Goal: Task Accomplishment & Management: Use online tool/utility

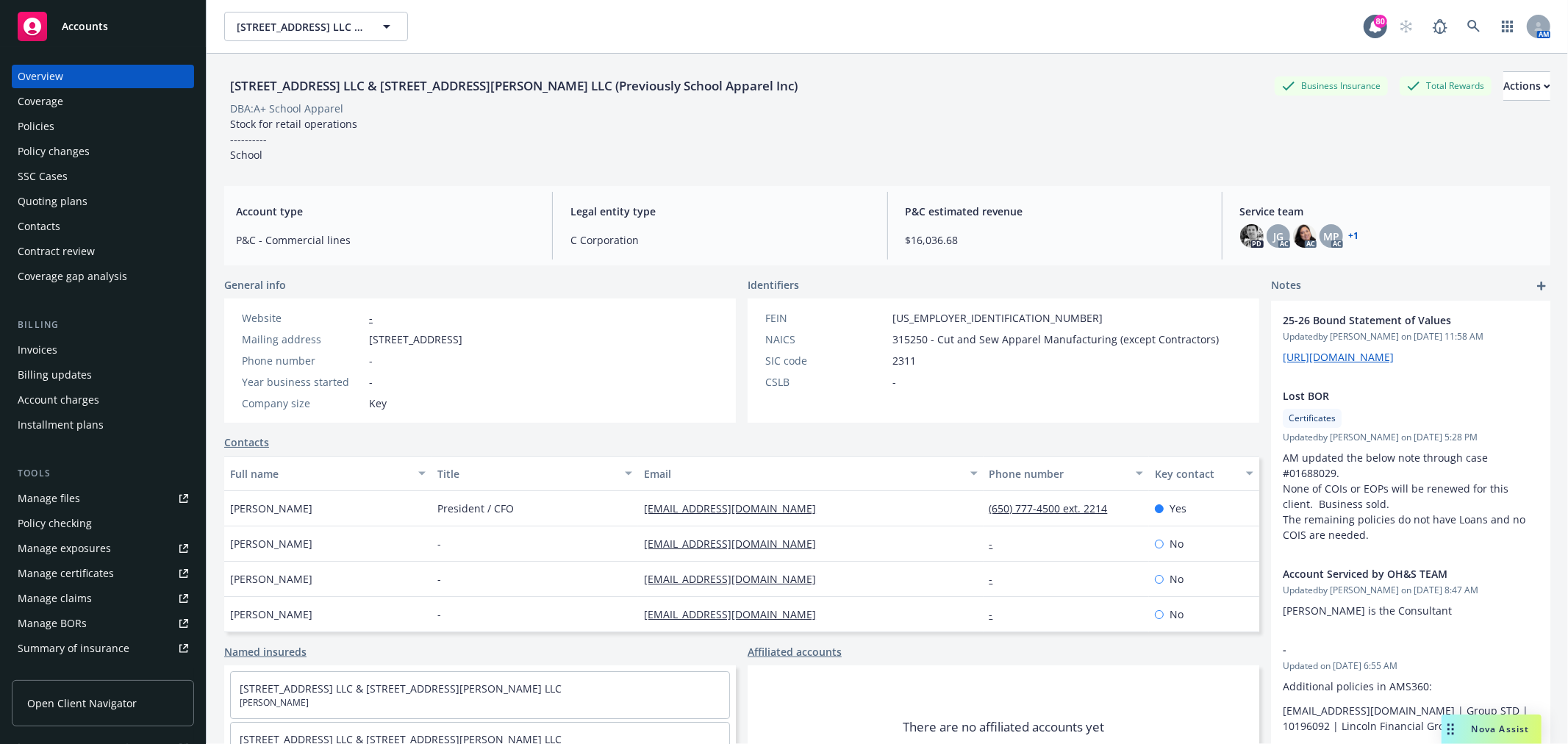
scroll to position [516, 0]
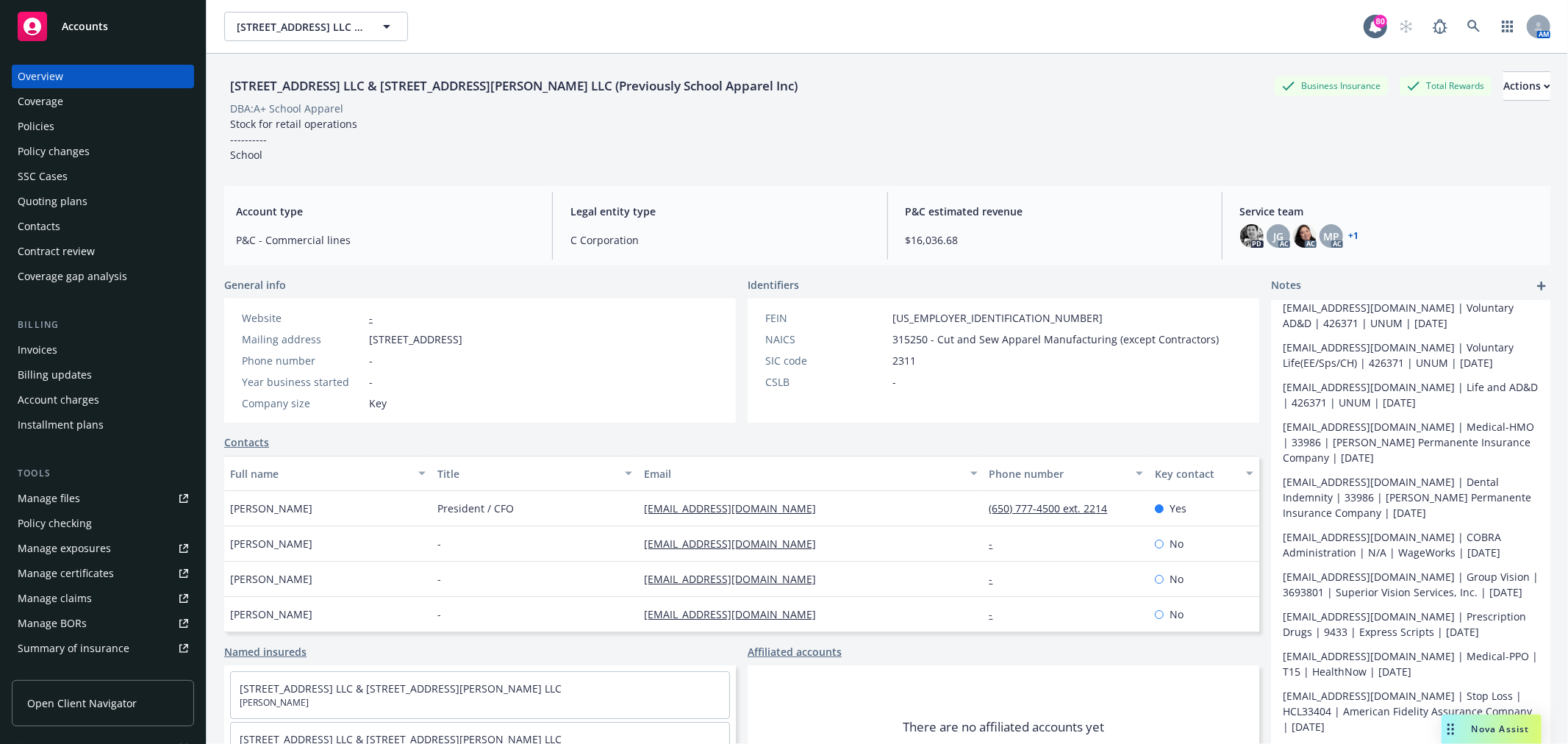
click at [97, 124] on div "Policies" at bounding box center [103, 126] width 170 height 23
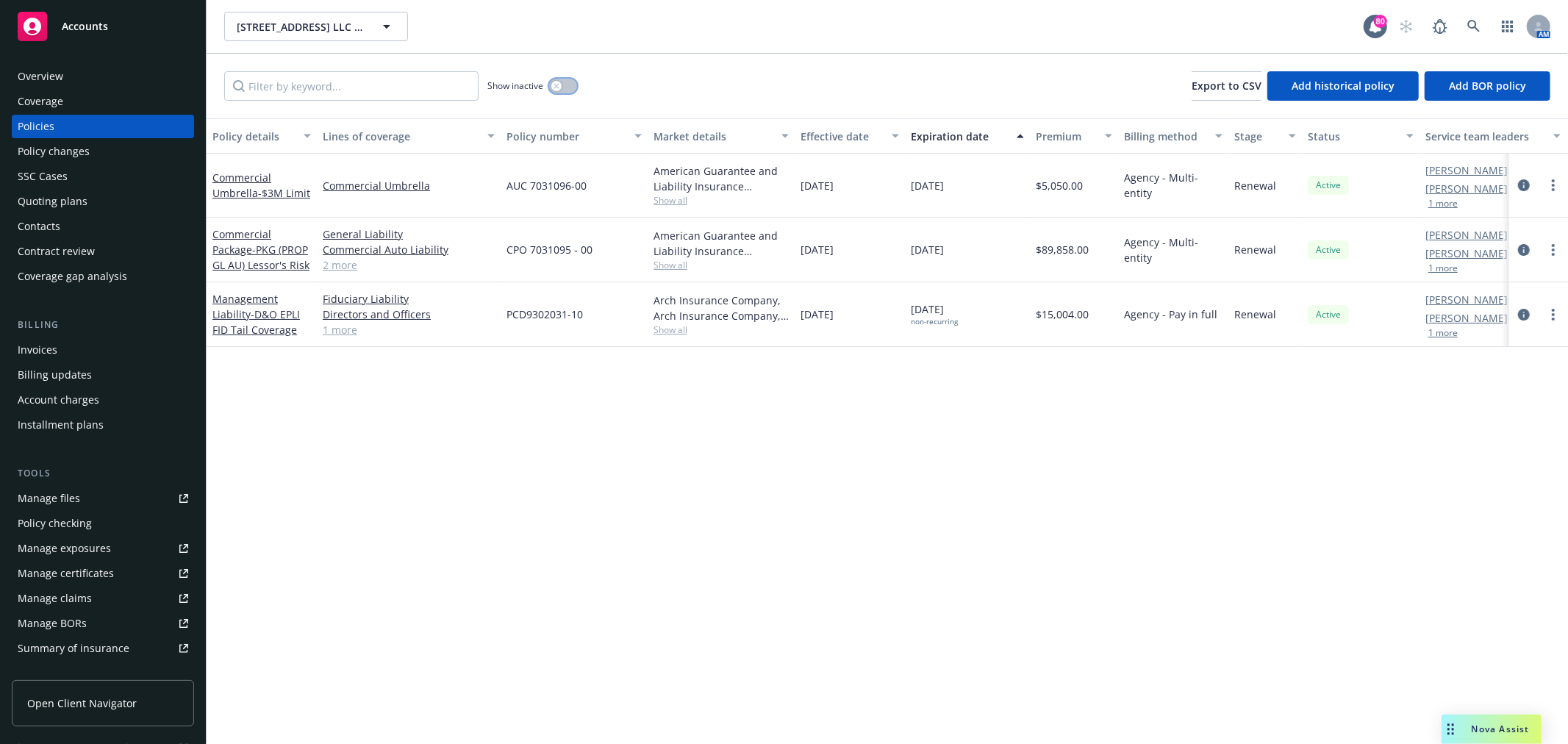
click at [559, 78] on button "button" at bounding box center [563, 86] width 28 height 15
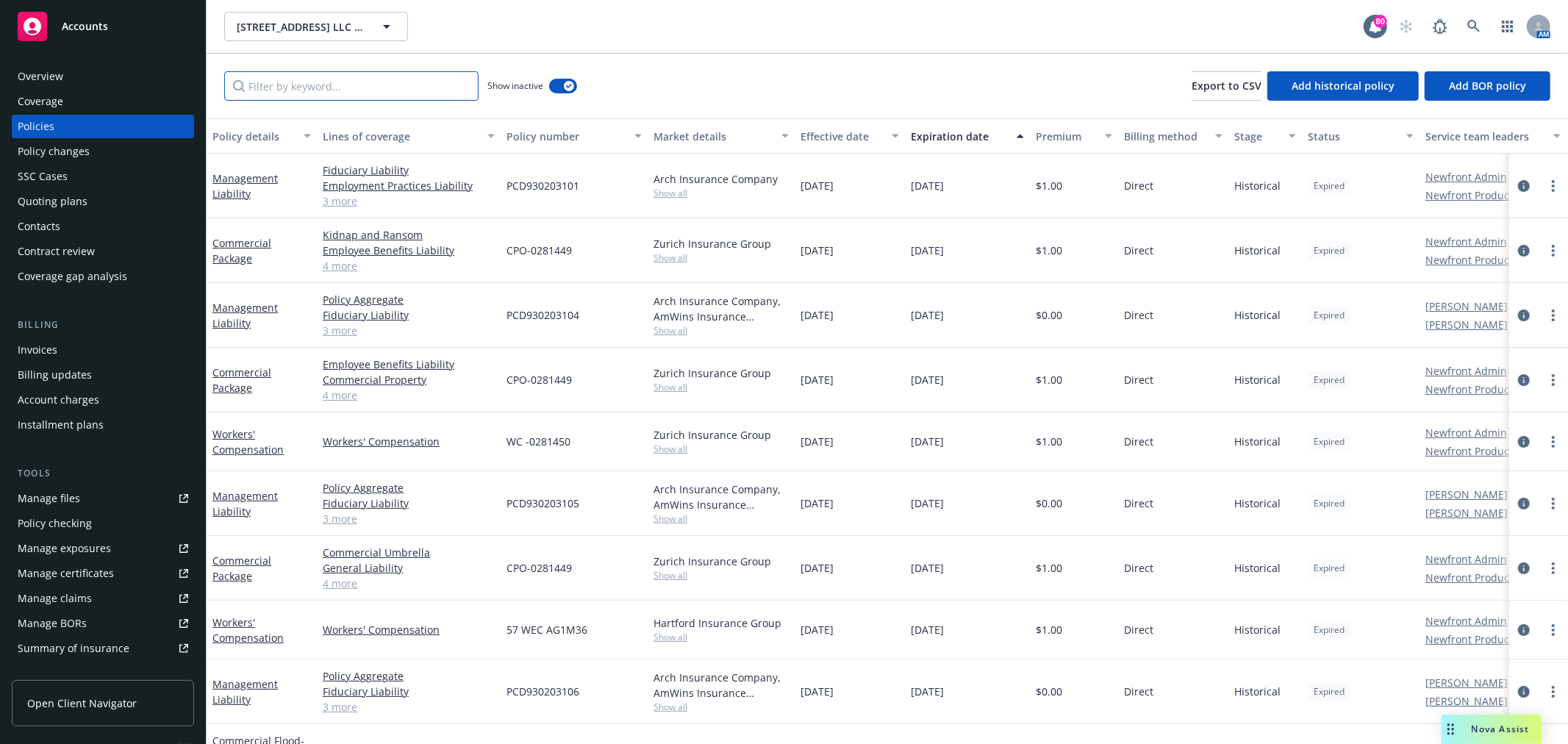
click at [400, 86] on input "Filter by keyword..." at bounding box center [352, 85] width 255 height 29
click at [367, 84] on input "Filter by keyword..." at bounding box center [352, 85] width 255 height 29
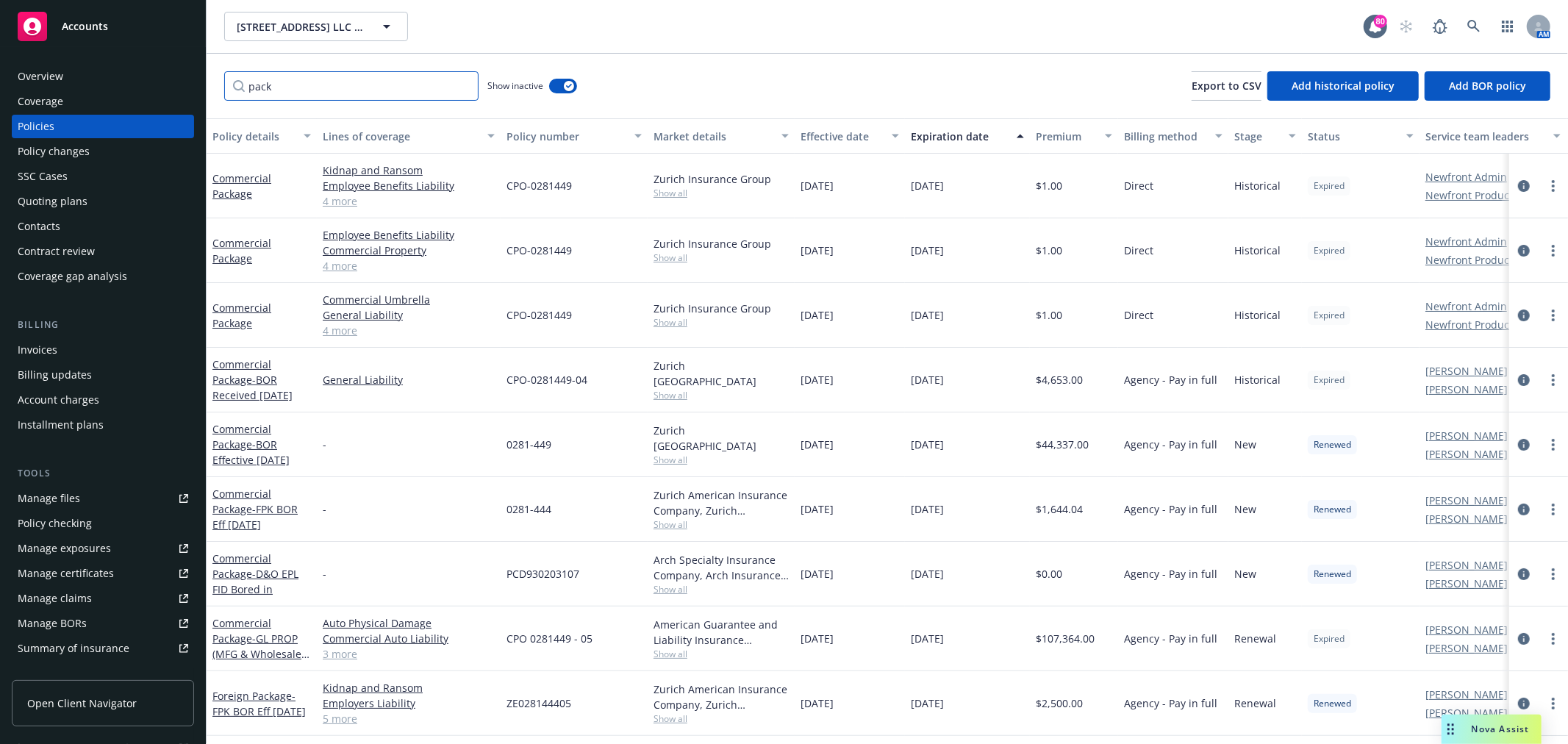
type input "pack"
click at [957, 138] on div "Expiration date" at bounding box center [959, 136] width 97 height 15
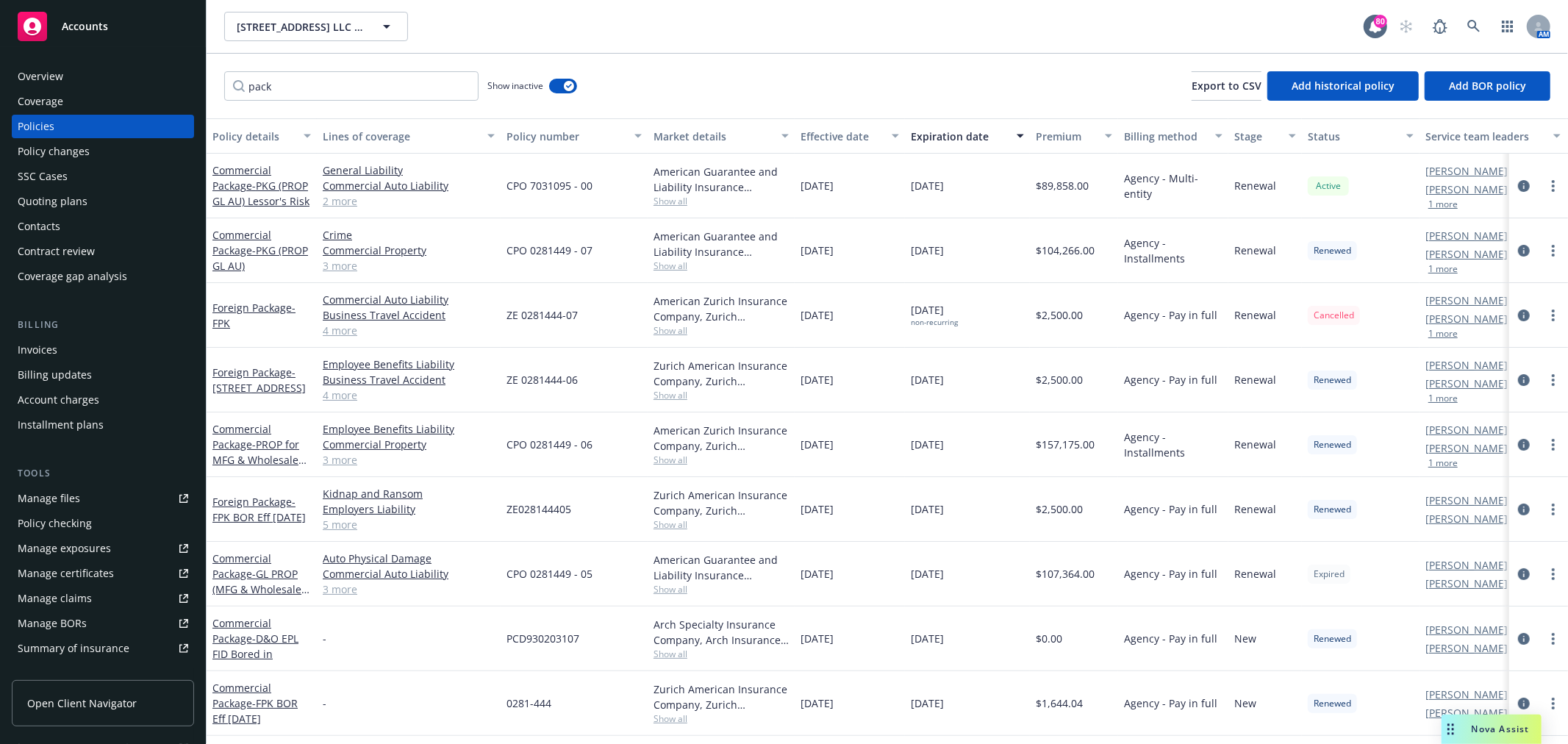
click at [957, 138] on div "Expiration date" at bounding box center [959, 136] width 97 height 15
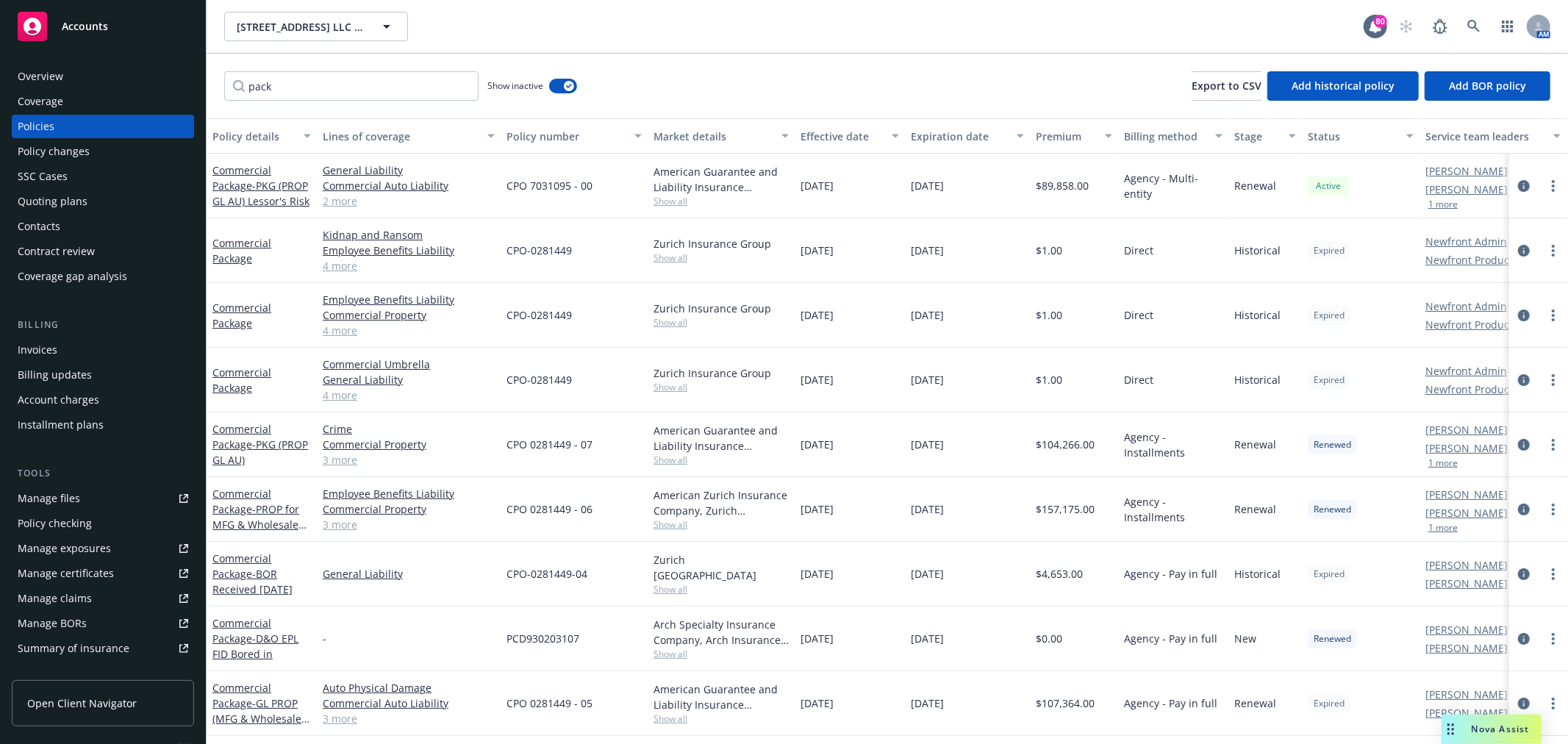
click at [957, 138] on div "Expiration date" at bounding box center [959, 136] width 97 height 15
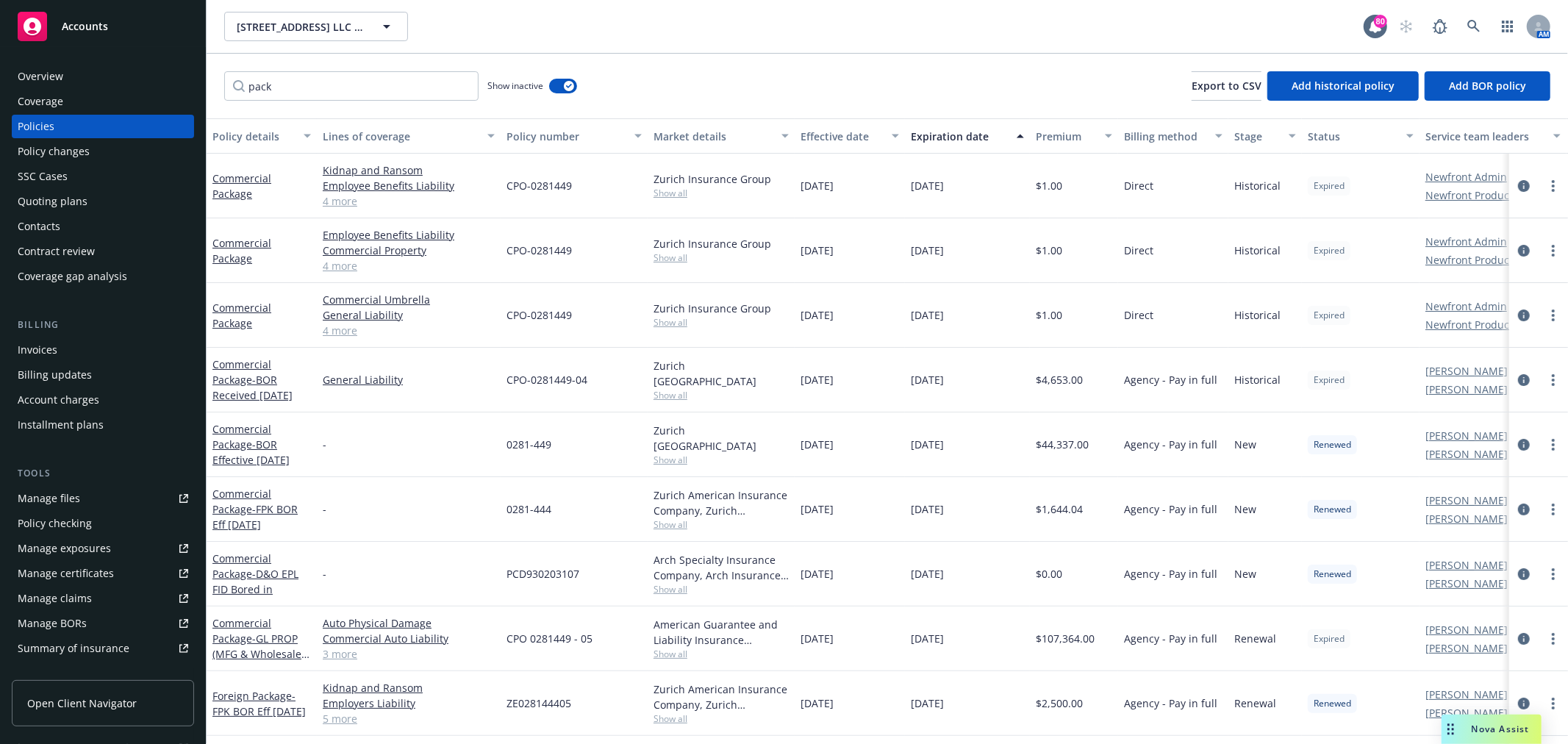
click at [957, 138] on div "Expiration date" at bounding box center [959, 136] width 97 height 15
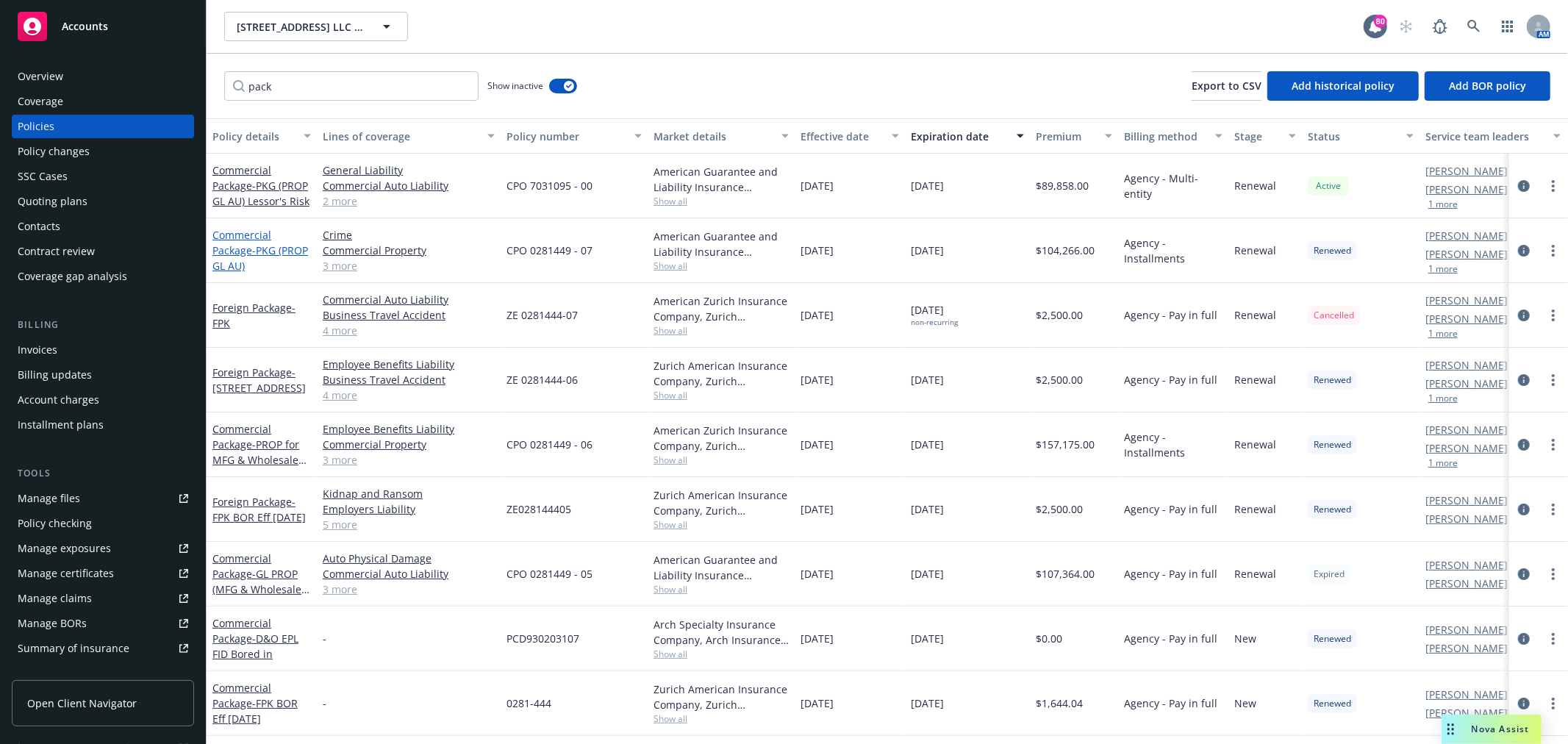
click at [234, 253] on link "Commercial Package - PKG (PROP GL AU)" at bounding box center [260, 251] width 95 height 45
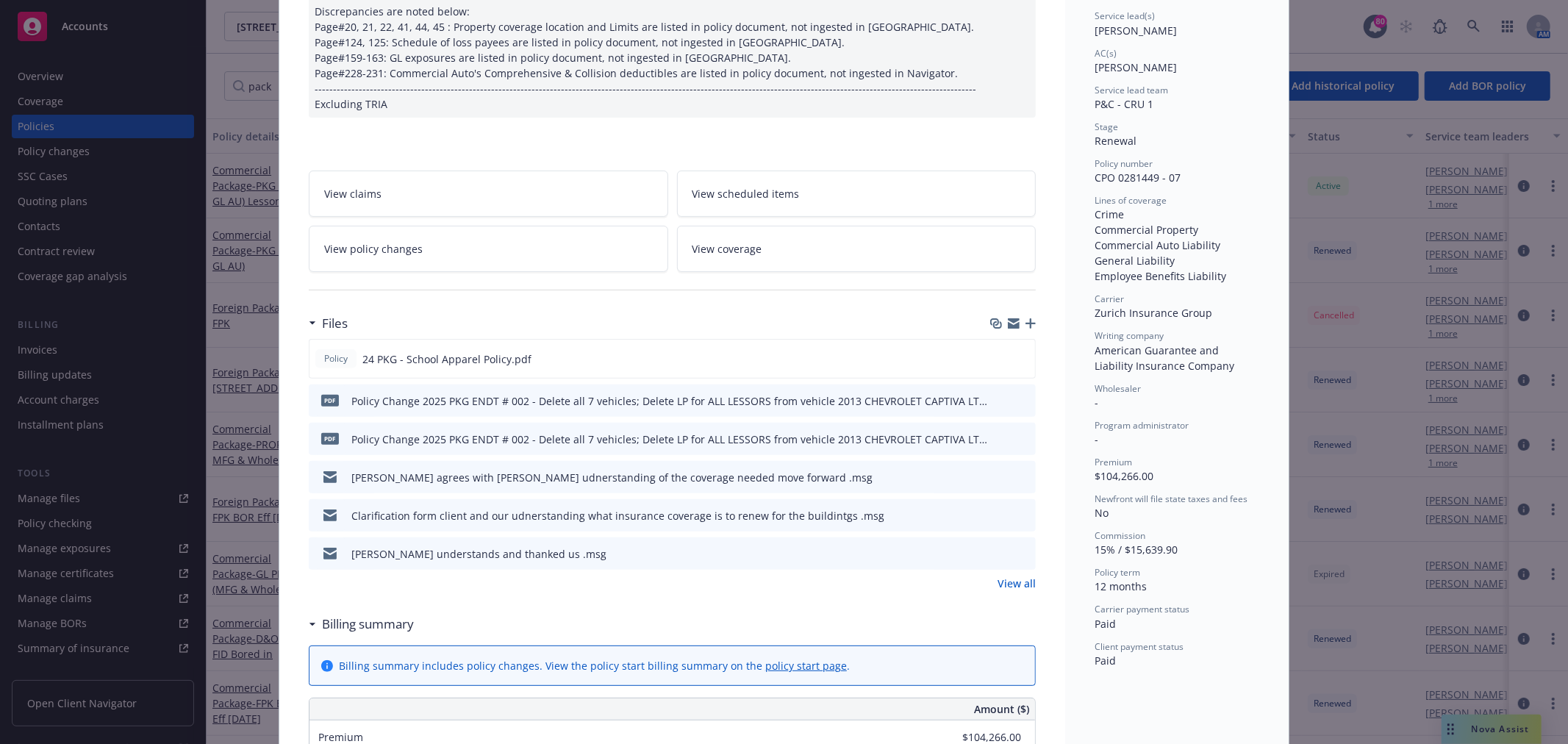
scroll to position [326, 0]
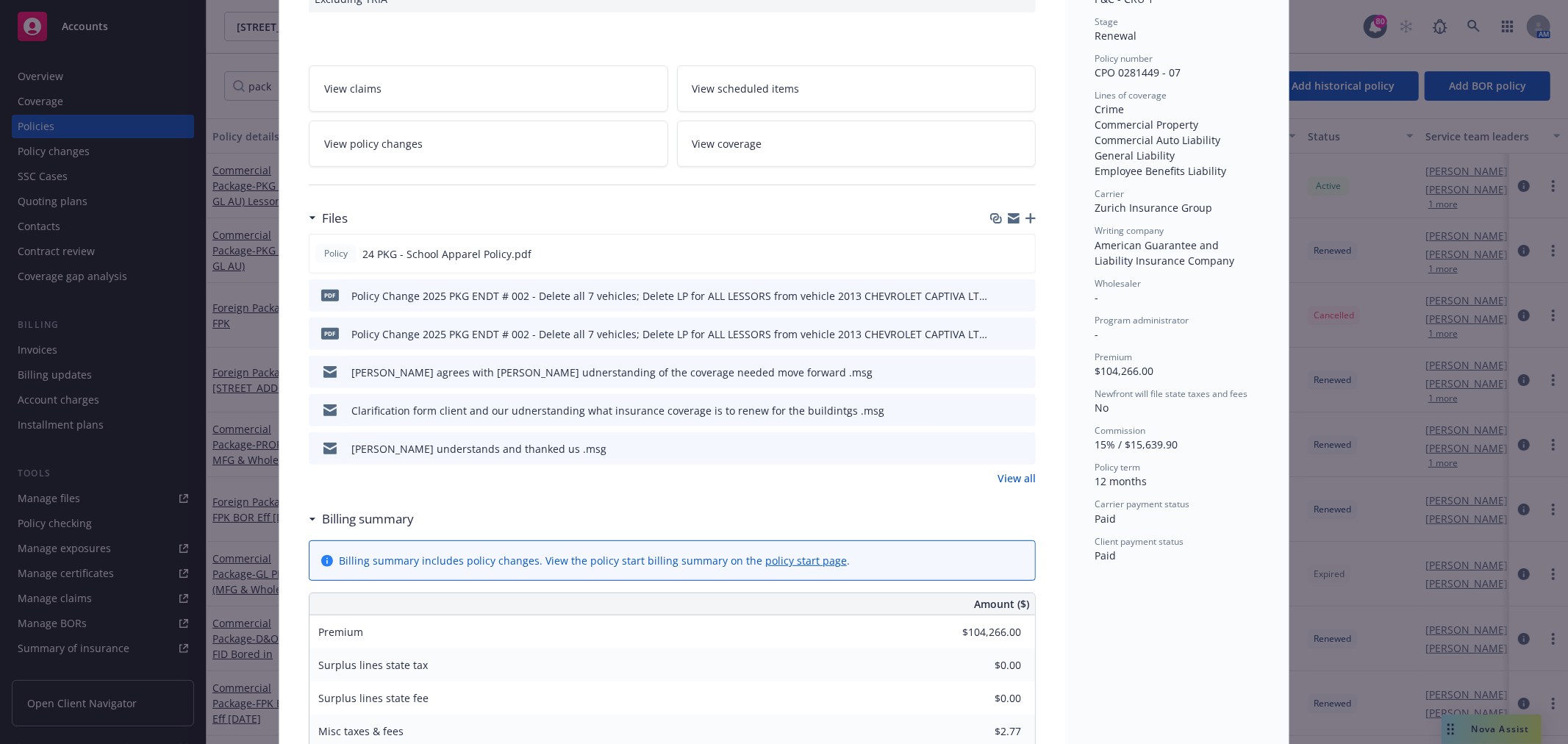
click at [1029, 480] on link "View all" at bounding box center [1017, 478] width 38 height 15
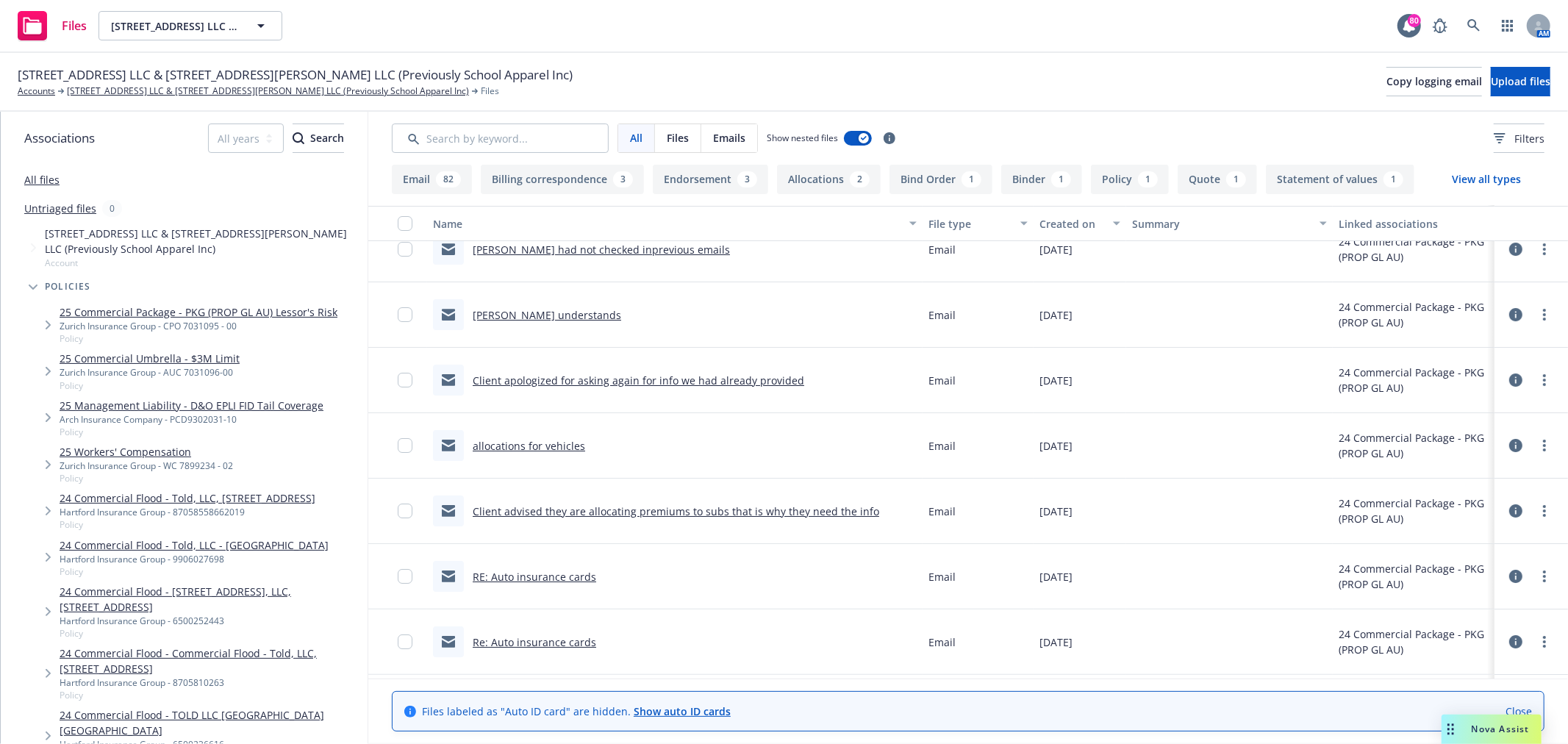
scroll to position [4575, 0]
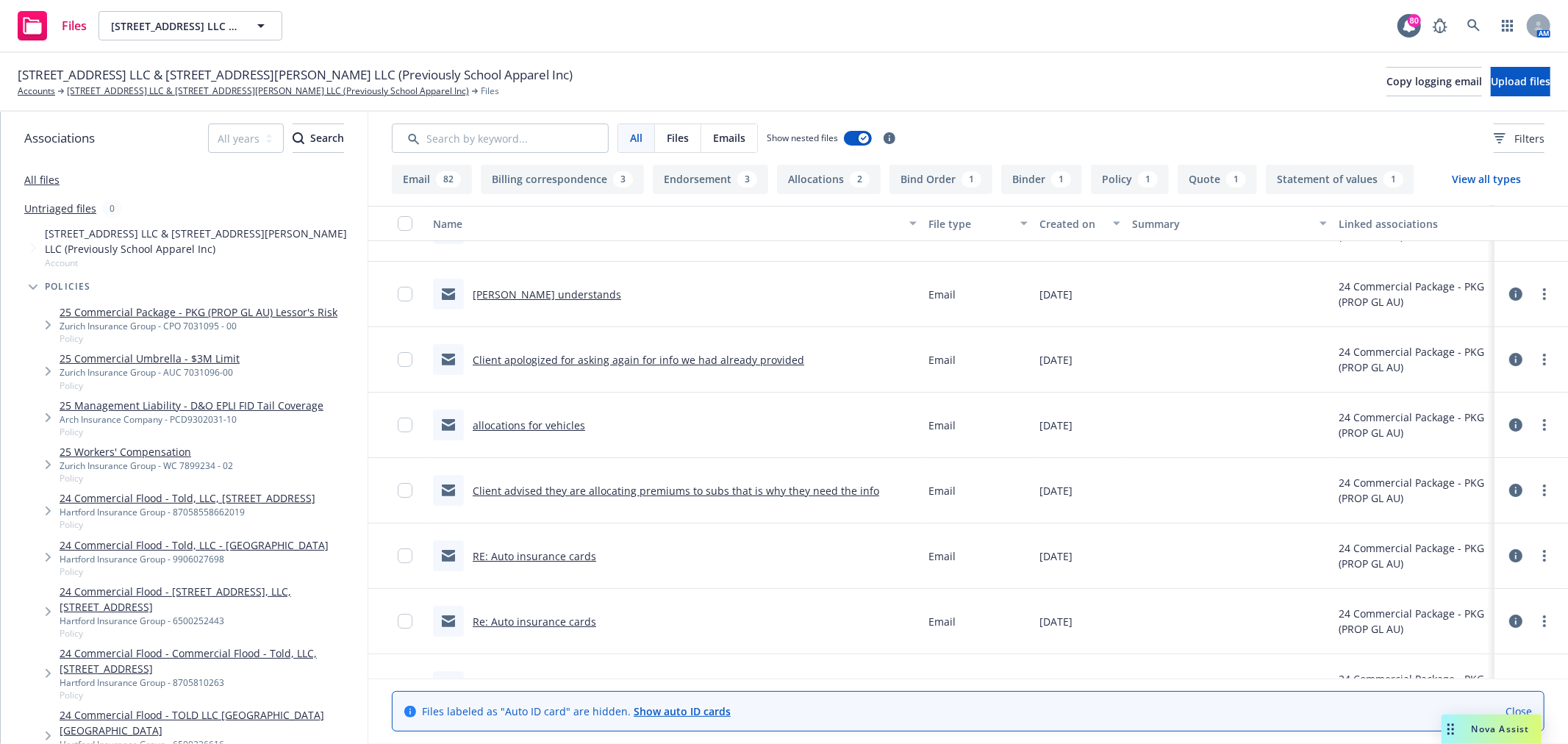
click at [545, 422] on link "allocations for vehicles" at bounding box center [529, 425] width 113 height 14
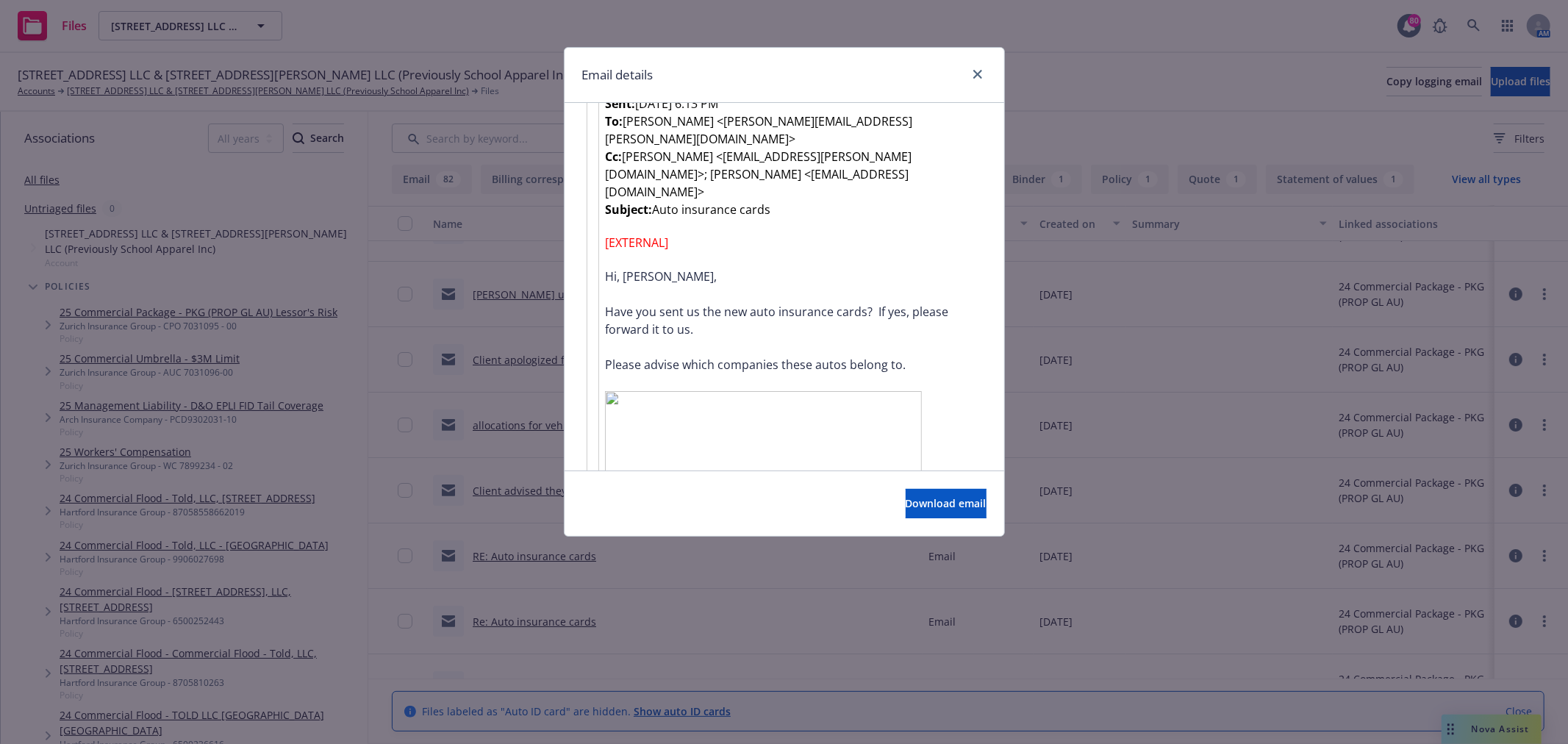
scroll to position [1389, 0]
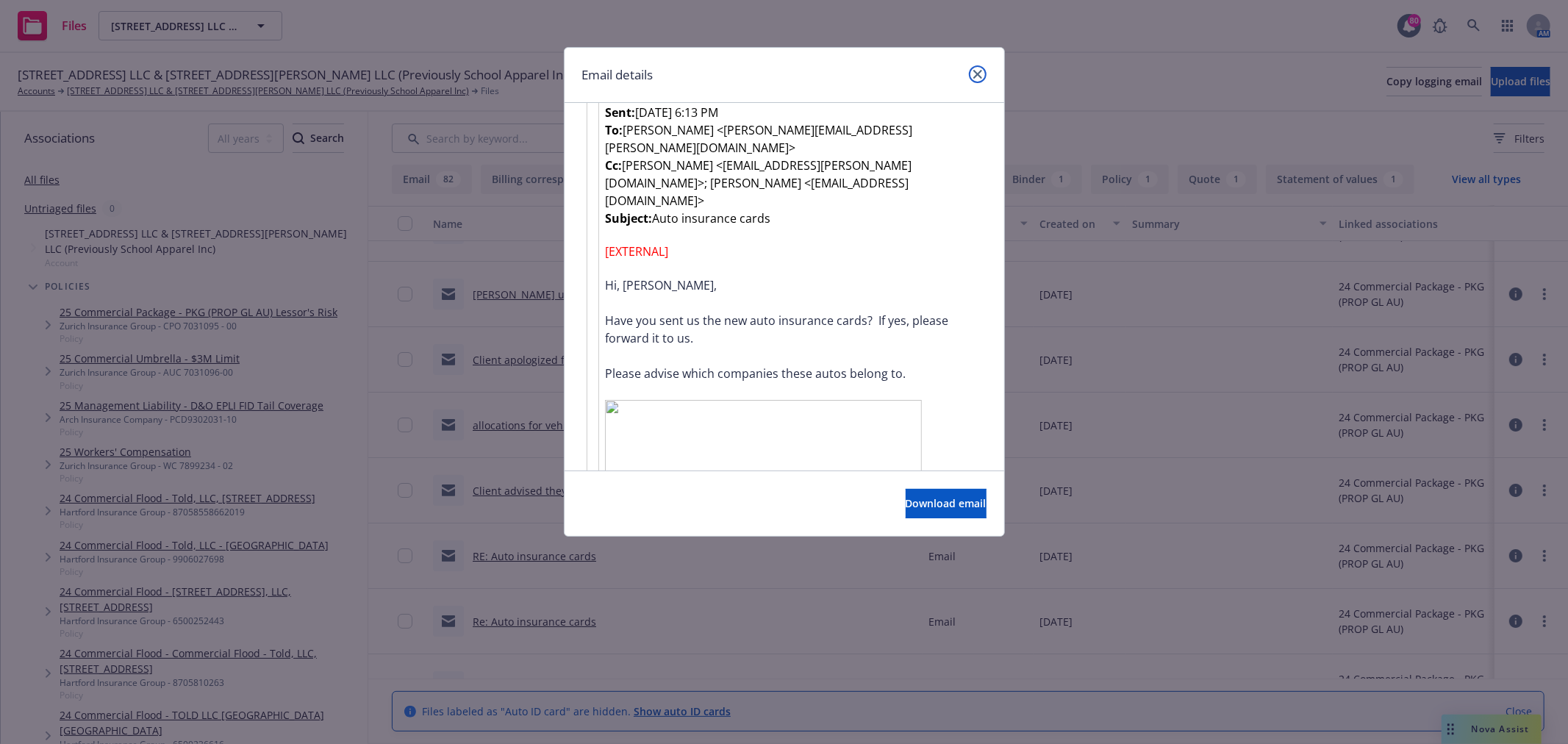
click at [980, 75] on icon "close" at bounding box center [978, 74] width 9 height 9
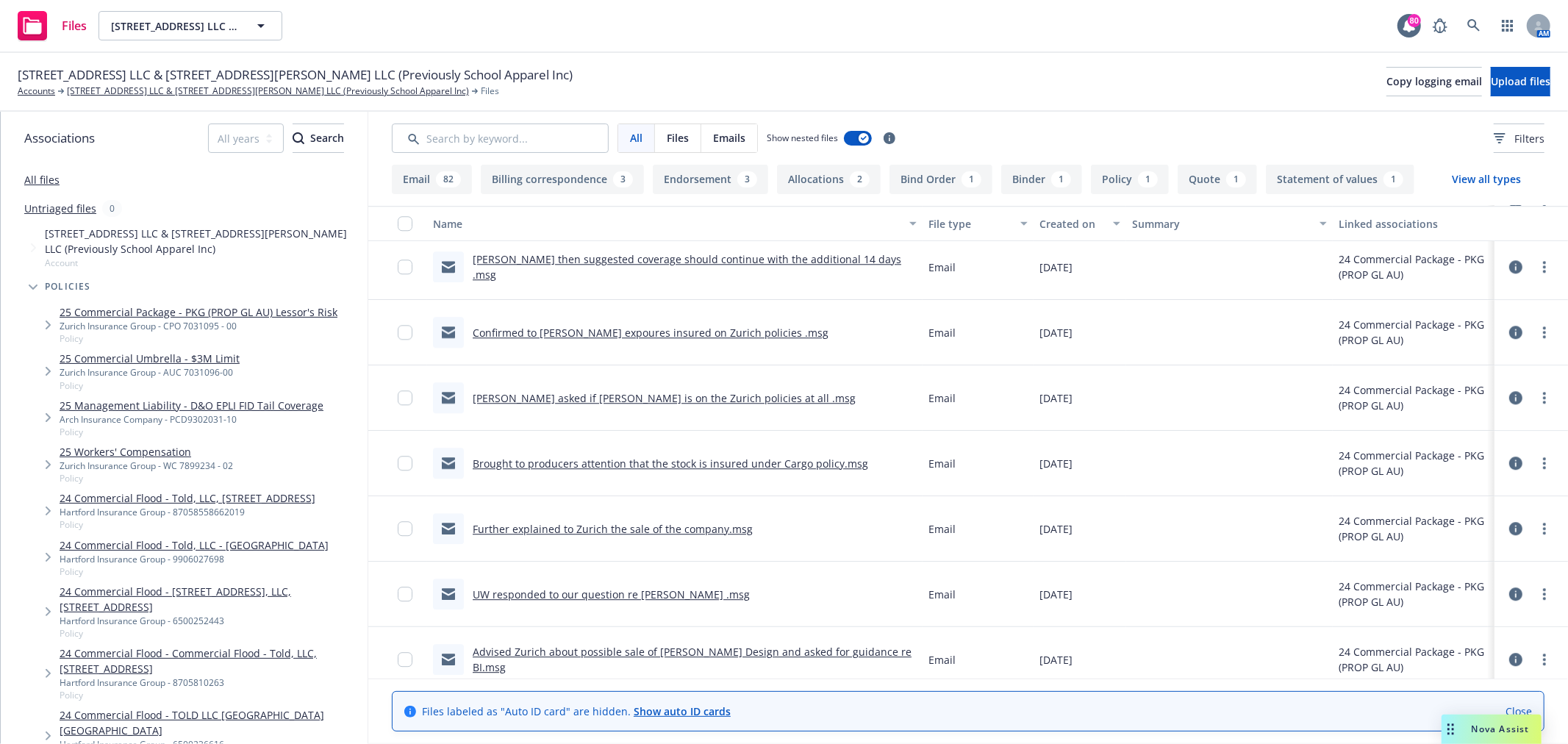
scroll to position [3268, 0]
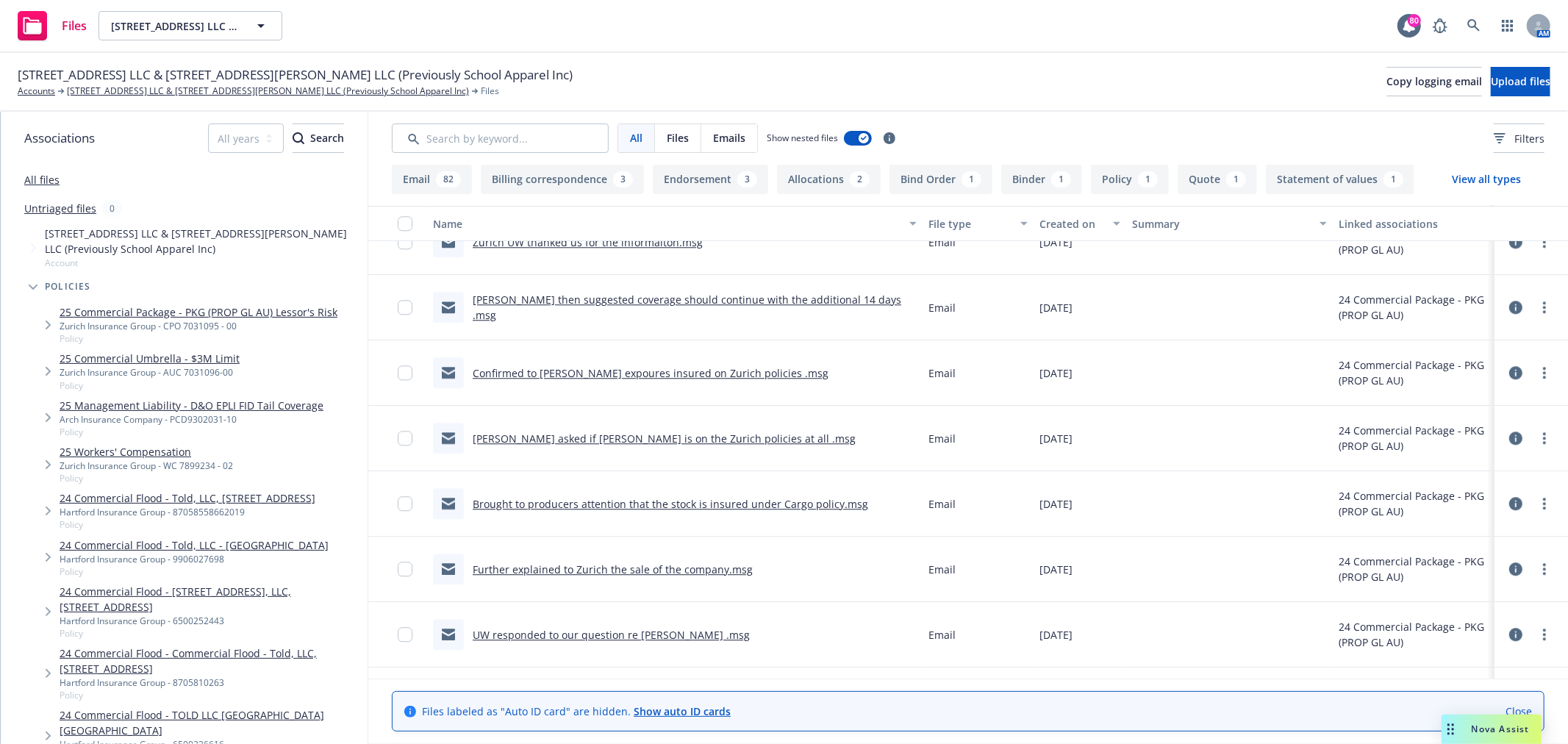
click at [574, 372] on link "Confirmed to Eric Cayson expoures insured on Zurich policies .msg" at bounding box center [650, 373] width 356 height 14
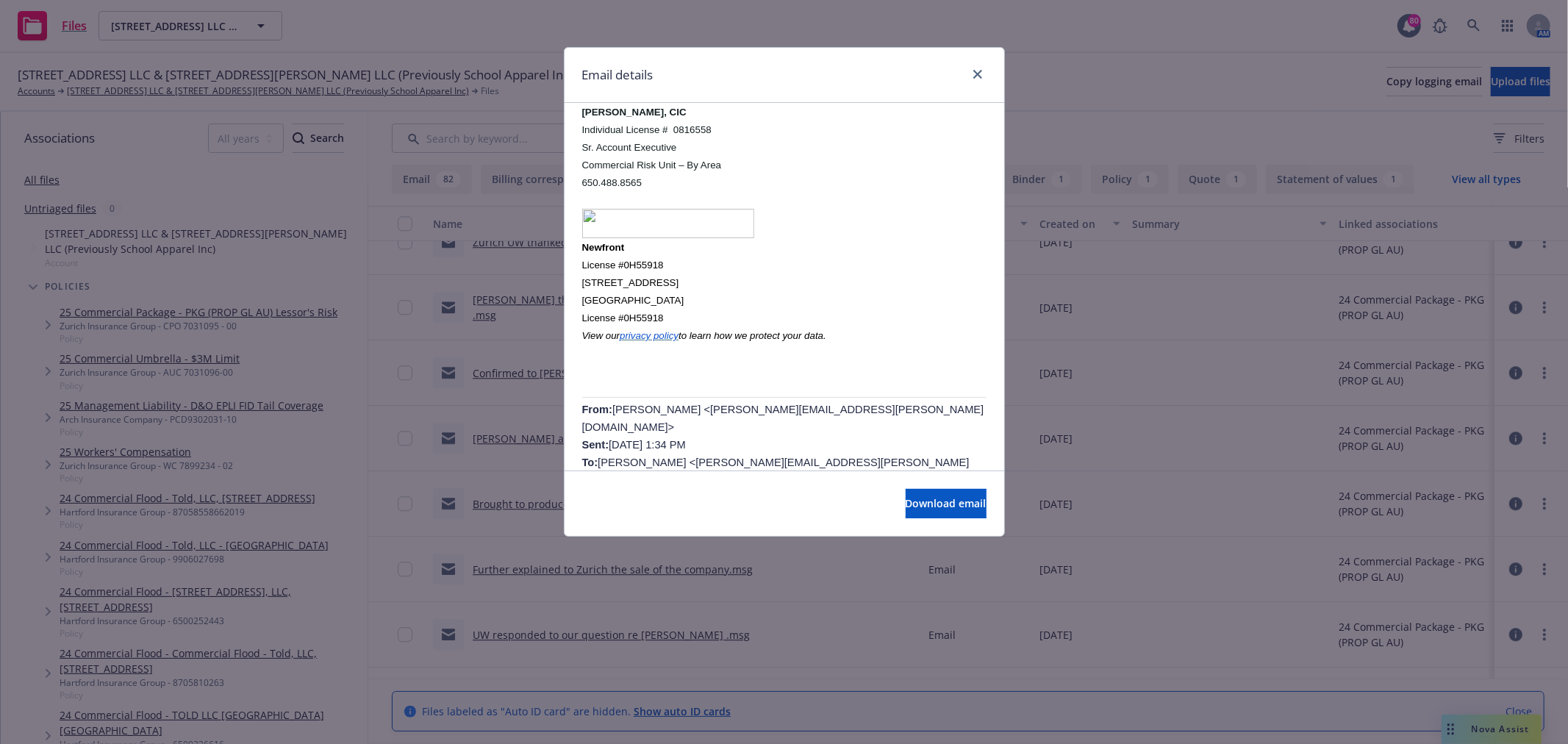
scroll to position [0, 0]
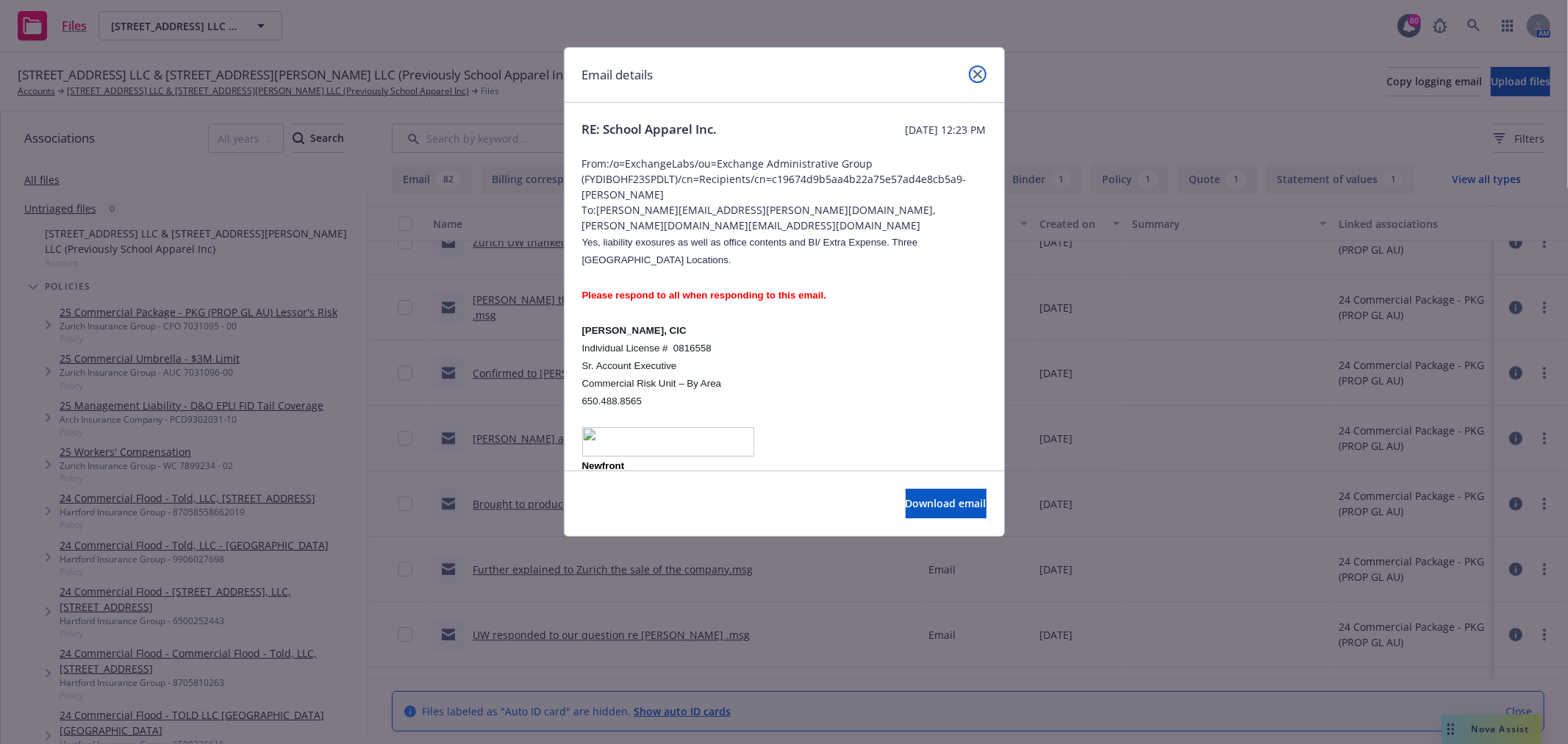
click at [972, 71] on link "close" at bounding box center [978, 73] width 18 height 18
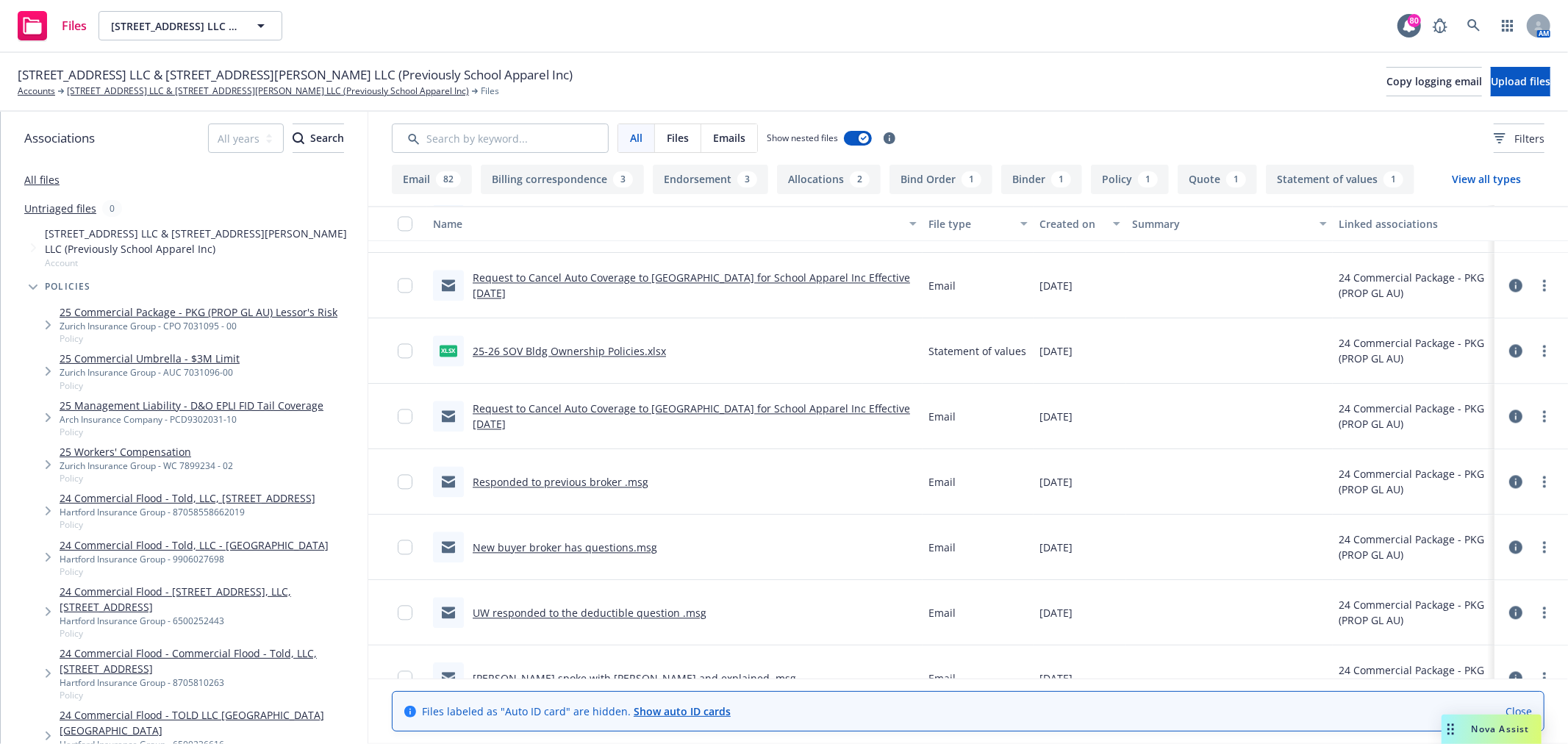
scroll to position [2614, 0]
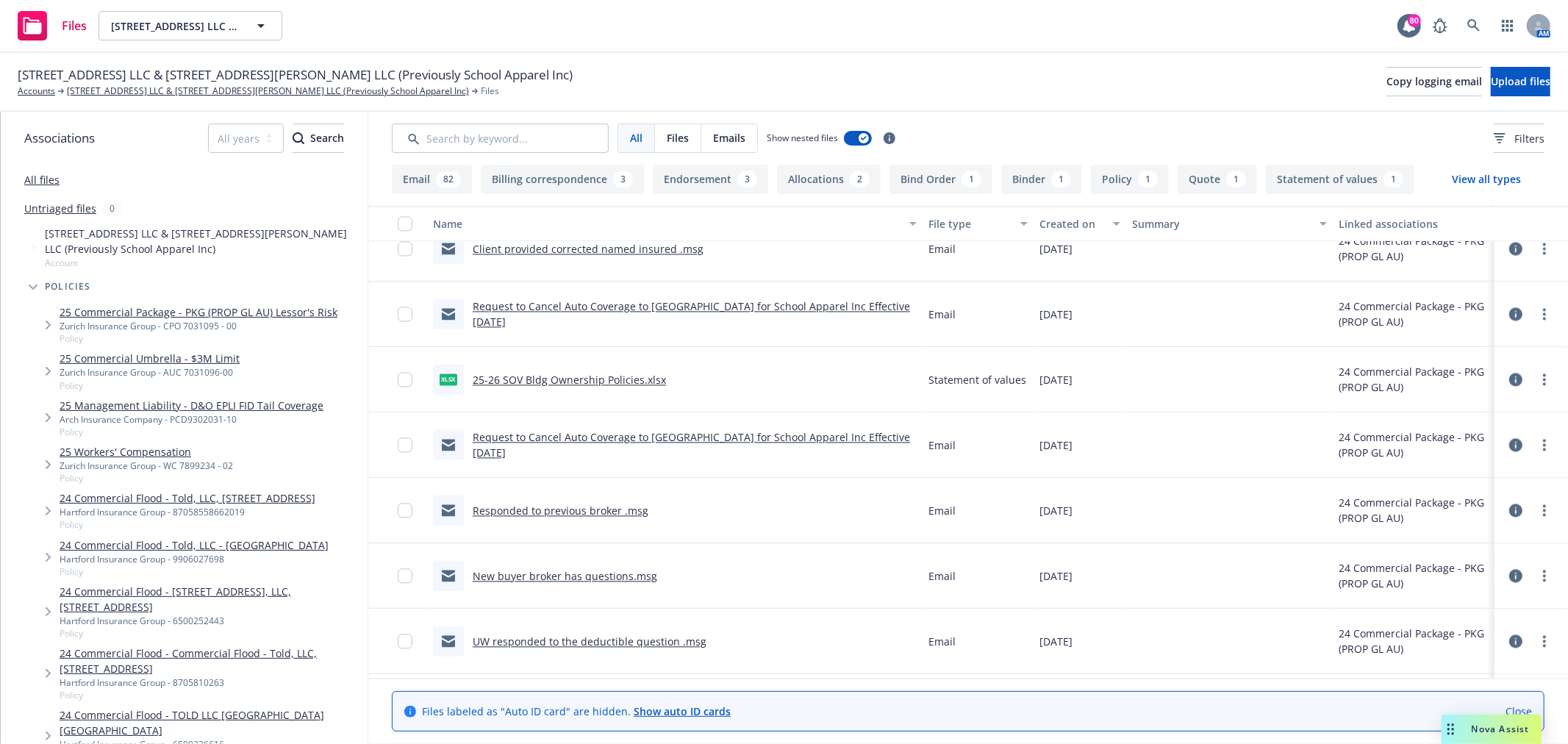
click at [695, 441] on link "Request to Cancel Auto Coverage to Zurich for School Apparel Inc Effective 5/30…" at bounding box center [691, 444] width 438 height 29
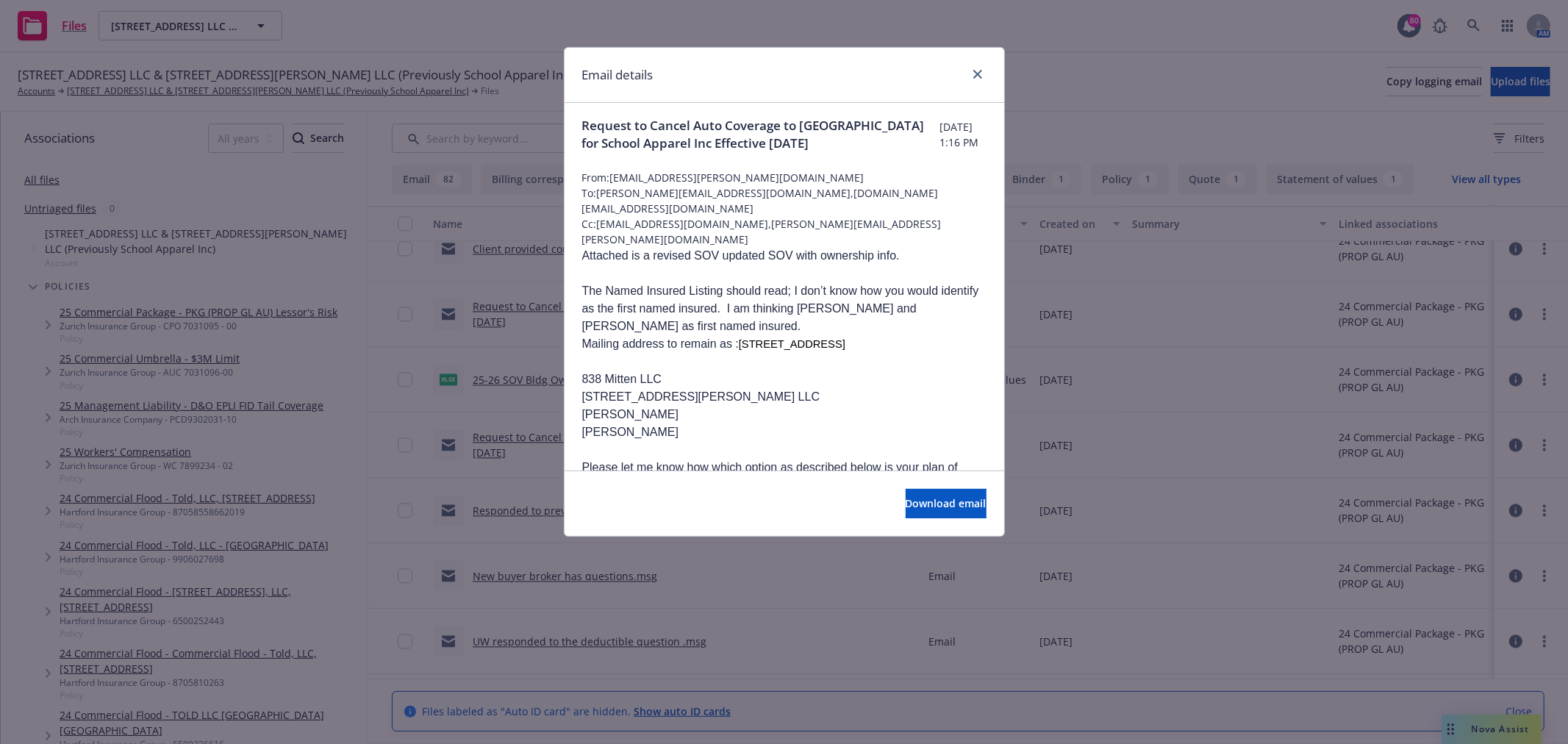
scroll to position [0, 0]
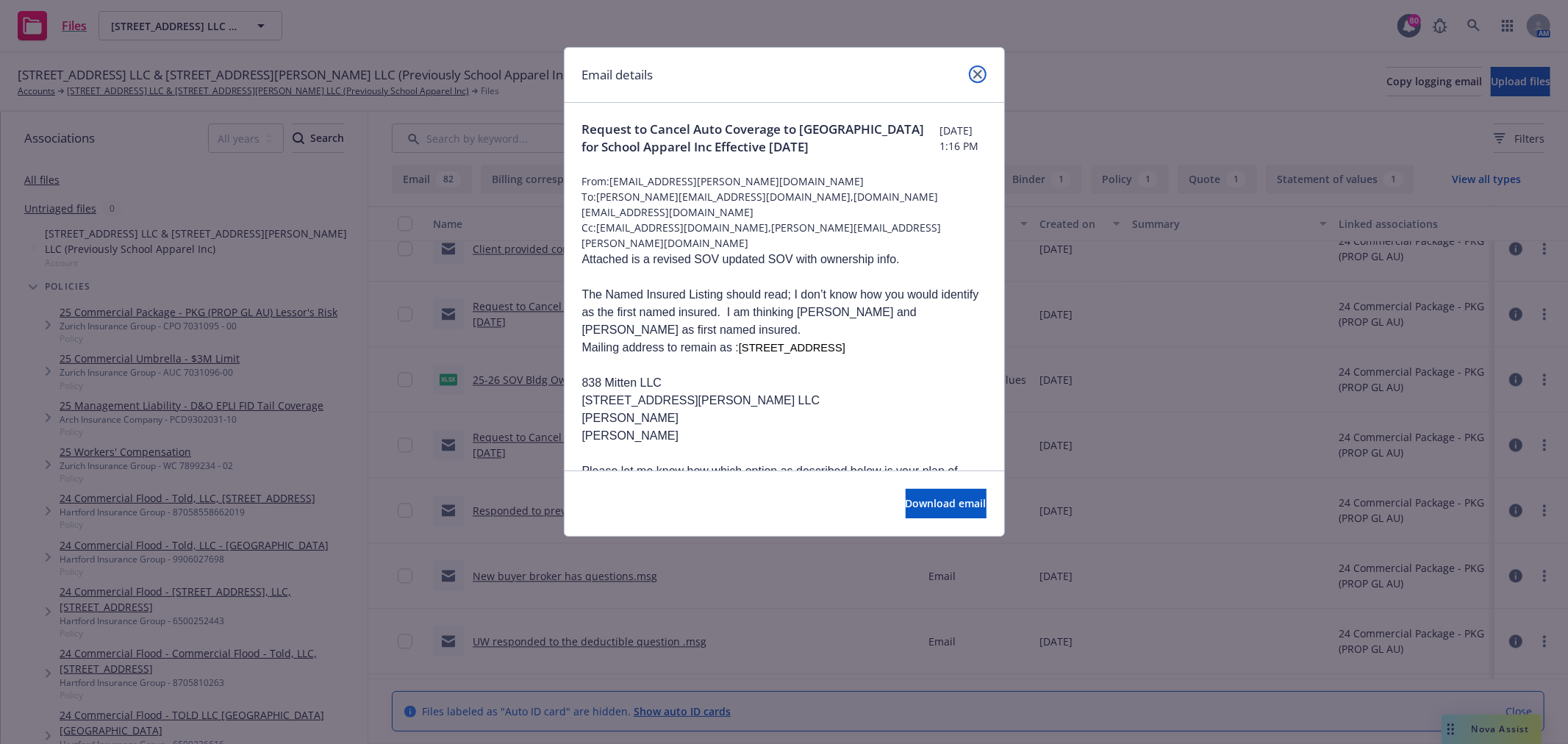
click at [976, 70] on icon "close" at bounding box center [978, 74] width 9 height 9
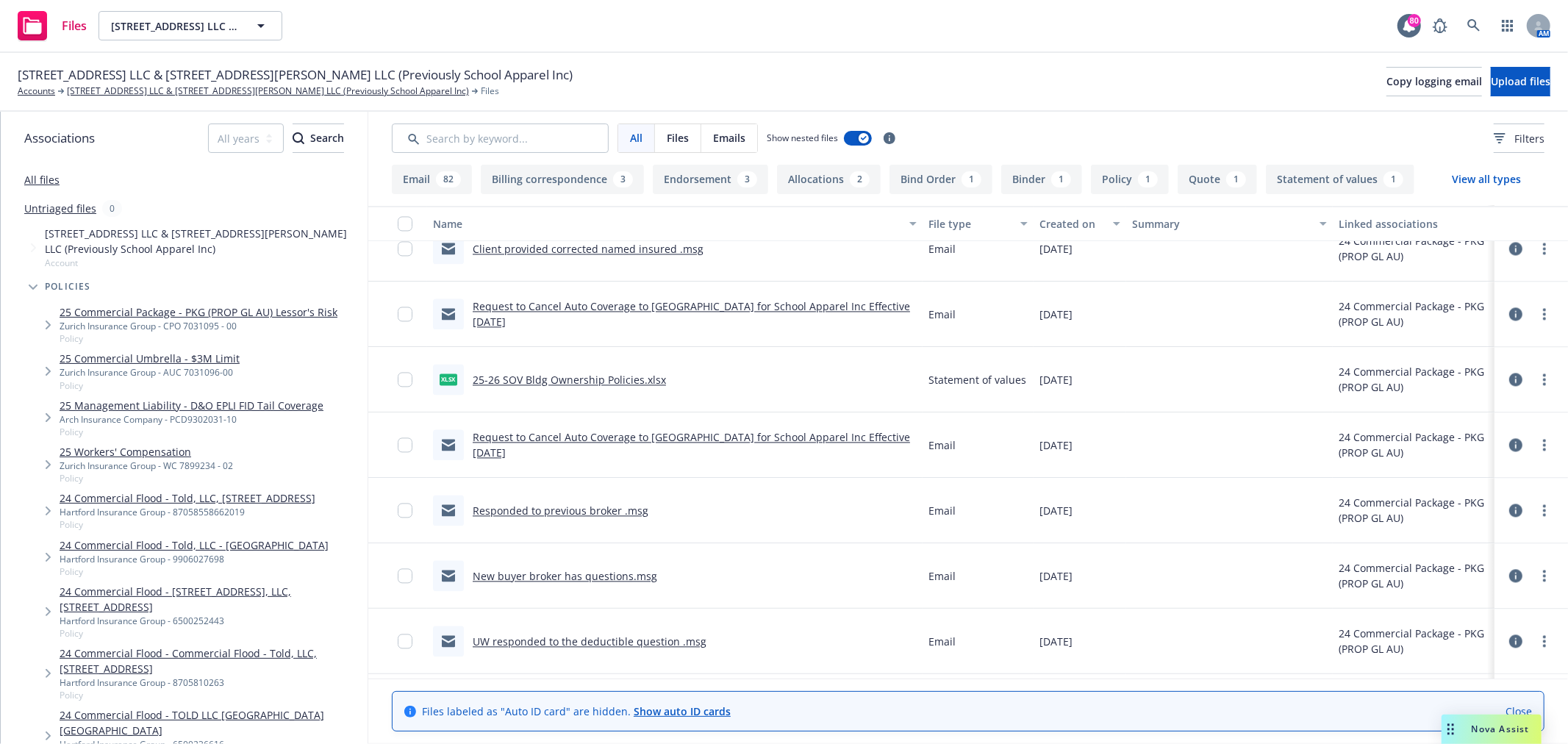
click at [770, 311] on link "Request to Cancel Auto Coverage to Zurich for School Apparel Inc Effective 5/30…" at bounding box center [691, 313] width 438 height 29
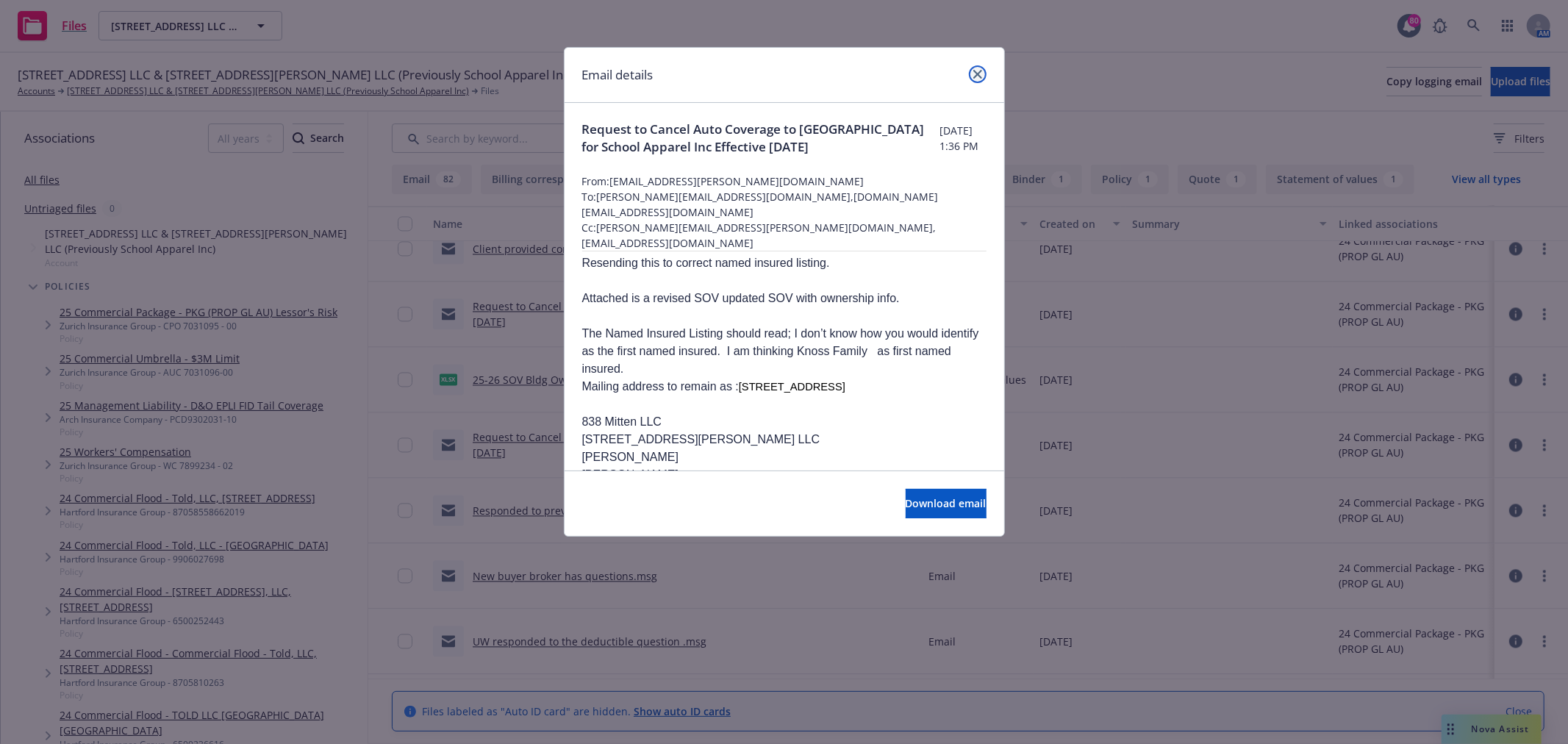
click at [975, 71] on icon "close" at bounding box center [978, 74] width 9 height 9
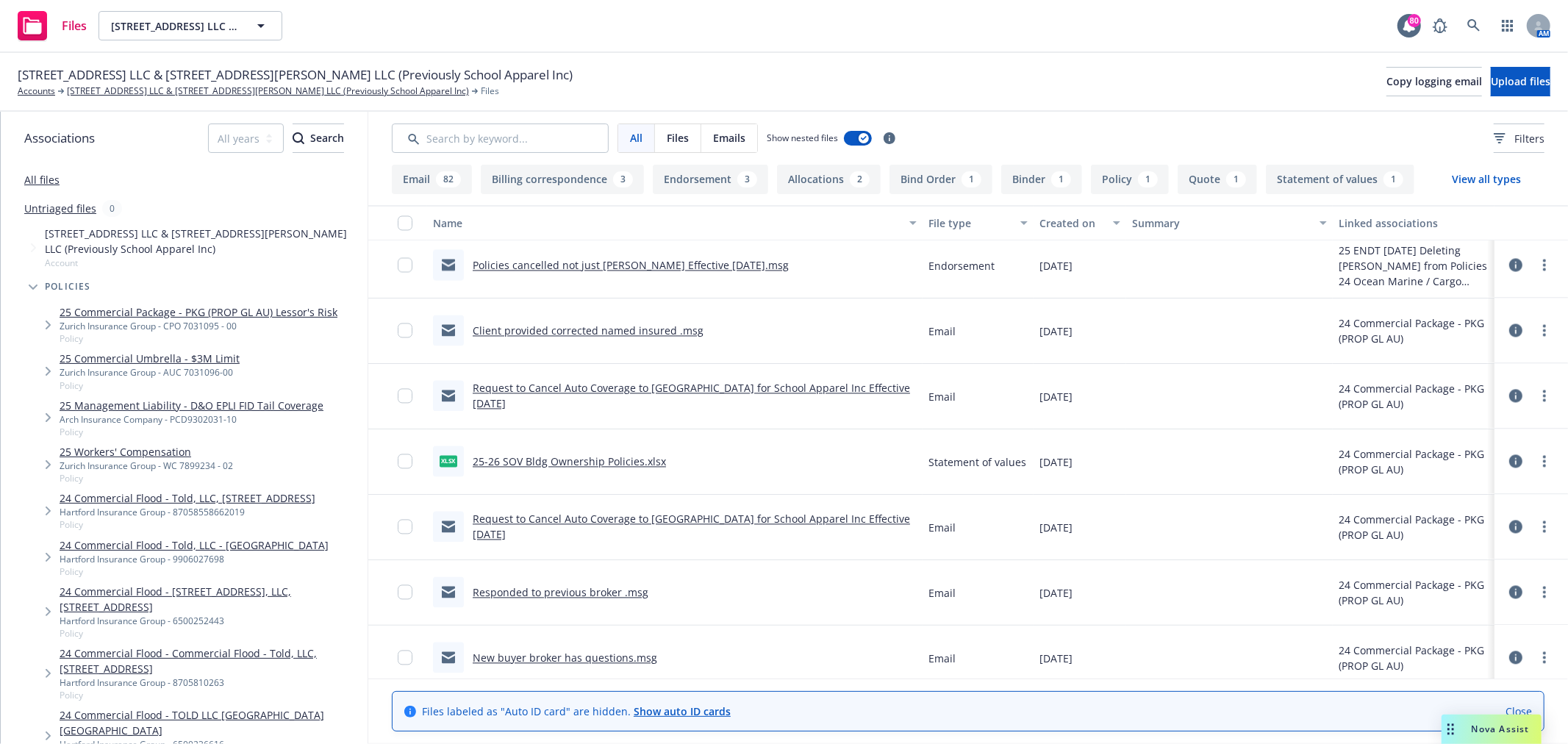
scroll to position [2451, 0]
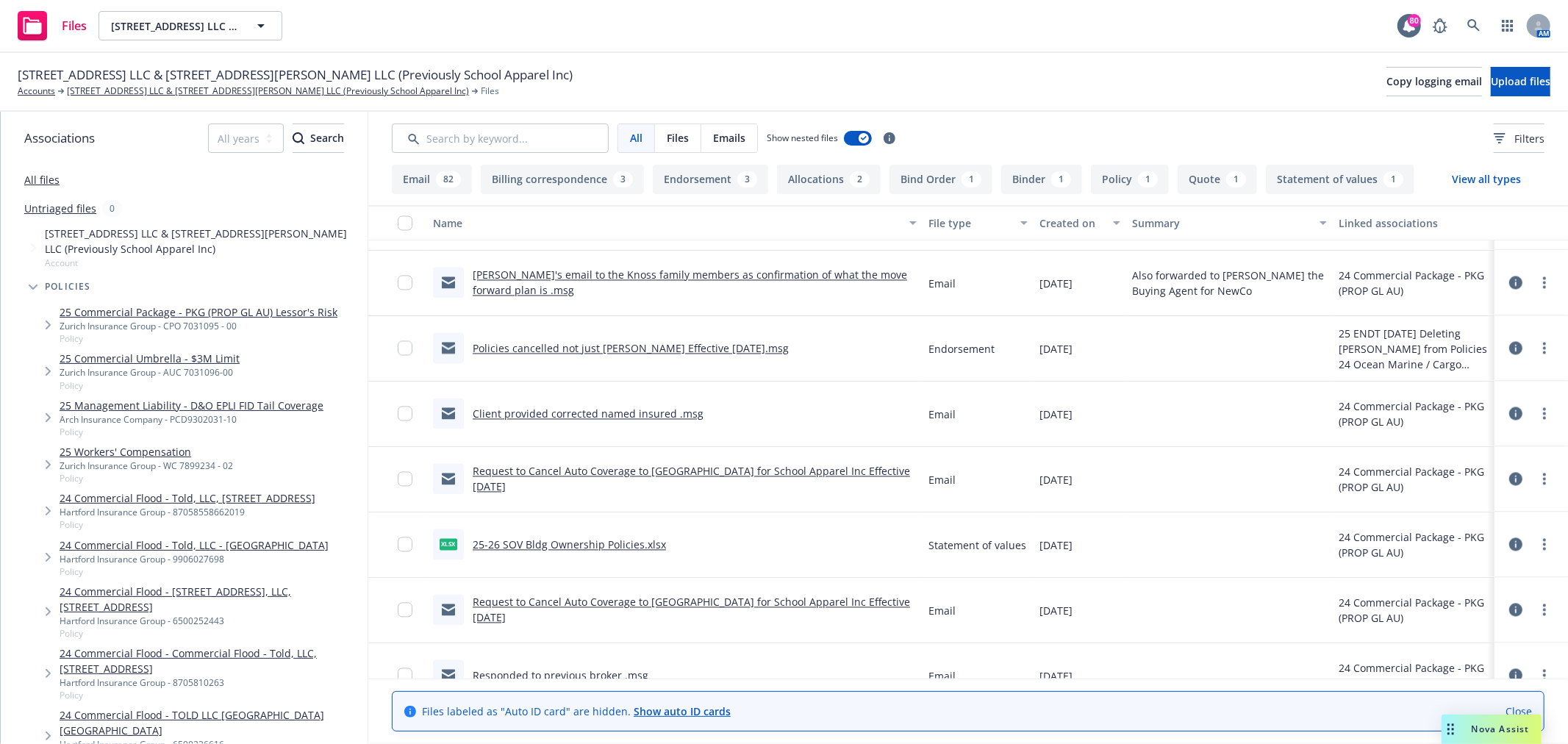
click at [651, 349] on link "Policies cancelled not just Cayson Effective 05/30/2025.msg" at bounding box center [630, 349] width 316 height 14
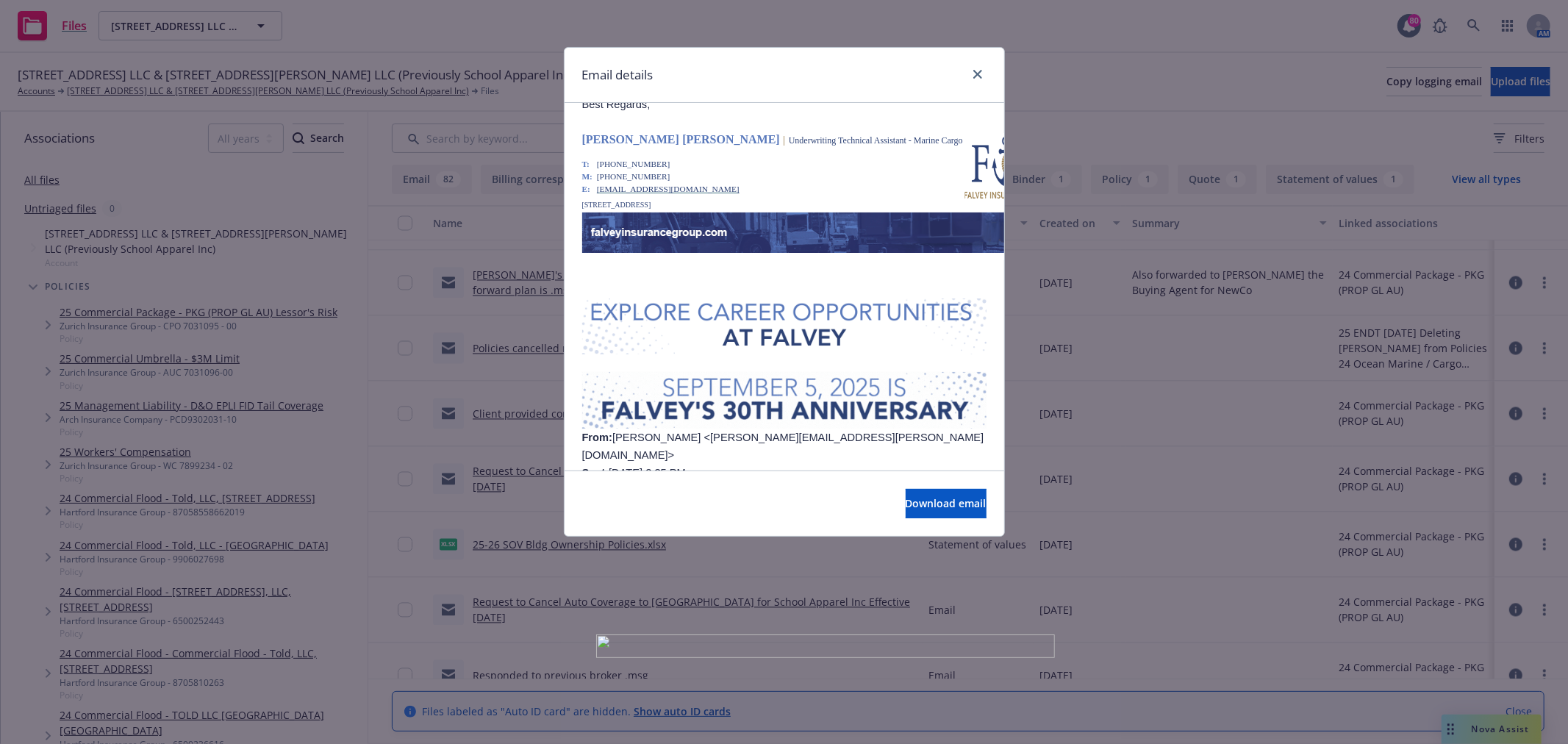
scroll to position [408, 0]
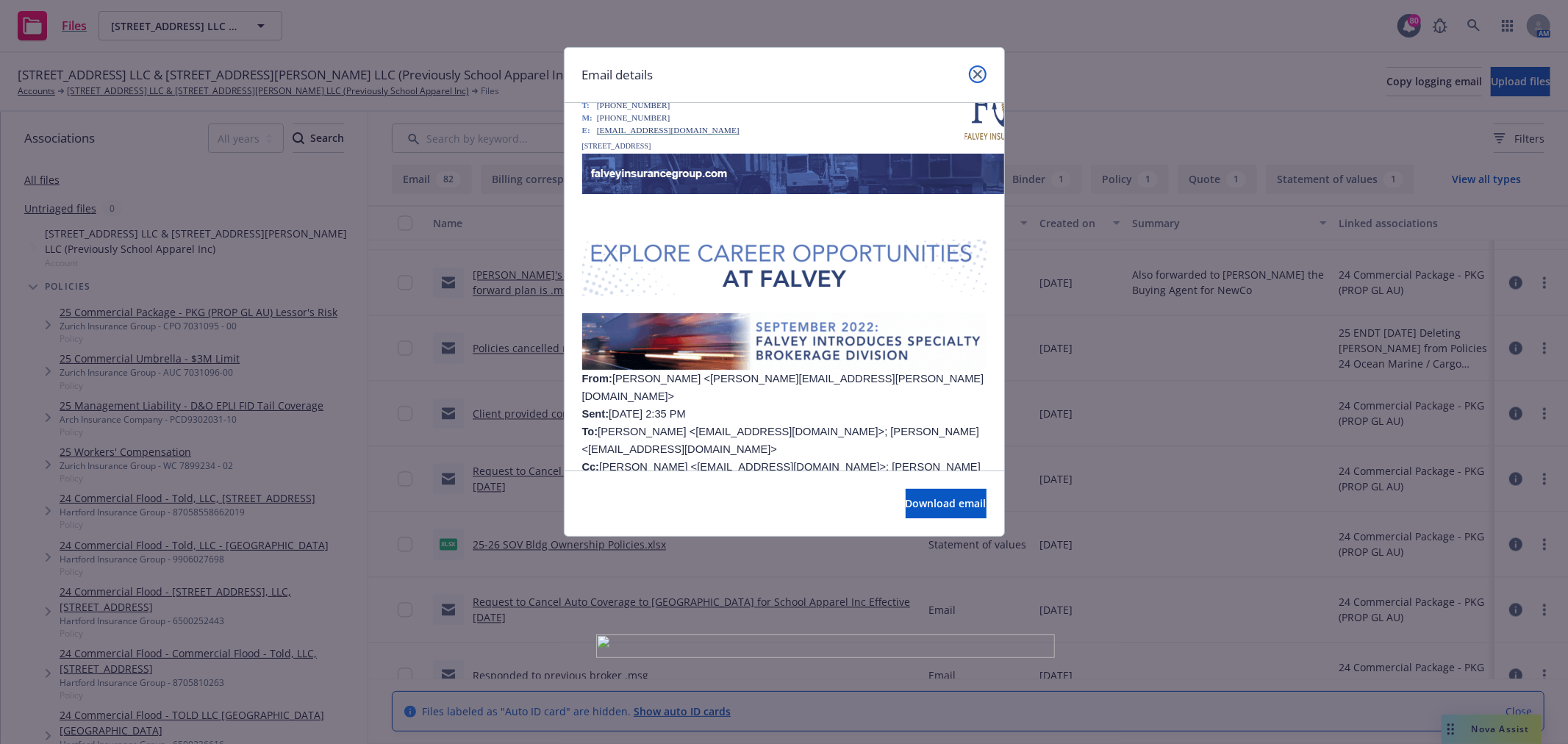
click at [976, 72] on link "close" at bounding box center [978, 73] width 18 height 18
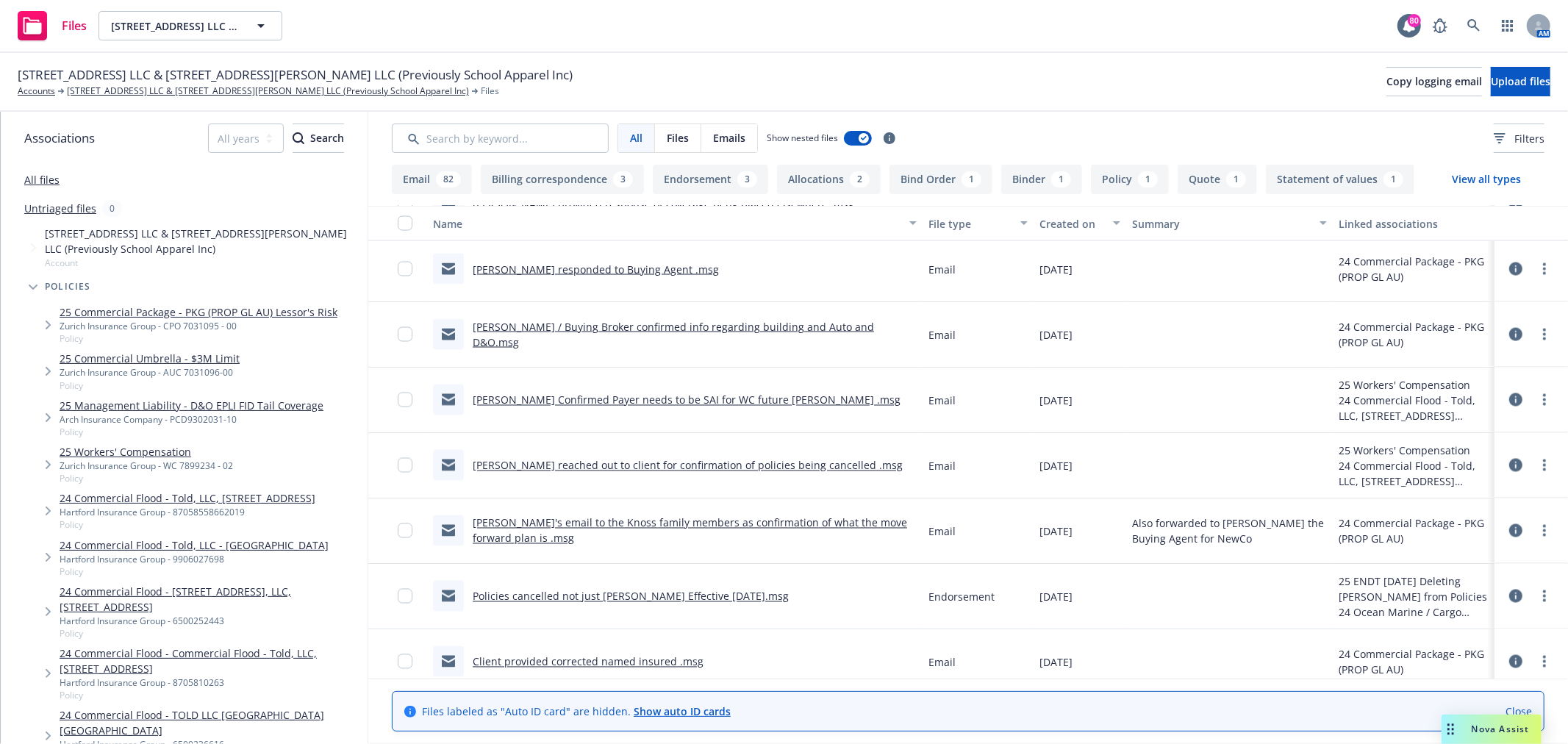
scroll to position [2123, 0]
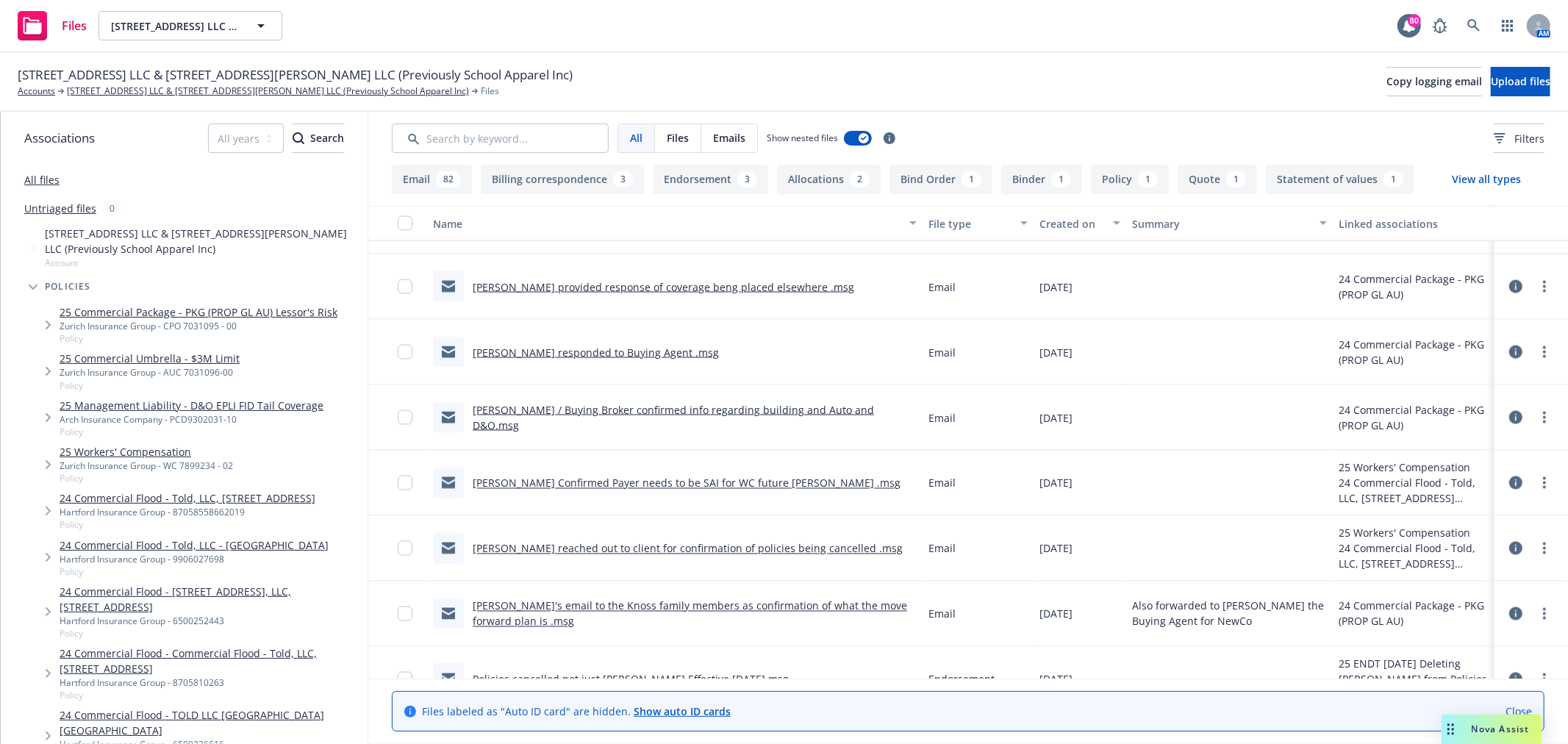
click at [776, 415] on link "Kyle / Buying Broker confirmed info regarding building and Auto and D&O.msg" at bounding box center [673, 418] width 402 height 29
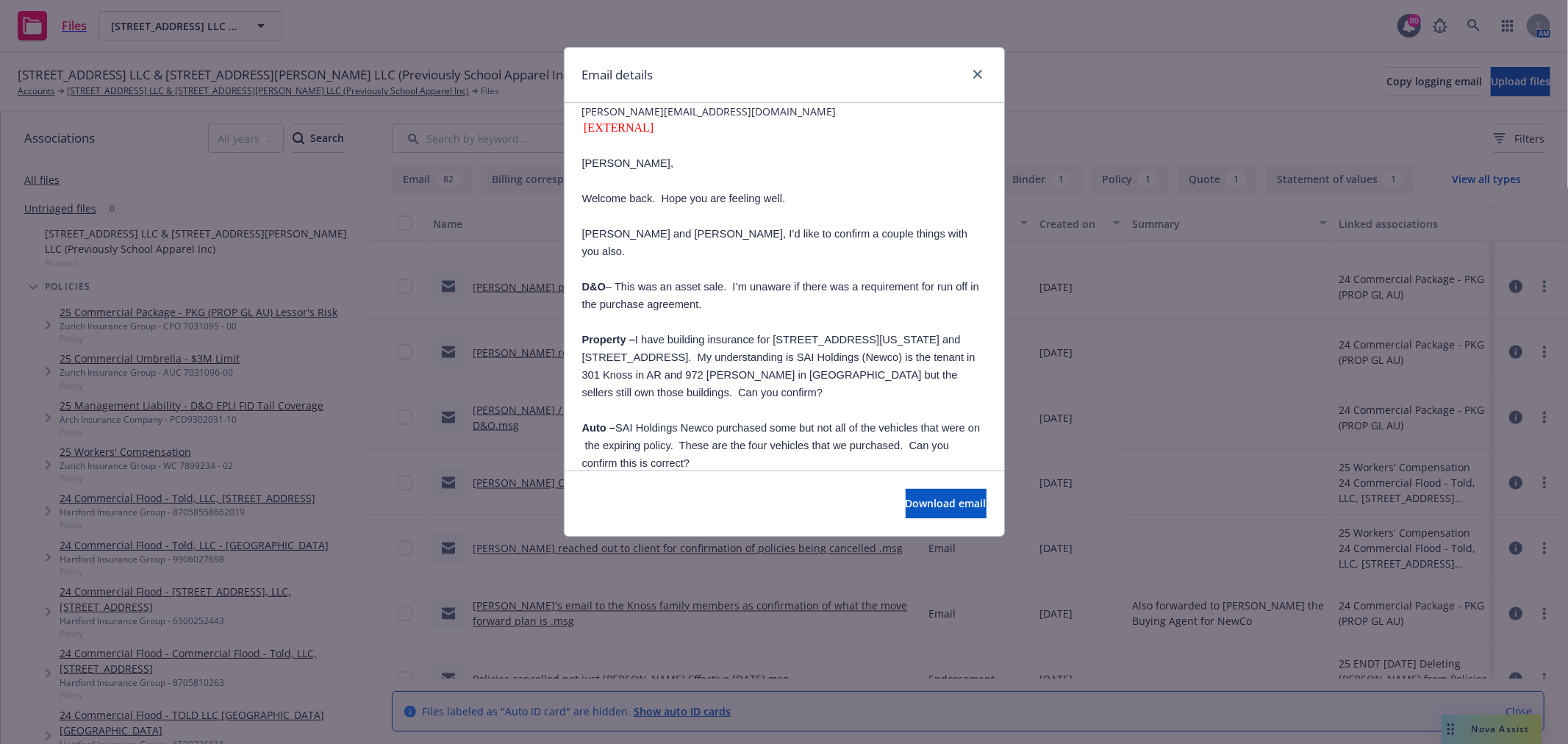
scroll to position [164, 0]
click at [978, 68] on link "close" at bounding box center [978, 73] width 18 height 18
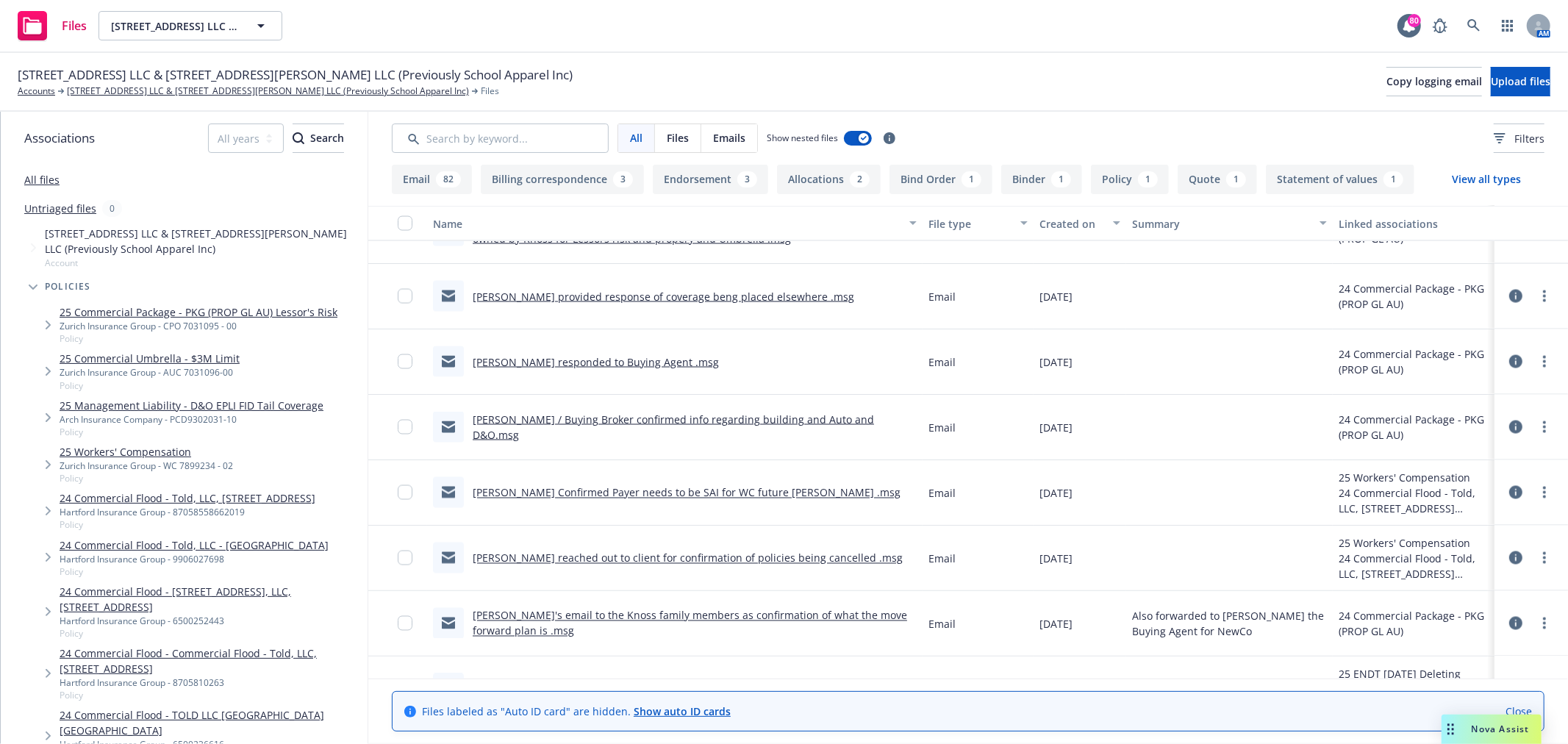
scroll to position [2123, 0]
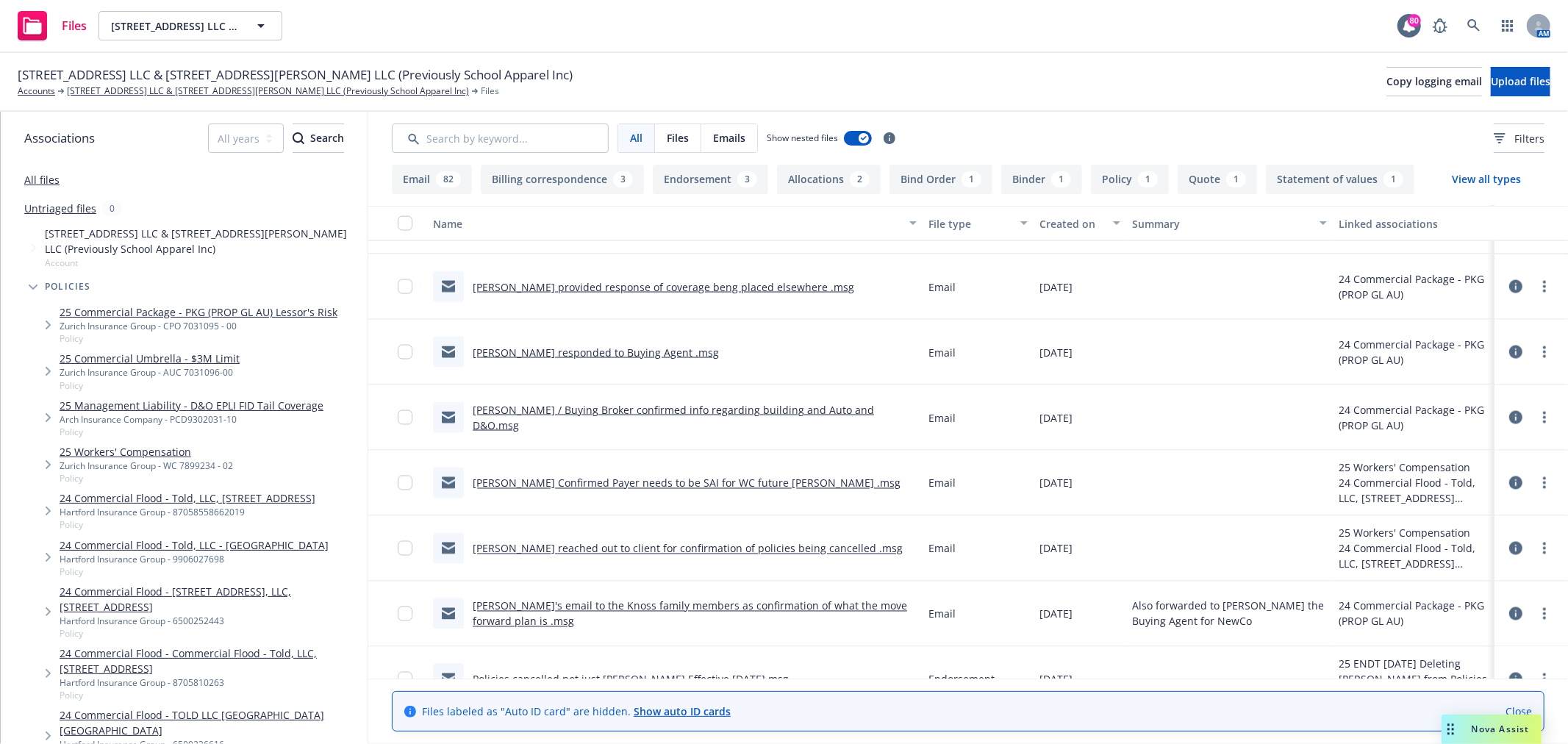
click at [615, 282] on link "Dave provided response of coverage beng placed elsewhere .msg" at bounding box center [663, 287] width 382 height 14
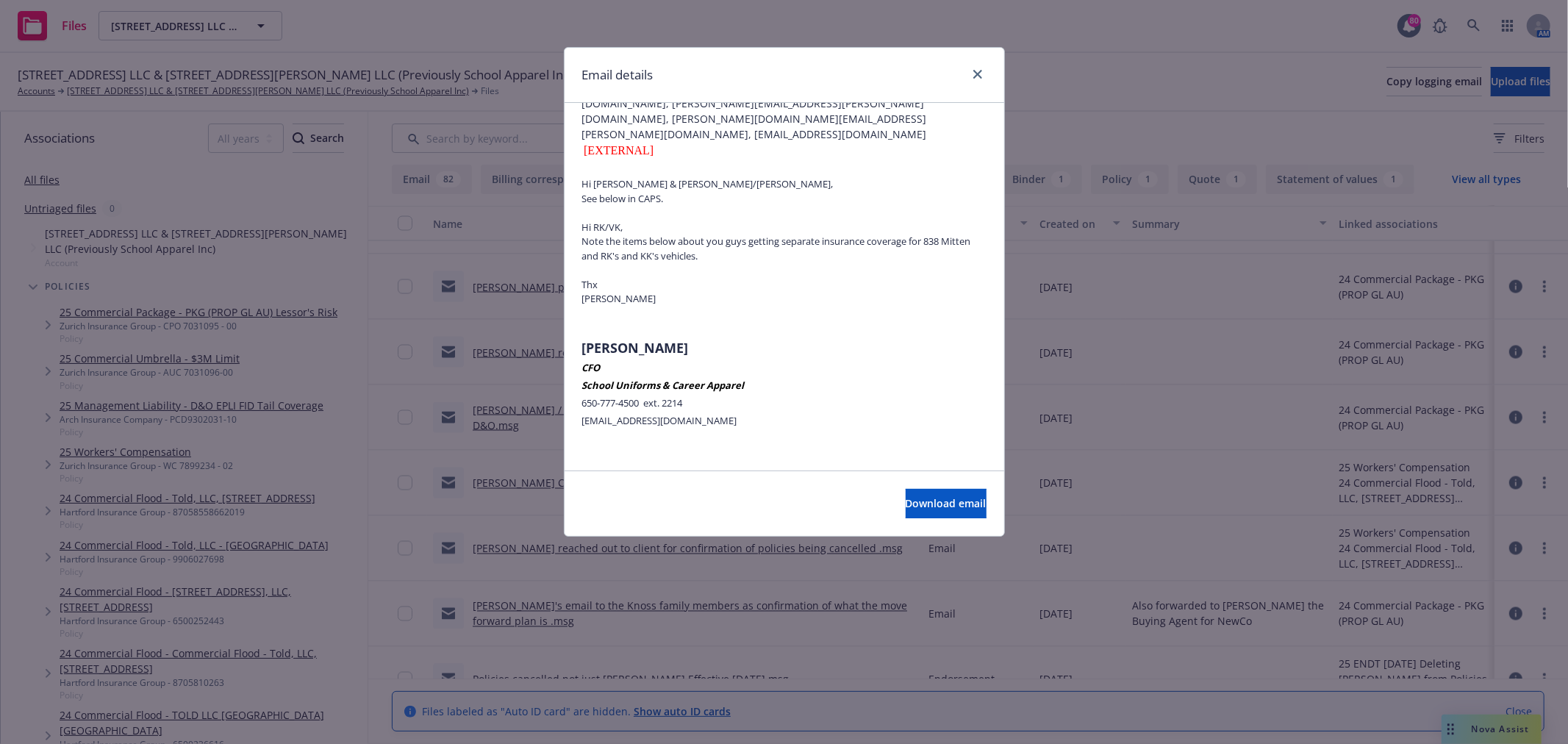
scroll to position [0, 0]
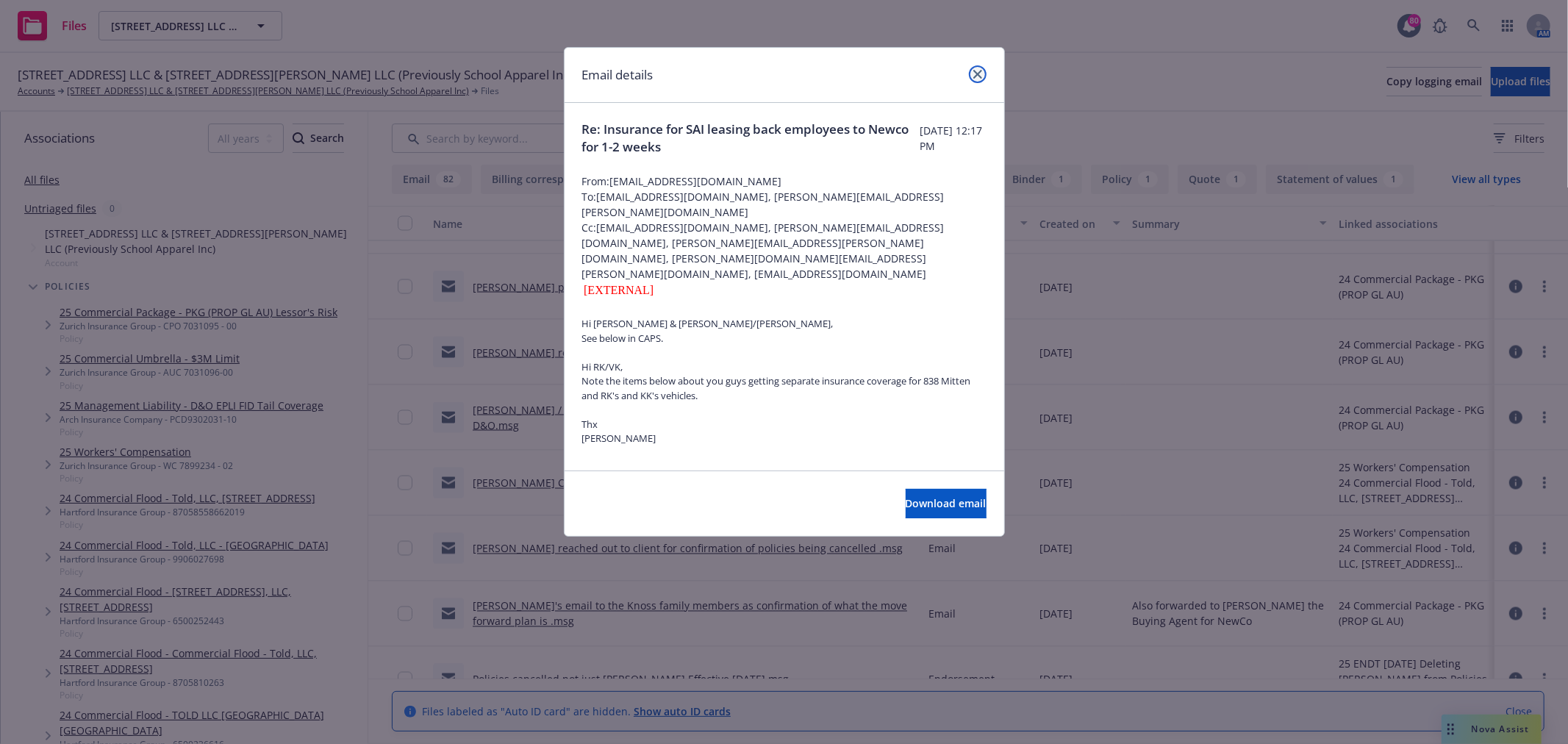
click at [979, 70] on icon "close" at bounding box center [978, 74] width 9 height 9
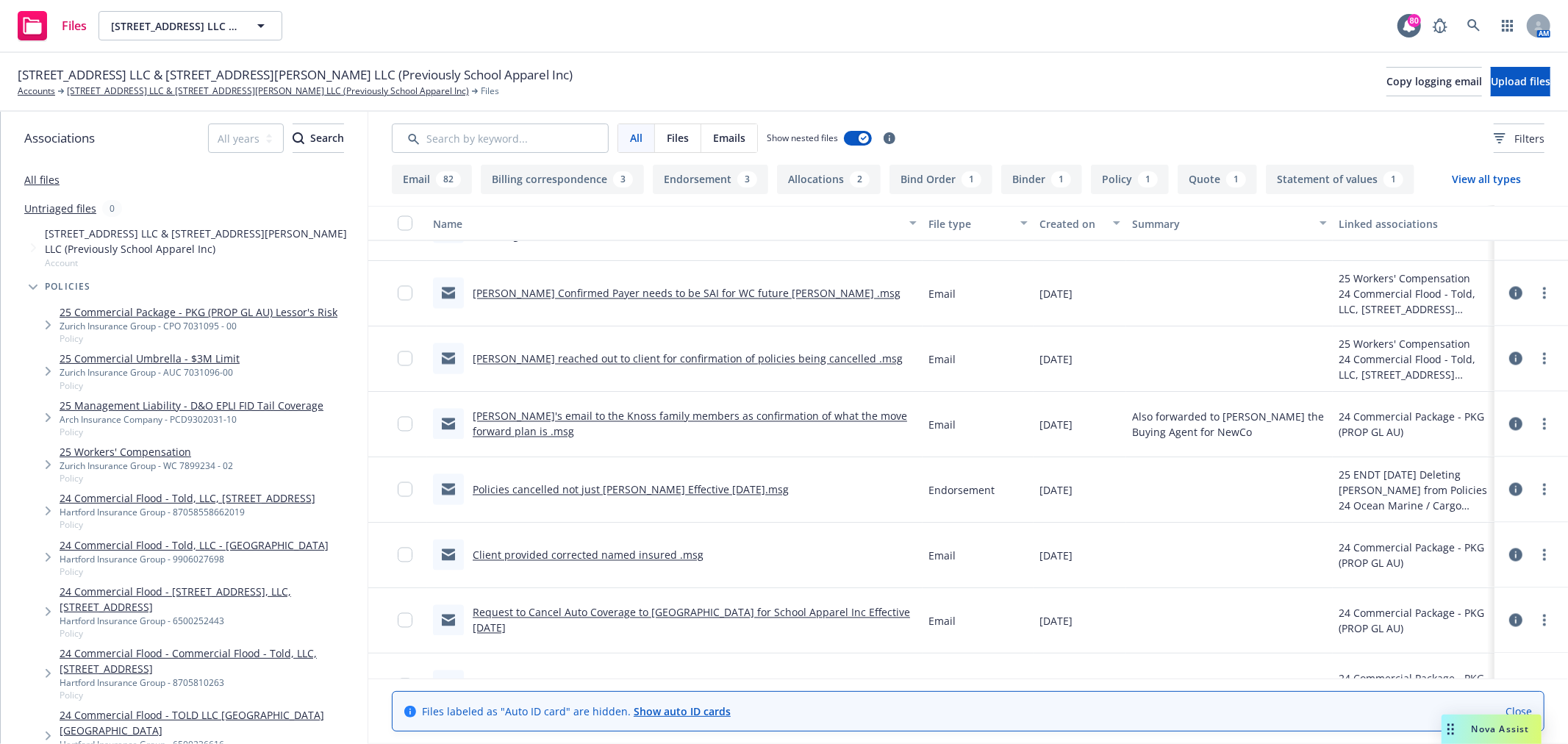
scroll to position [2369, 0]
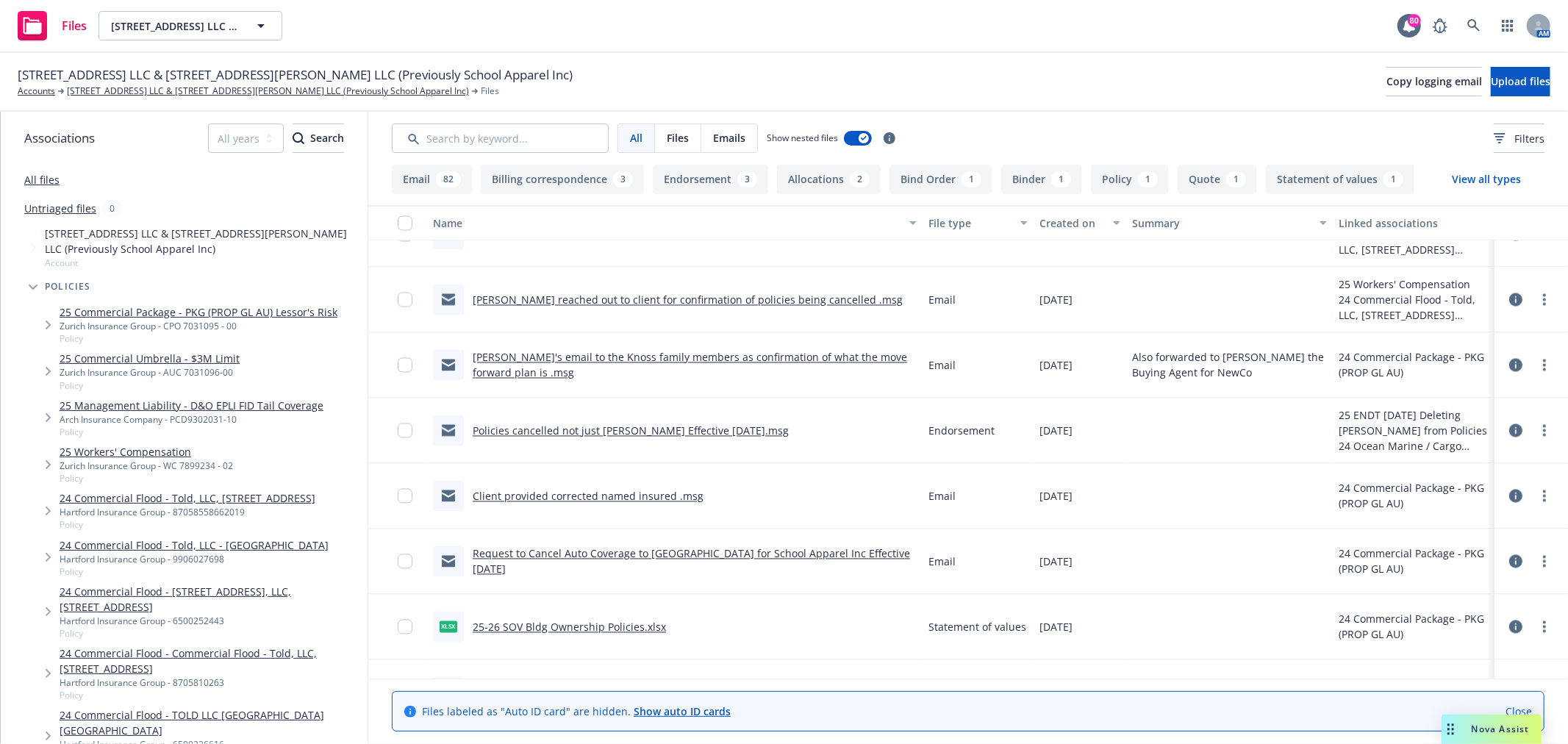
click at [656, 550] on div "Request to Cancel Auto Coverage to Zurich for School Apparel Inc Effective 5/30…" at bounding box center [675, 561] width 483 height 31
click at [651, 562] on link "Request to Cancel Auto Coverage to Zurich for School Apparel Inc Effective 5/30…" at bounding box center [691, 561] width 438 height 29
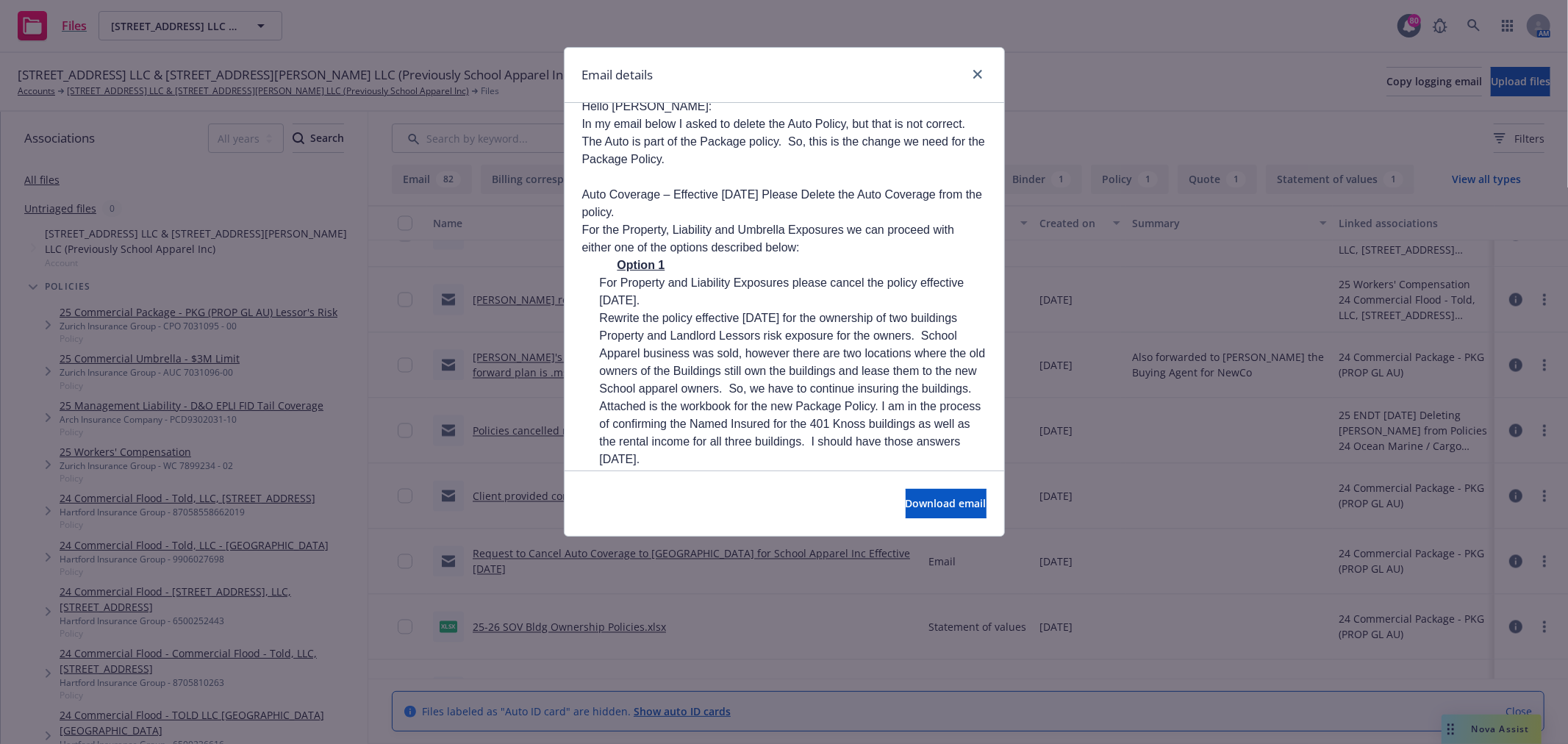
scroll to position [980, 0]
click at [977, 71] on icon "close" at bounding box center [978, 74] width 9 height 9
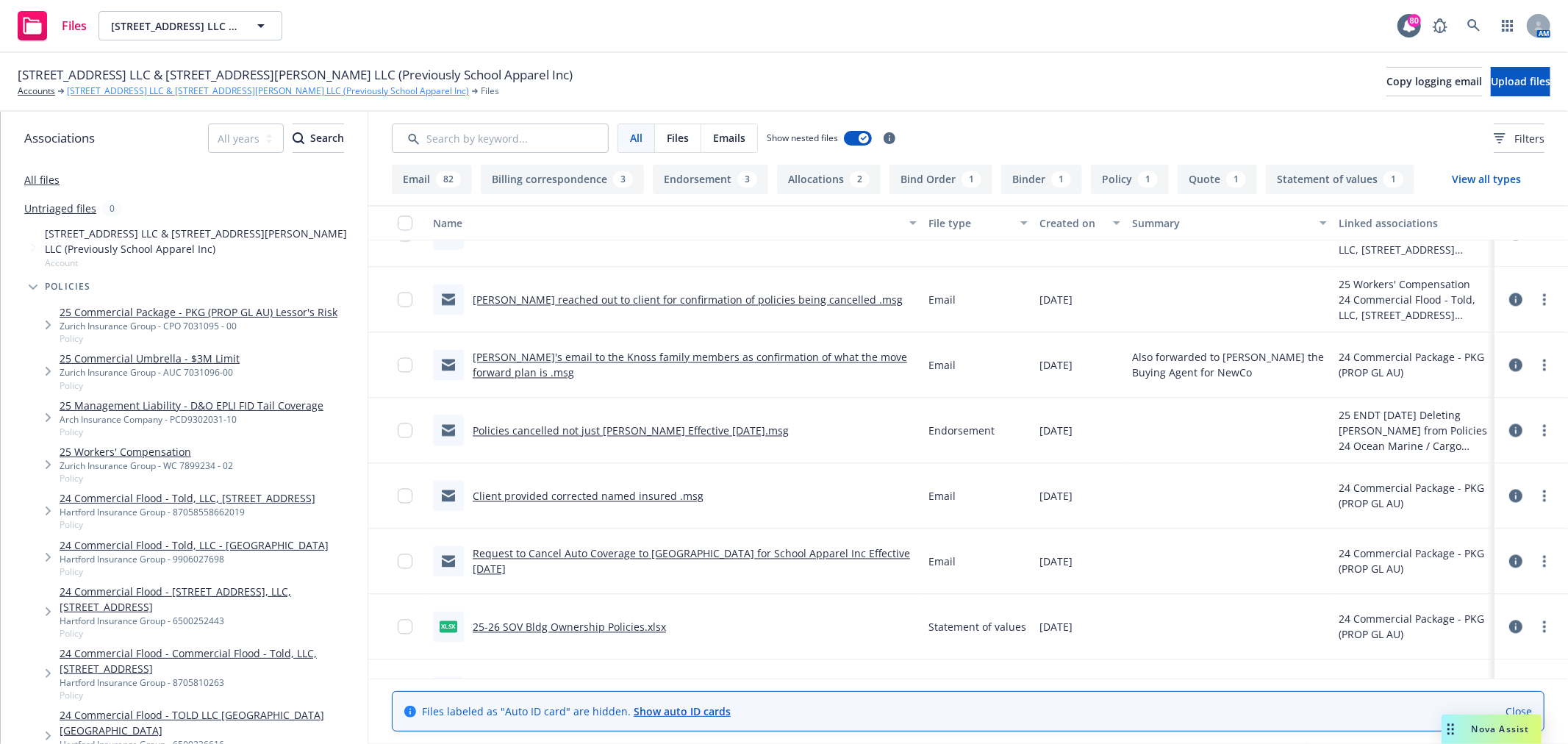
click at [261, 90] on link "[STREET_ADDRESS] LLC & [STREET_ADDRESS][PERSON_NAME] LLC (Previously School App…" at bounding box center [268, 91] width 402 height 13
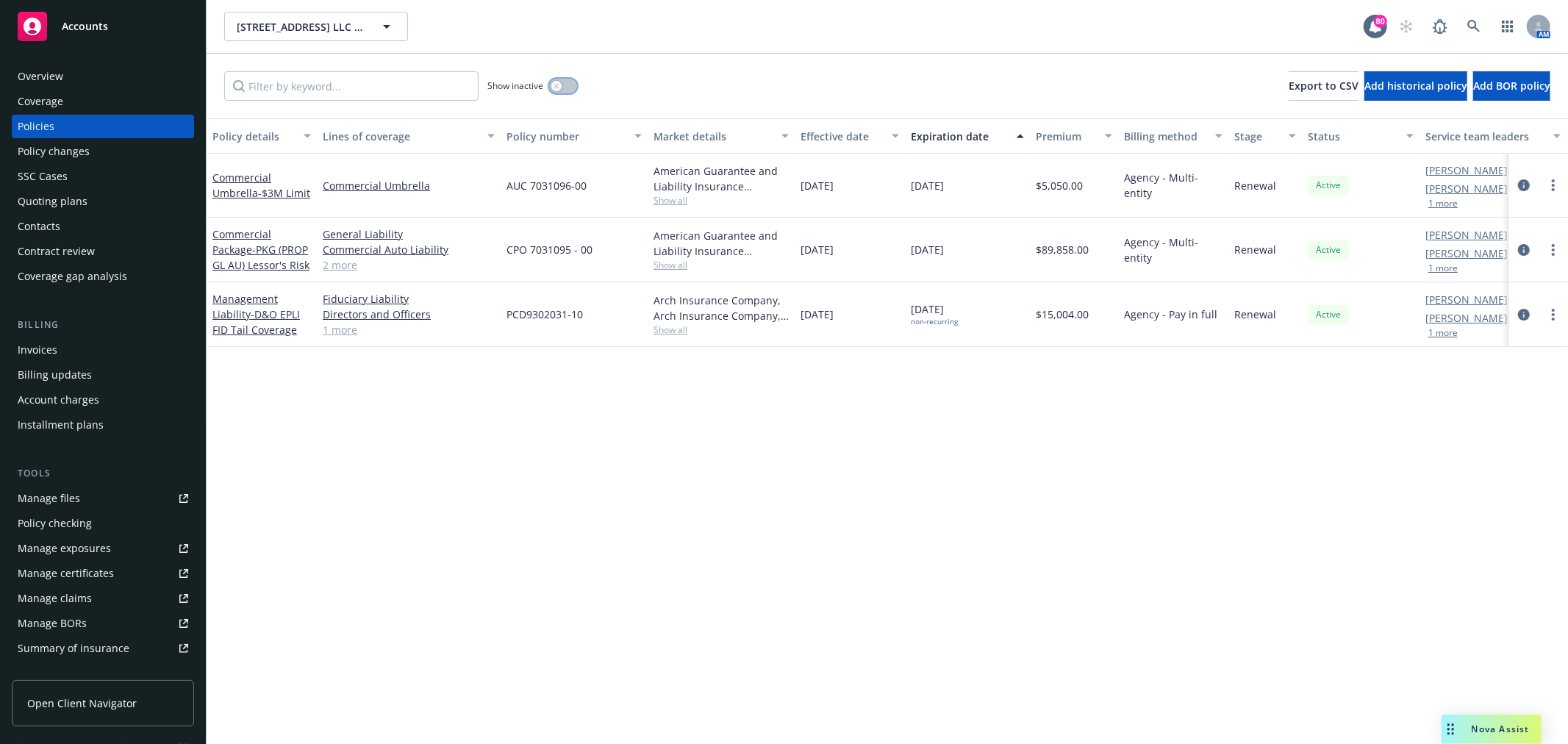
click at [568, 84] on button "button" at bounding box center [563, 86] width 28 height 15
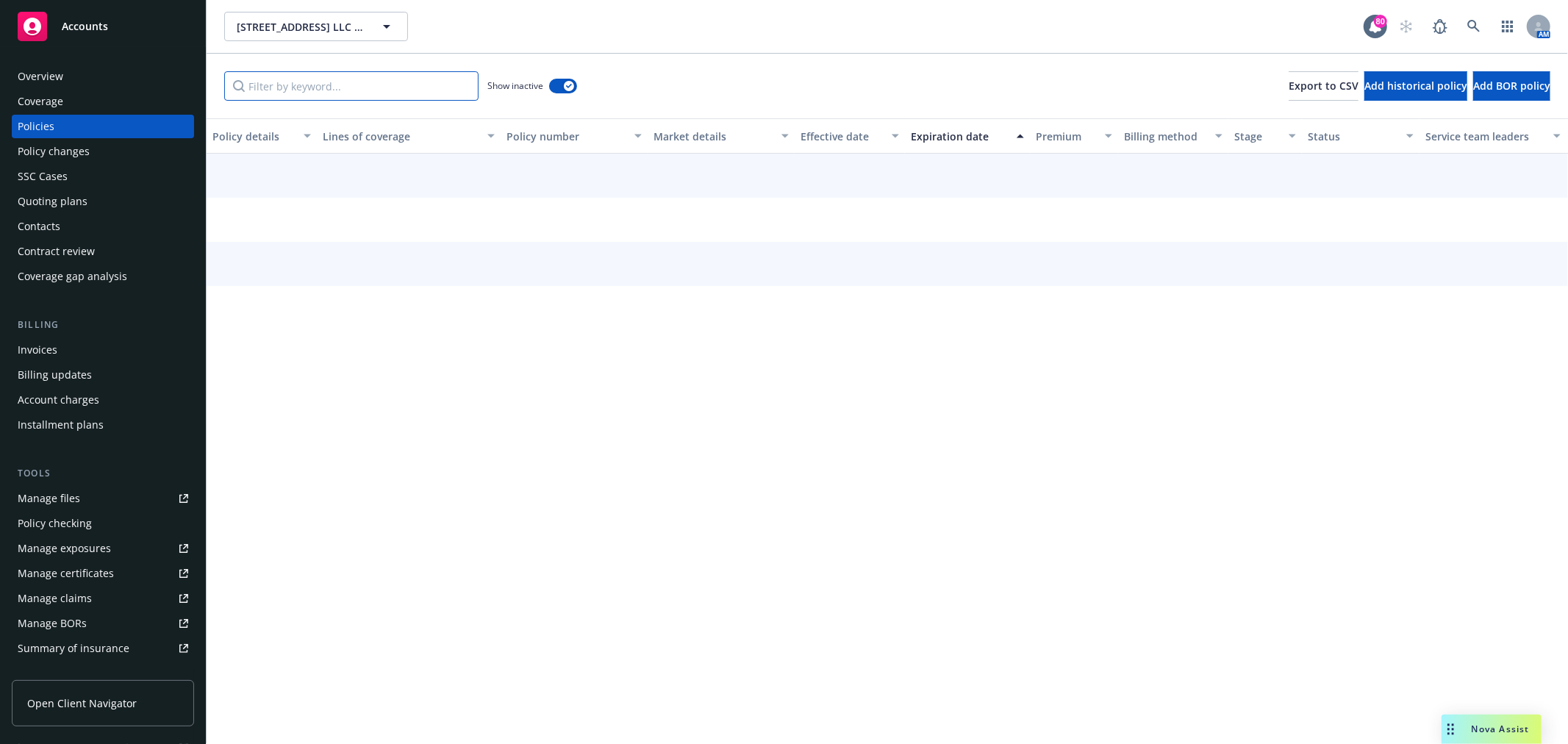
click at [427, 87] on input "Filter by keyword..." at bounding box center [352, 85] width 255 height 29
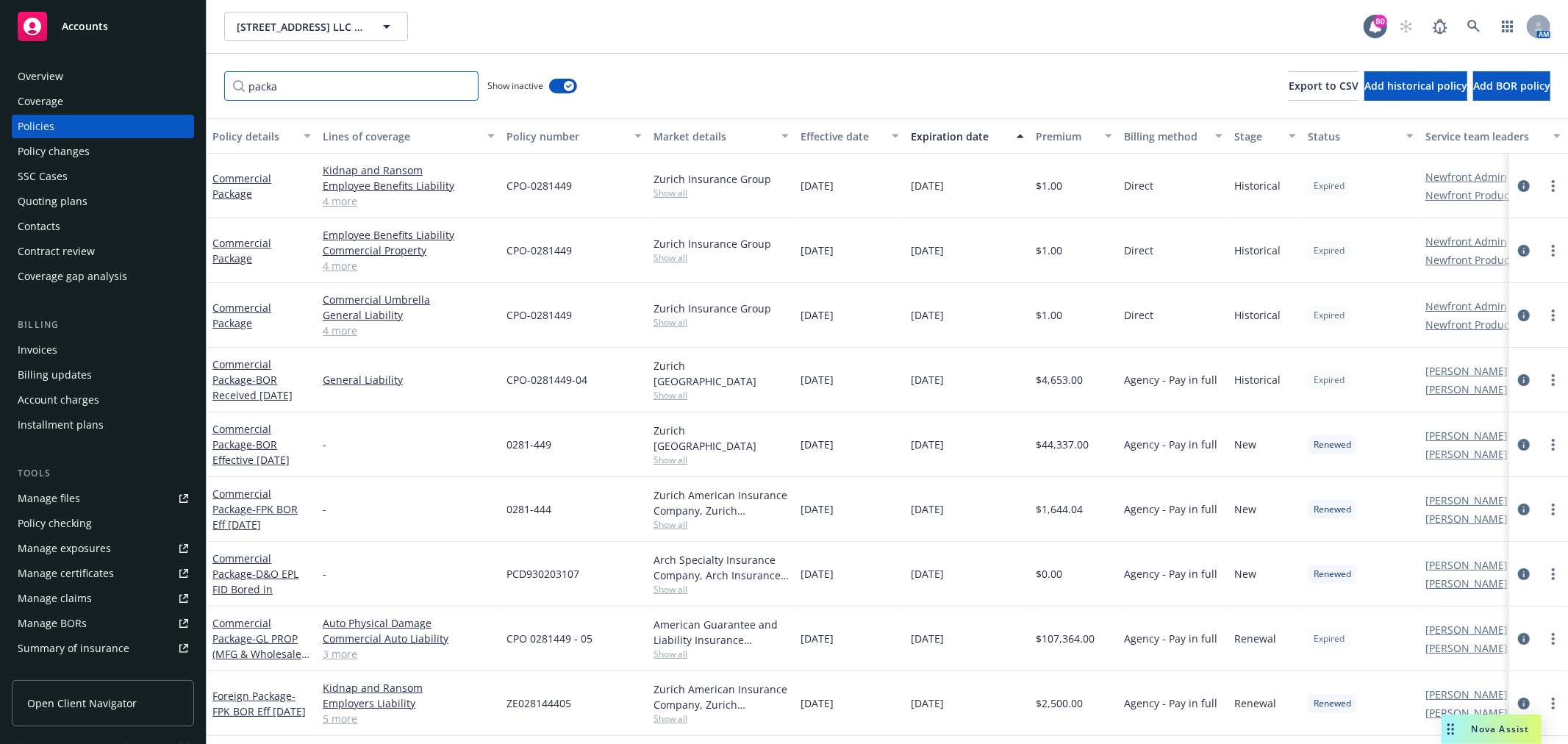
type input "packa"
click at [823, 140] on div "Effective date" at bounding box center [842, 136] width 83 height 15
click at [947, 135] on div "Expiration date" at bounding box center [959, 136] width 97 height 15
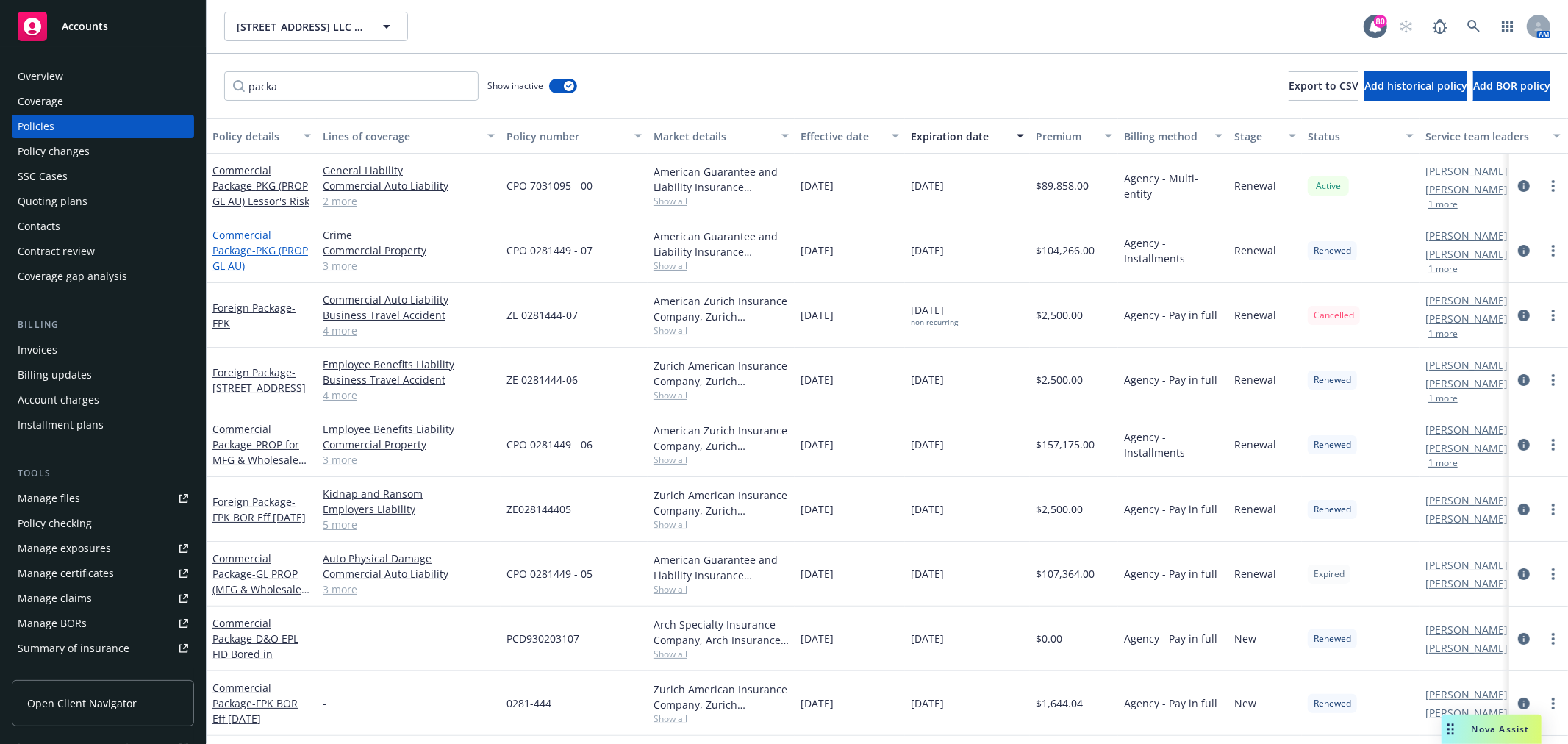
click at [240, 259] on span "- PKG (PROP GL AU)" at bounding box center [260, 257] width 95 height 29
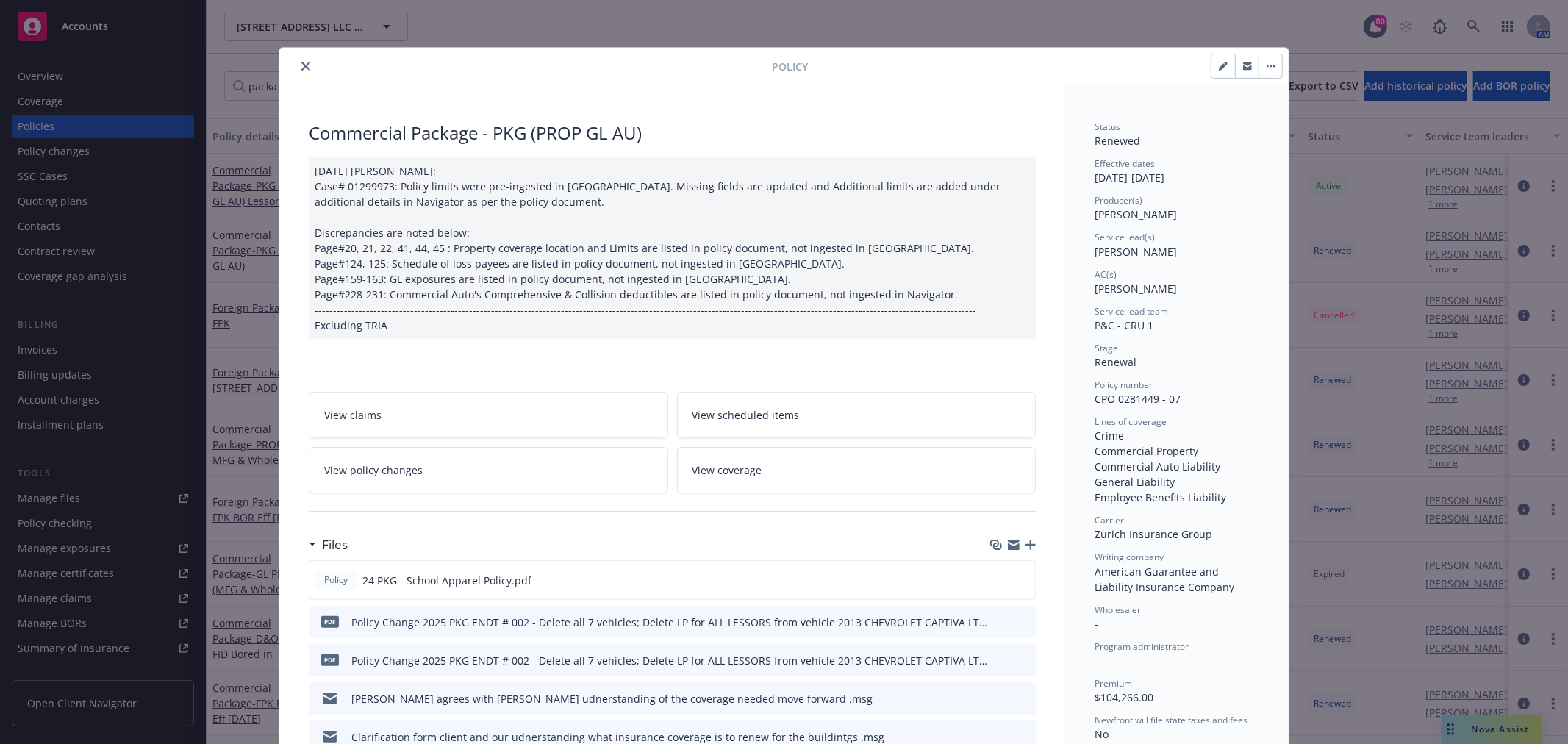
click at [604, 538] on div "Files" at bounding box center [672, 544] width 727 height 31
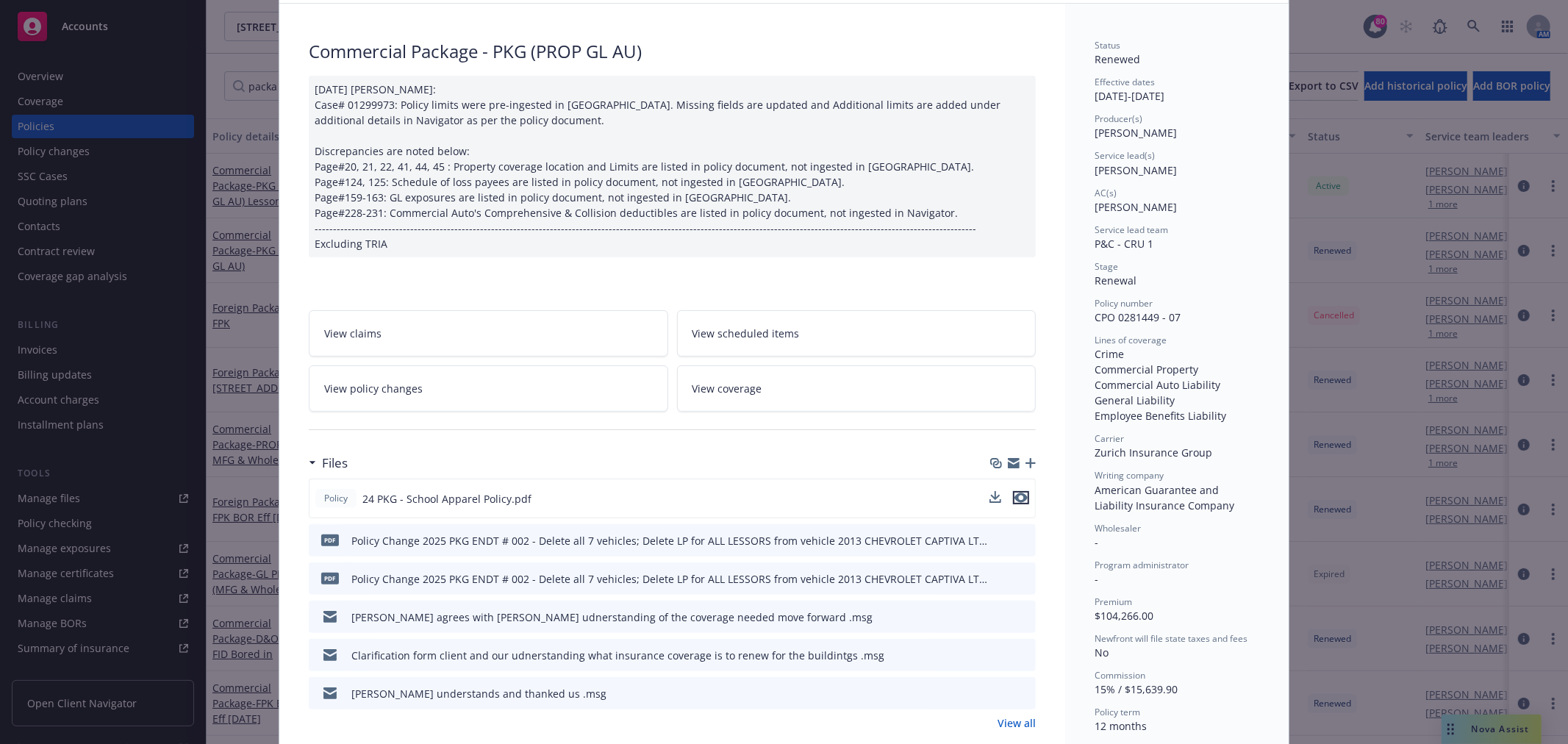
click at [1019, 499] on icon "preview file" at bounding box center [1021, 498] width 13 height 10
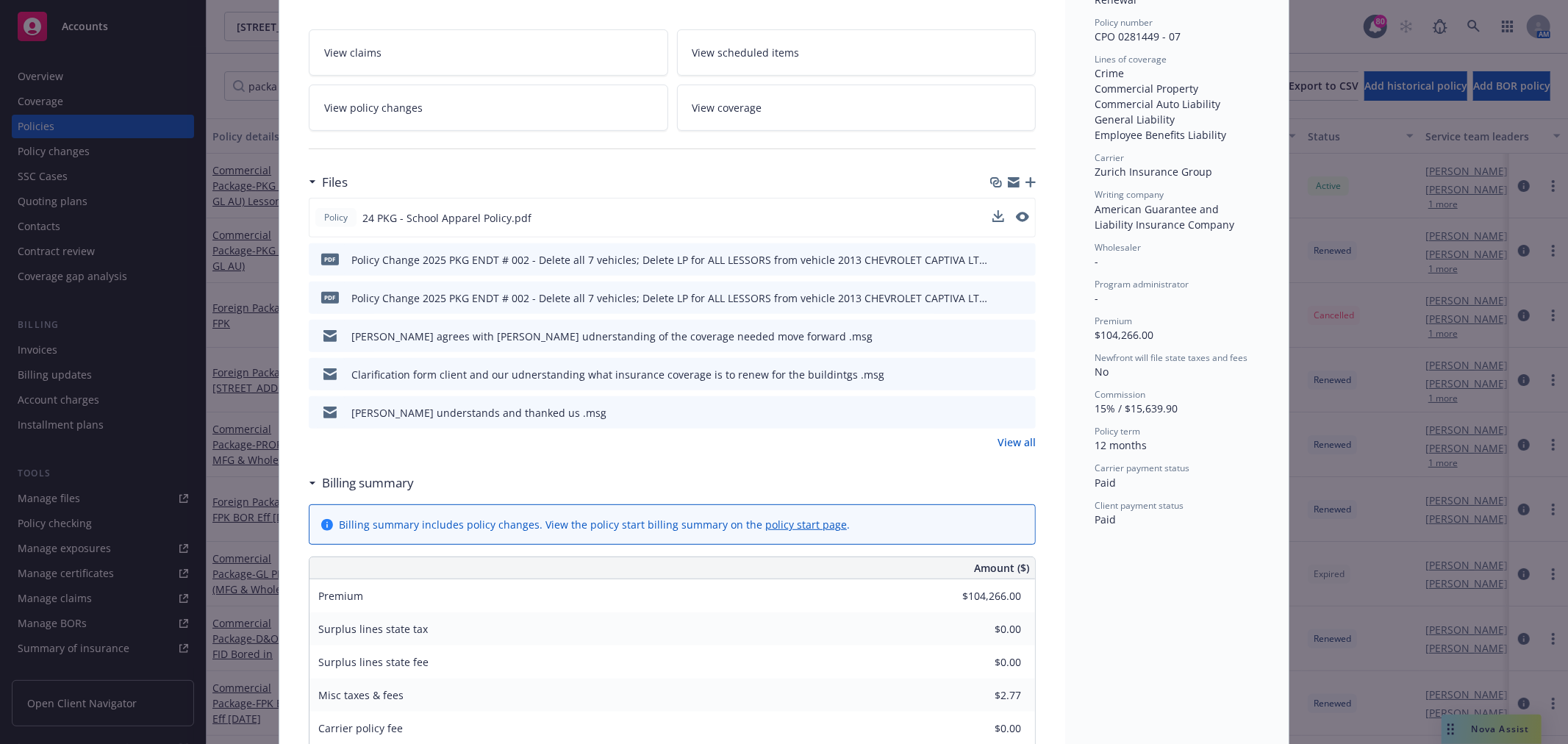
scroll to position [408, 0]
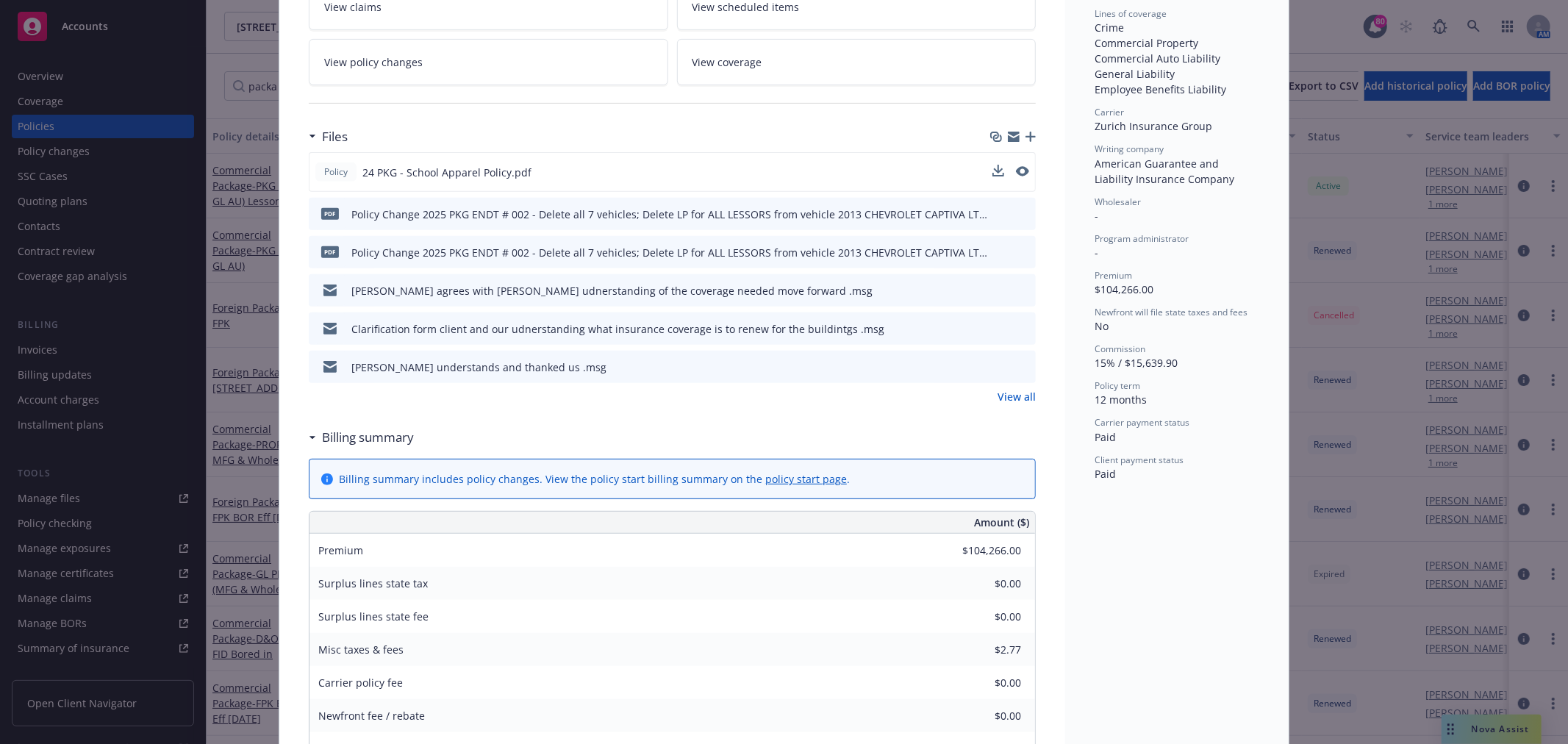
click at [1020, 393] on link "View all" at bounding box center [1017, 397] width 38 height 15
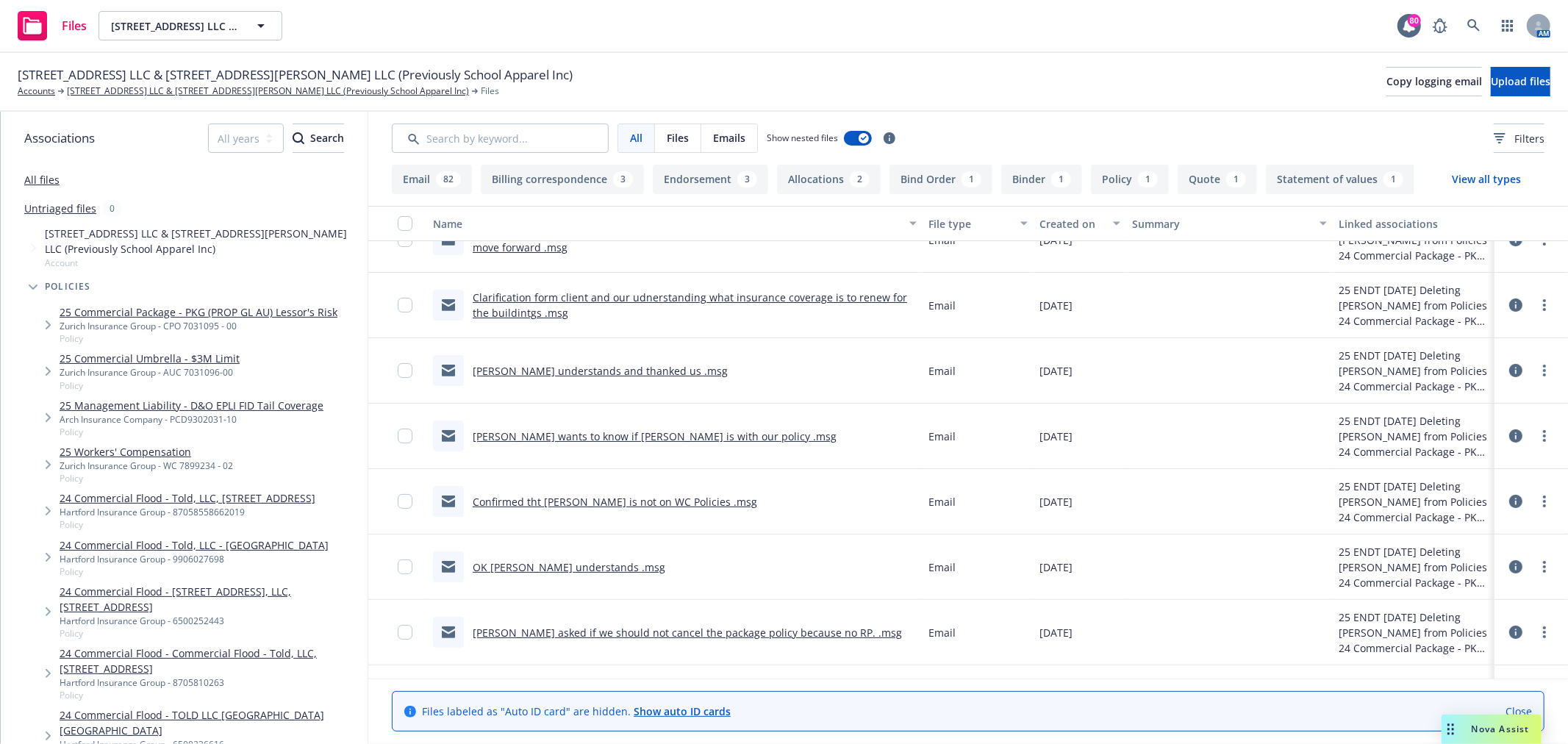
scroll to position [245, 0]
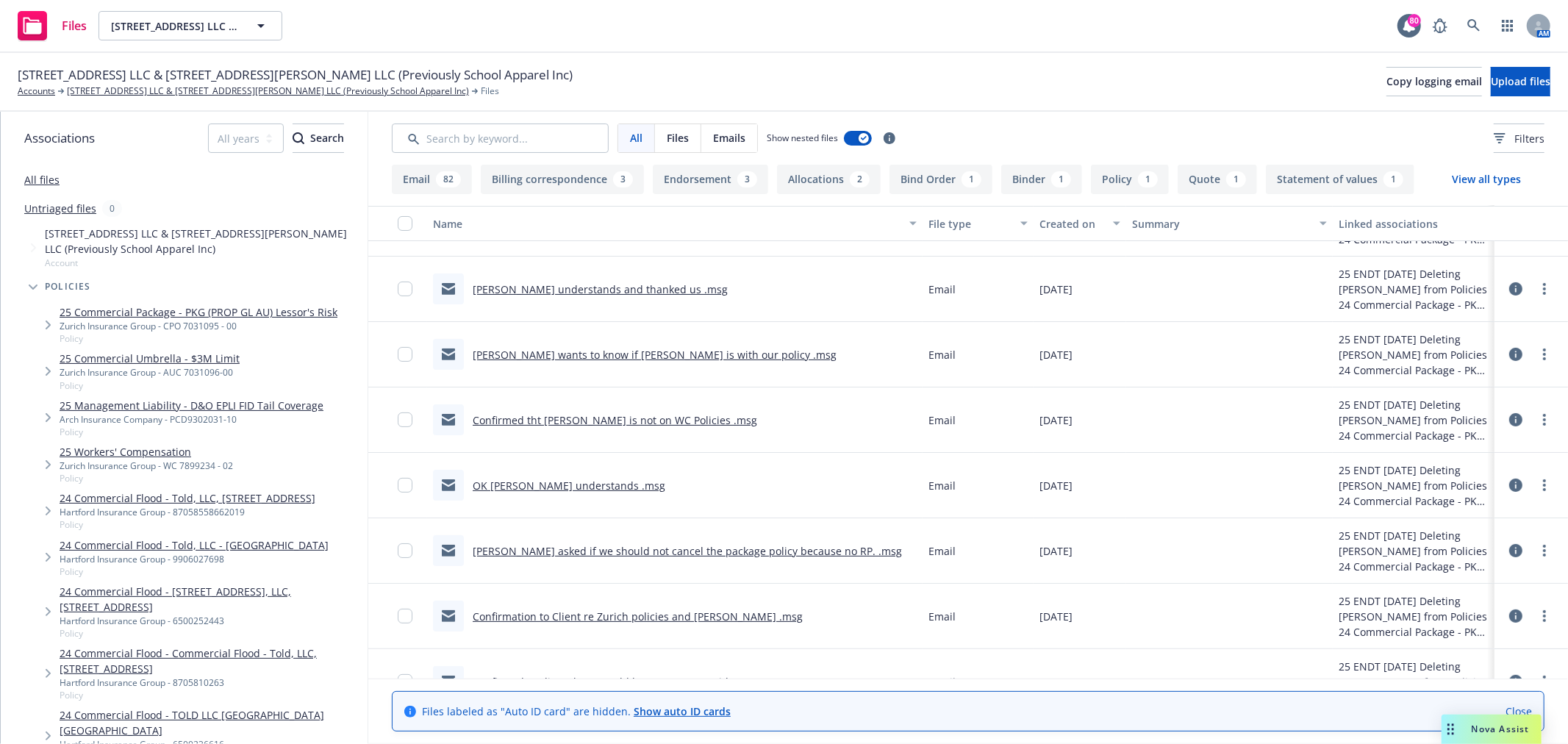
click at [750, 548] on link "[PERSON_NAME] asked if we should not cancel the package policy because no RP. .…" at bounding box center [687, 551] width 429 height 14
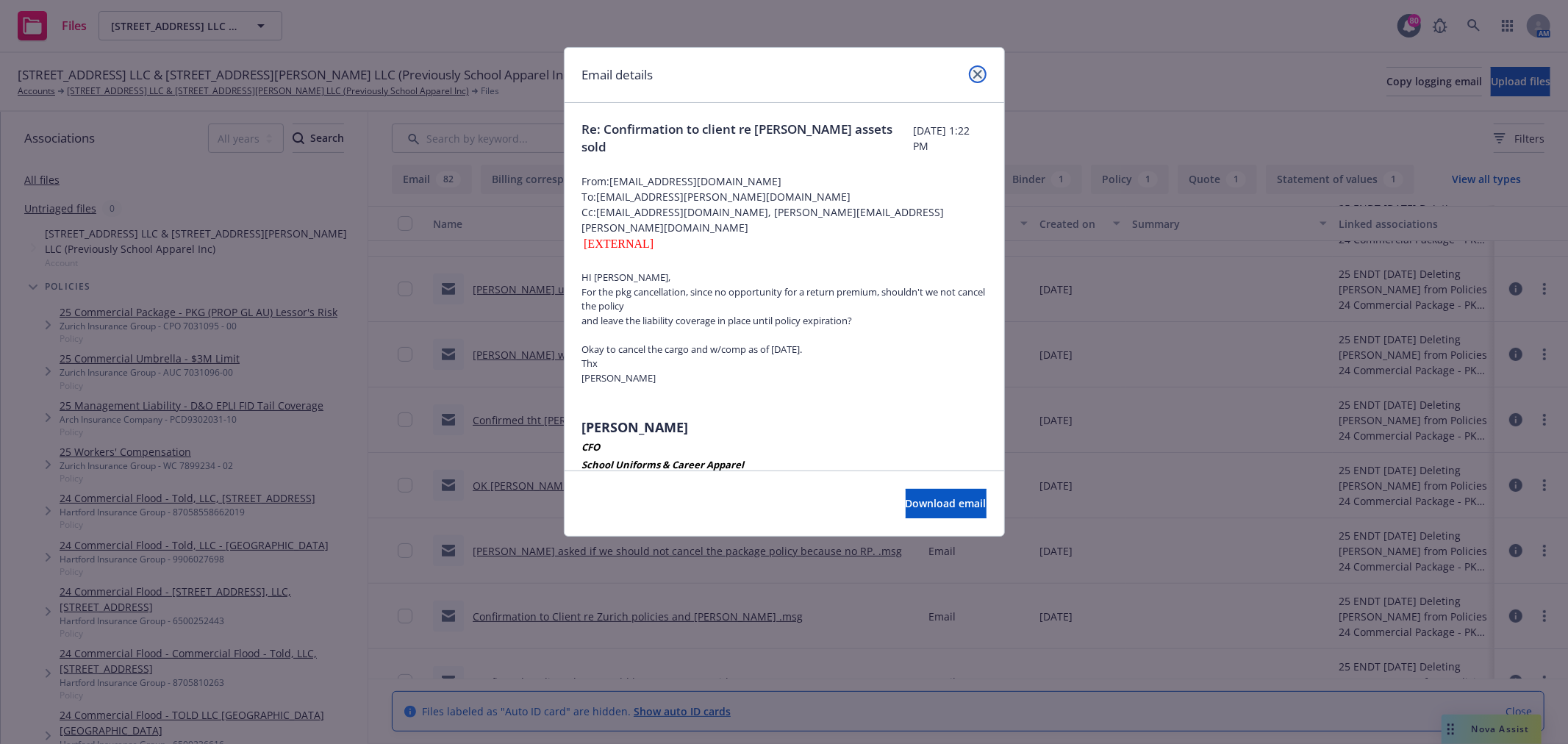
click at [978, 79] on link "close" at bounding box center [978, 73] width 18 height 18
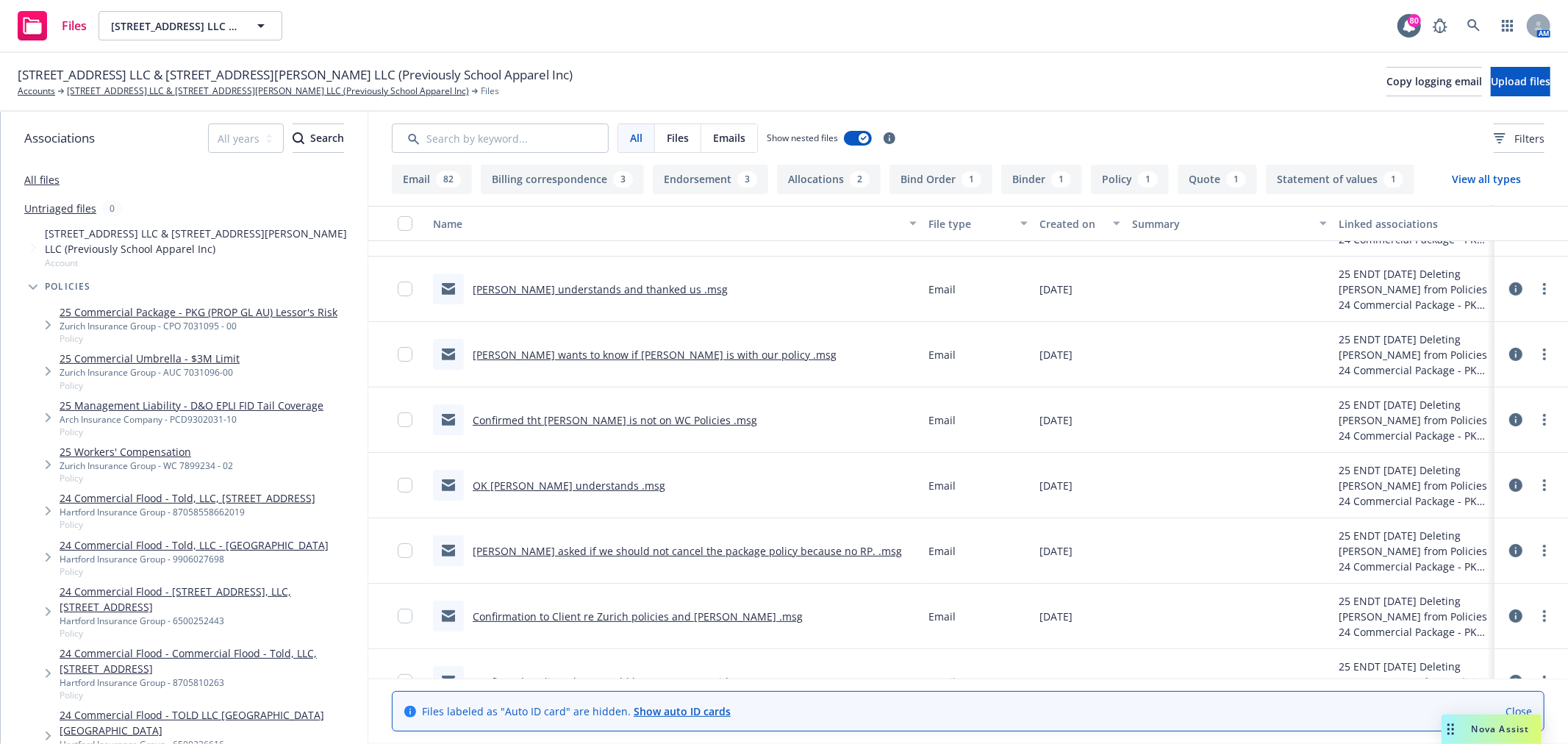
click at [532, 483] on link "OK Dave understands .msg" at bounding box center [569, 485] width 193 height 14
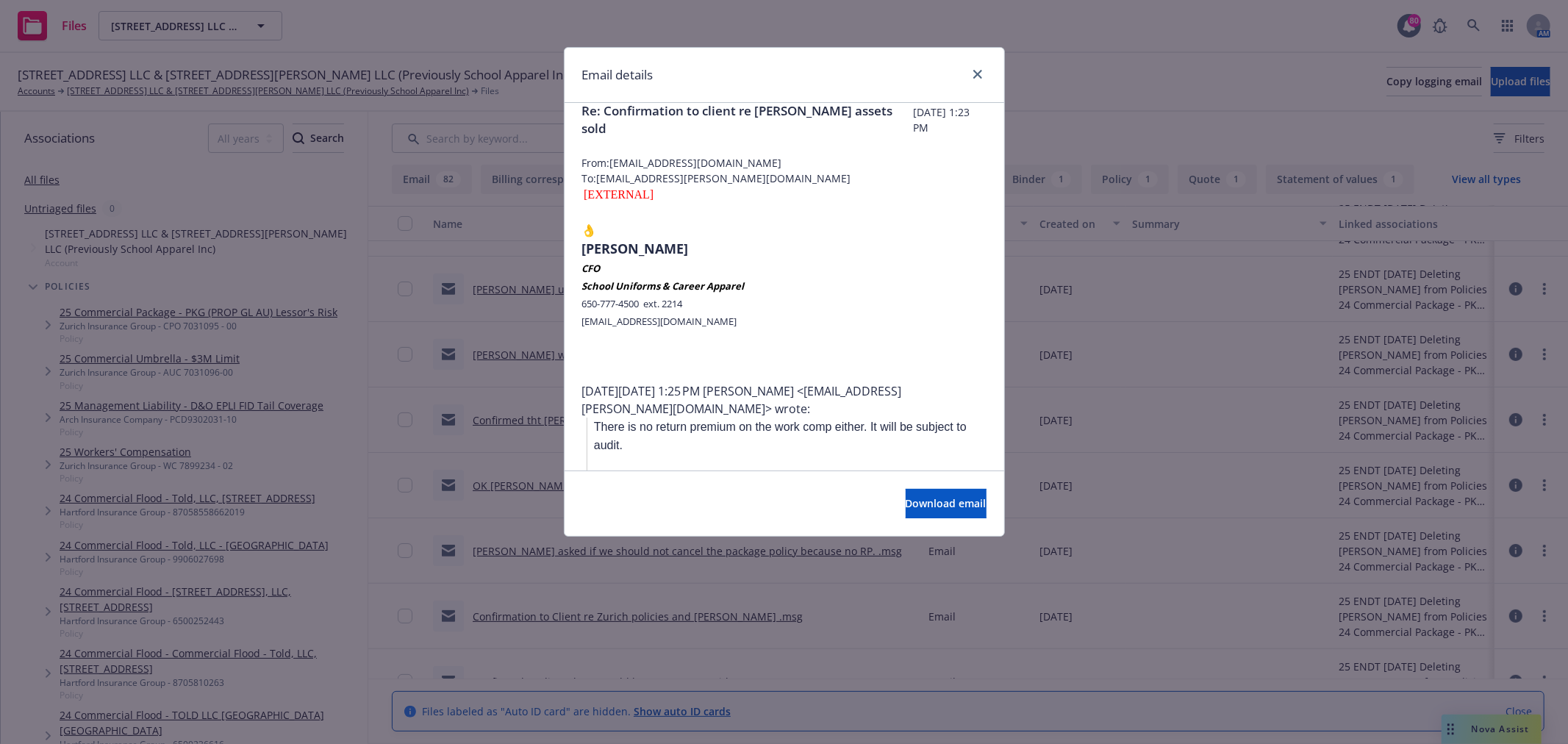
scroll to position [0, 0]
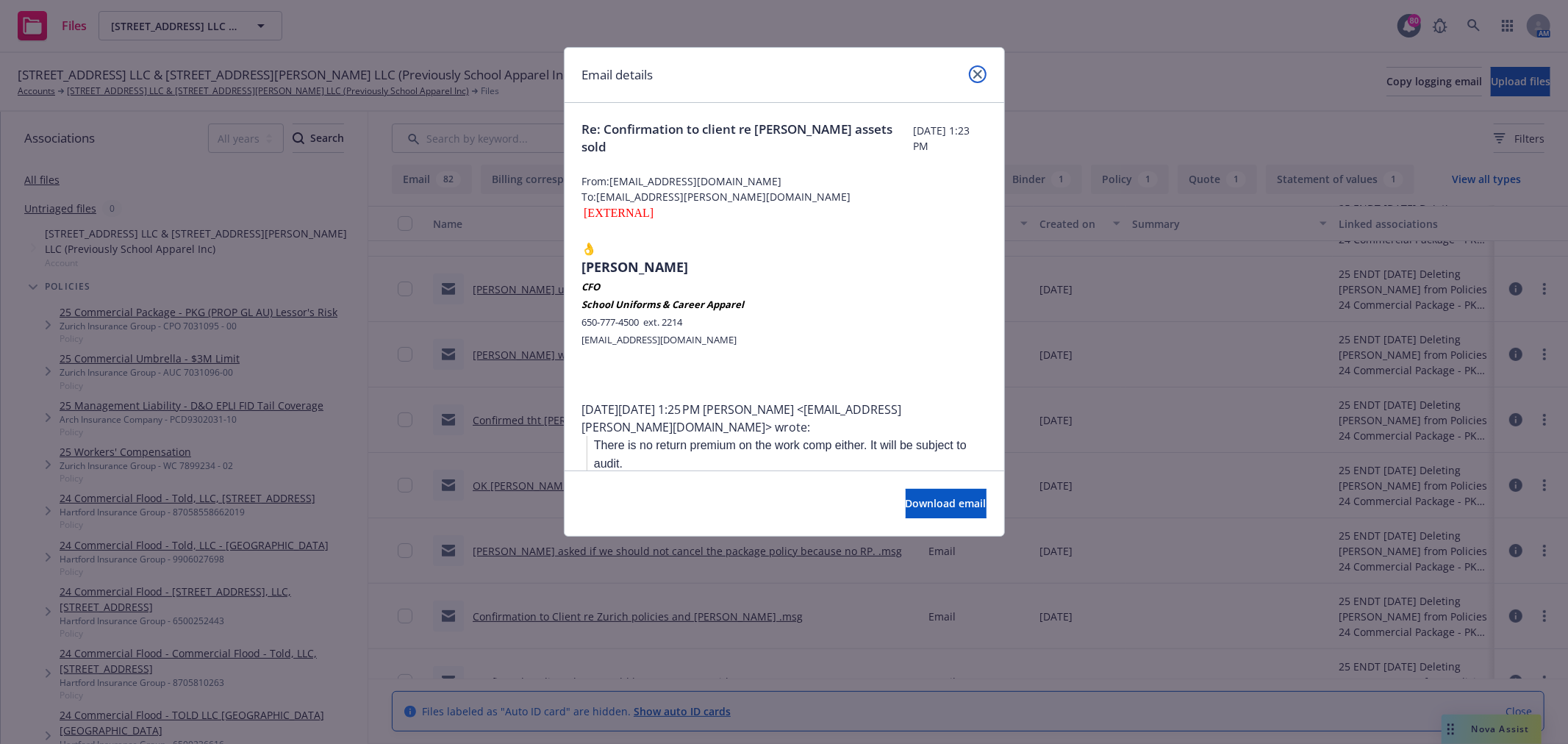
click at [974, 78] on icon "close" at bounding box center [978, 74] width 9 height 9
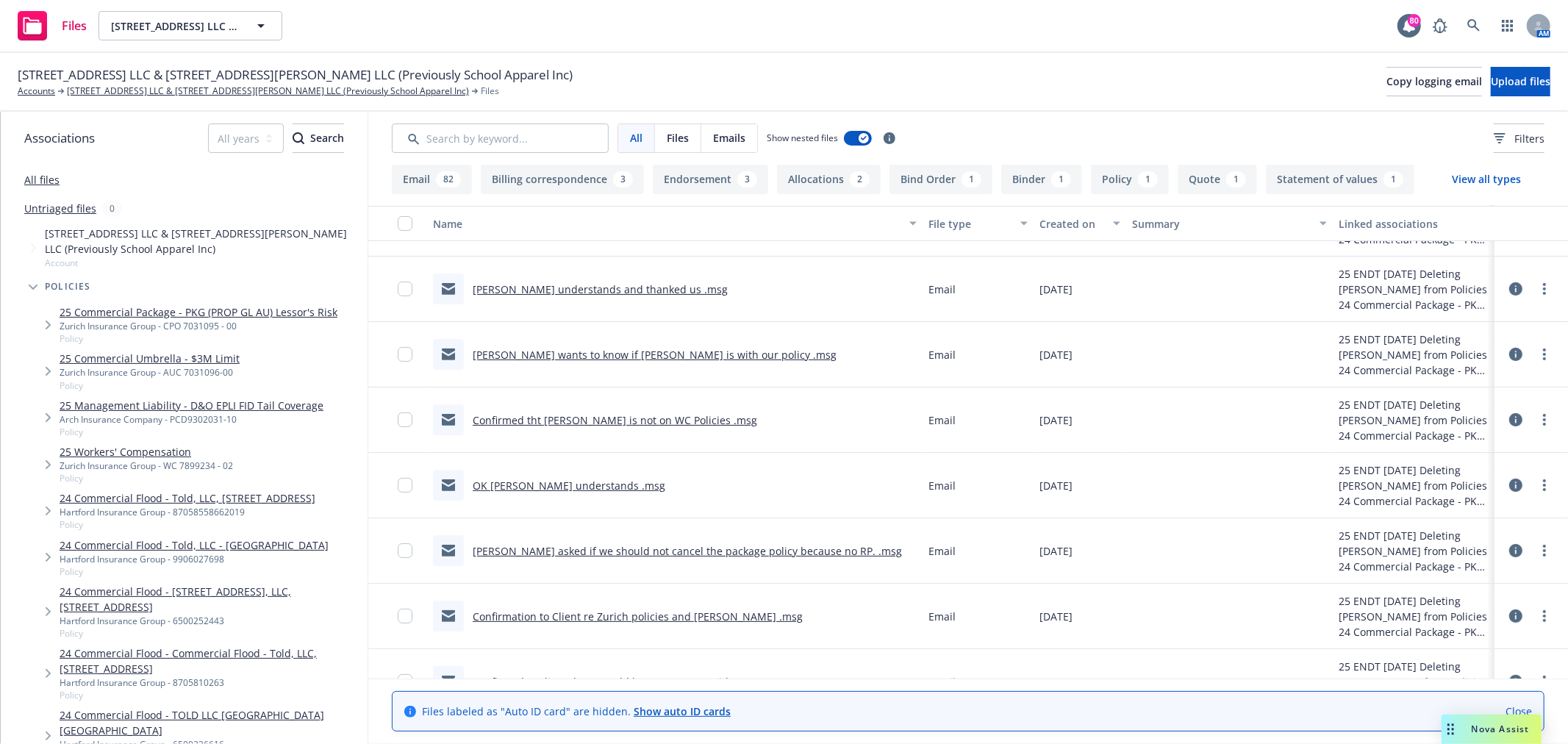
click at [557, 351] on link "Dave wants to know if Cayson WC is with our policy .msg" at bounding box center [655, 355] width 364 height 14
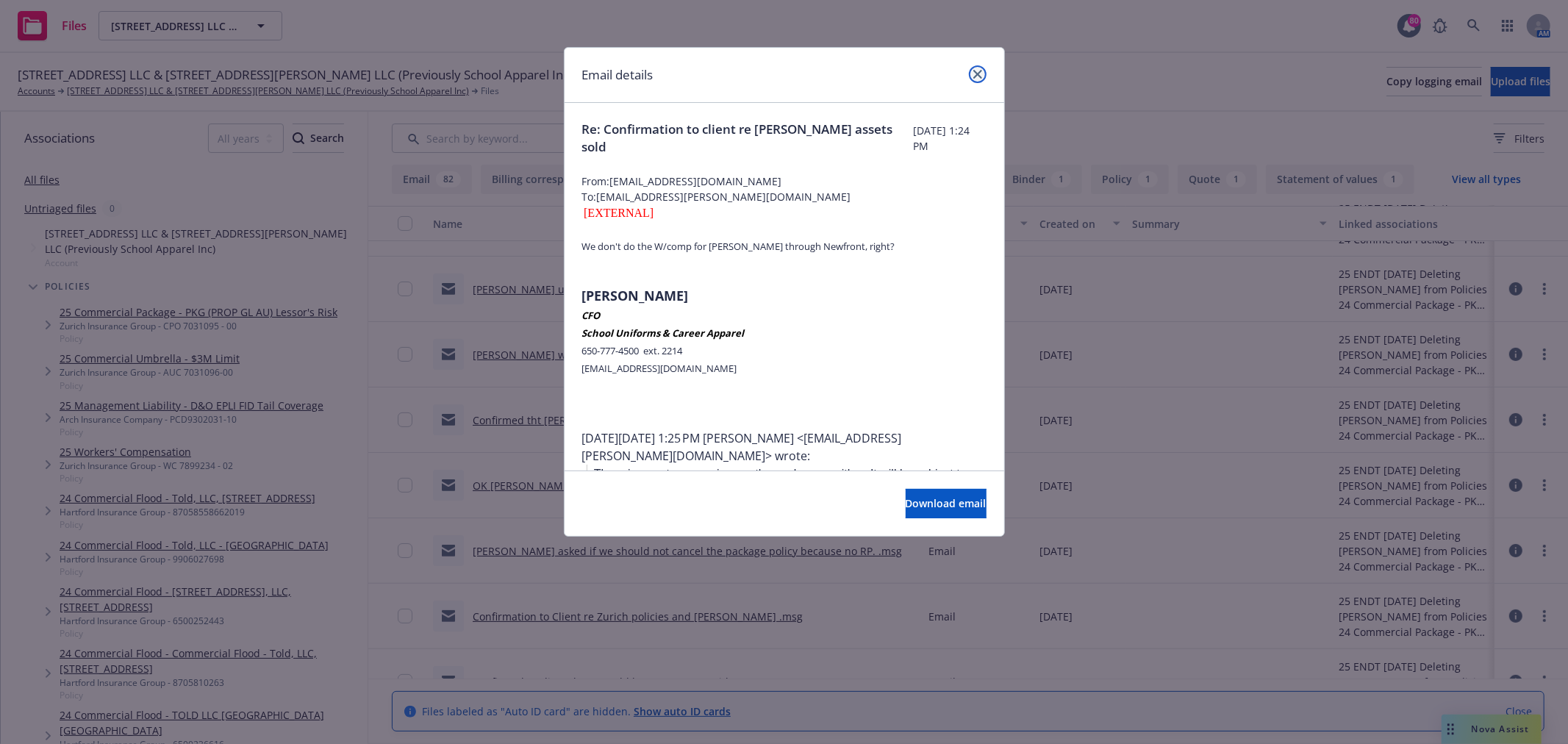
click at [980, 68] on link "close" at bounding box center [978, 73] width 18 height 18
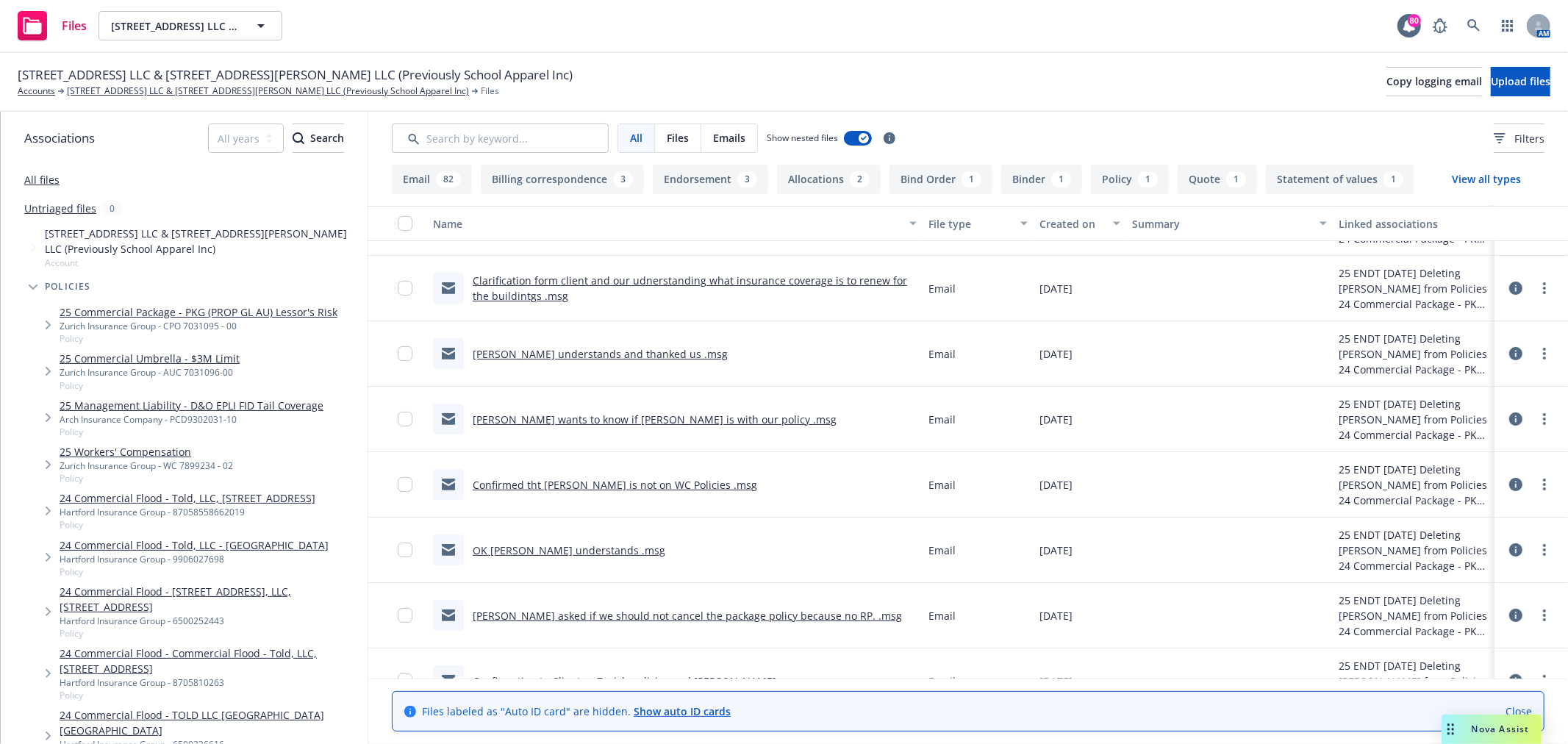
scroll to position [164, 0]
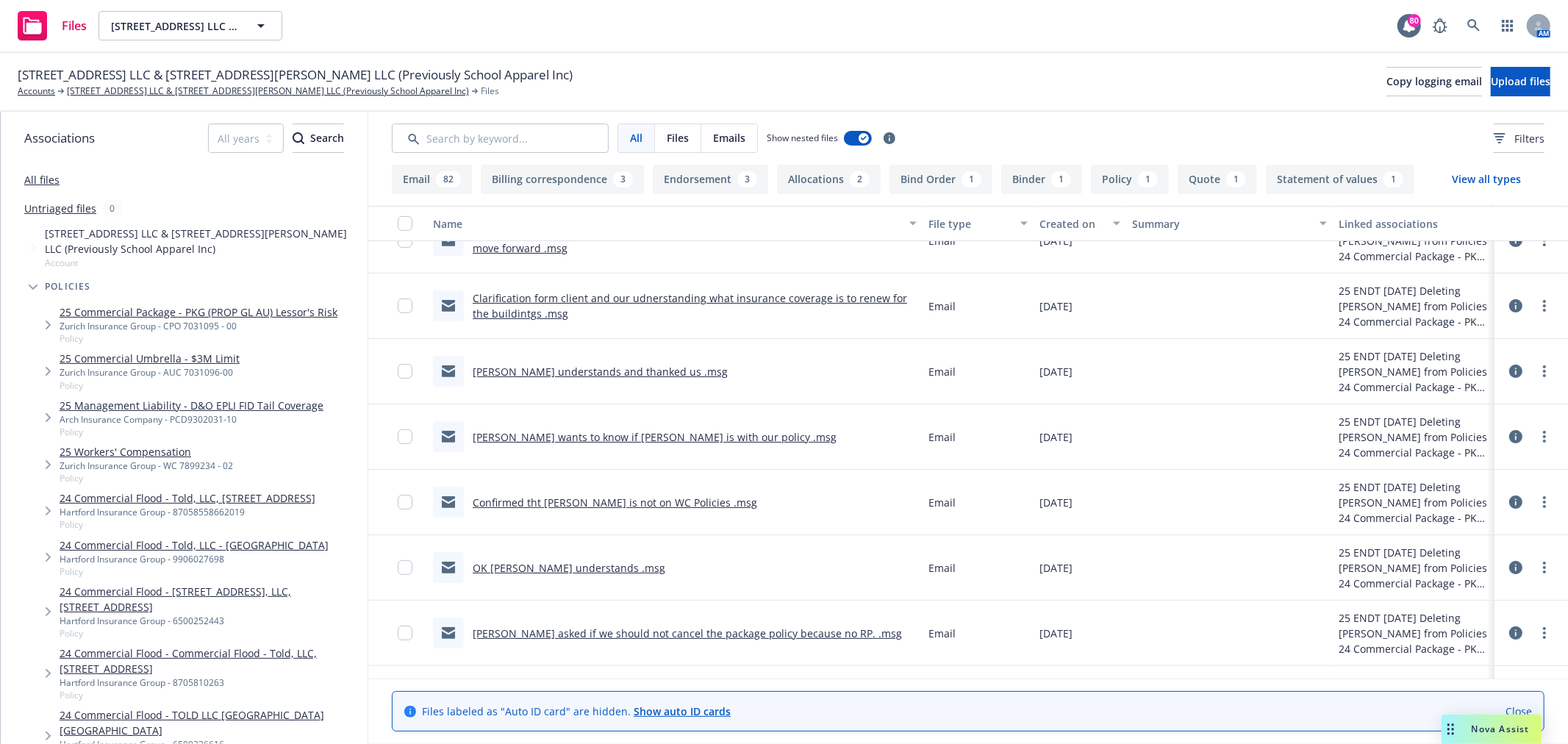
click at [582, 372] on link "[PERSON_NAME] understands and thanked us .msg" at bounding box center [600, 372] width 255 height 14
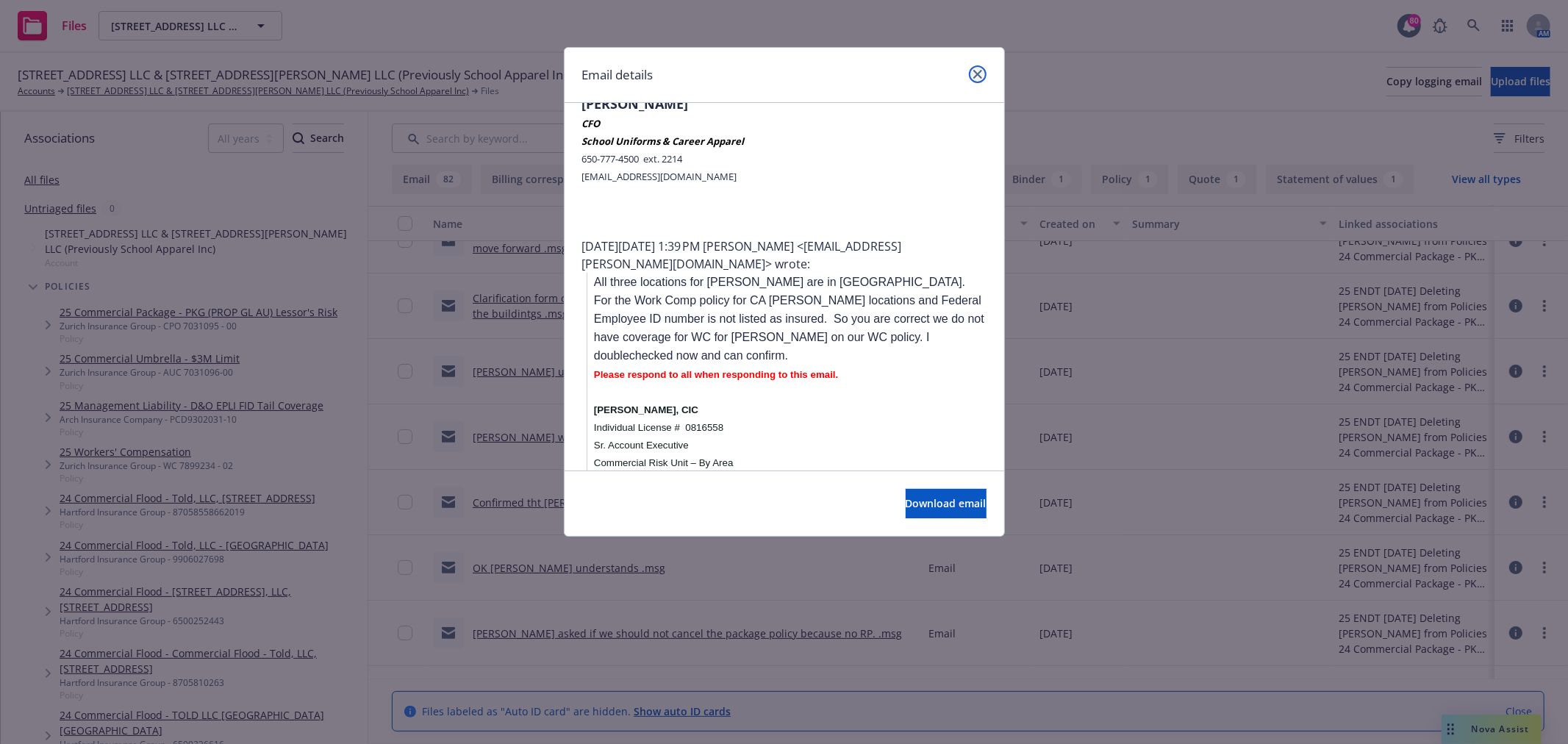
click at [979, 77] on icon "close" at bounding box center [978, 74] width 9 height 9
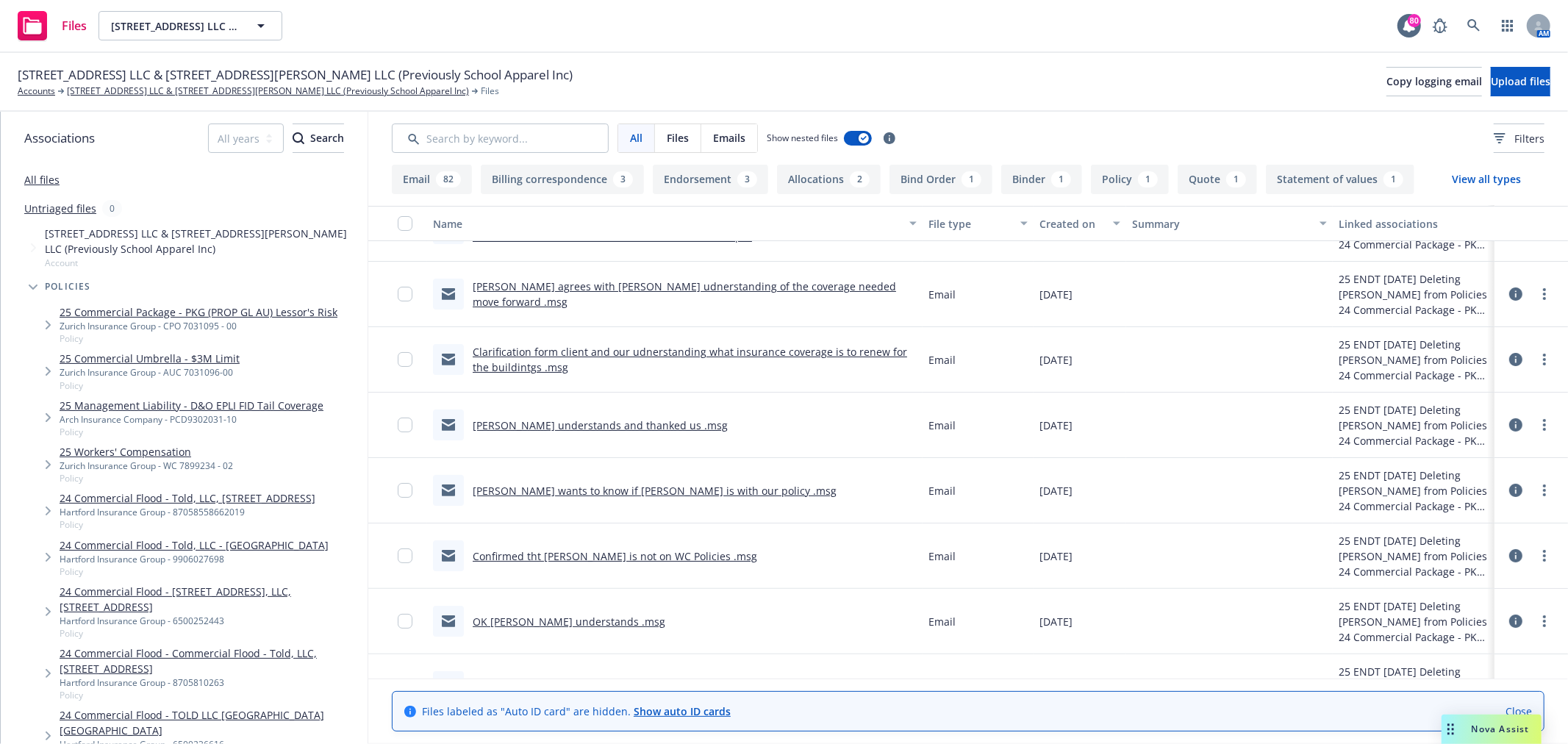
scroll to position [82, 0]
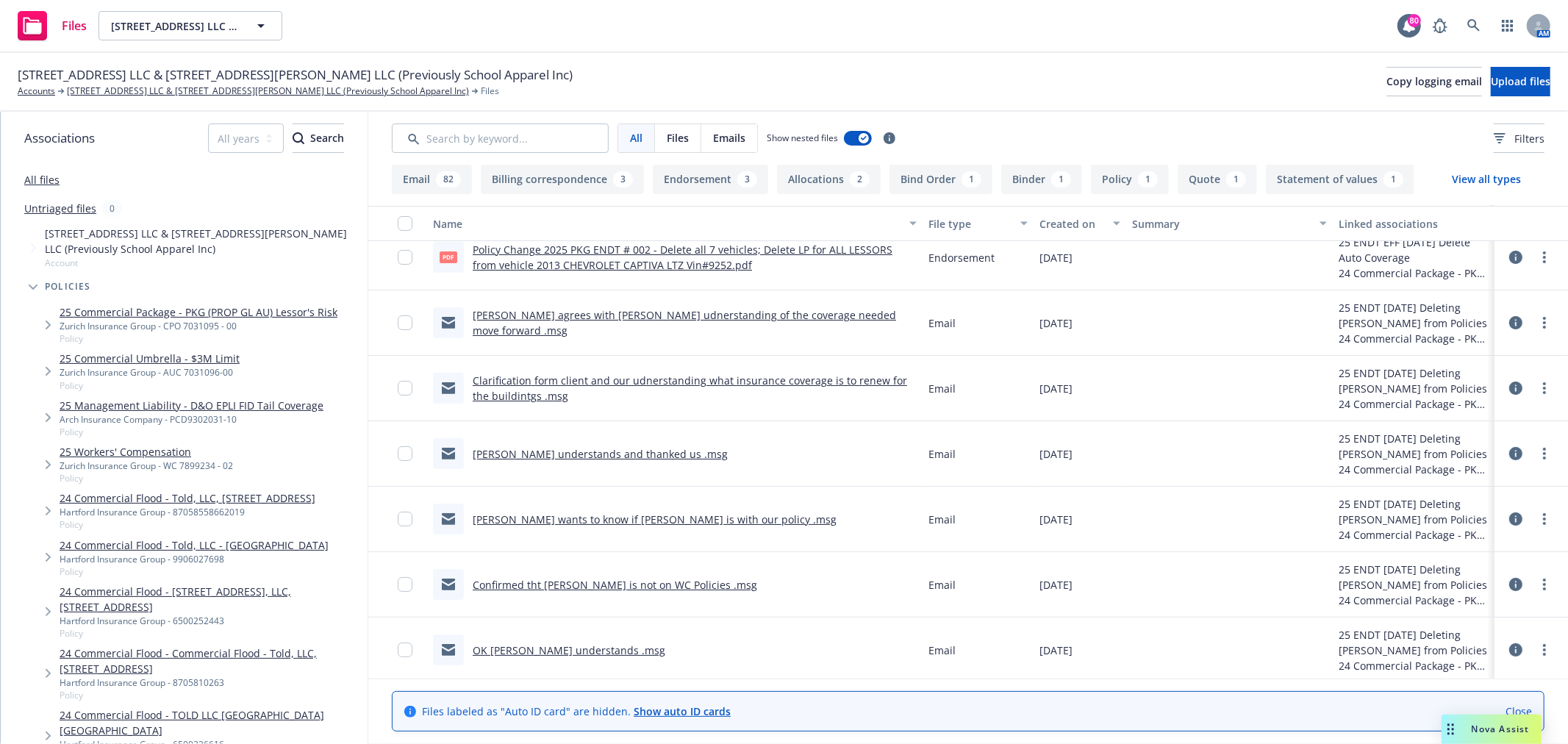
click at [599, 379] on link "Clarification form client and our udnerstanding what insurance coverage is to r…" at bounding box center [690, 387] width 434 height 29
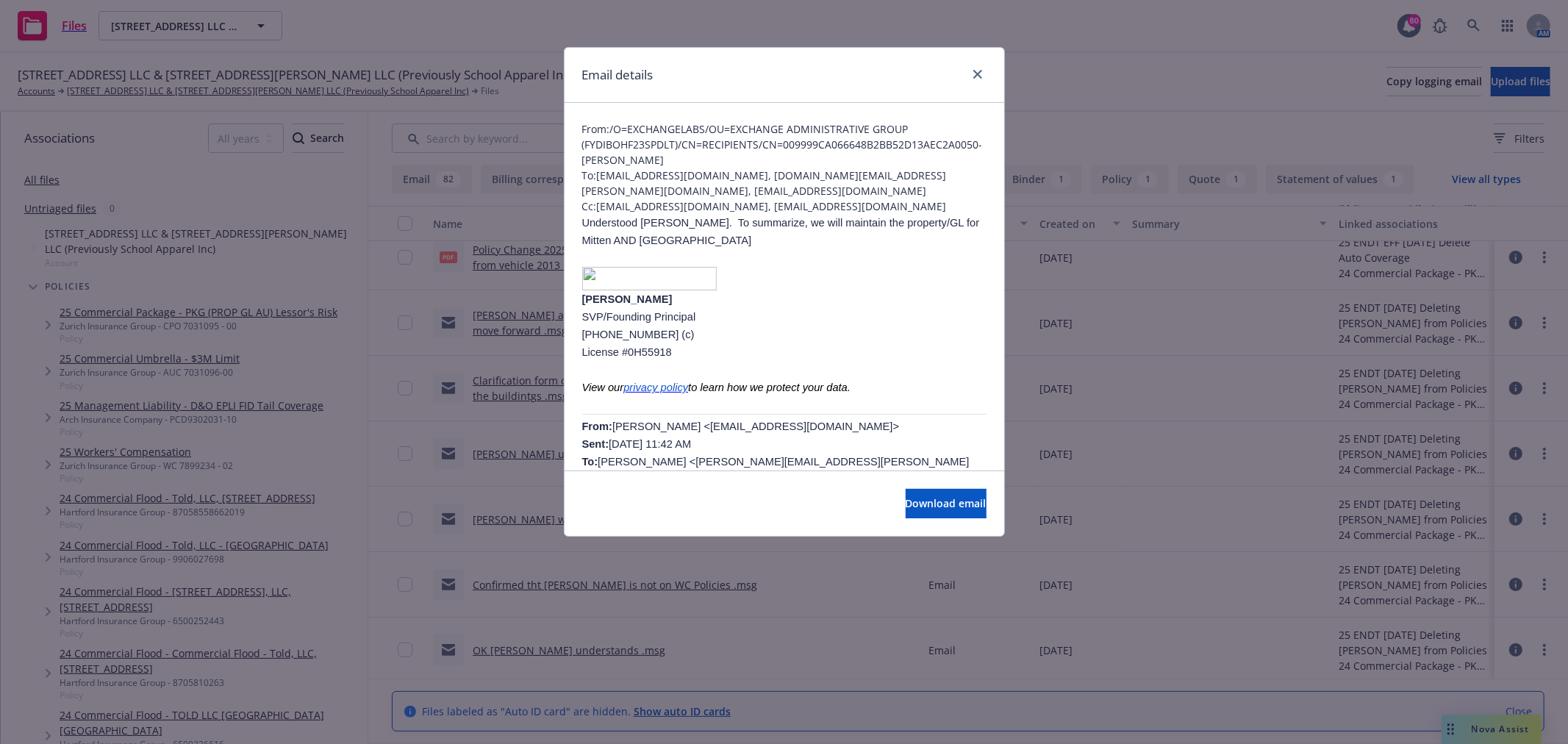
scroll to position [0, 0]
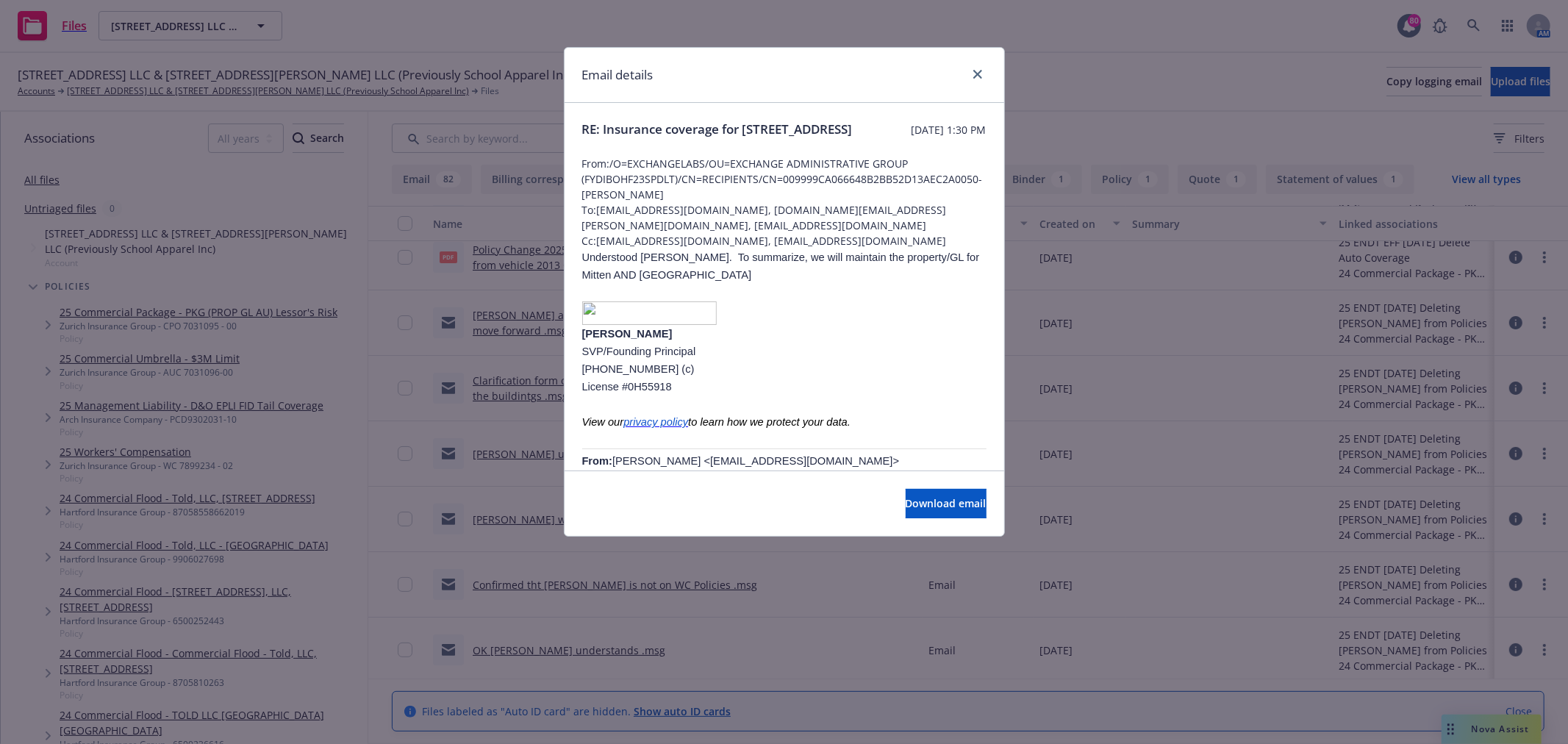
click at [986, 71] on div at bounding box center [975, 74] width 23 height 19
click at [979, 71] on icon "close" at bounding box center [978, 74] width 9 height 9
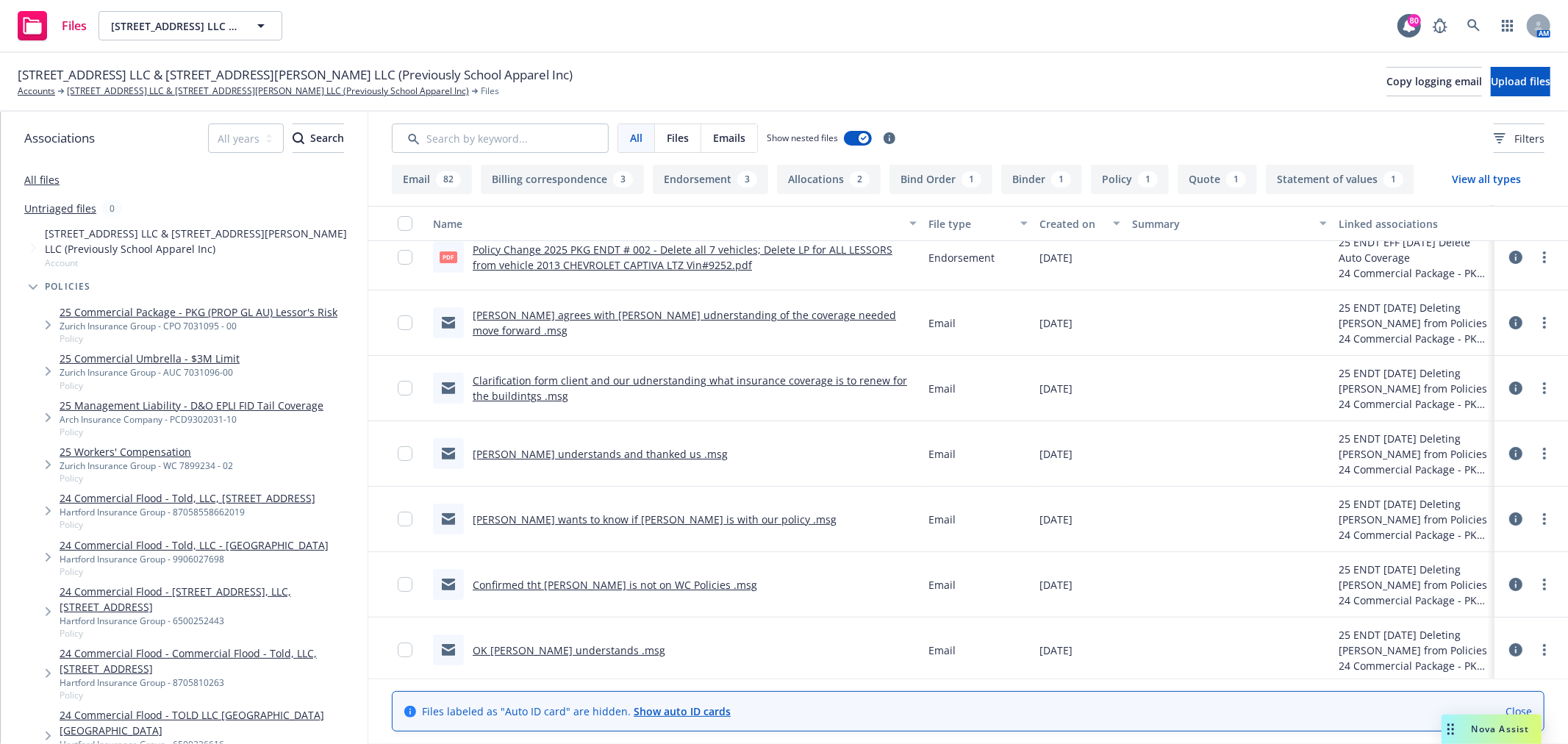
click at [615, 449] on link "[PERSON_NAME] understands and thanked us .msg" at bounding box center [600, 453] width 255 height 14
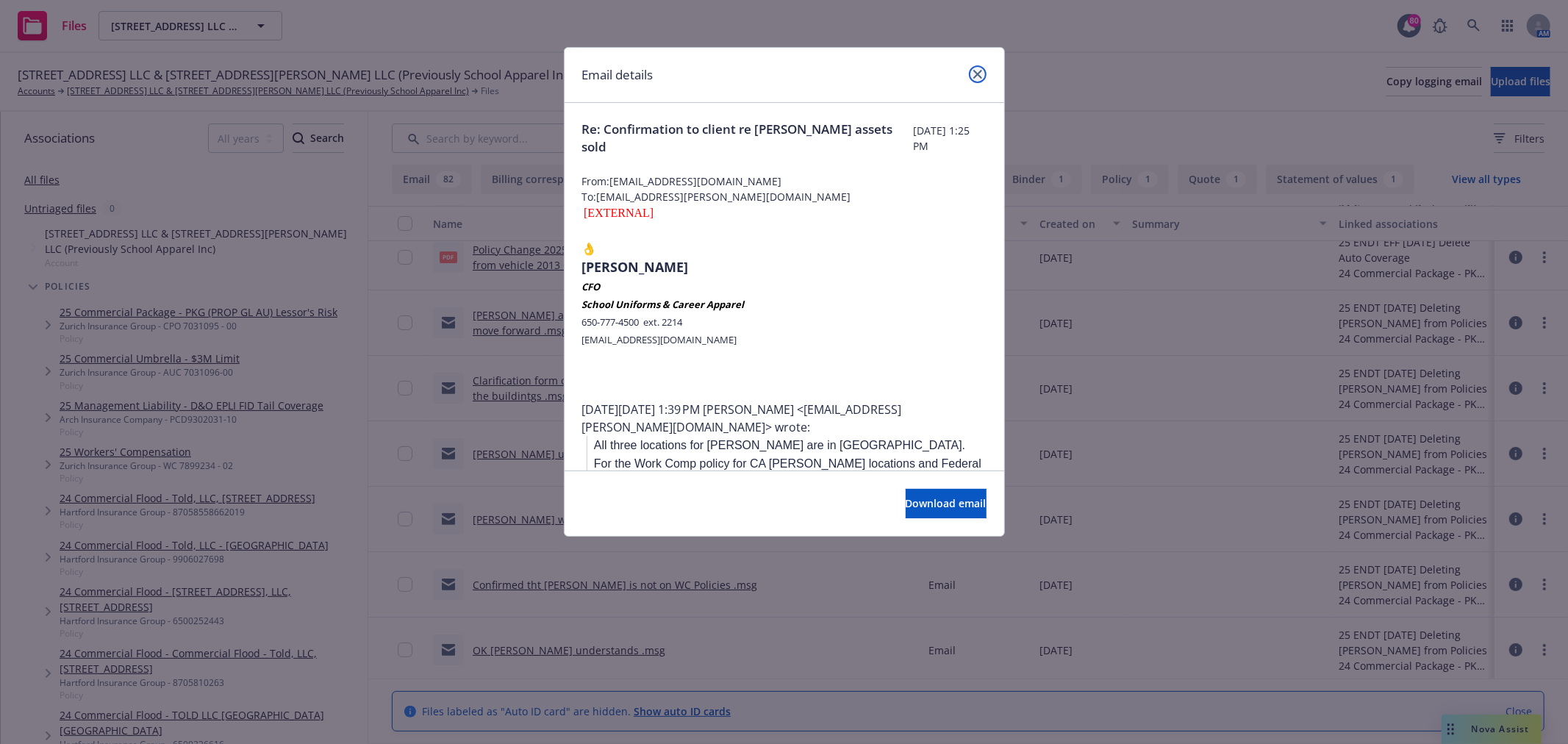
click at [974, 73] on icon "close" at bounding box center [978, 74] width 9 height 9
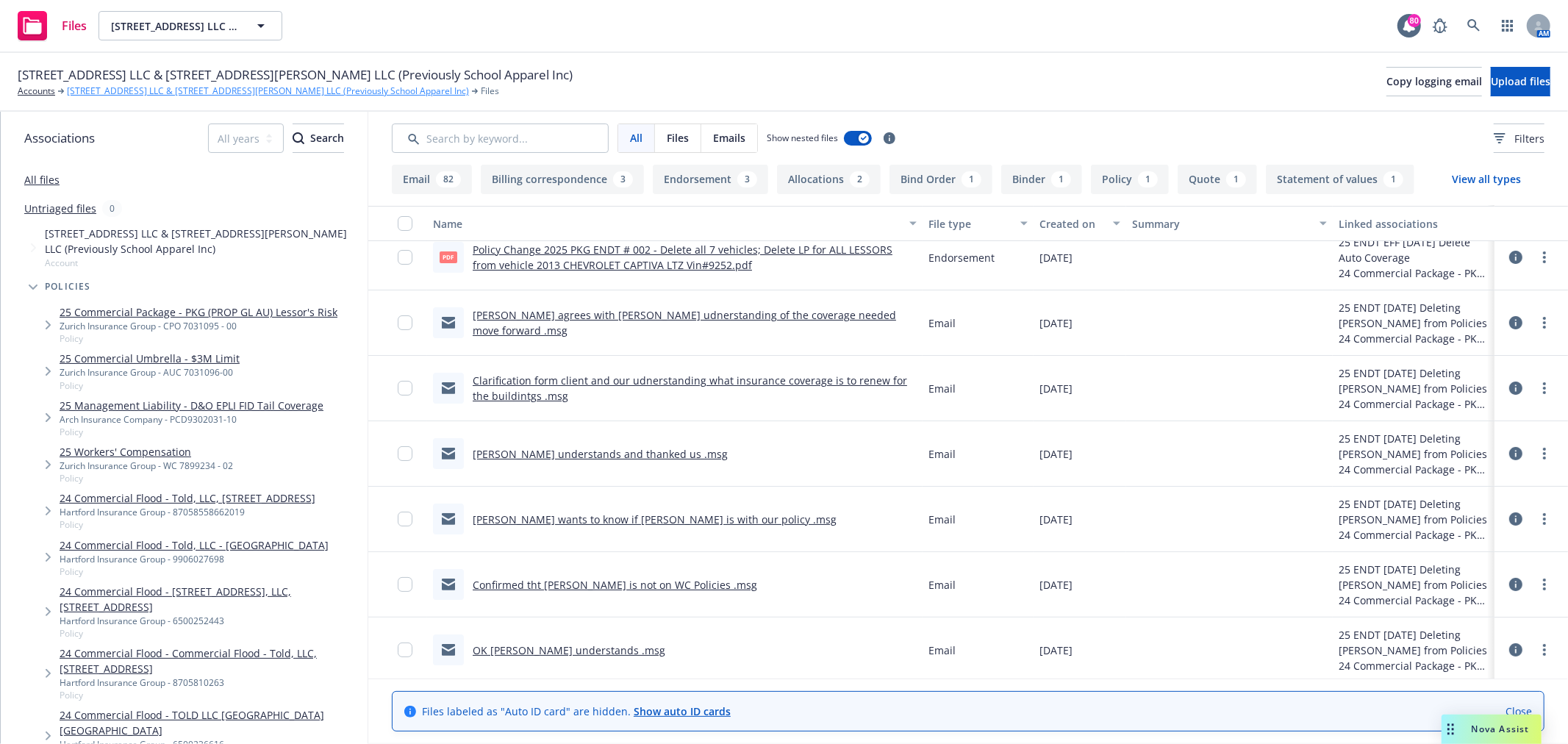
click at [106, 92] on link "[STREET_ADDRESS] LLC & [STREET_ADDRESS][PERSON_NAME] LLC (Previously School App…" at bounding box center [268, 91] width 402 height 13
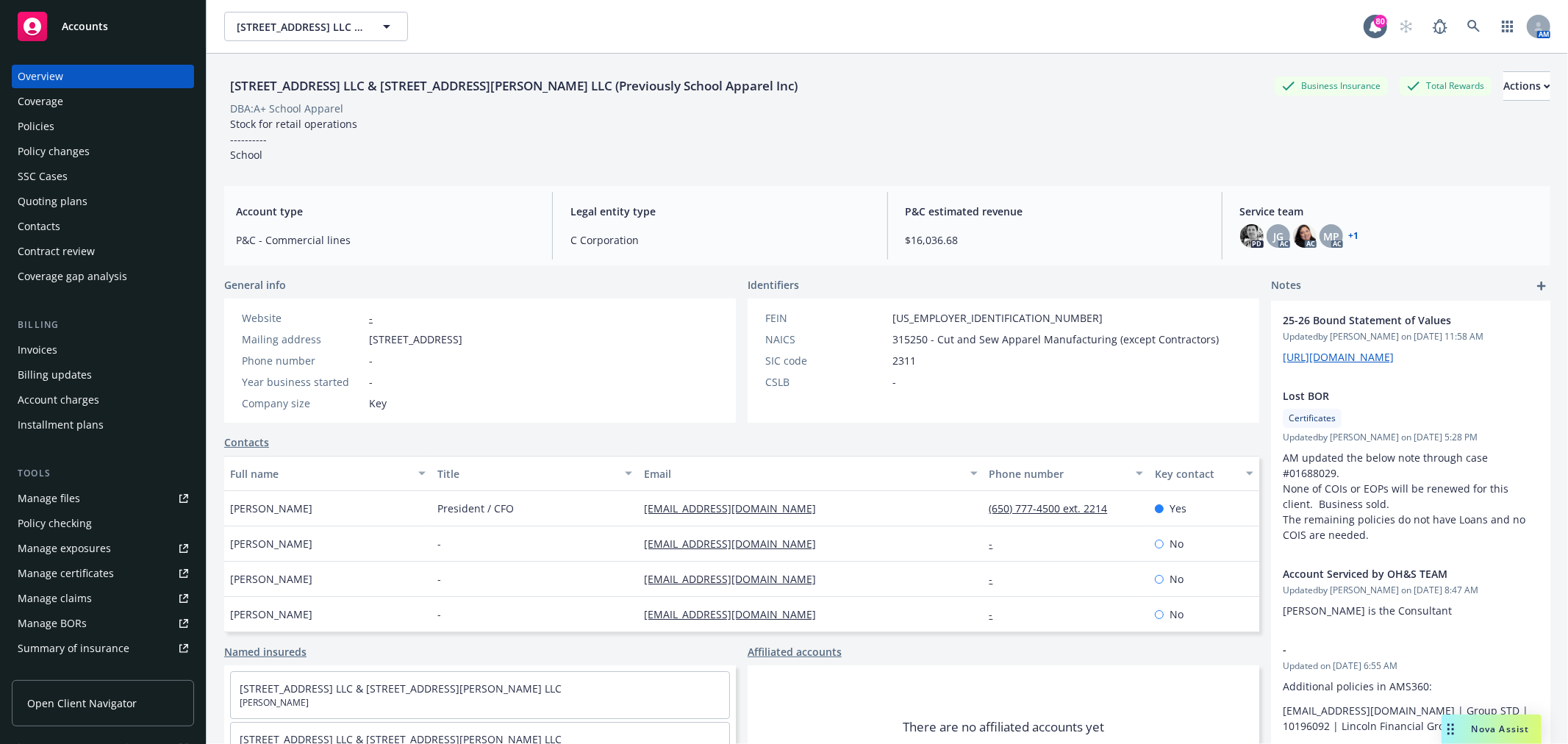
click at [92, 151] on div "Policy changes" at bounding box center [103, 151] width 170 height 23
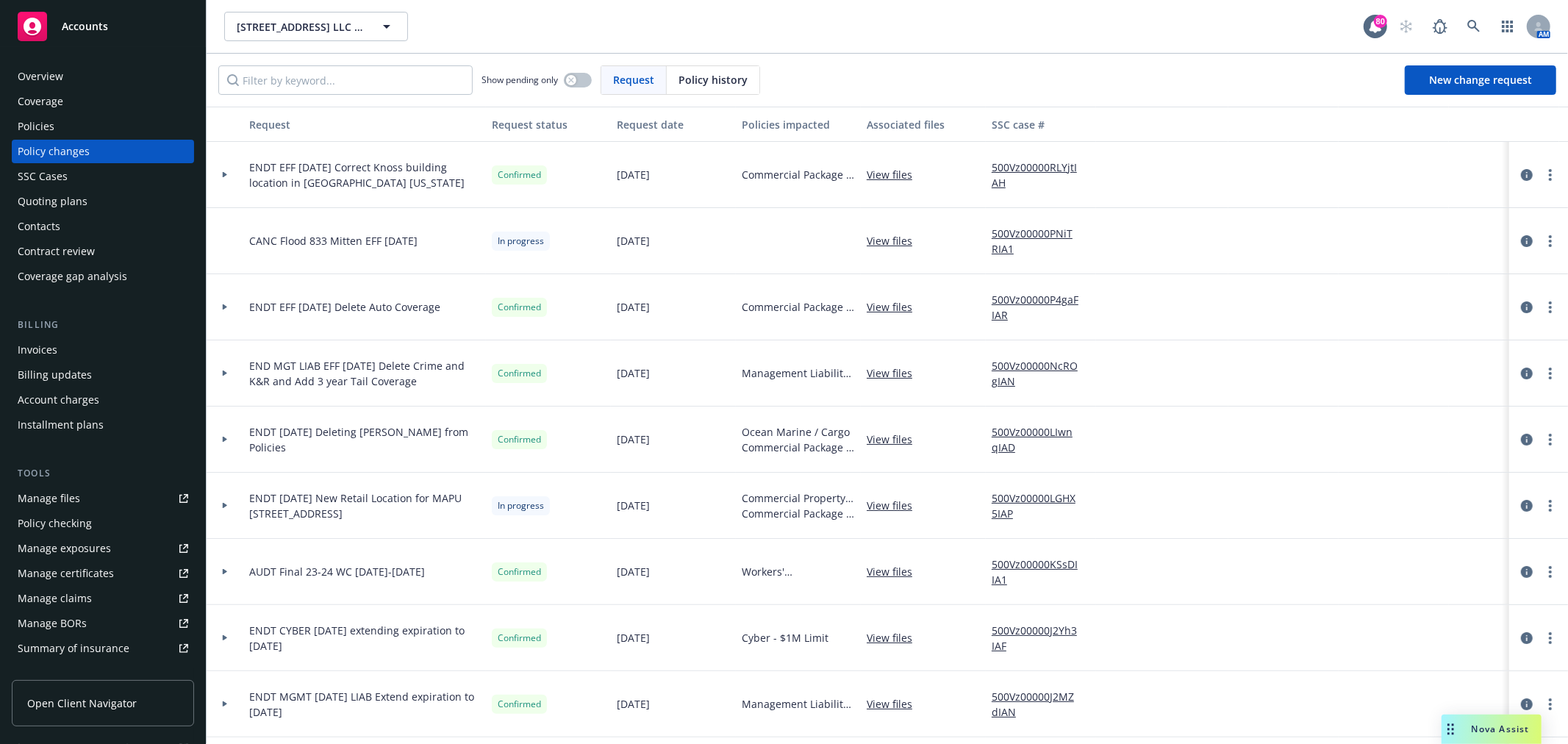
click at [231, 309] on div at bounding box center [225, 307] width 25 height 5
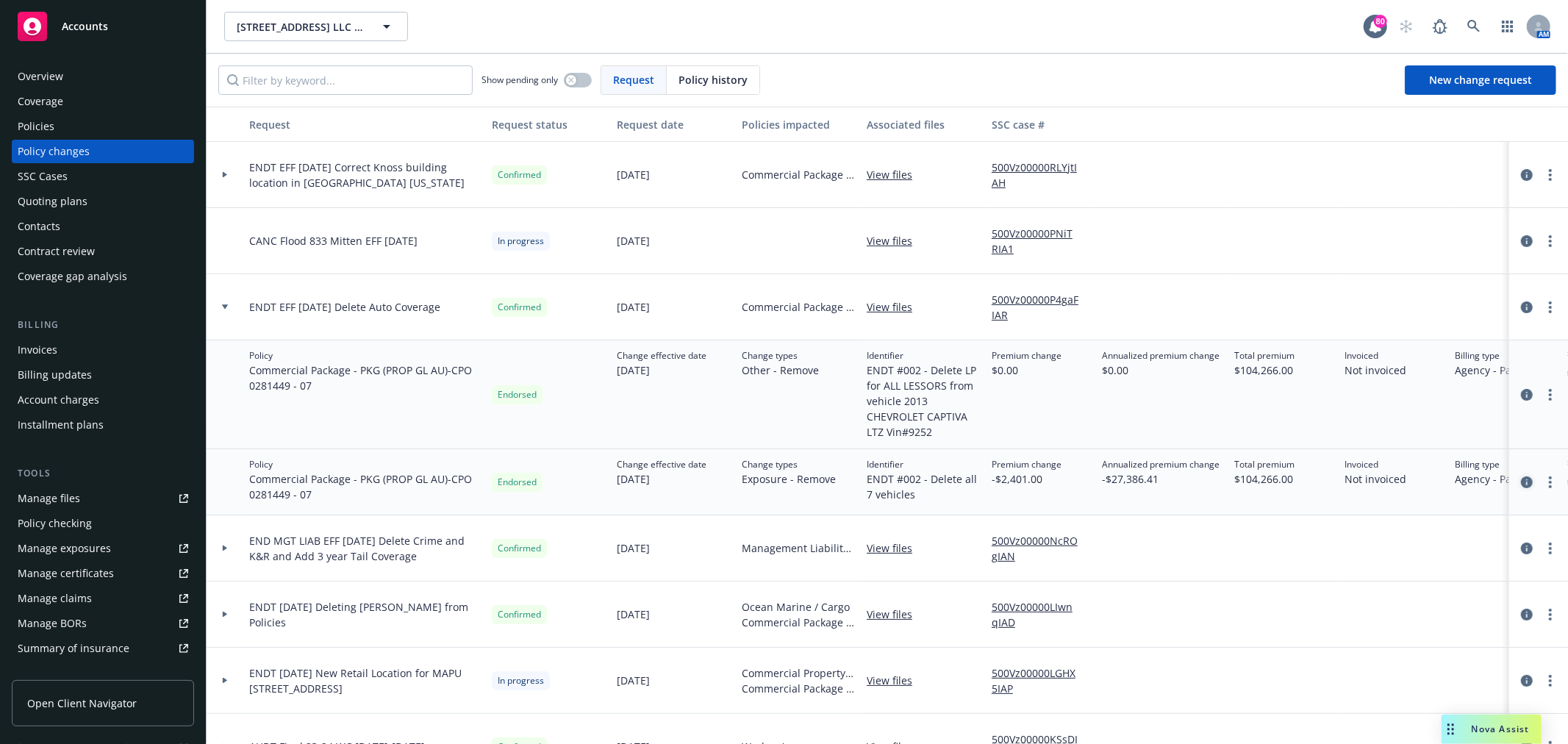
click at [1521, 483] on icon "circleInformation" at bounding box center [1527, 483] width 12 height 12
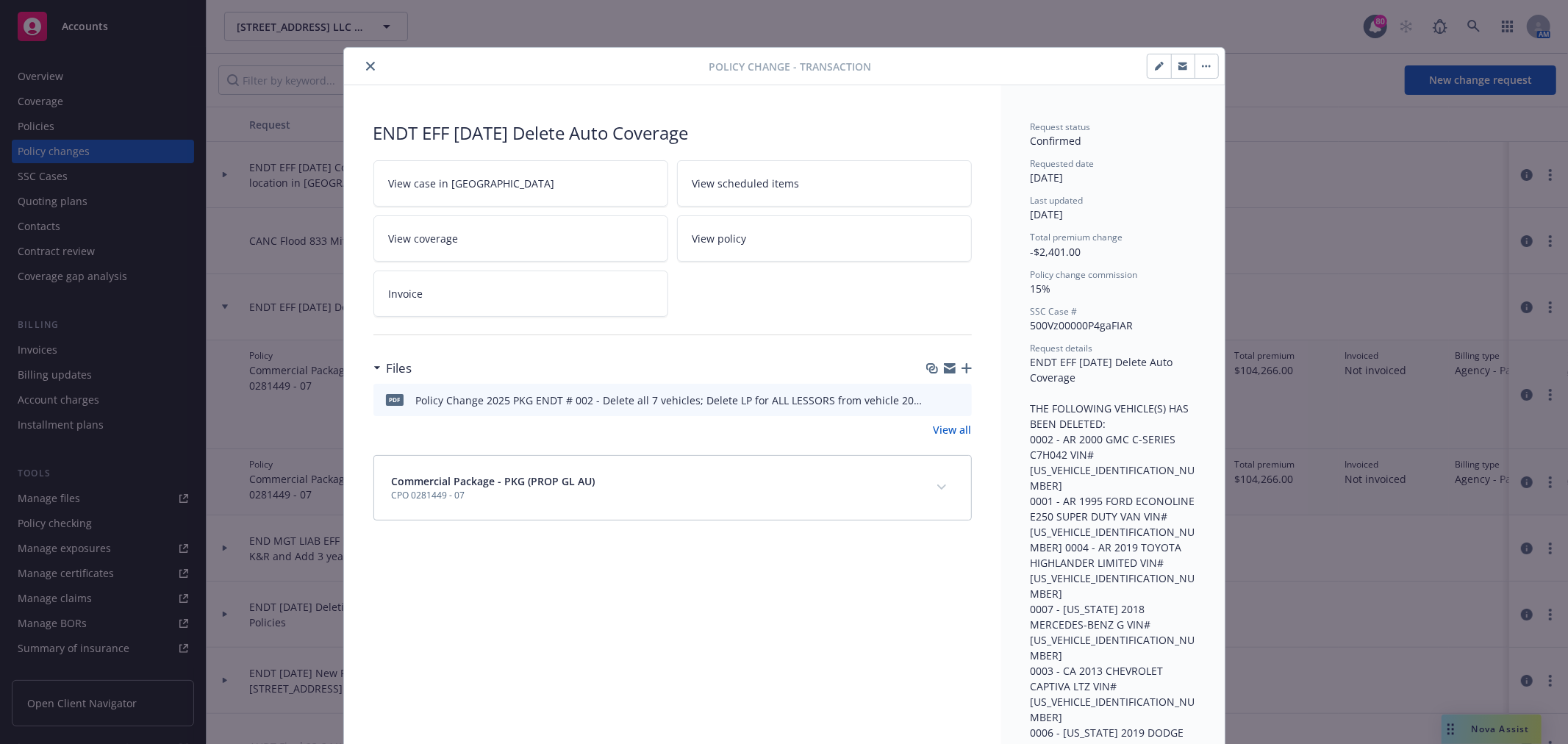
scroll to position [44, 0]
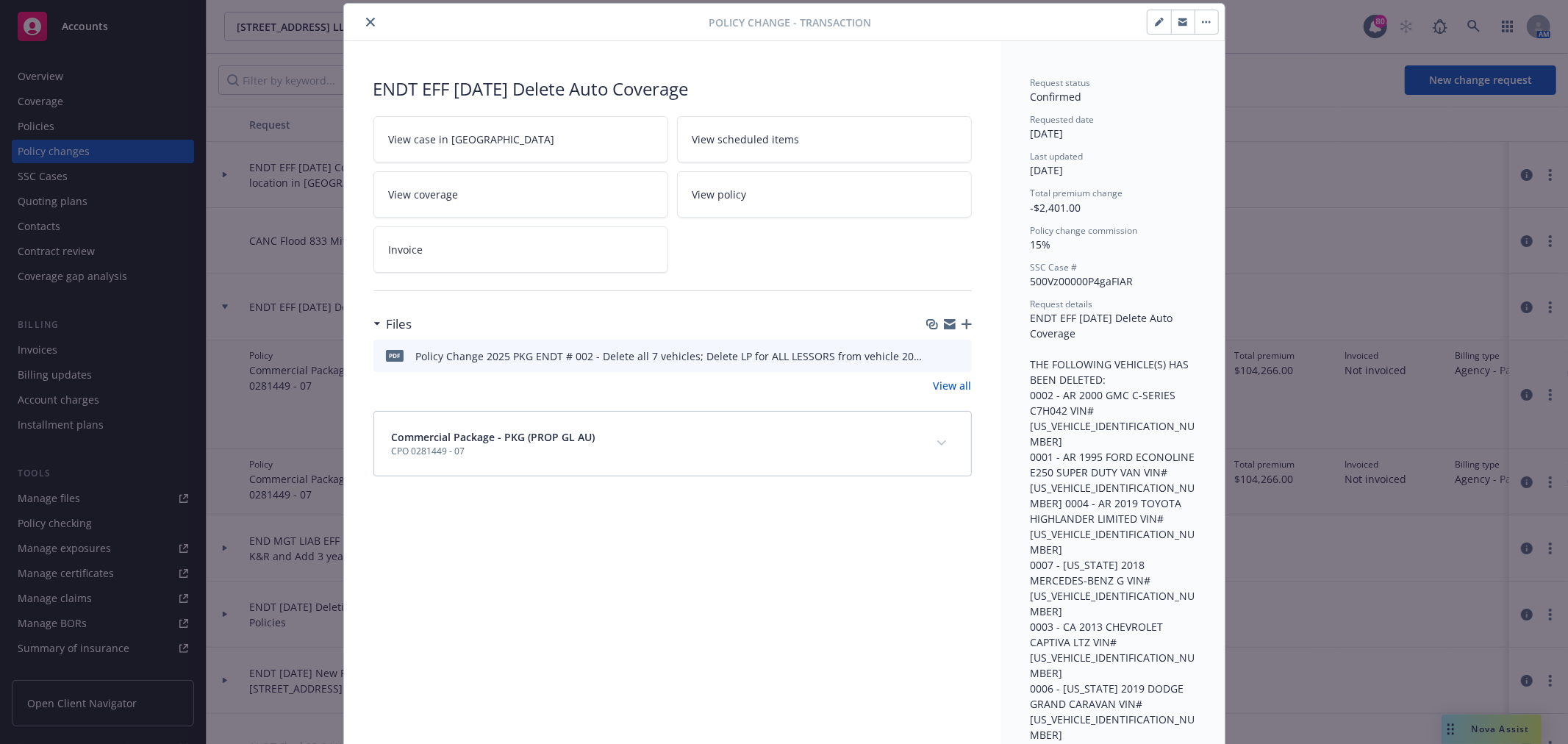
click at [1200, 23] on button "button" at bounding box center [1206, 22] width 23 height 23
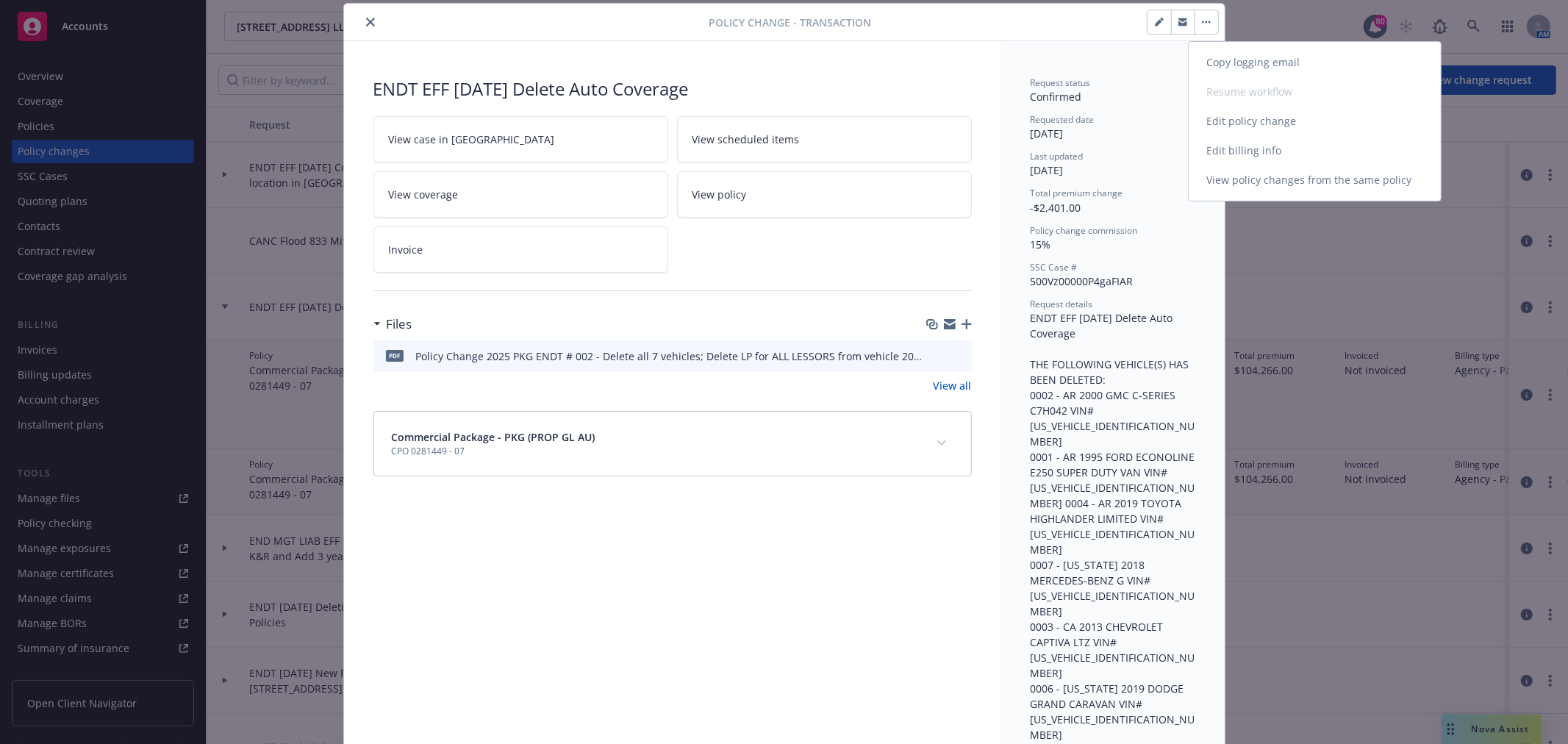
click at [1331, 116] on link "Edit policy change" at bounding box center [1315, 121] width 252 height 29
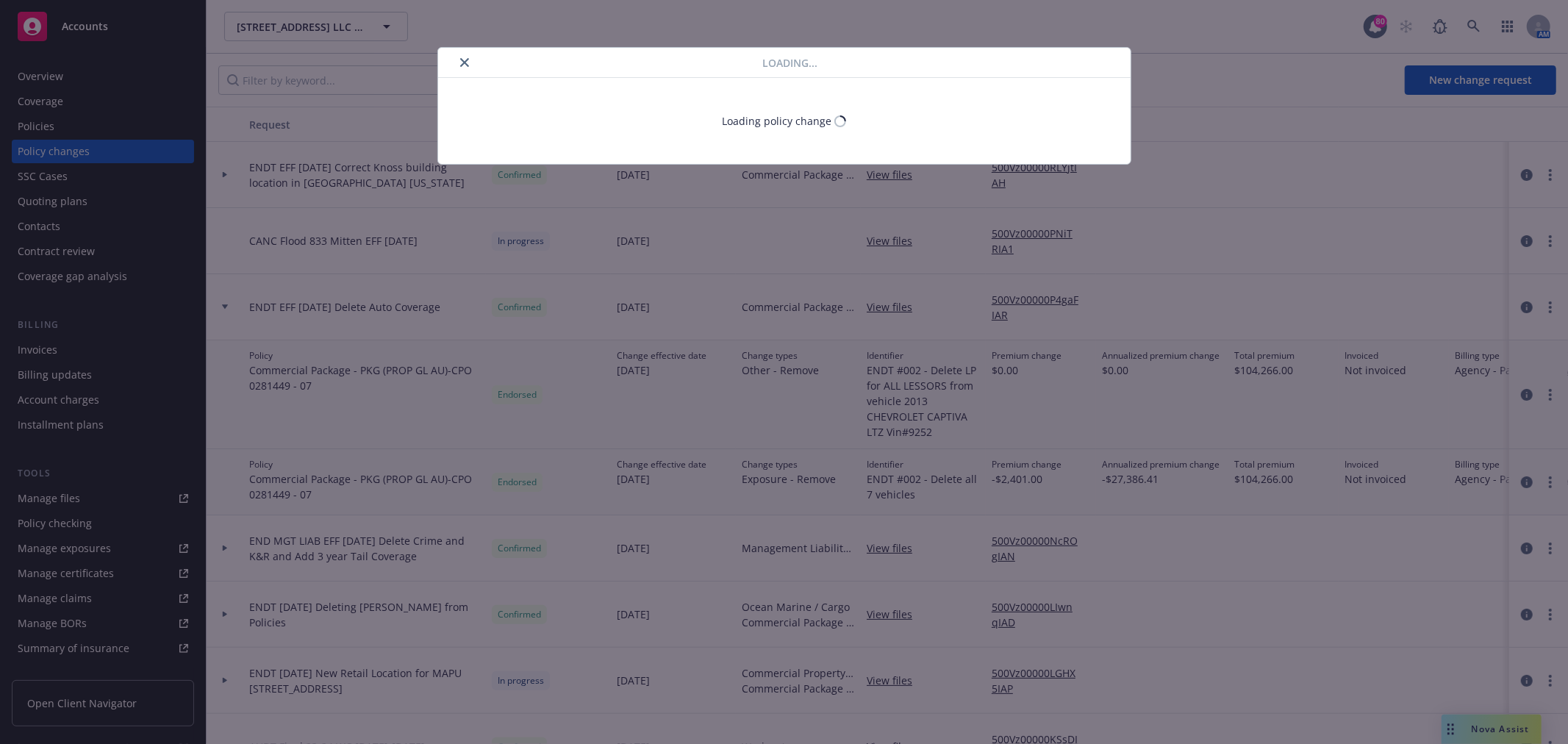
select select "ACCEPTED"
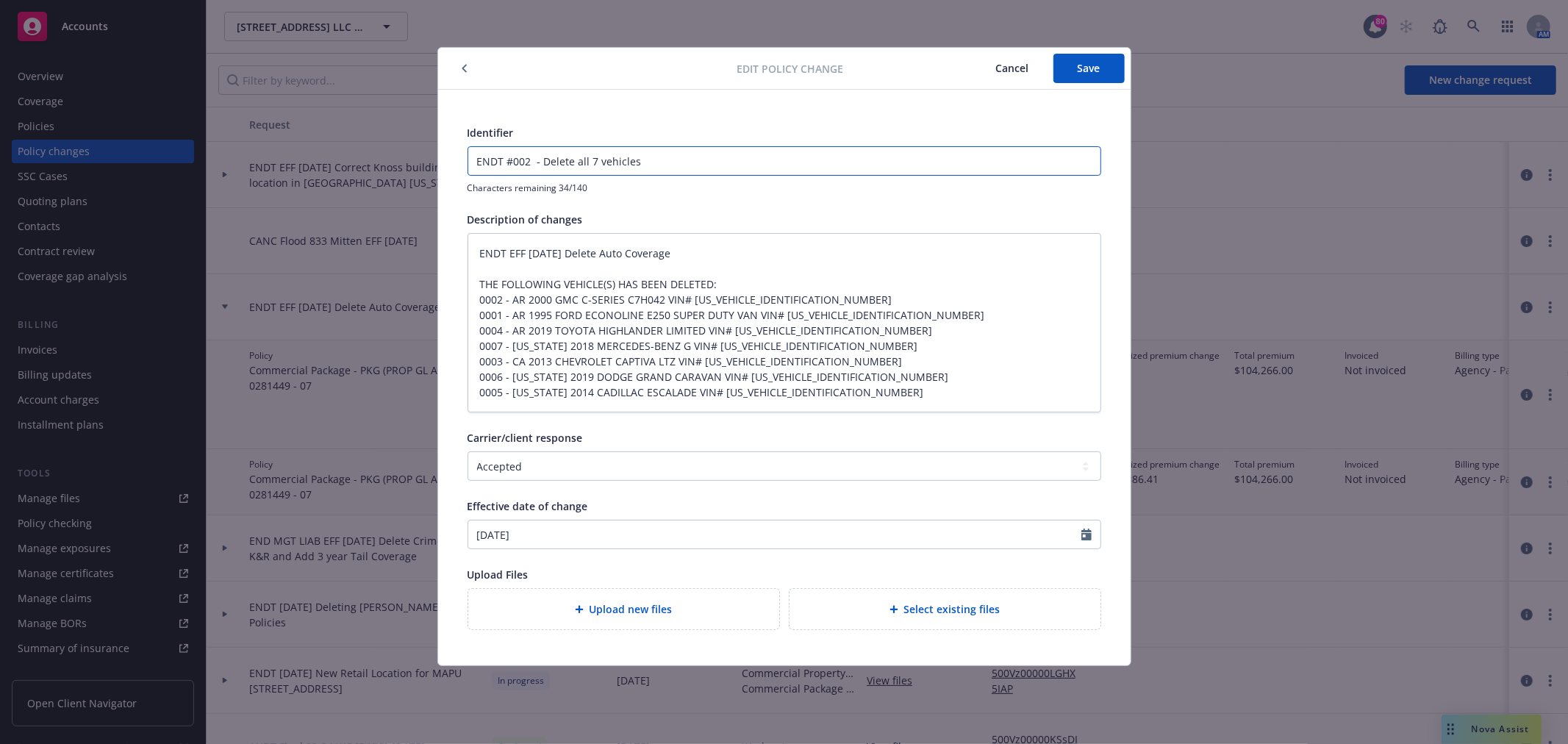
click at [636, 157] on input "ENDT #002 - Delete all 7 vehicles" at bounding box center [784, 160] width 632 height 28
click at [464, 68] on icon "button" at bounding box center [463, 68] width 4 height 8
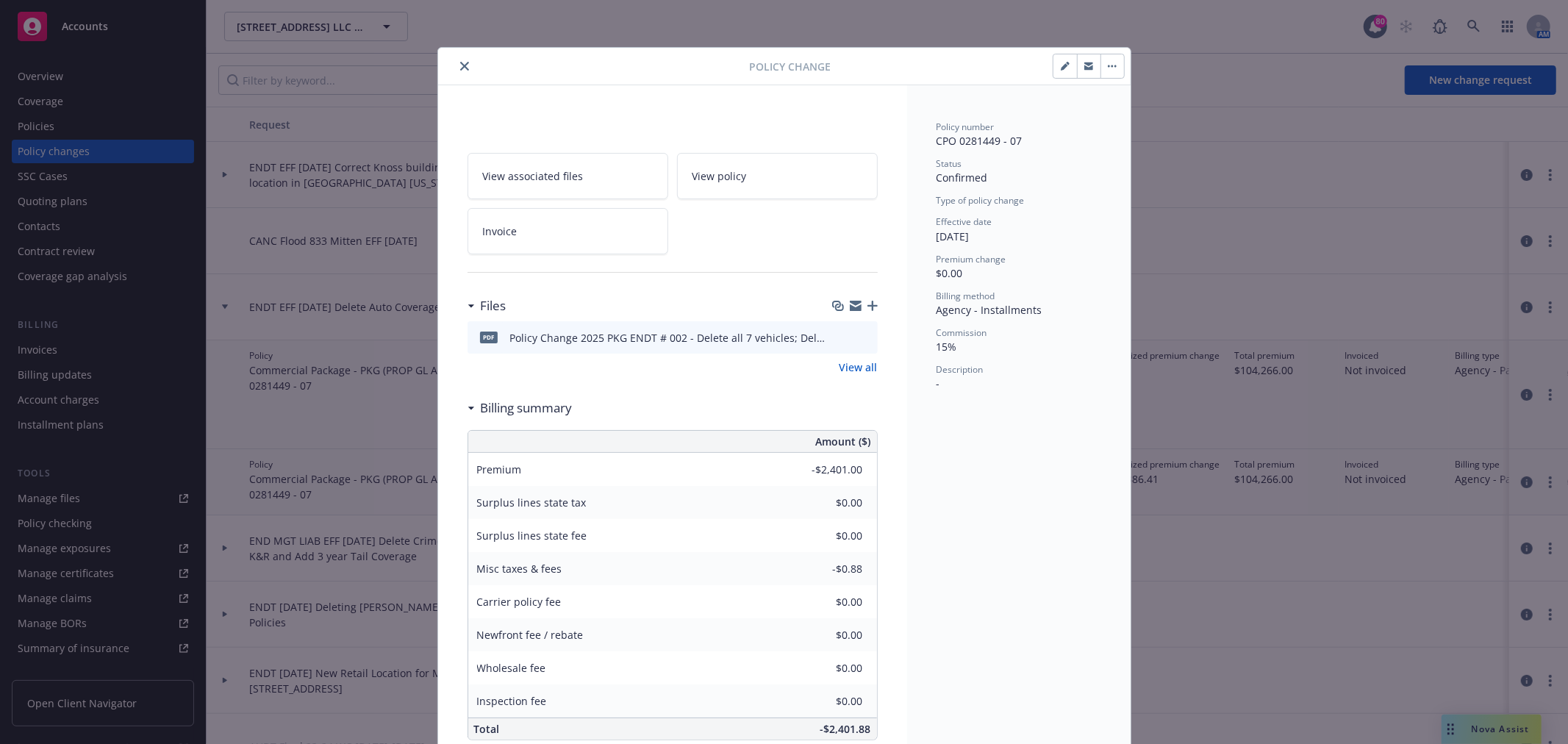
click at [1108, 64] on icon "button" at bounding box center [1112, 66] width 9 height 3
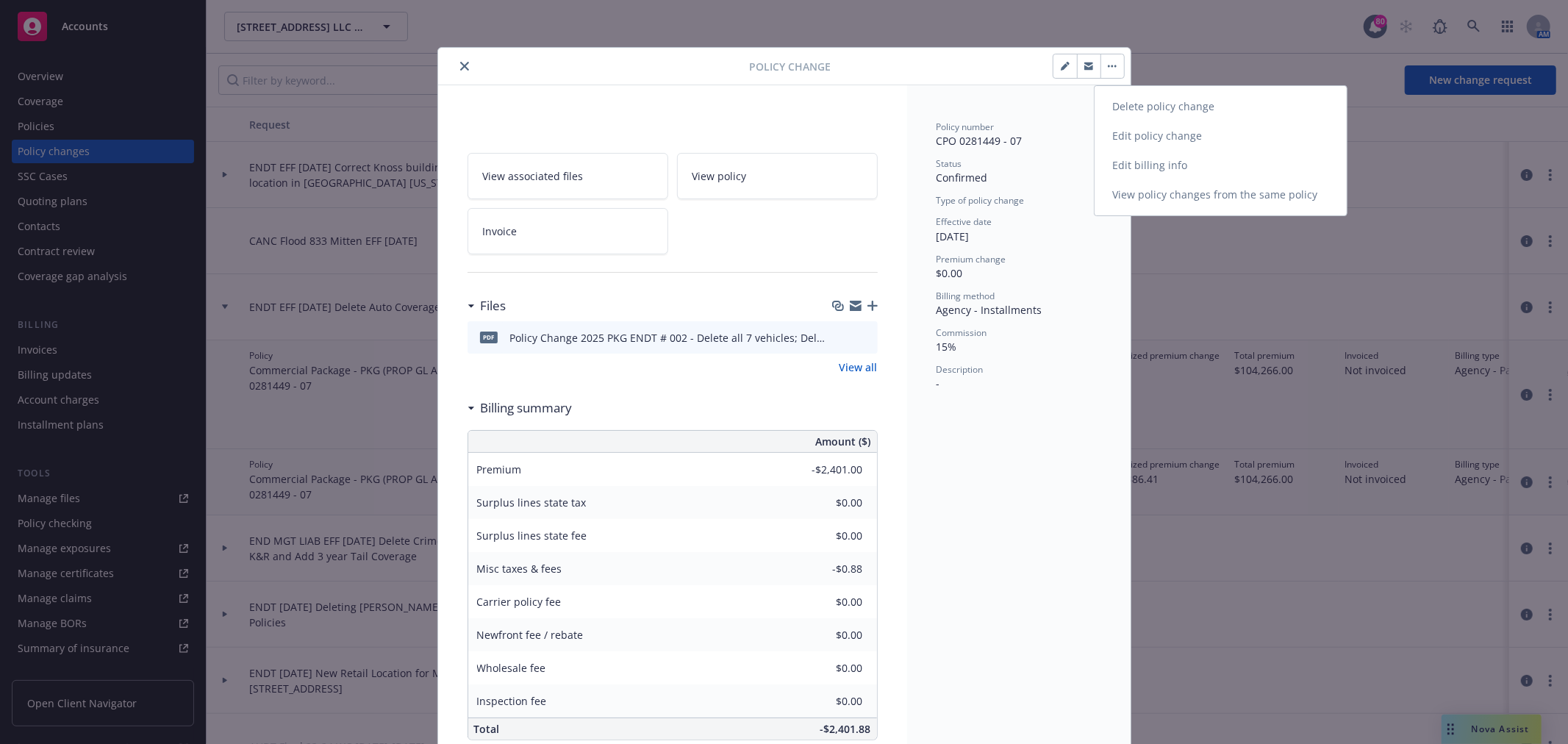
click at [1181, 165] on link "Edit billing info" at bounding box center [1221, 165] width 252 height 29
type textarea "x"
select select "ACCEPTED"
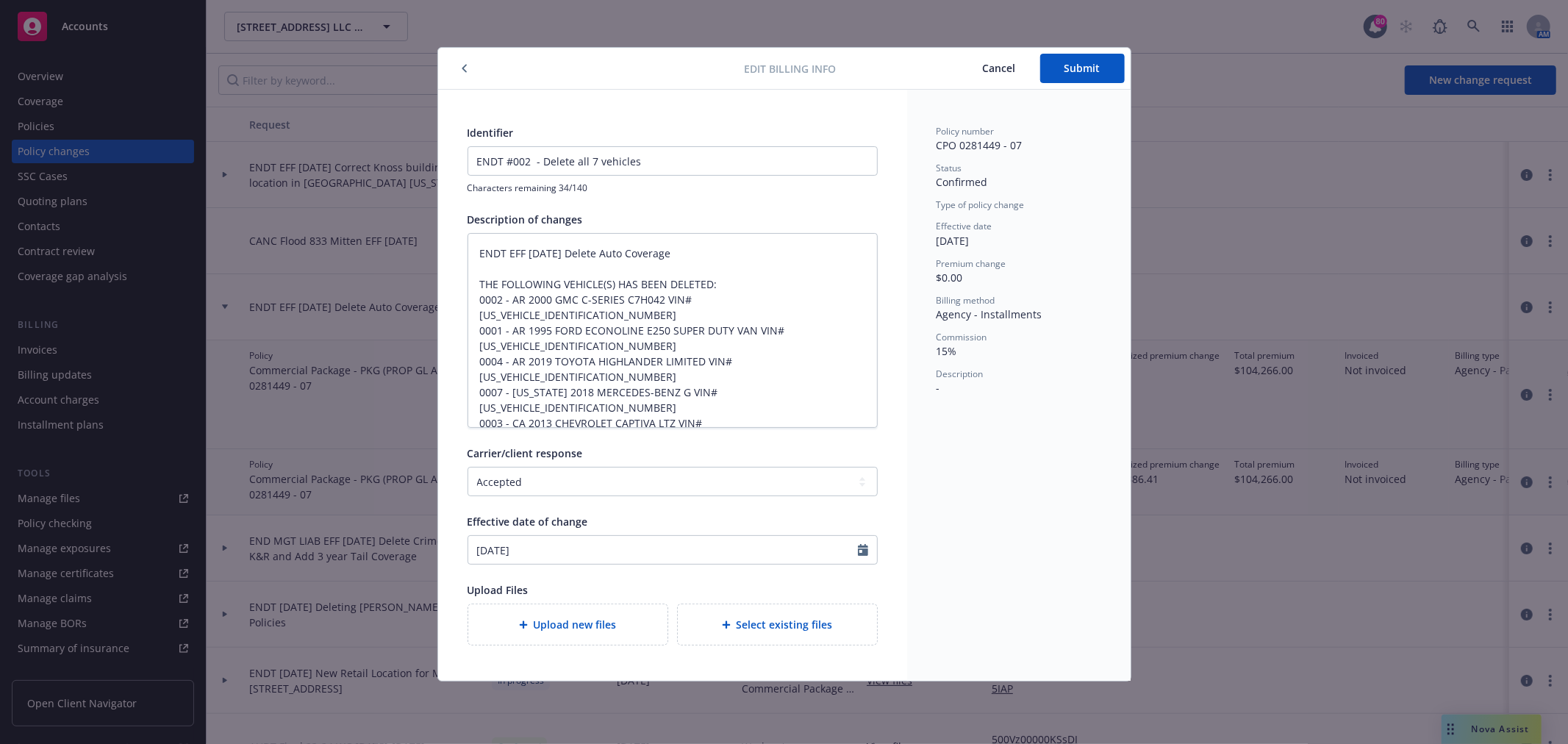
click at [990, 63] on span "Cancel" at bounding box center [999, 68] width 33 height 14
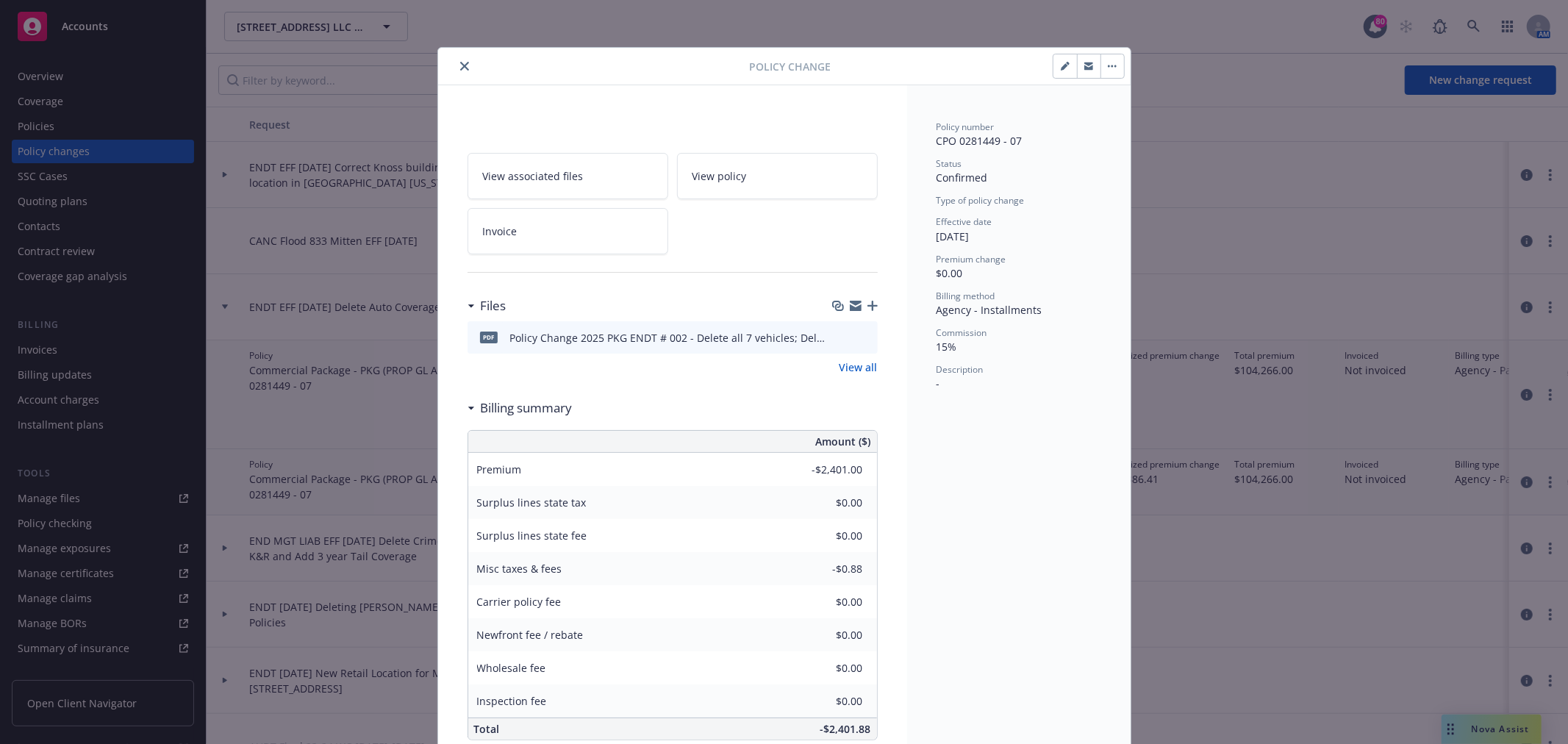
click at [460, 63] on icon "close" at bounding box center [464, 66] width 9 height 9
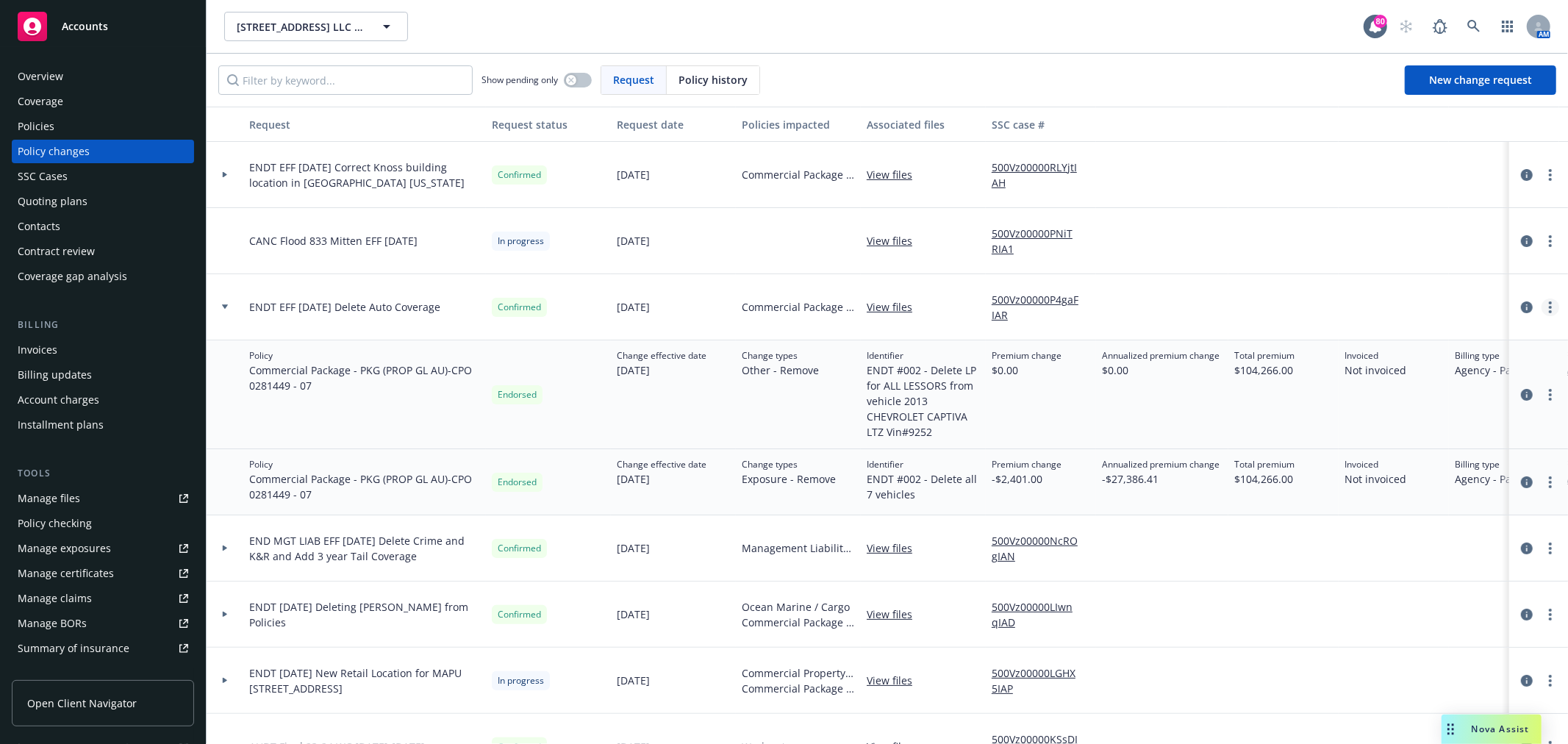
click at [1550, 304] on icon "more" at bounding box center [1551, 307] width 3 height 12
click at [1380, 369] on link "Edit request summary" at bounding box center [1420, 367] width 252 height 29
type textarea "x"
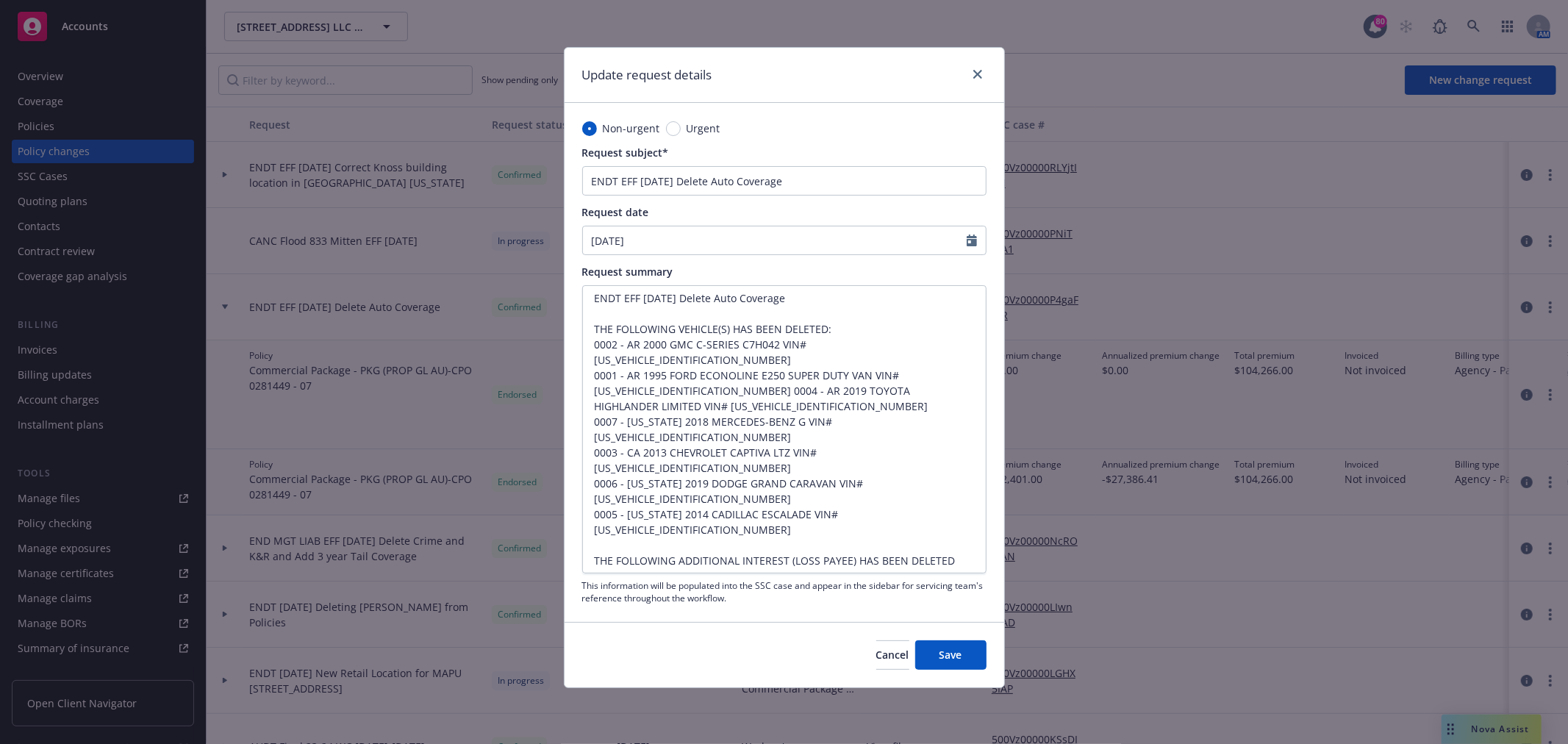
scroll to position [15, 0]
click at [877, 656] on span "Cancel" at bounding box center [893, 655] width 33 height 14
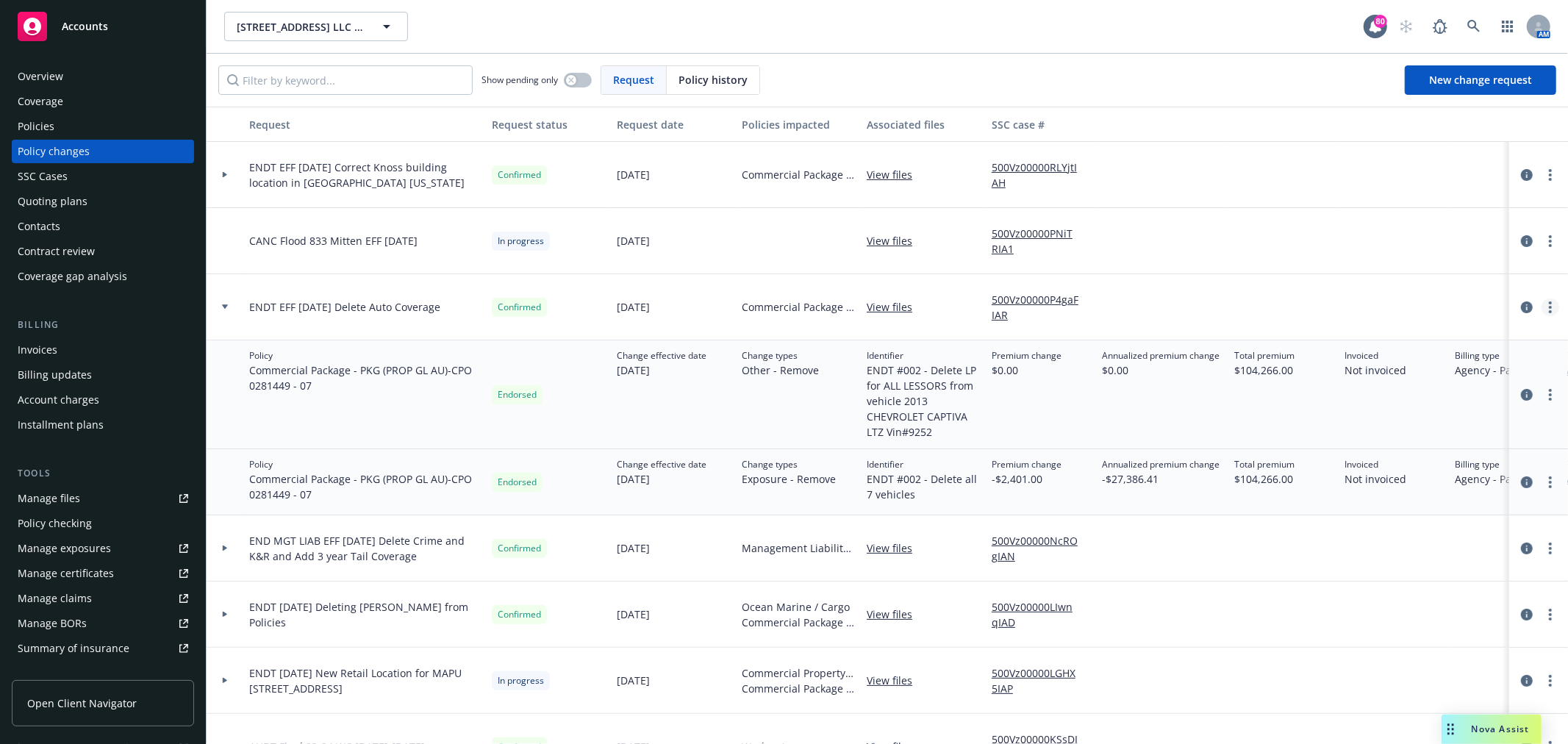
click at [1550, 306] on circle "more" at bounding box center [1551, 307] width 3 height 3
click at [1521, 306] on icon "circleInformation" at bounding box center [1527, 307] width 12 height 12
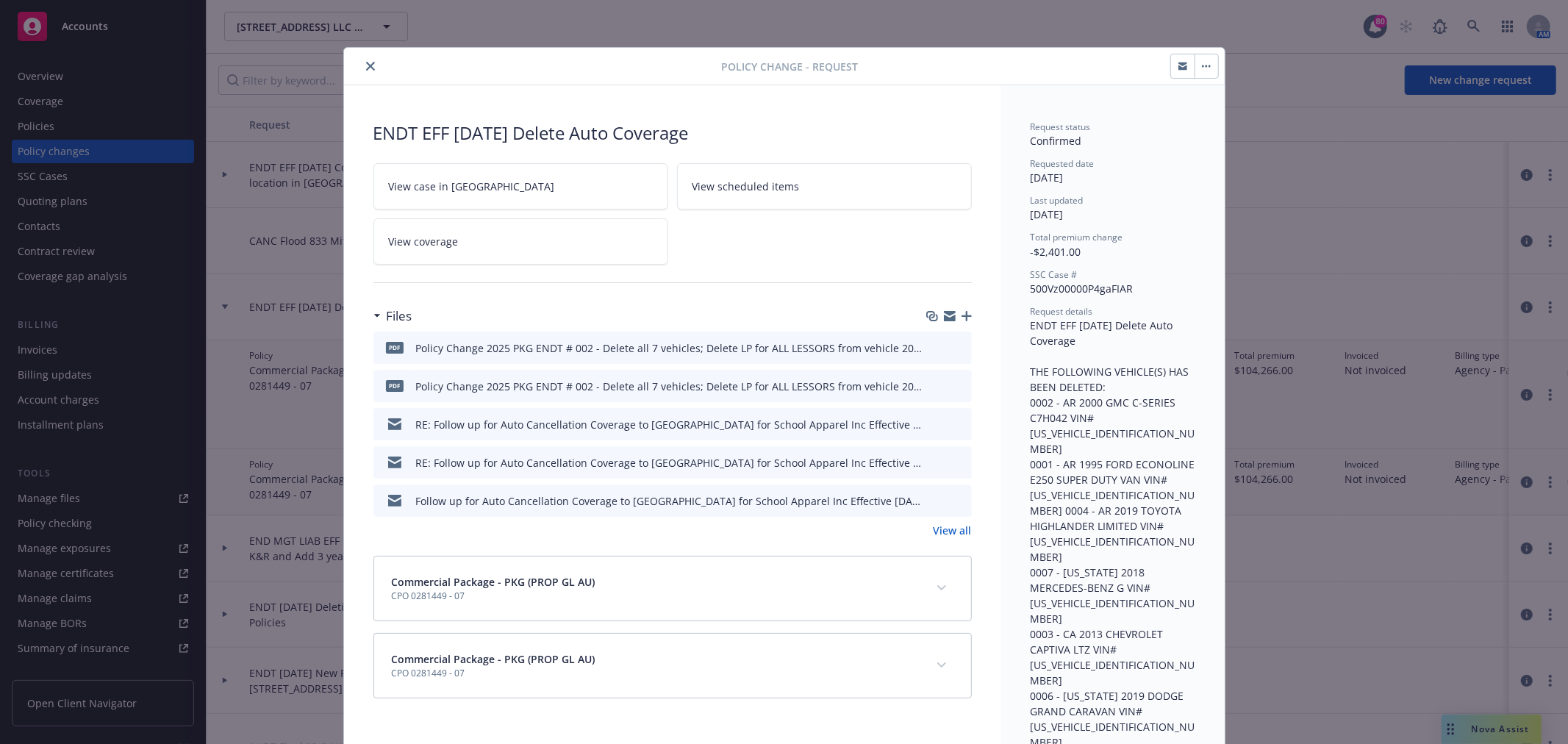
click at [1204, 71] on button "button" at bounding box center [1206, 66] width 23 height 23
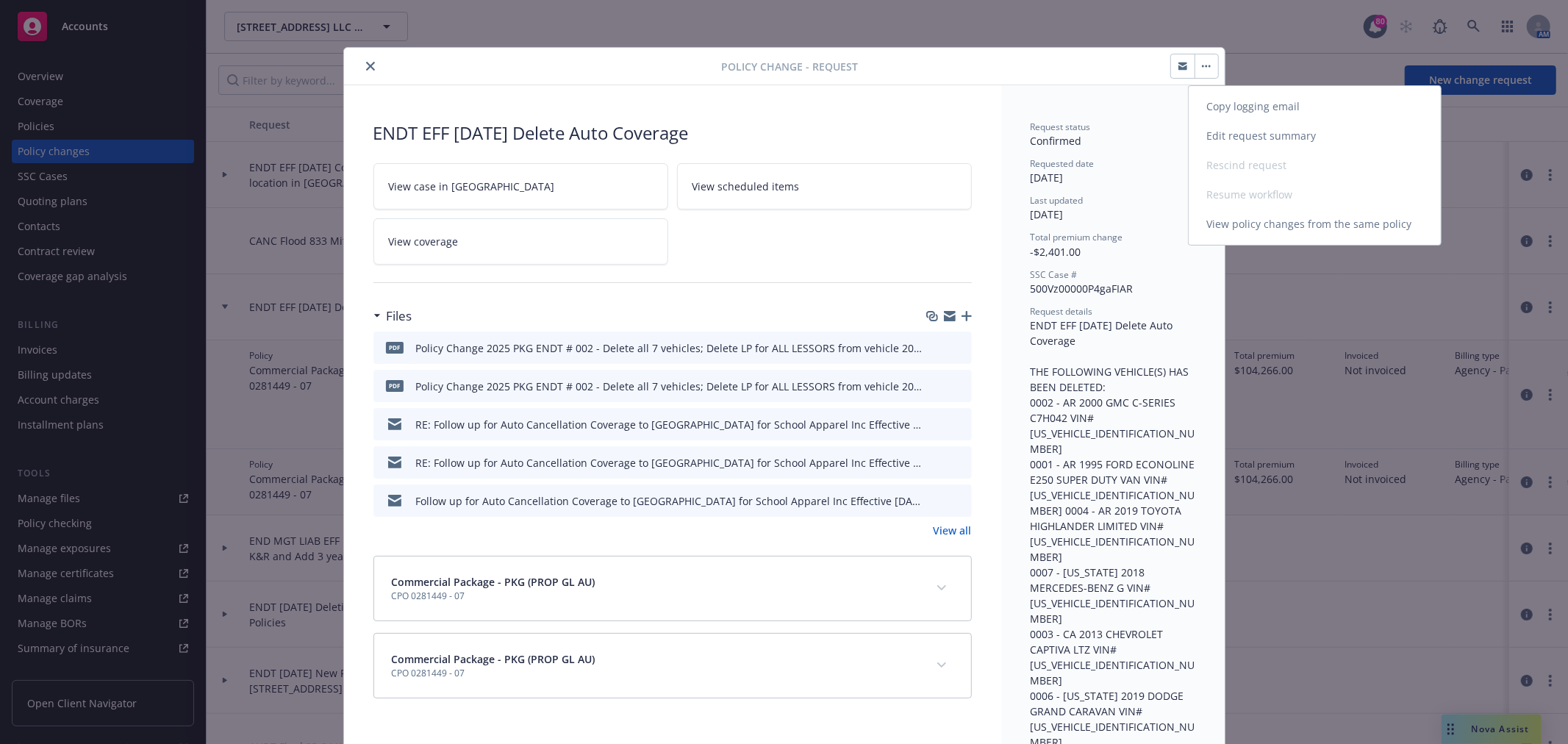
click at [1320, 223] on link "View policy changes from the same policy" at bounding box center [1315, 224] width 252 height 29
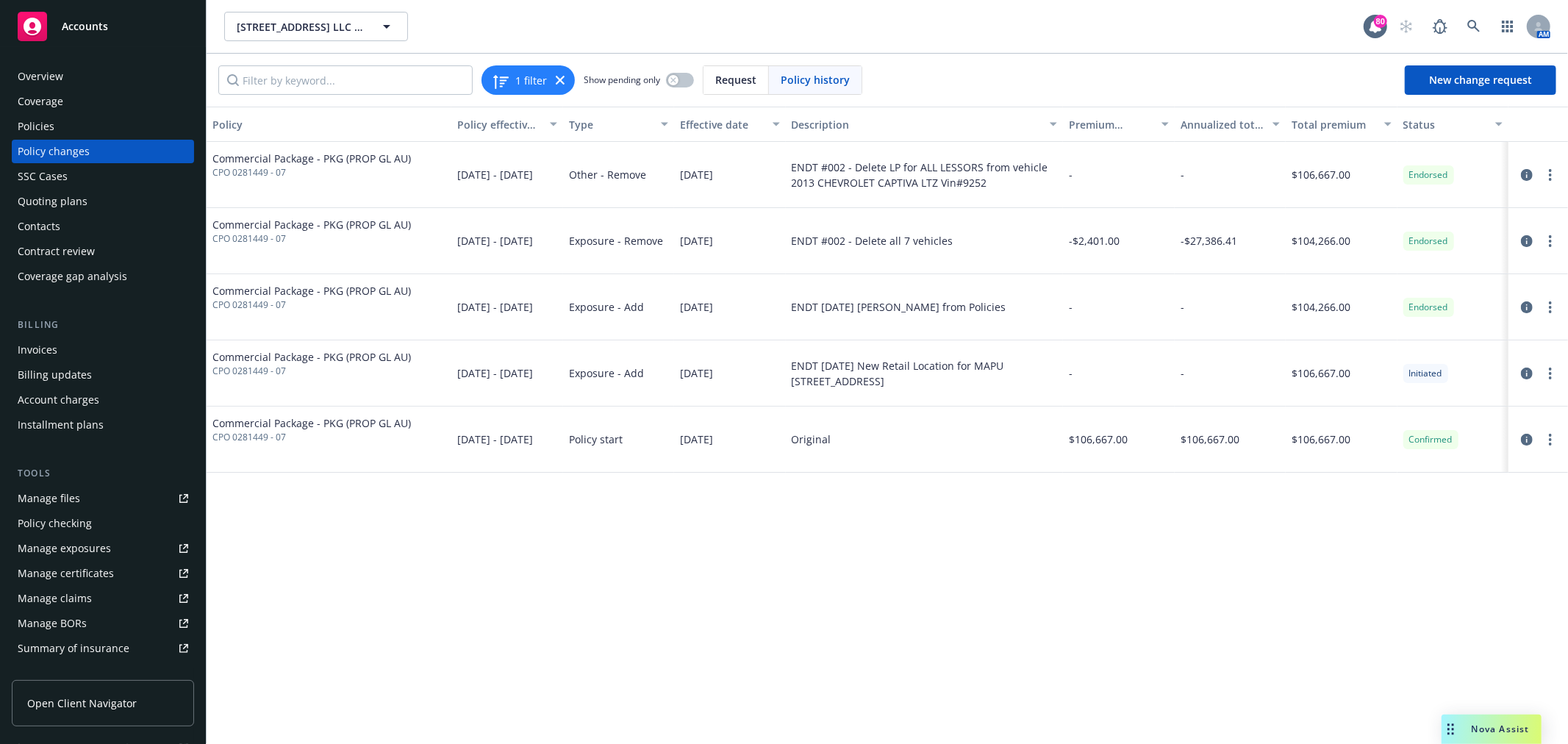
click at [1533, 265] on div at bounding box center [1538, 240] width 59 height 66
click at [1548, 237] on link "more" at bounding box center [1550, 240] width 18 height 18
click at [1417, 357] on link "Edit billing info" at bounding box center [1433, 359] width 252 height 29
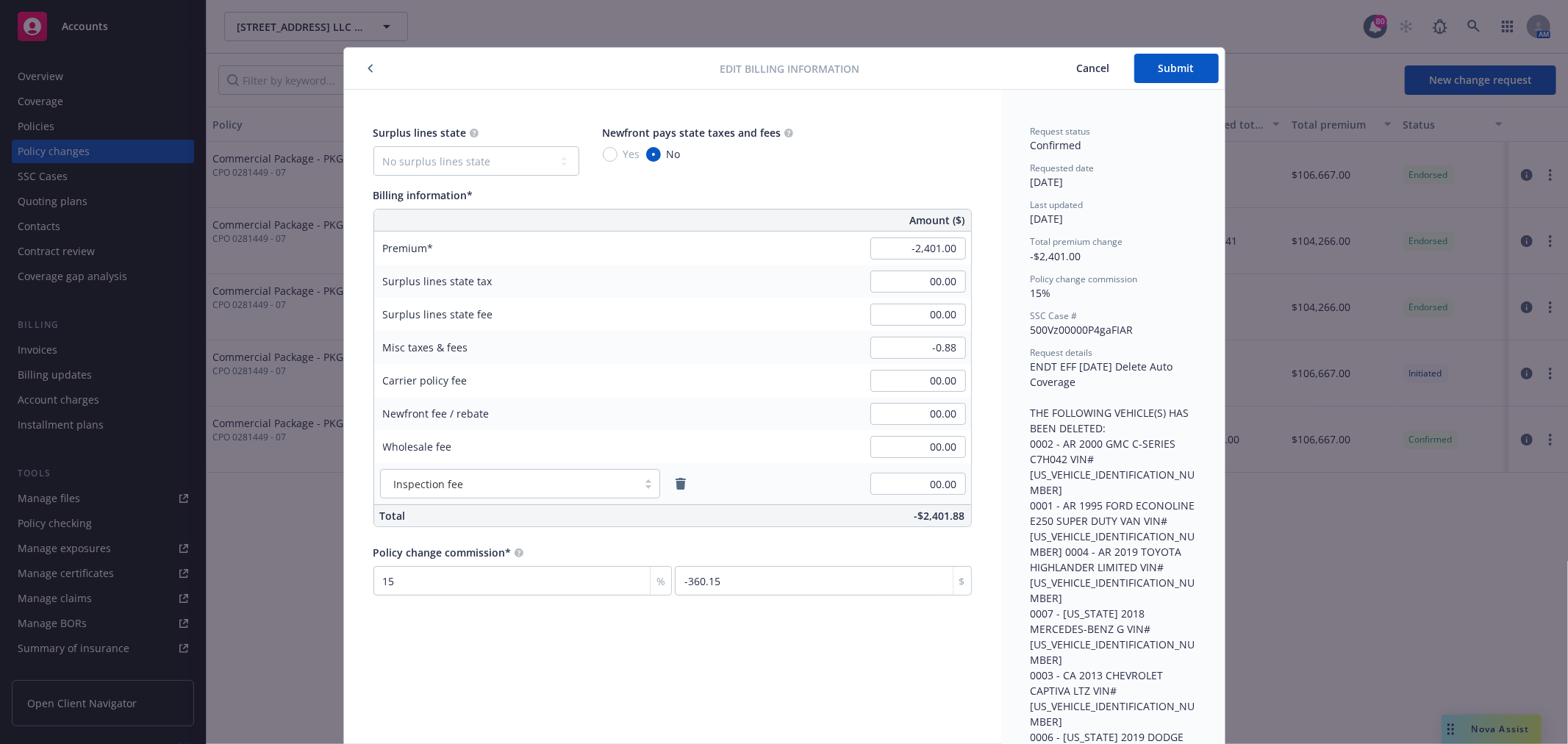
scroll to position [44, 0]
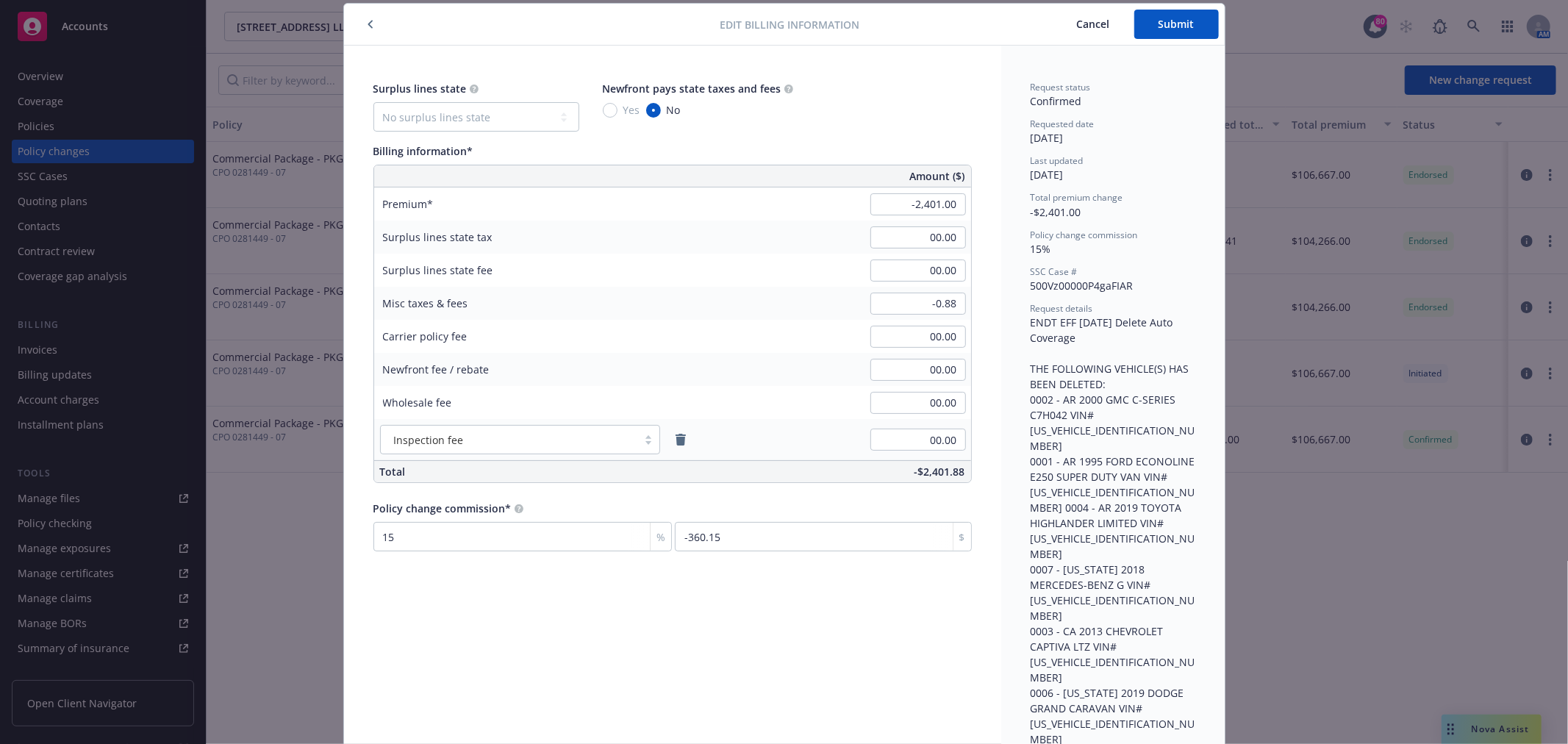
click at [553, 512] on div "Policy change commission*" at bounding box center [672, 509] width 599 height 15
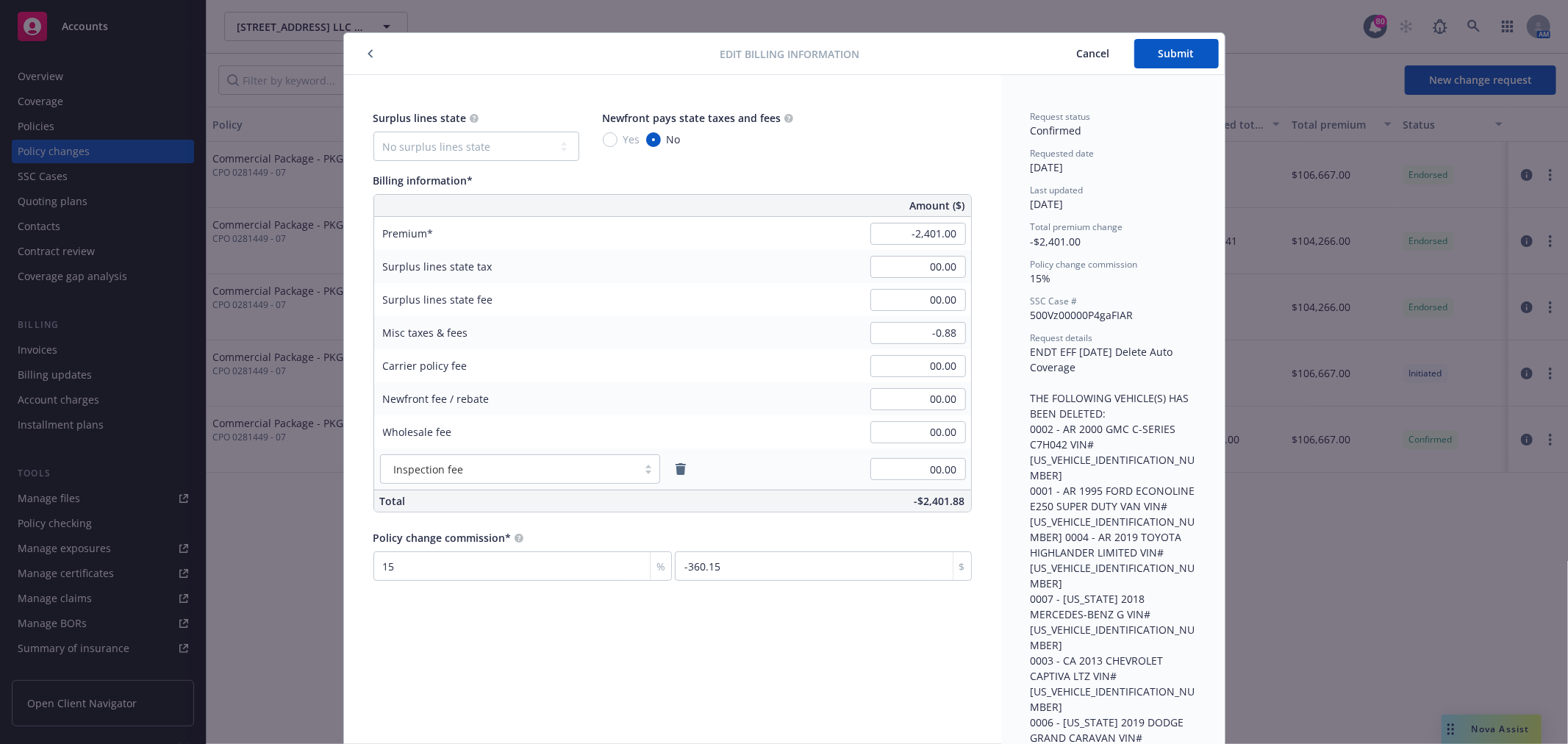
scroll to position [0, 0]
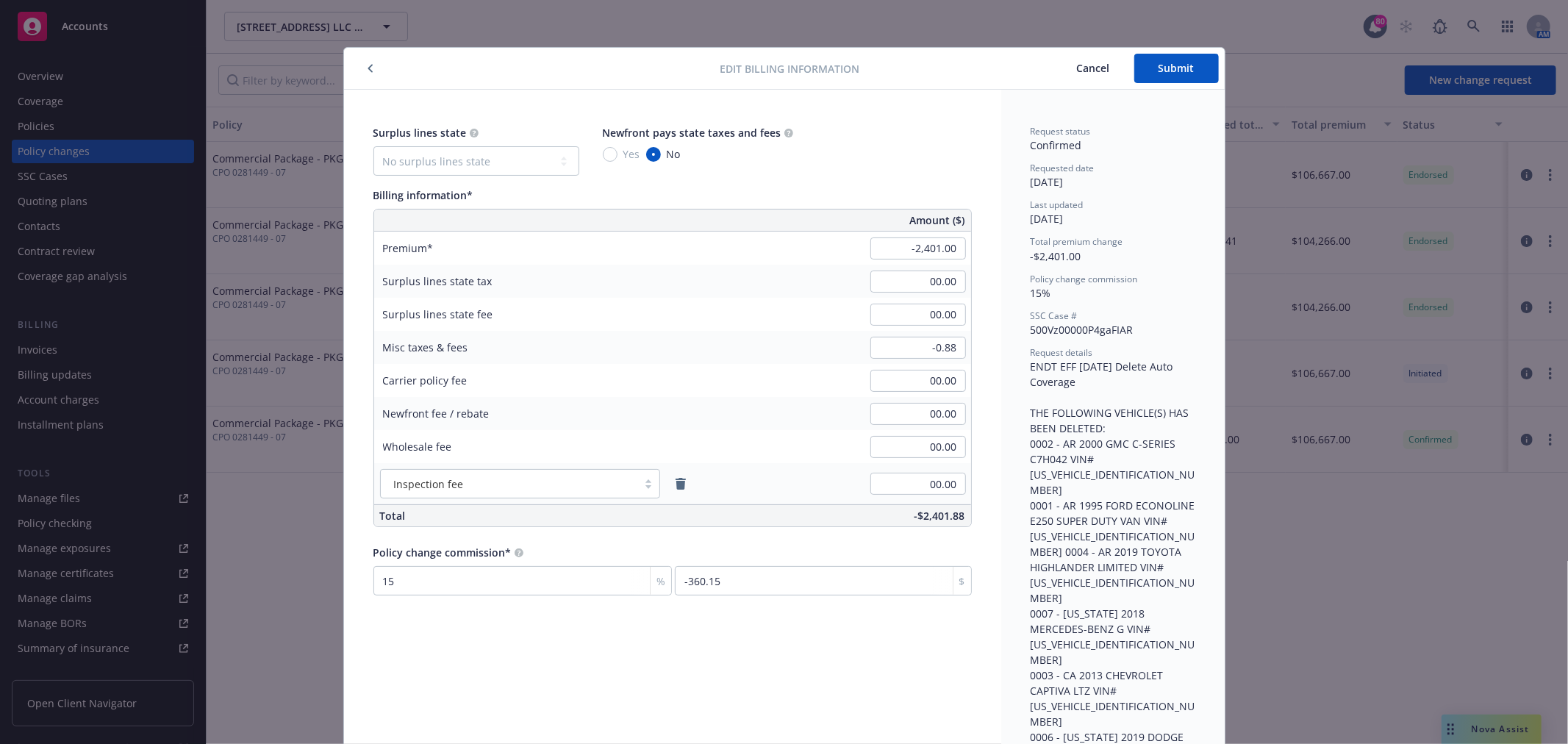
click at [1094, 72] on span "Cancel" at bounding box center [1094, 68] width 33 height 14
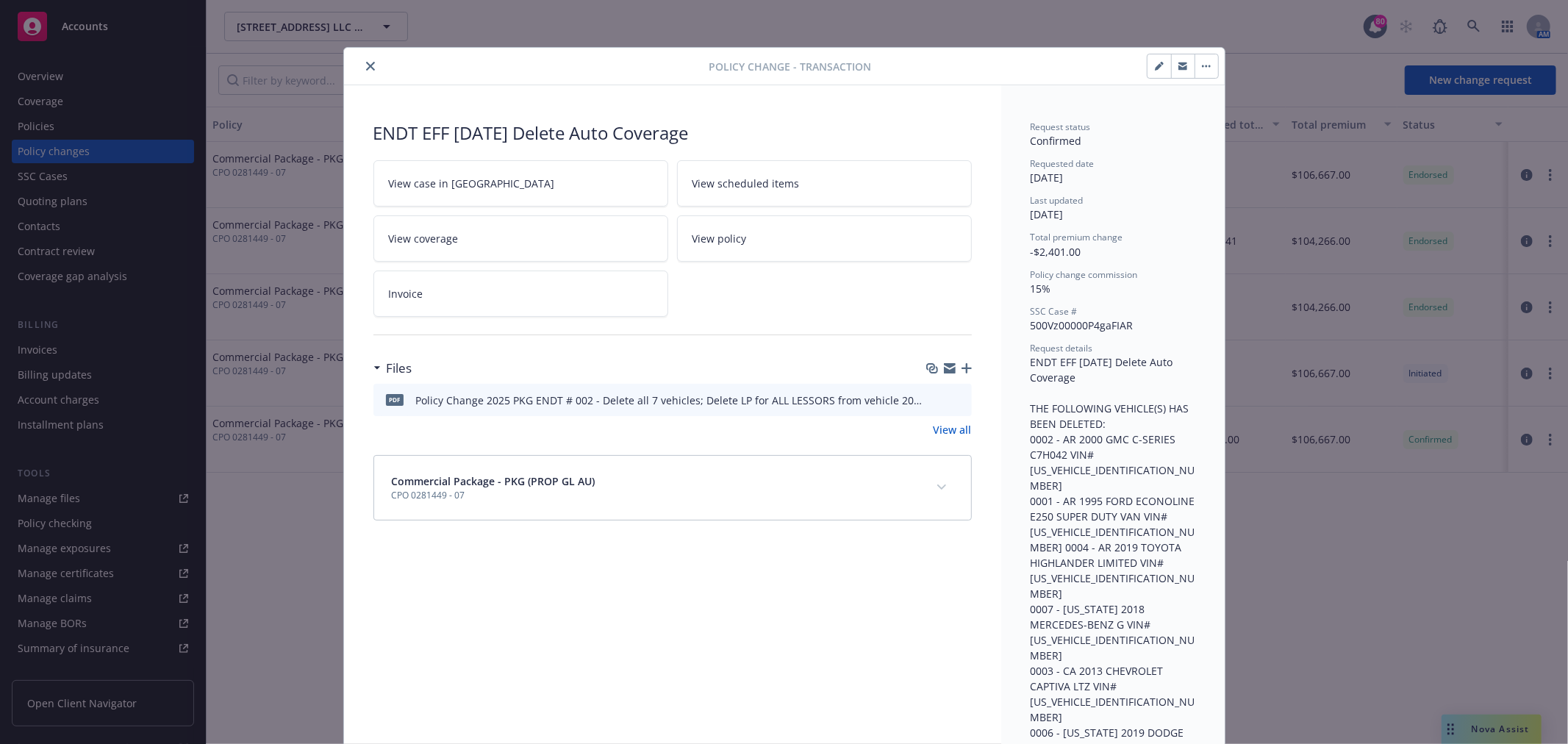
click at [367, 63] on icon "close" at bounding box center [371, 66] width 9 height 9
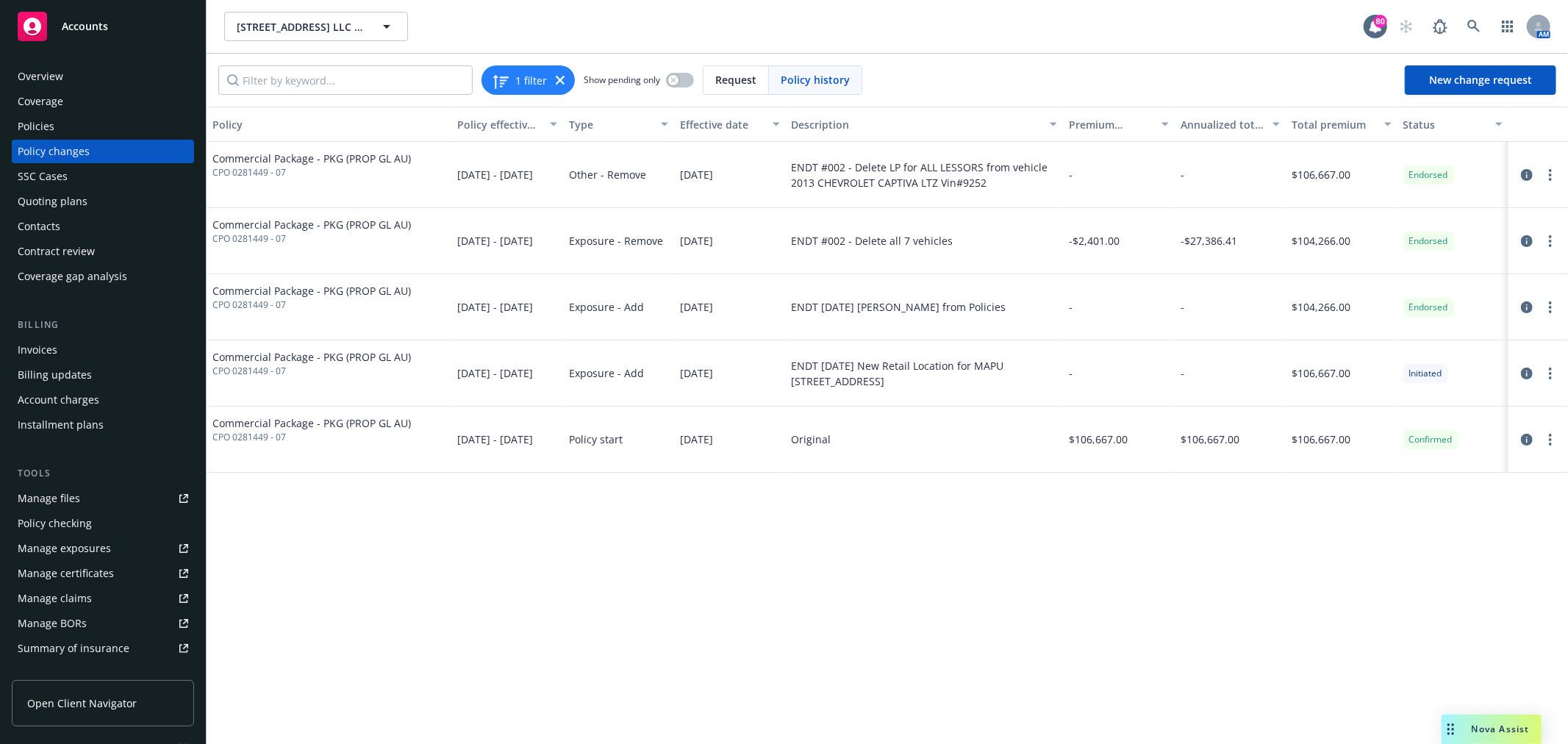
click at [60, 348] on div "Invoices" at bounding box center [103, 350] width 170 height 23
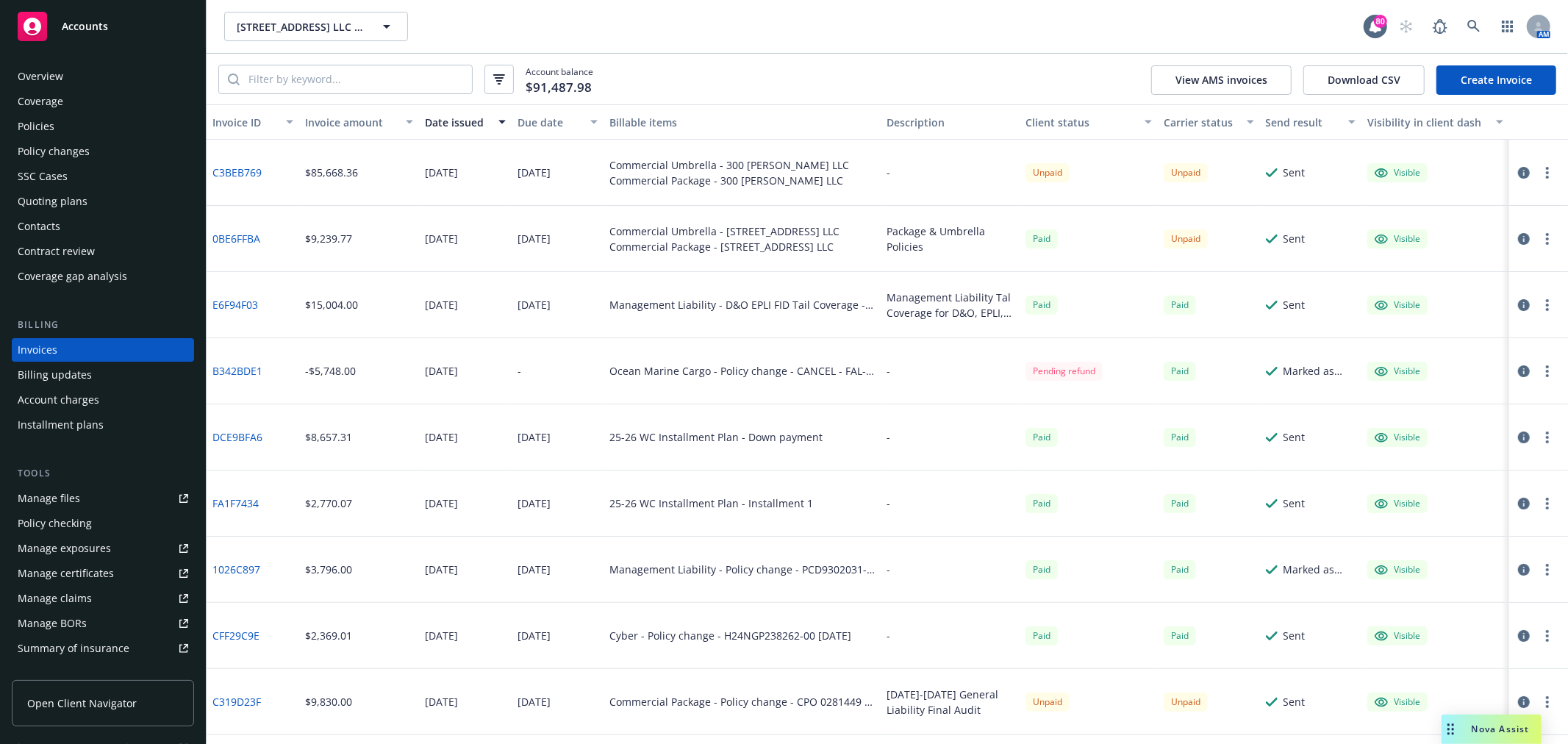
click at [1479, 78] on link "Create Invoice" at bounding box center [1497, 79] width 120 height 29
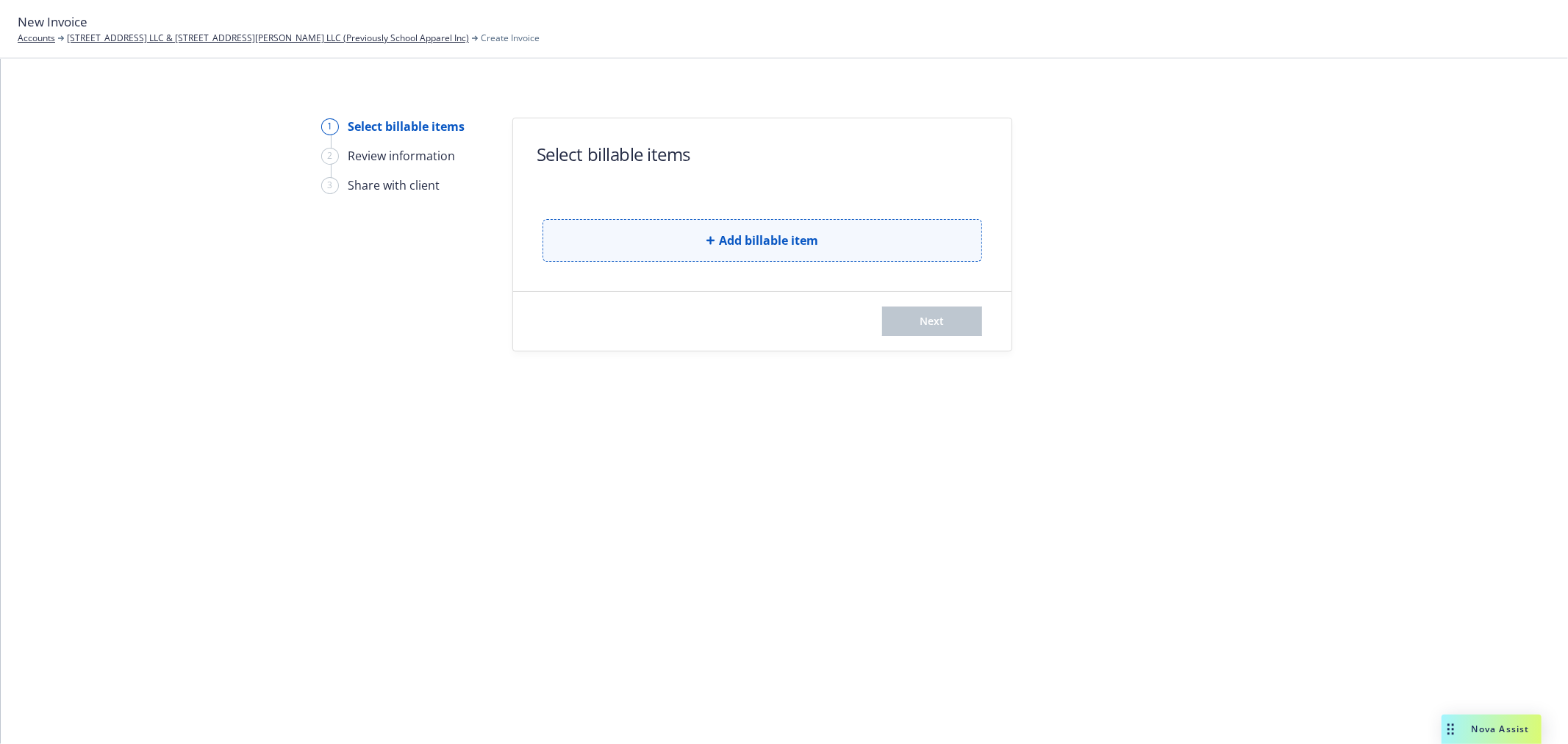
click at [787, 231] on button "Add billable item" at bounding box center [762, 240] width 440 height 43
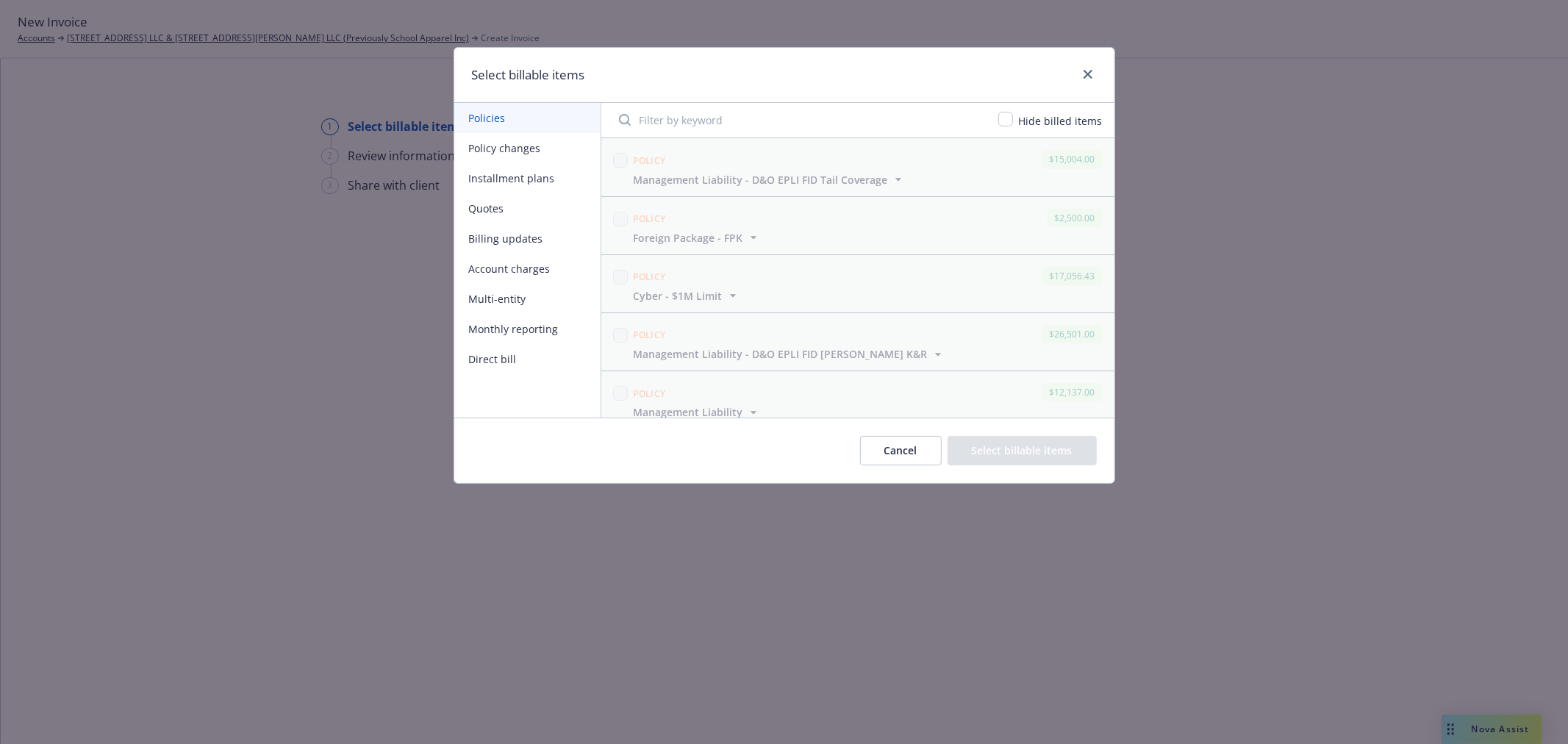
click at [545, 142] on button "Policy changes" at bounding box center [527, 148] width 146 height 30
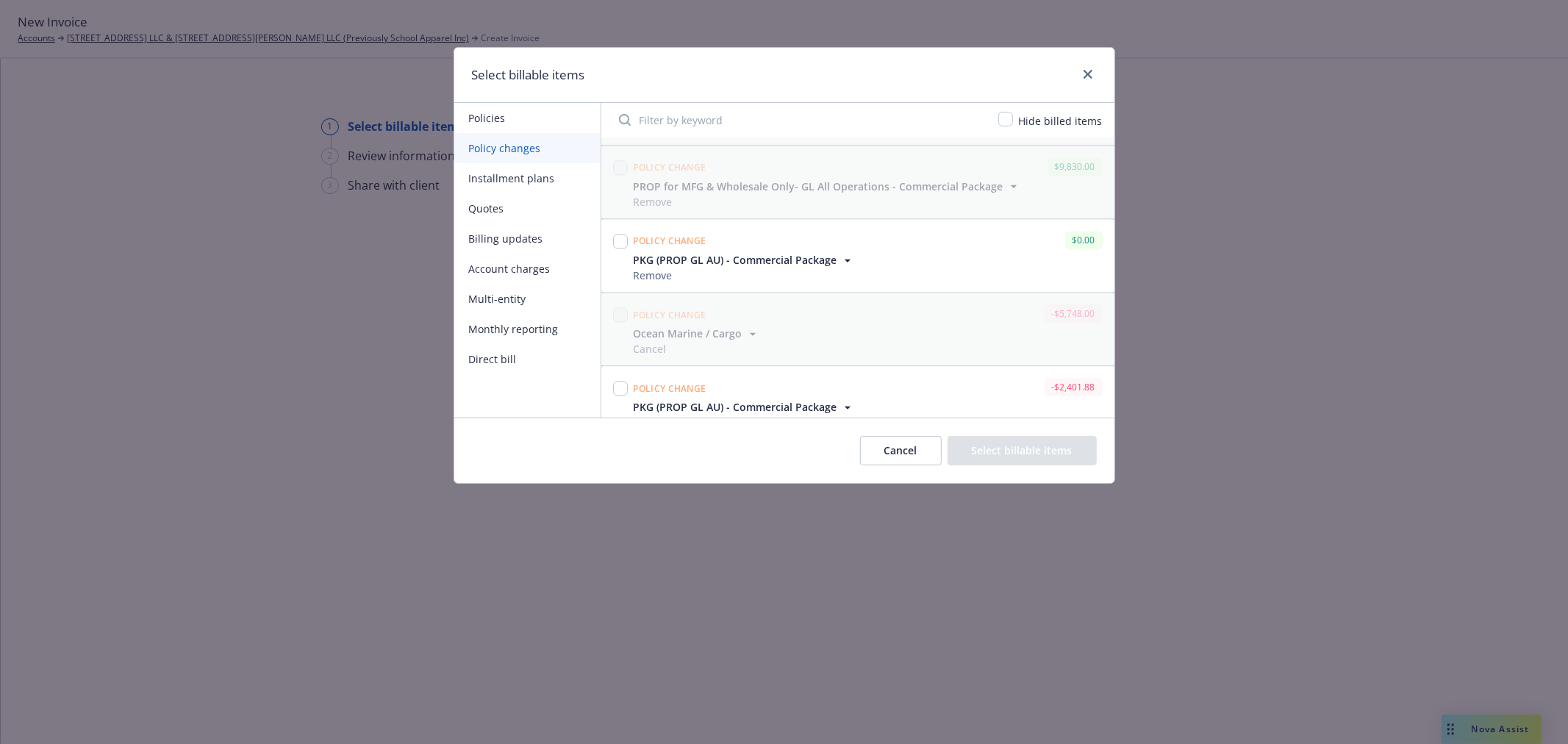
scroll to position [2814, 0]
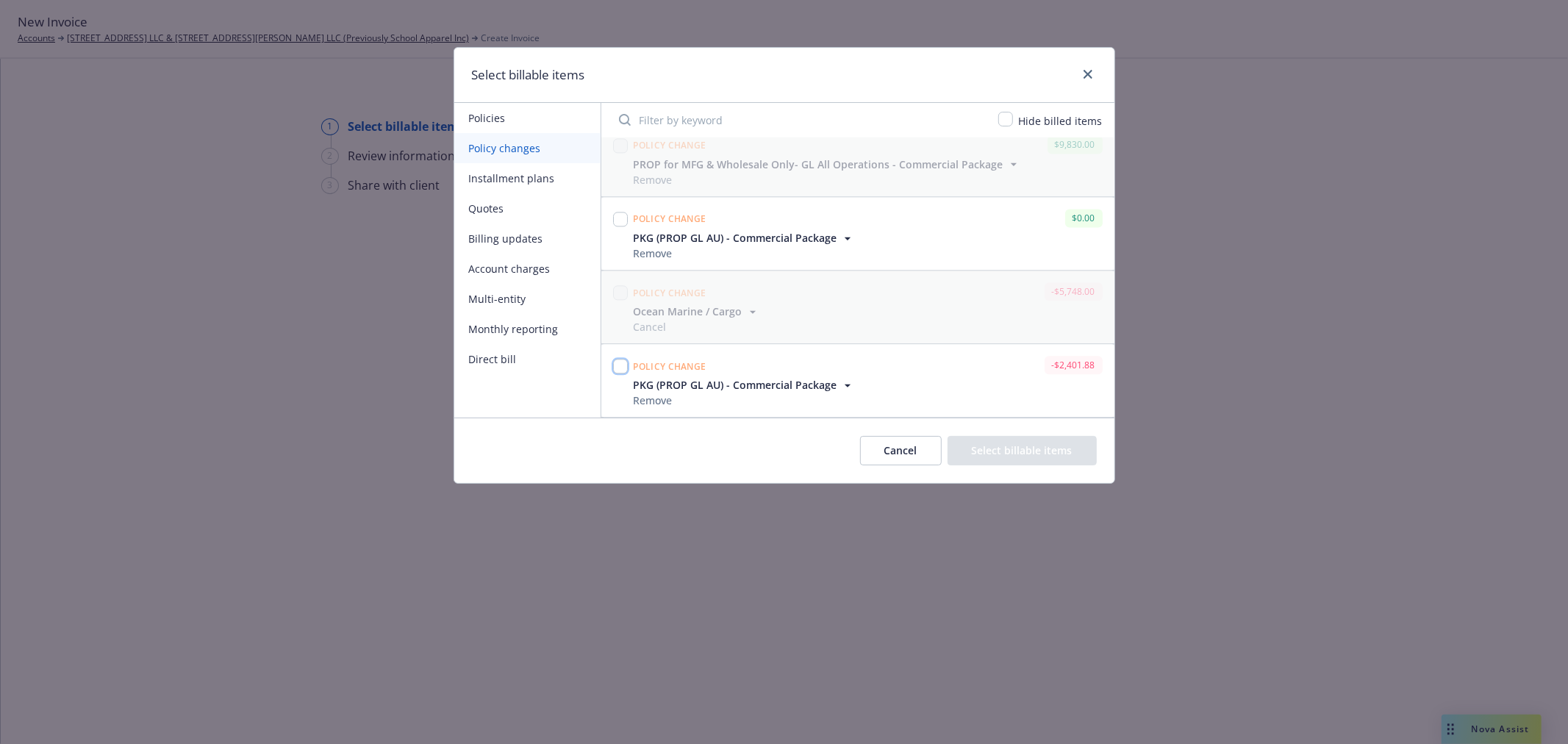
click at [624, 372] on input "checkbox" at bounding box center [620, 367] width 15 height 15
checkbox input "true"
click at [1032, 454] on button "Select billable items" at bounding box center [1022, 450] width 149 height 29
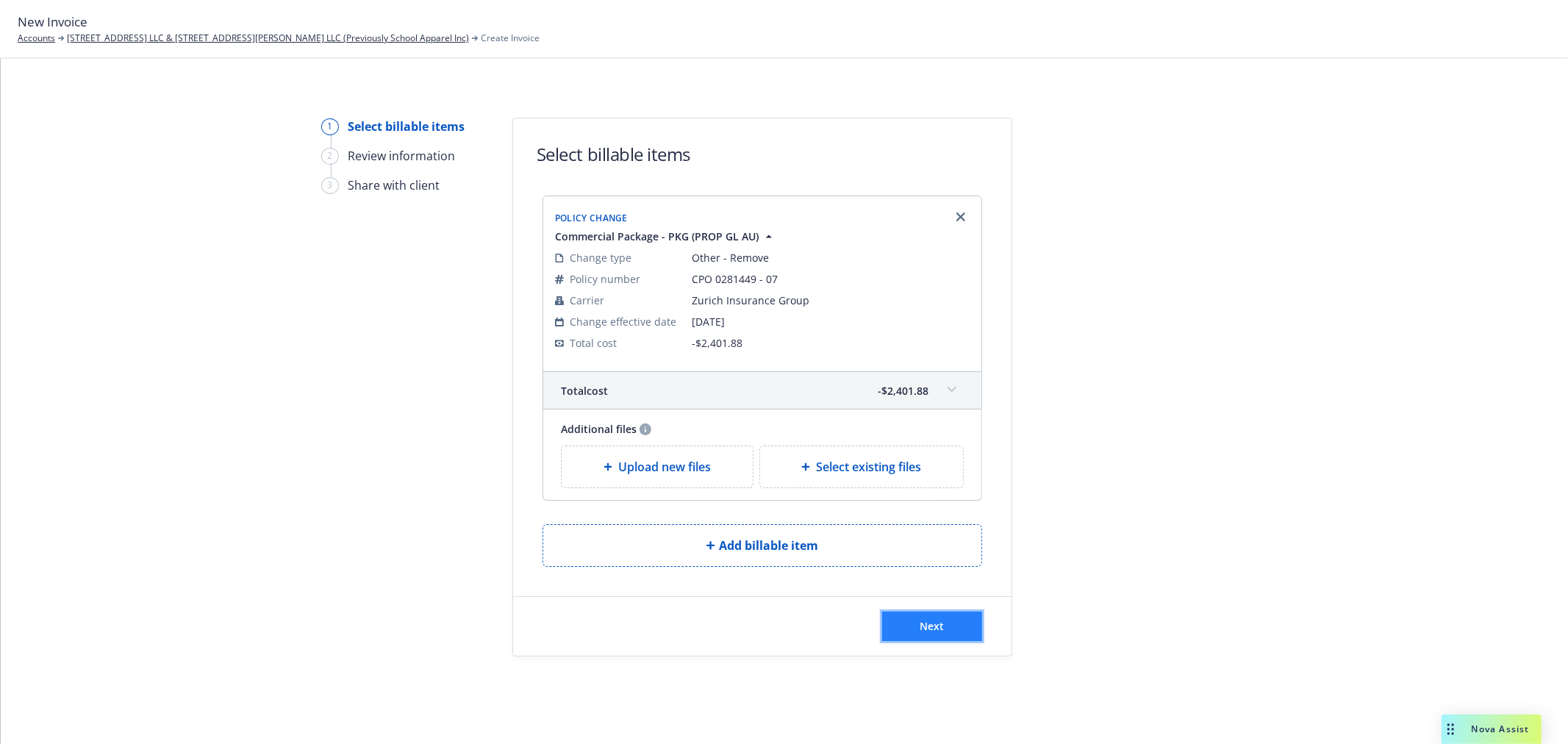
click at [942, 638] on button "Next" at bounding box center [933, 626] width 100 height 29
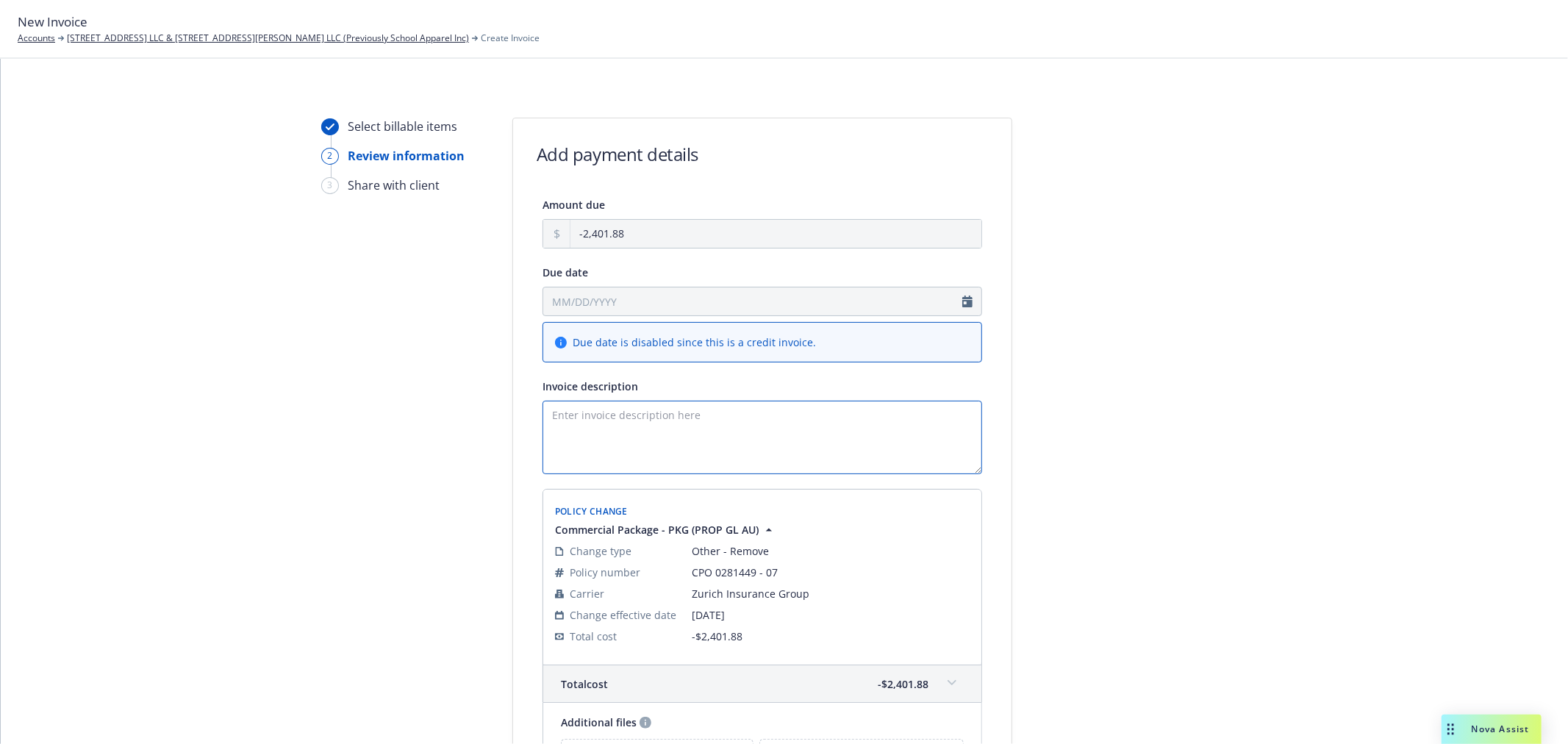
click at [662, 431] on textarea "Invoice description" at bounding box center [762, 438] width 440 height 73
click at [832, 416] on textarea "Endt # 2 Return Premium - Deleted Auto Coverage eff 5/30/25" at bounding box center [762, 438] width 440 height 73
drag, startPoint x: 878, startPoint y: 418, endPoint x: 509, endPoint y: 394, distance: 369.8
click at [513, 394] on div "Amount due -2,401.88 Due date Due date is disabled since this is a credit invoi…" at bounding box center [762, 494] width 498 height 599
click at [827, 425] on textarea "Endt # 2 Return Premium - Deleted Auto Coverage eff 5/30/2025" at bounding box center [762, 438] width 440 height 73
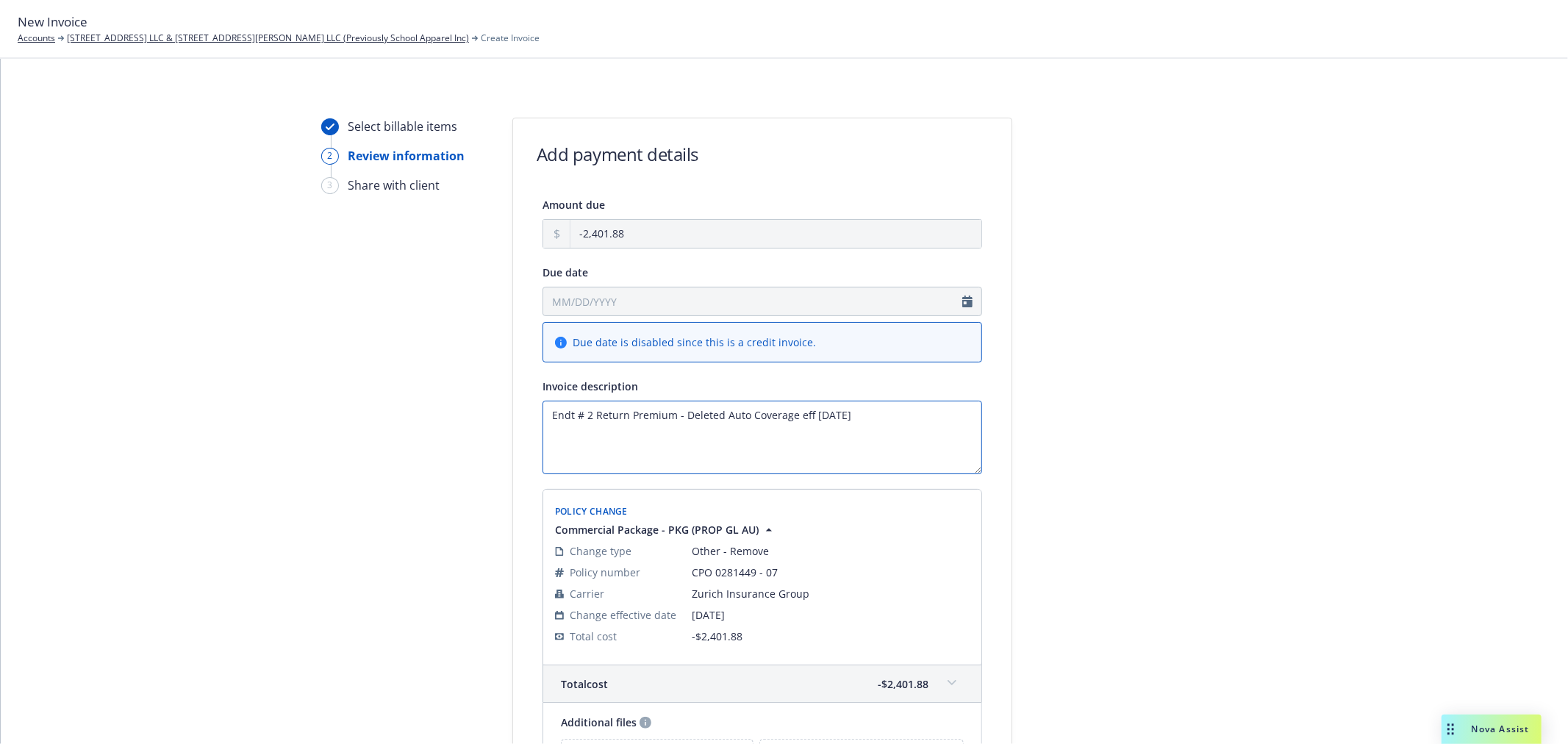
drag, startPoint x: 672, startPoint y: 415, endPoint x: 589, endPoint y: 414, distance: 83.0
click at [589, 414] on textarea "Endt # 2 Return Premium - Deleted Auto Coverage eff 5/30/2025" at bounding box center [762, 438] width 440 height 73
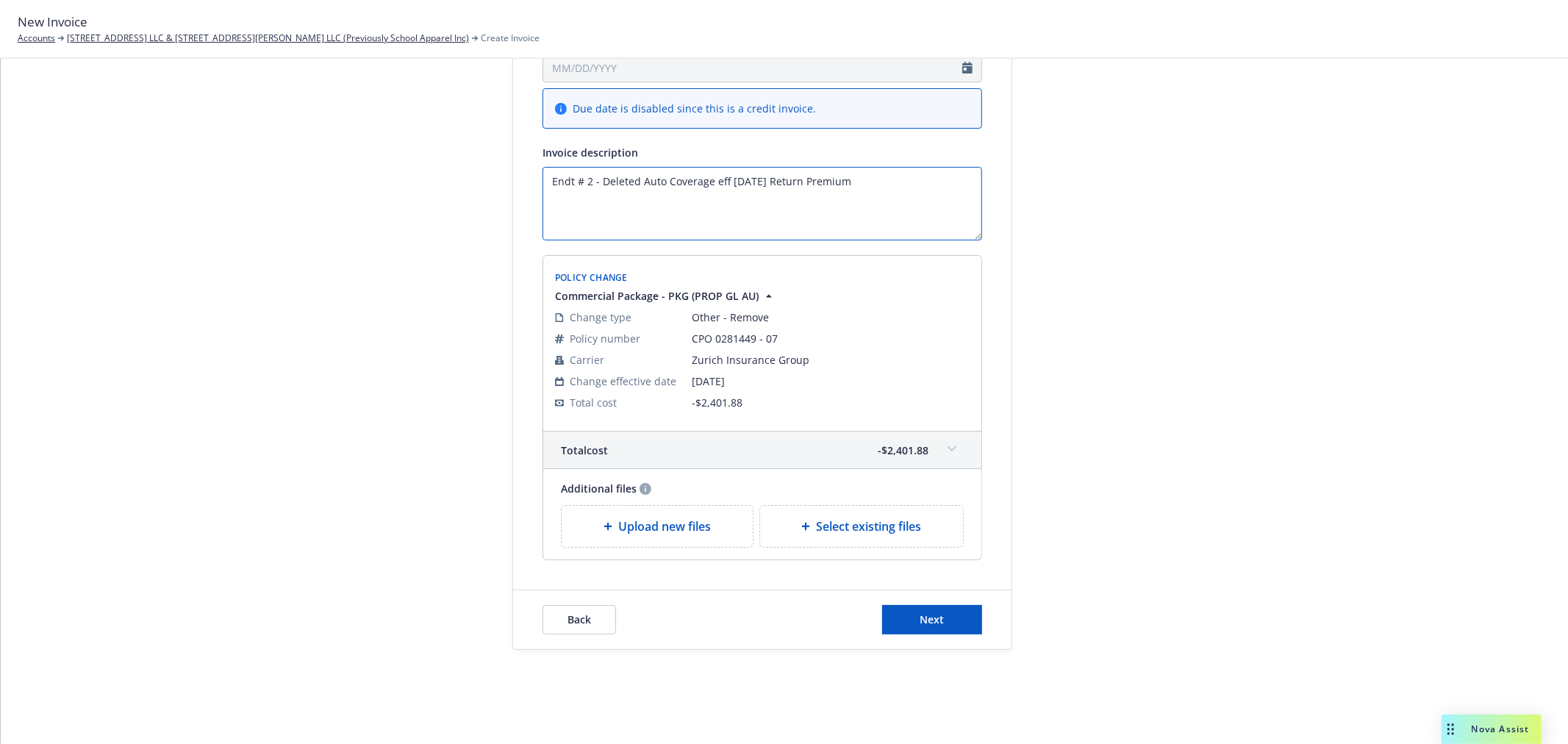
scroll to position [235, 0]
type textarea "Endt # 2 - Deleted Auto Coverage eff 5/30/2025 Return Premium"
click at [941, 451] on span at bounding box center [952, 449] width 23 height 23
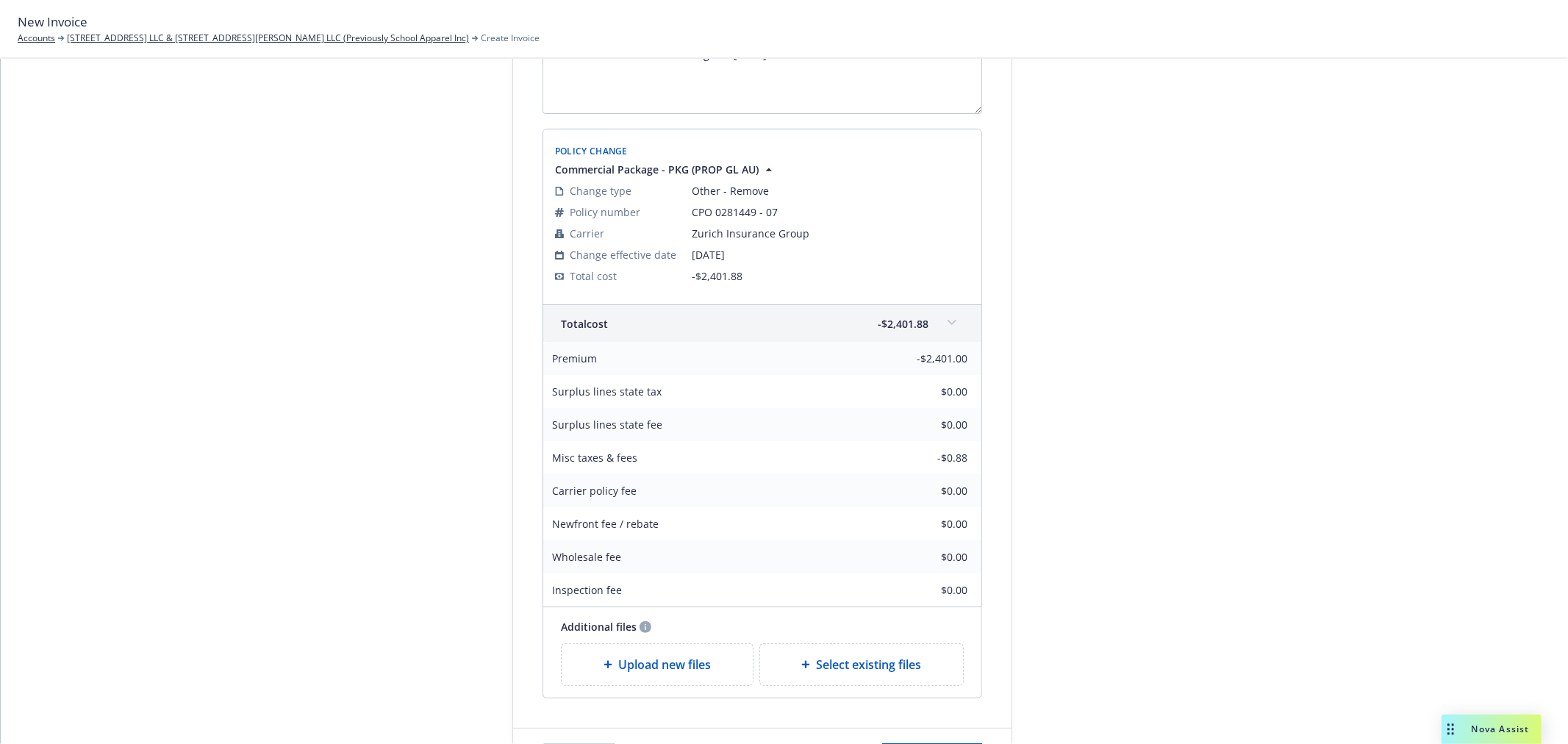
scroll to position [398, 0]
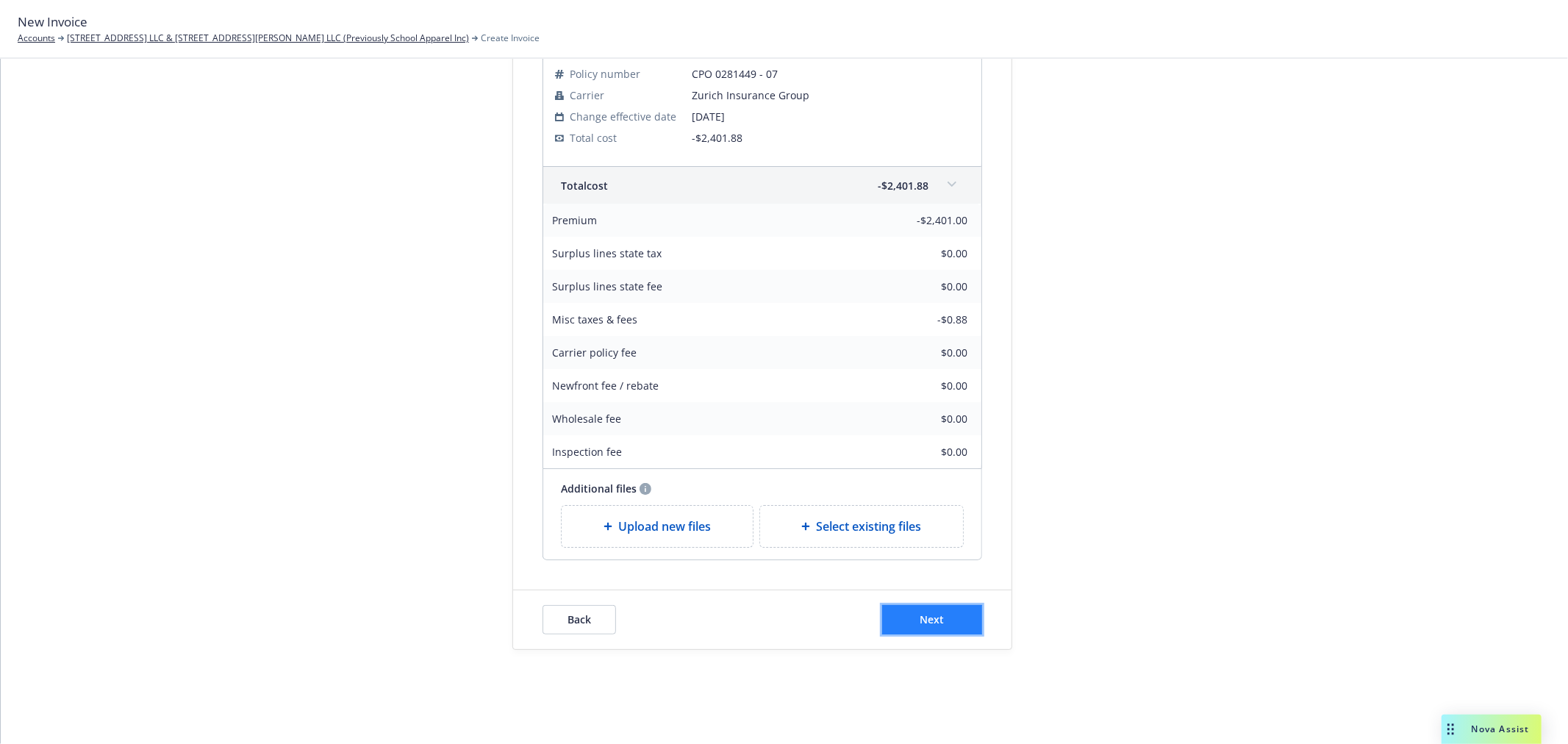
click at [929, 628] on button "Next" at bounding box center [933, 620] width 100 height 29
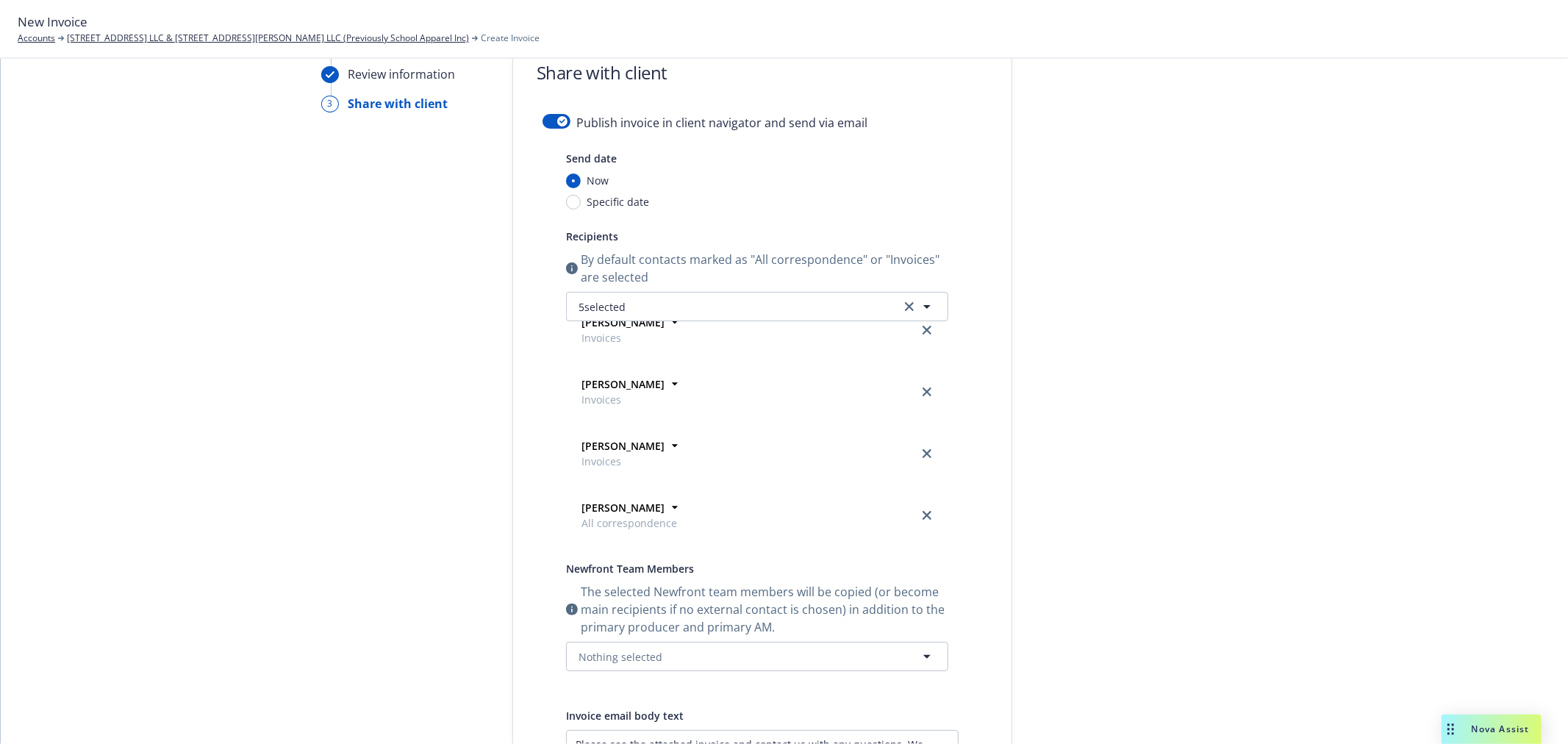
scroll to position [89, 0]
click at [918, 453] on link "close" at bounding box center [927, 452] width 18 height 18
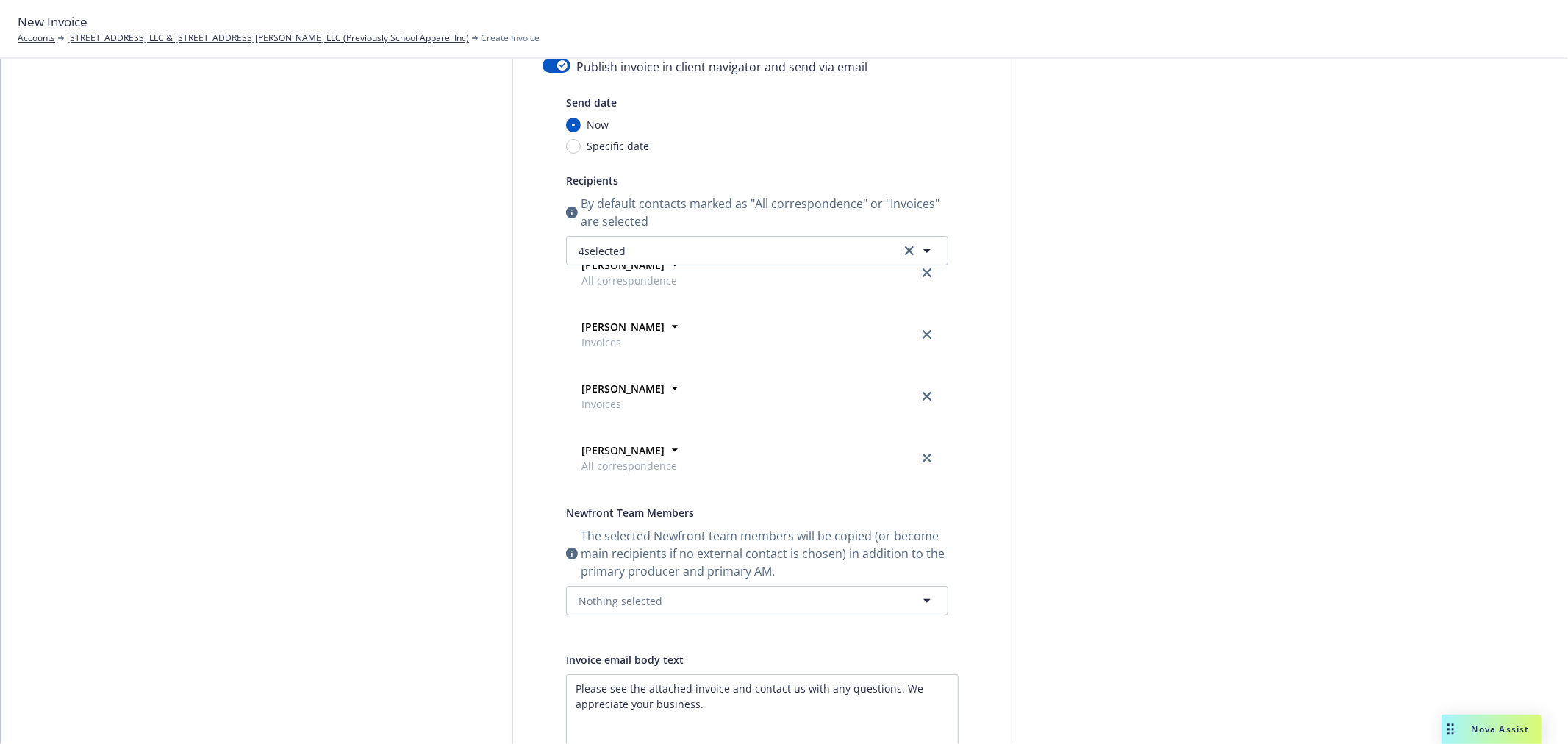
scroll to position [164, 0]
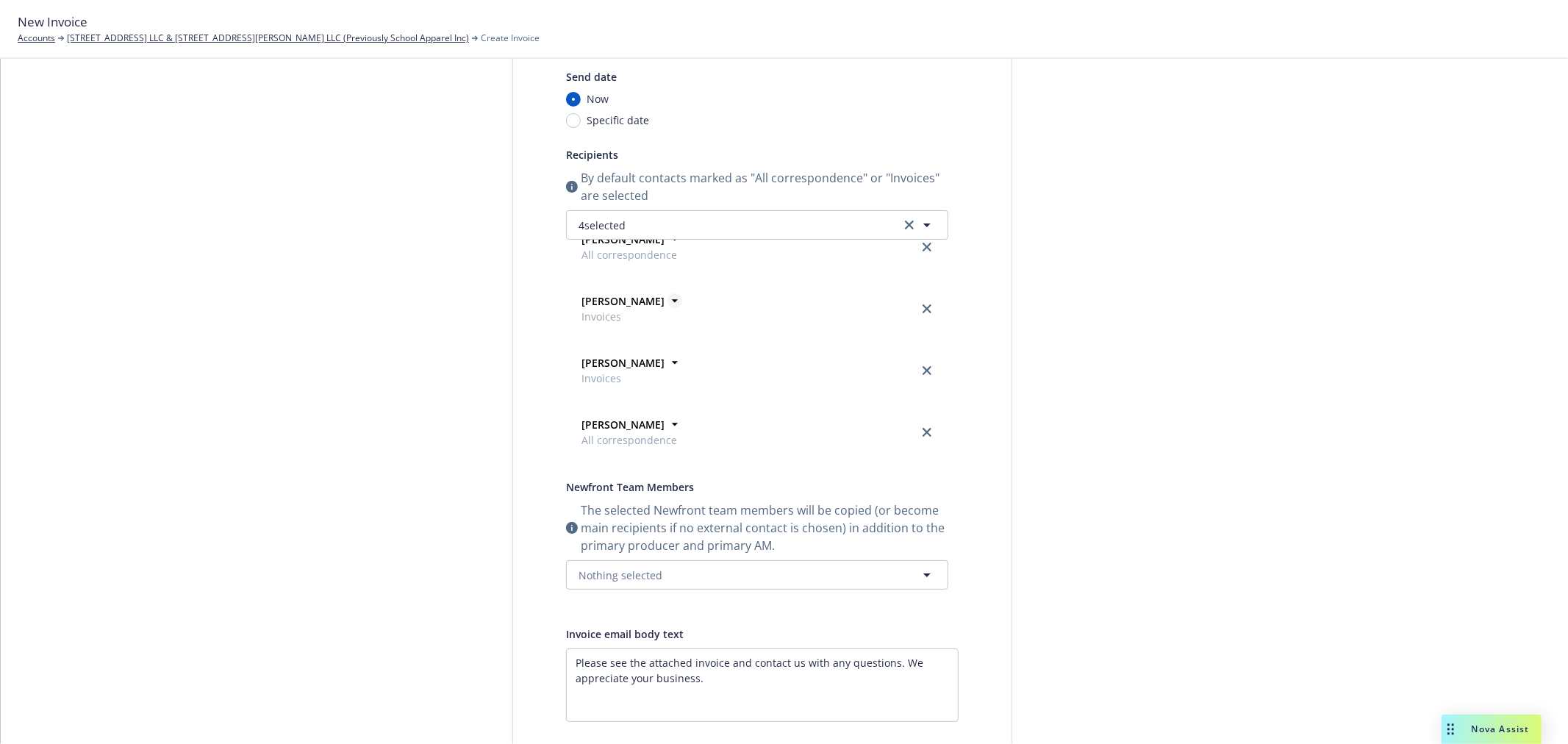
click at [668, 301] on icon at bounding box center [675, 301] width 15 height 15
click at [668, 321] on icon at bounding box center [675, 320] width 15 height 15
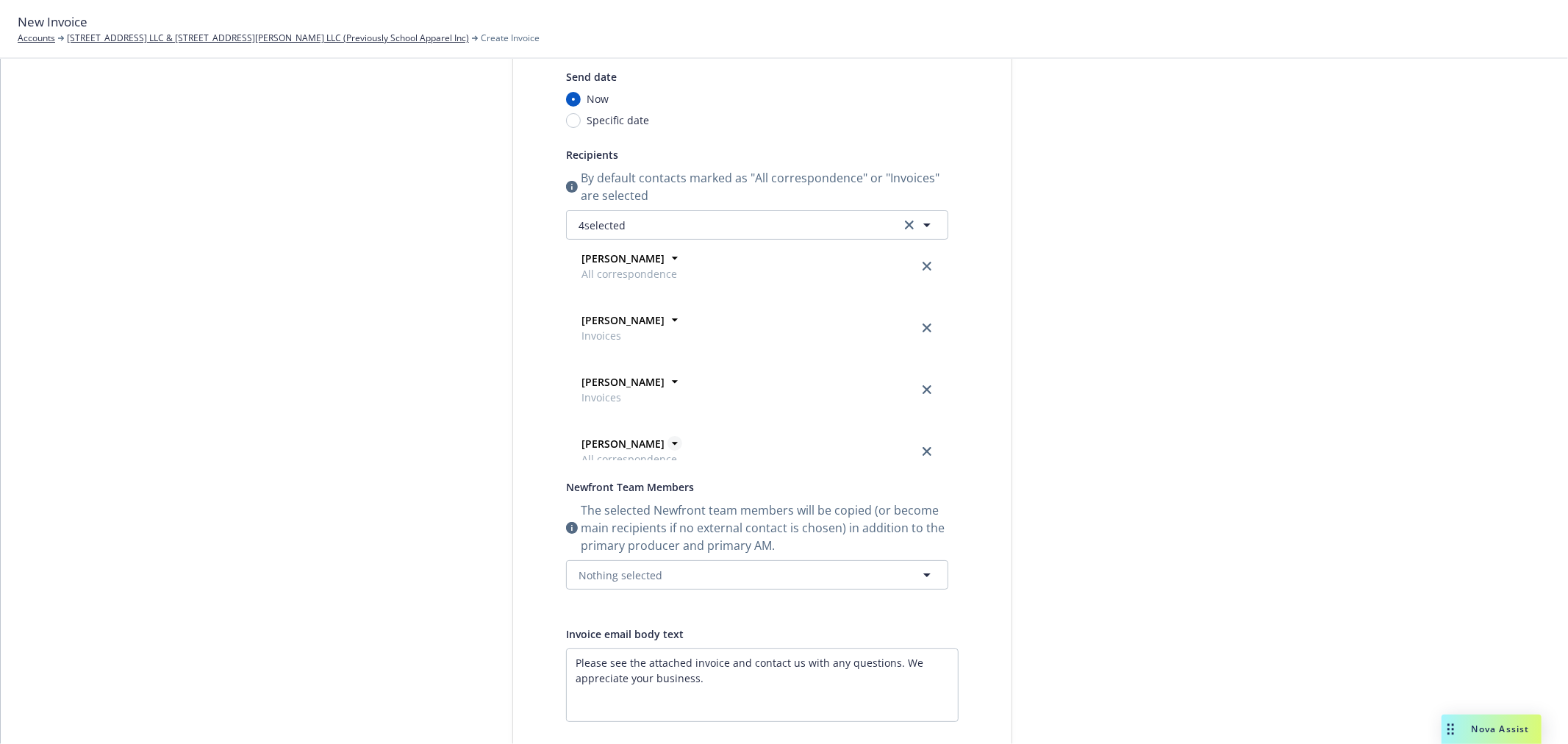
click at [668, 437] on icon at bounding box center [675, 443] width 15 height 15
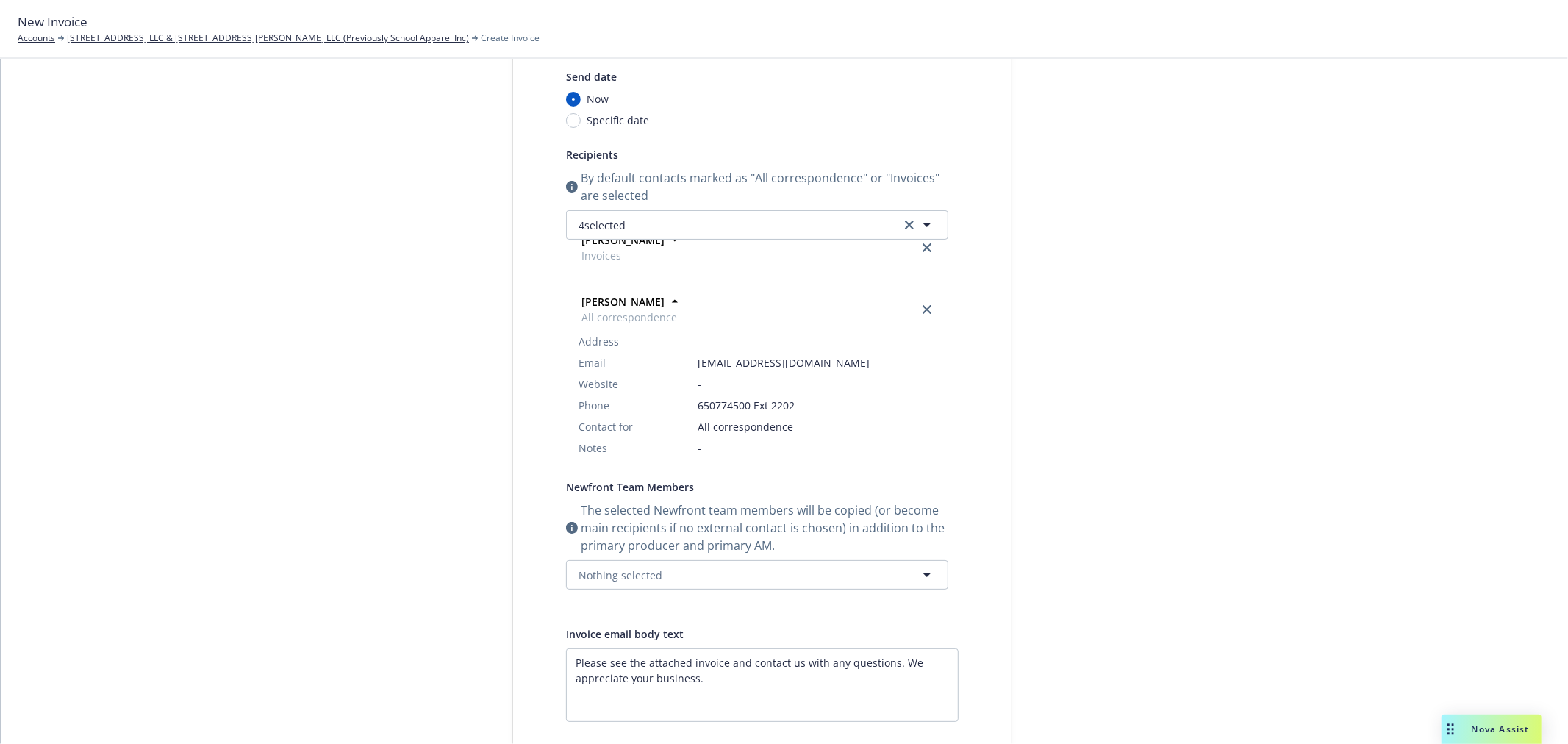
scroll to position [160, 0]
click at [923, 301] on icon "close" at bounding box center [927, 298] width 9 height 9
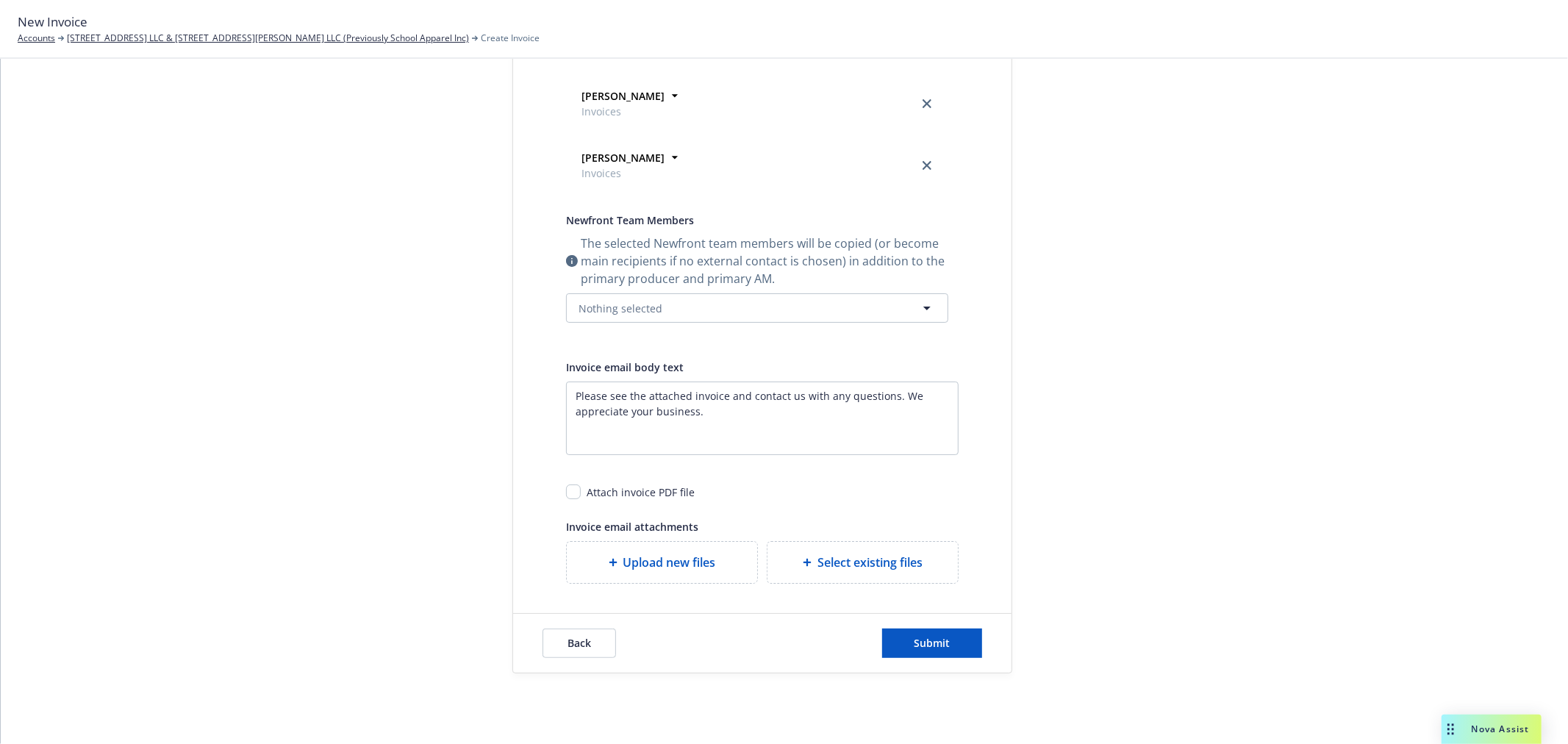
scroll to position [420, 0]
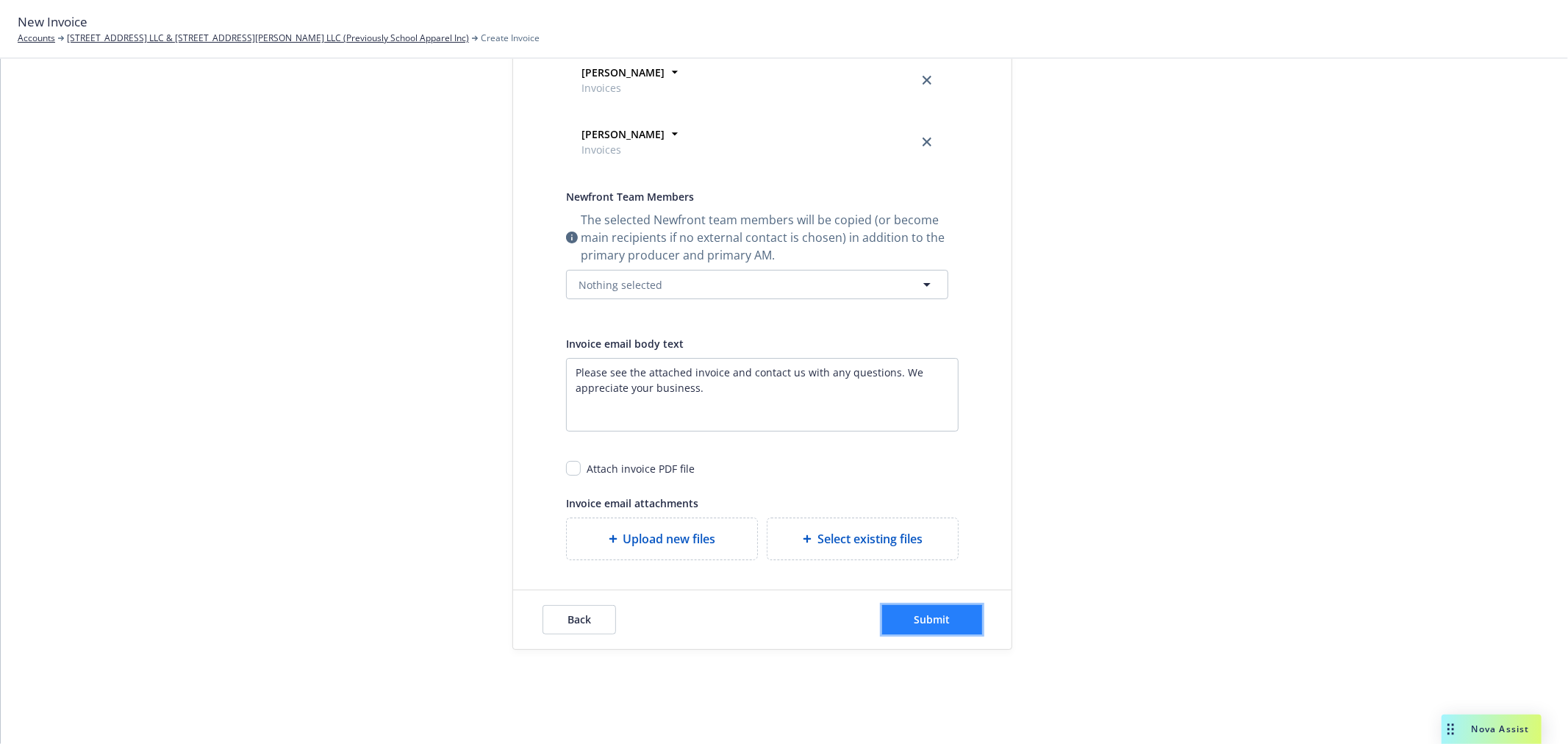
click at [950, 611] on button "Submit" at bounding box center [933, 620] width 100 height 29
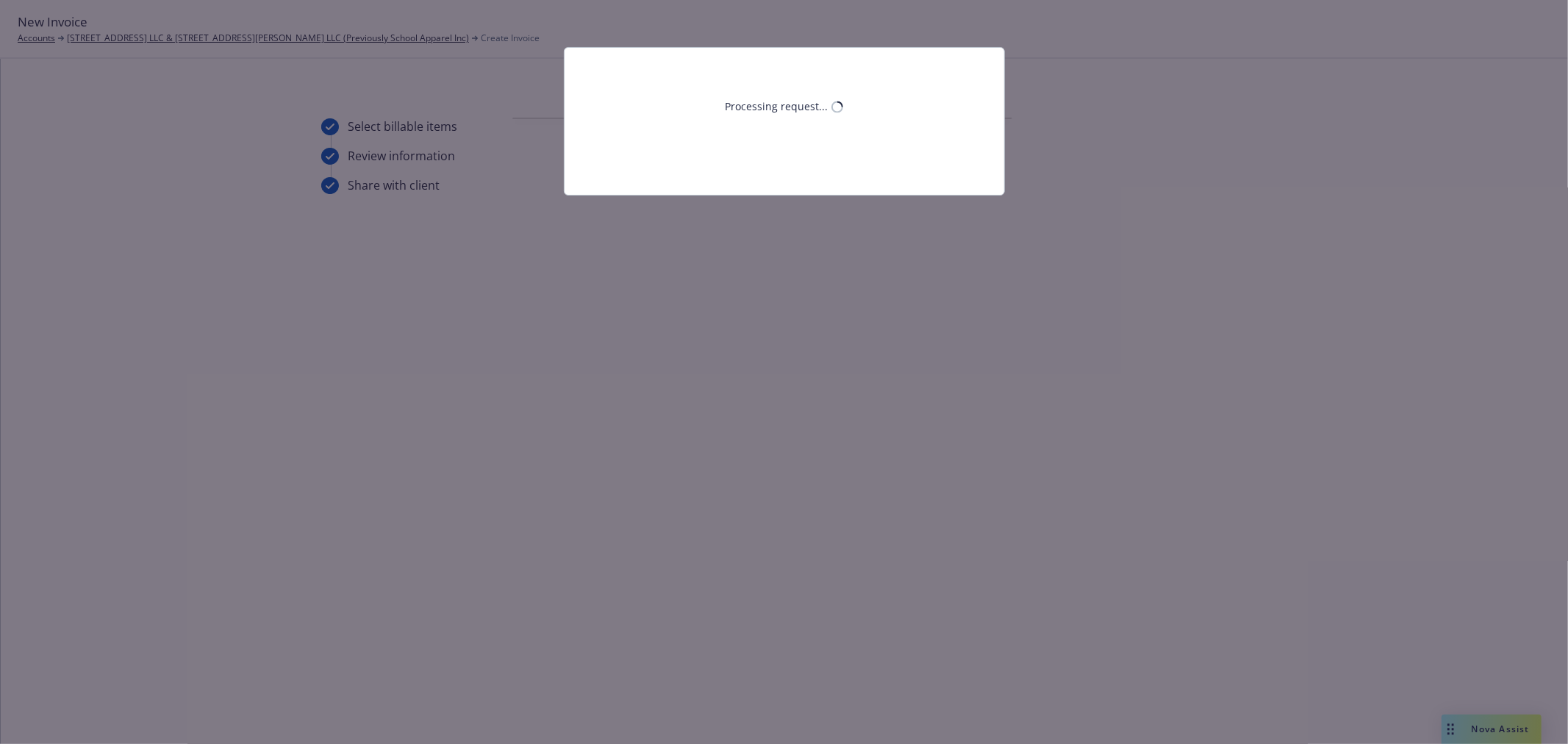
scroll to position [0, 0]
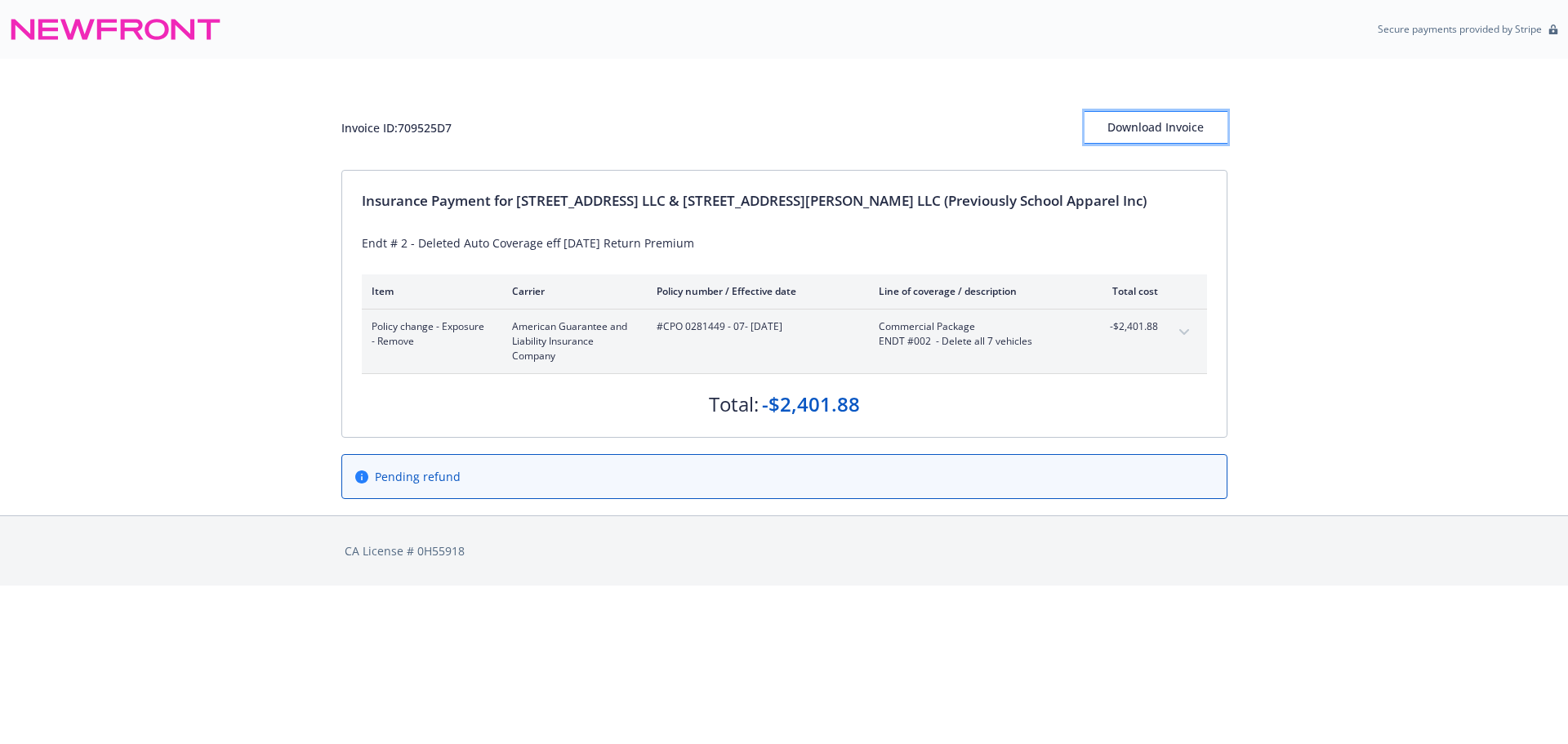
click at [1154, 132] on div "Download Invoice" at bounding box center [1156, 127] width 143 height 31
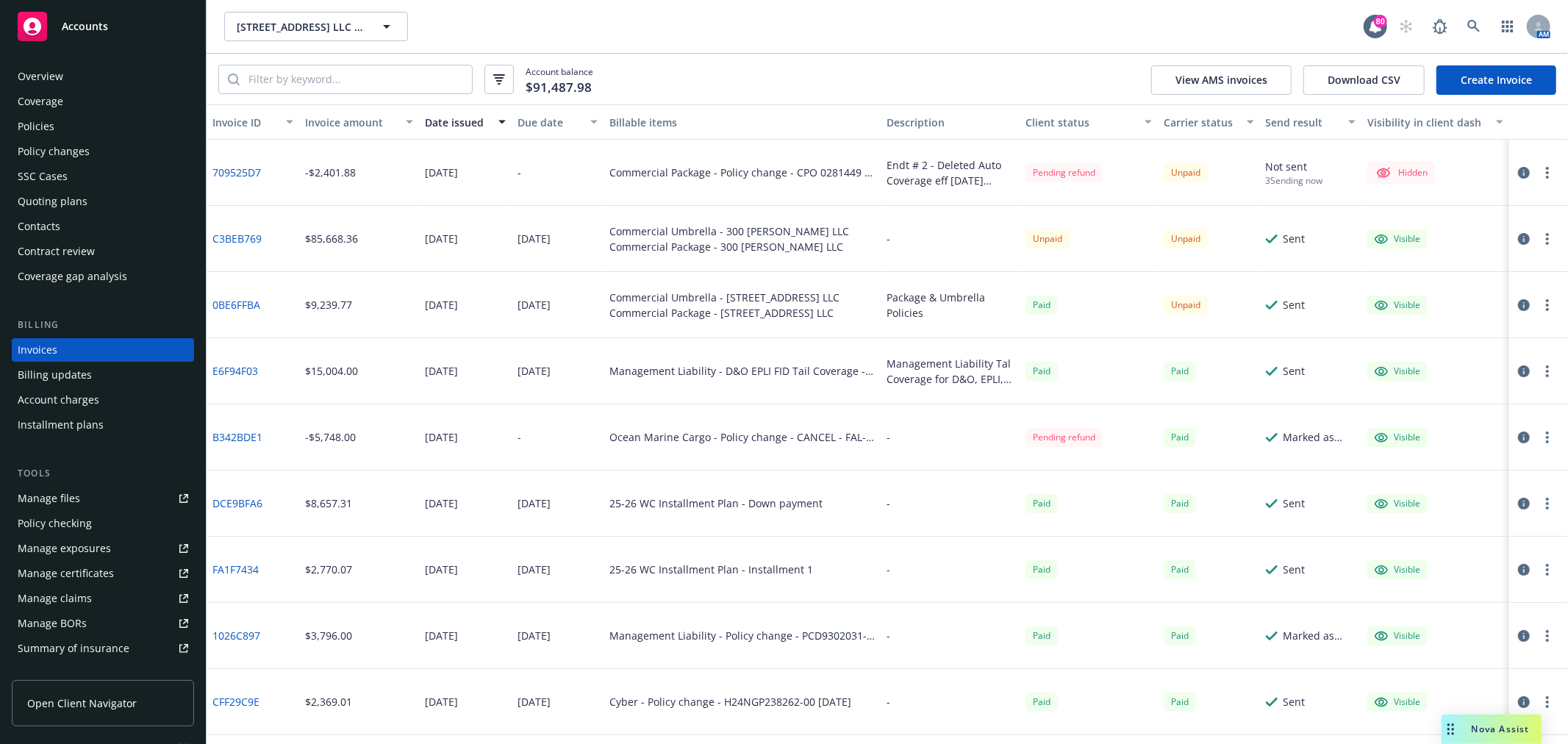
click at [1519, 170] on icon "button" at bounding box center [1525, 173] width 12 height 12
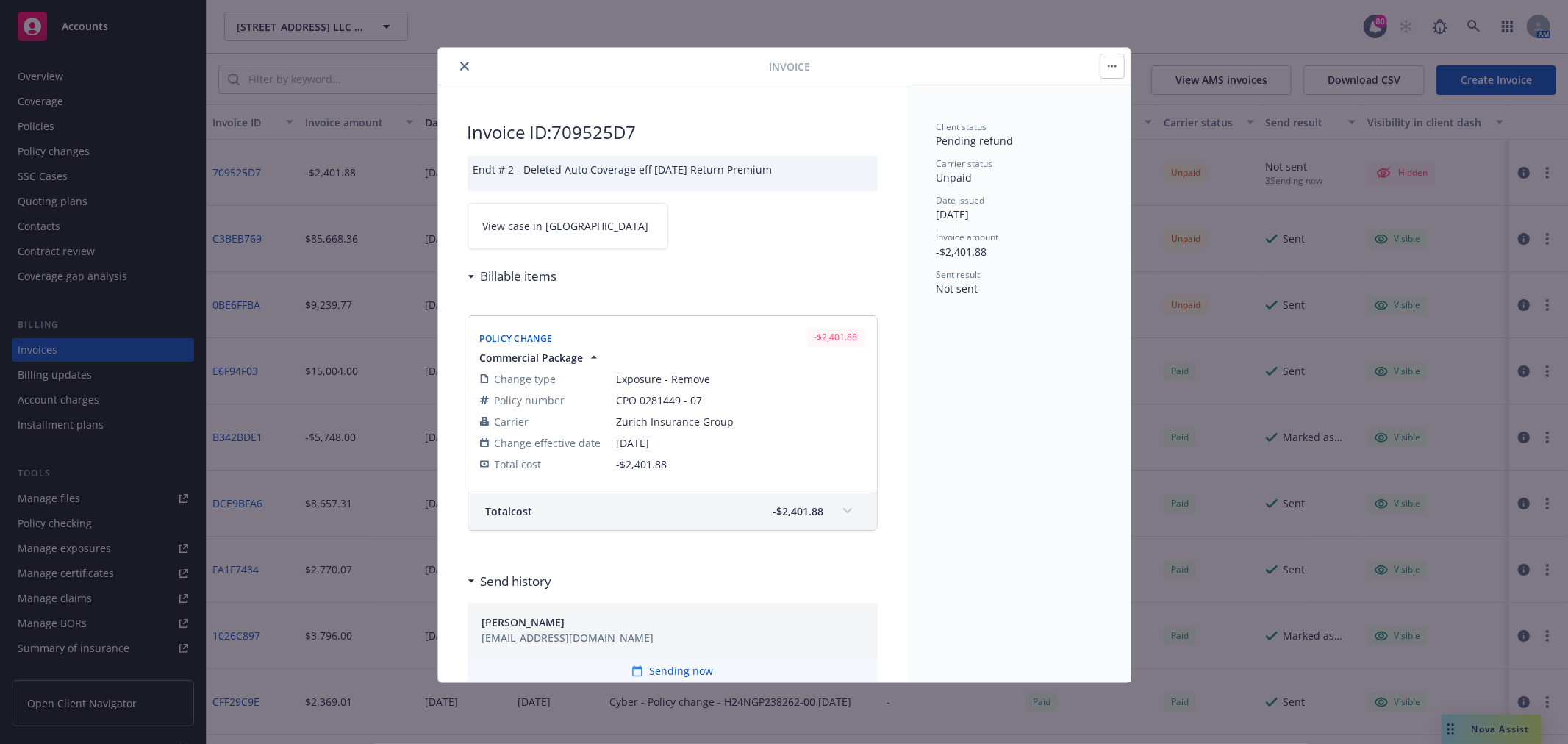
click at [488, 223] on span "View case in [GEOGRAPHIC_DATA]" at bounding box center [566, 226] width 166 height 15
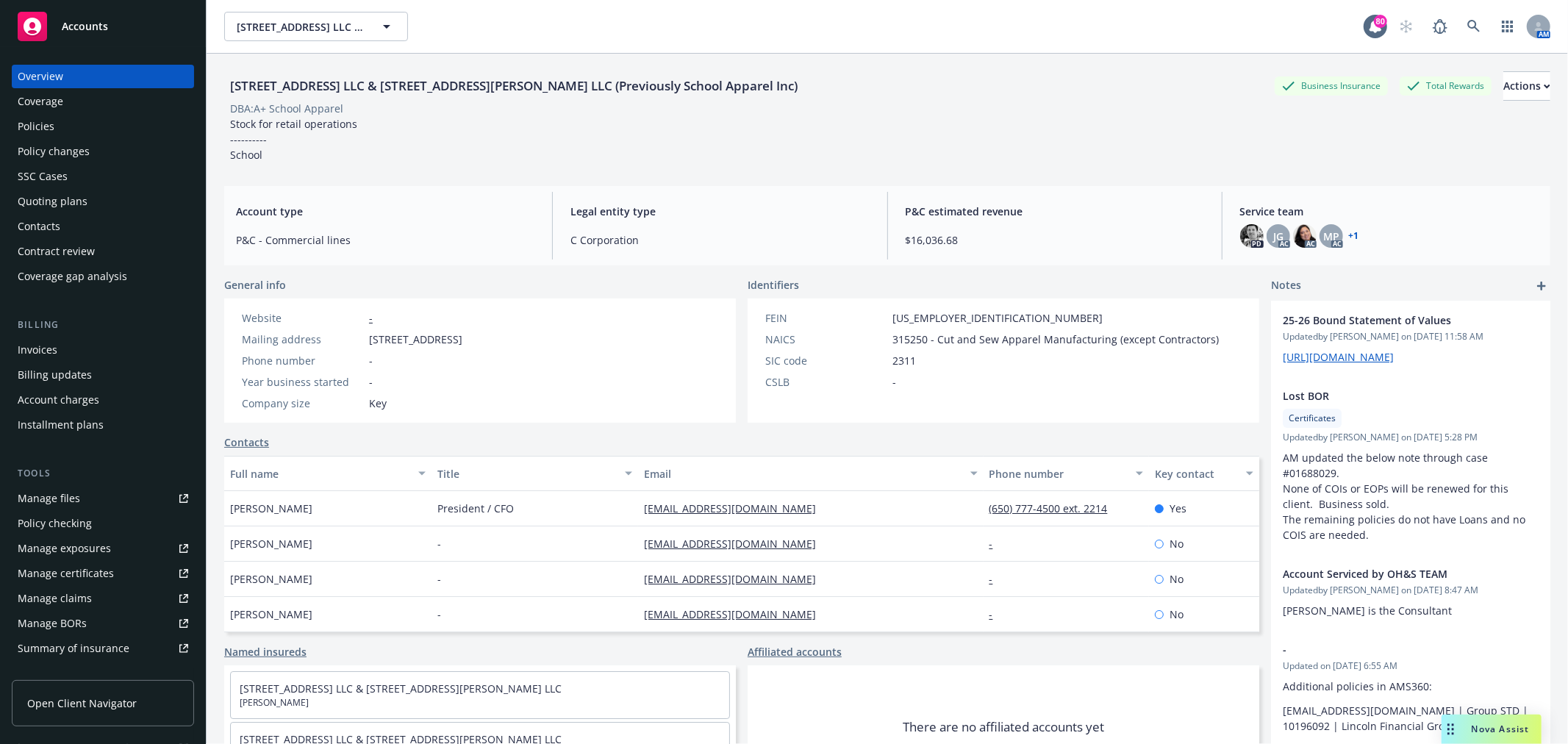
drag, startPoint x: 367, startPoint y: 341, endPoint x: 592, endPoint y: 348, distance: 225.1
click at [592, 348] on div "Website - Mailing address [STREET_ADDRESS] Phone number - Year business started…" at bounding box center [480, 361] width 512 height 124
copy span "838 Mitten Road, Burlingame,, CA, 94010"
click at [93, 344] on div "Invoices" at bounding box center [103, 350] width 170 height 23
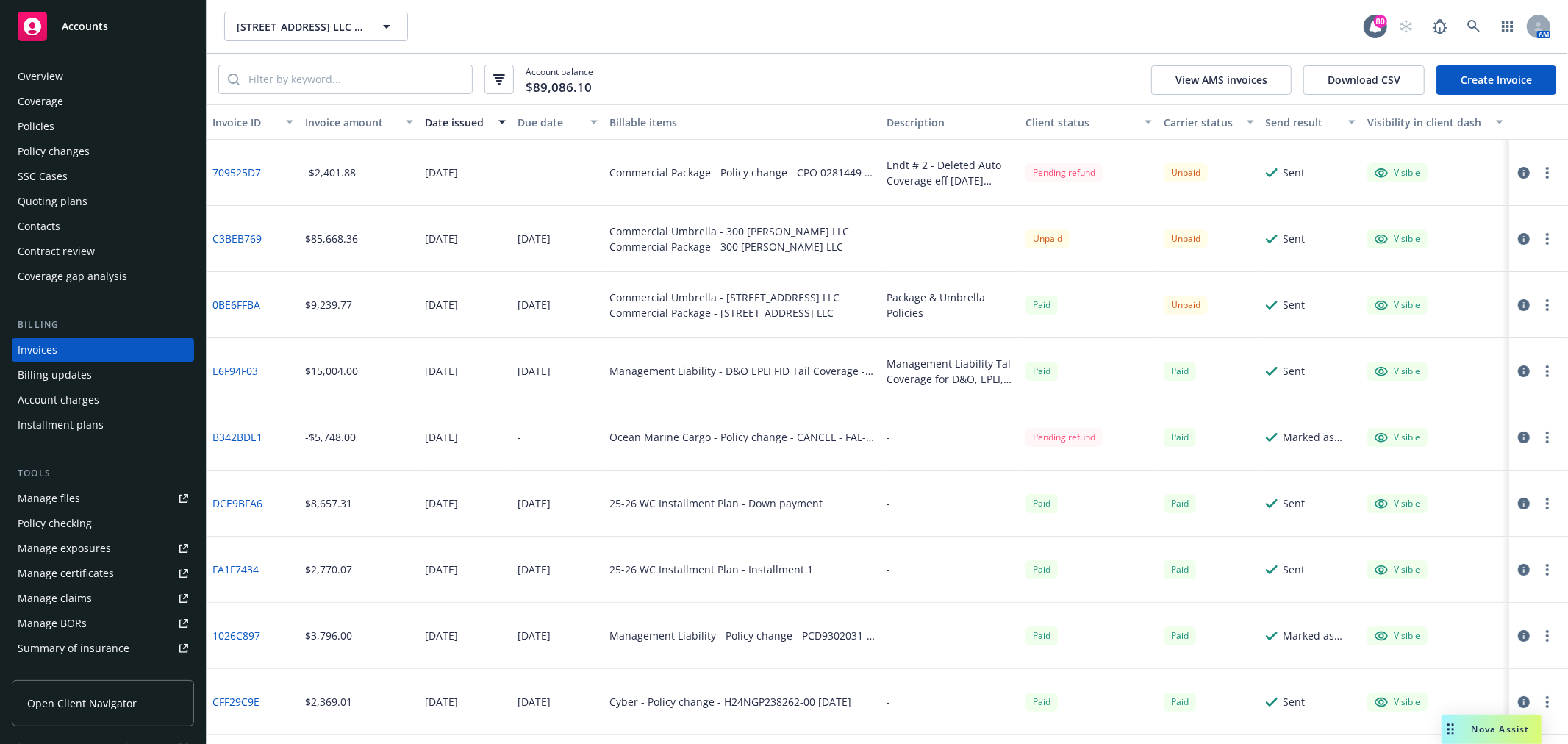
click at [1539, 175] on button "button" at bounding box center [1547, 172] width 18 height 18
click at [1519, 170] on icon "button" at bounding box center [1525, 173] width 12 height 12
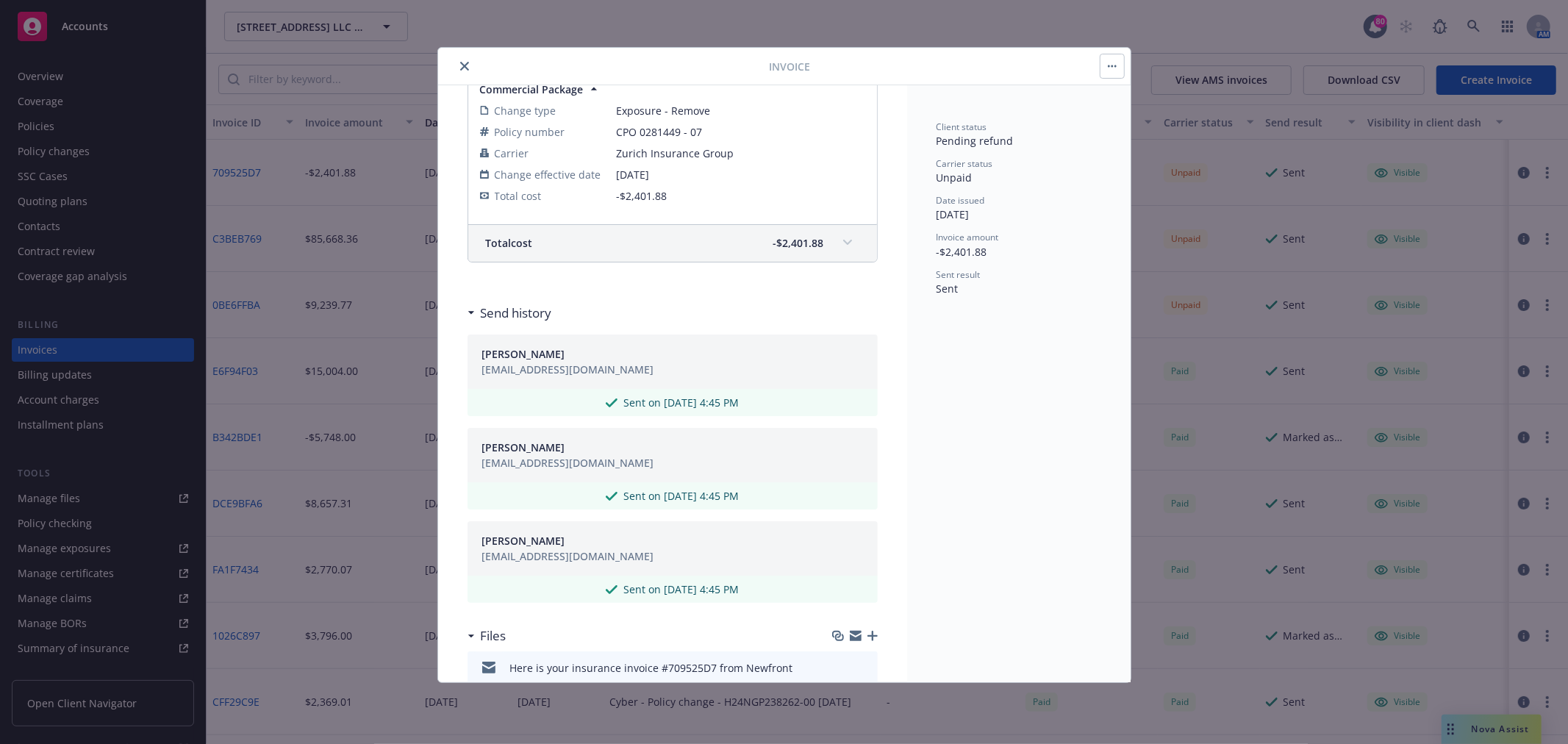
scroll to position [244, 0]
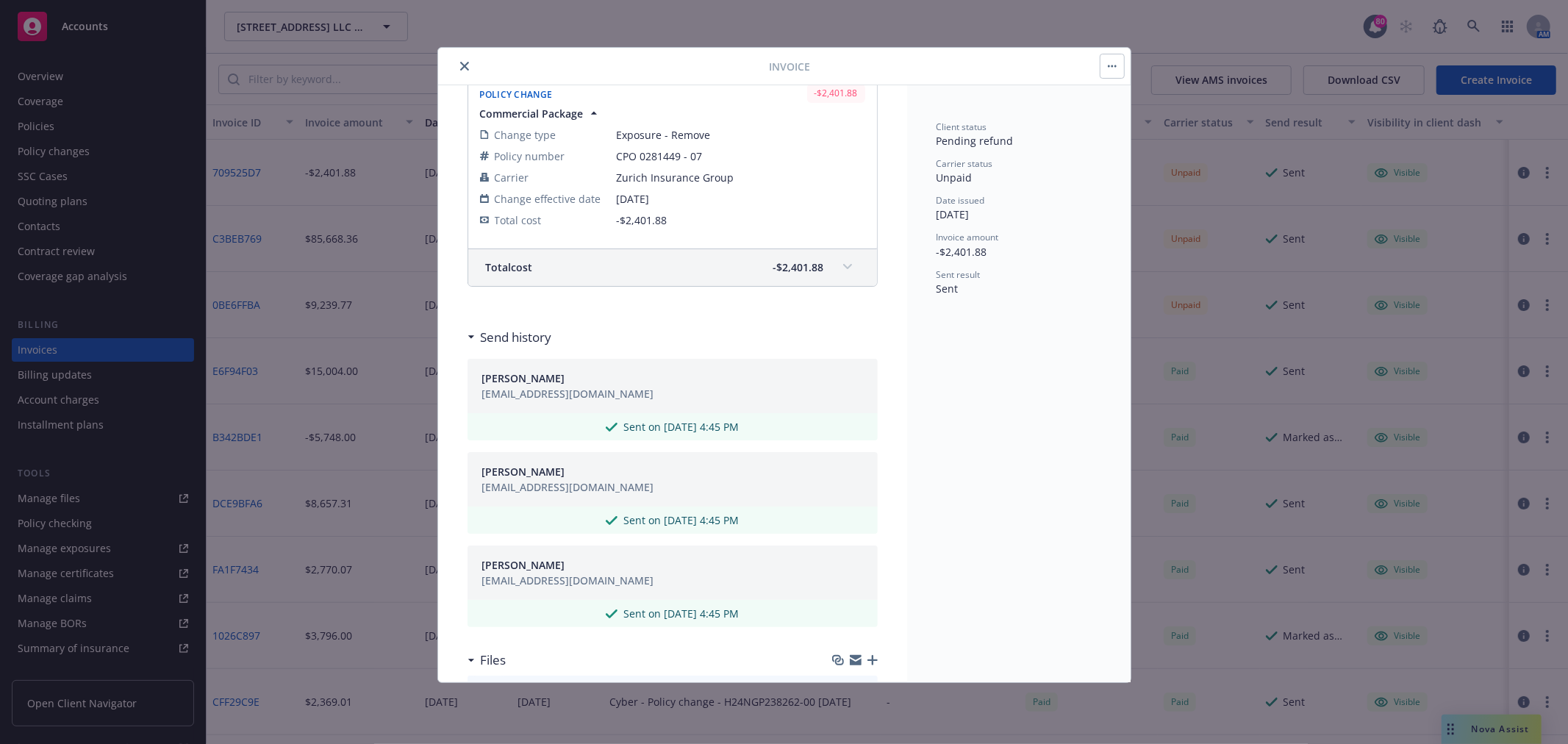
click at [70, 76] on div "Invoice Invoice ID: 709525D7 Endt # 2 - Deleted Auto Coverage eff 5/30/2025 Ret…" at bounding box center [784, 372] width 1568 height 744
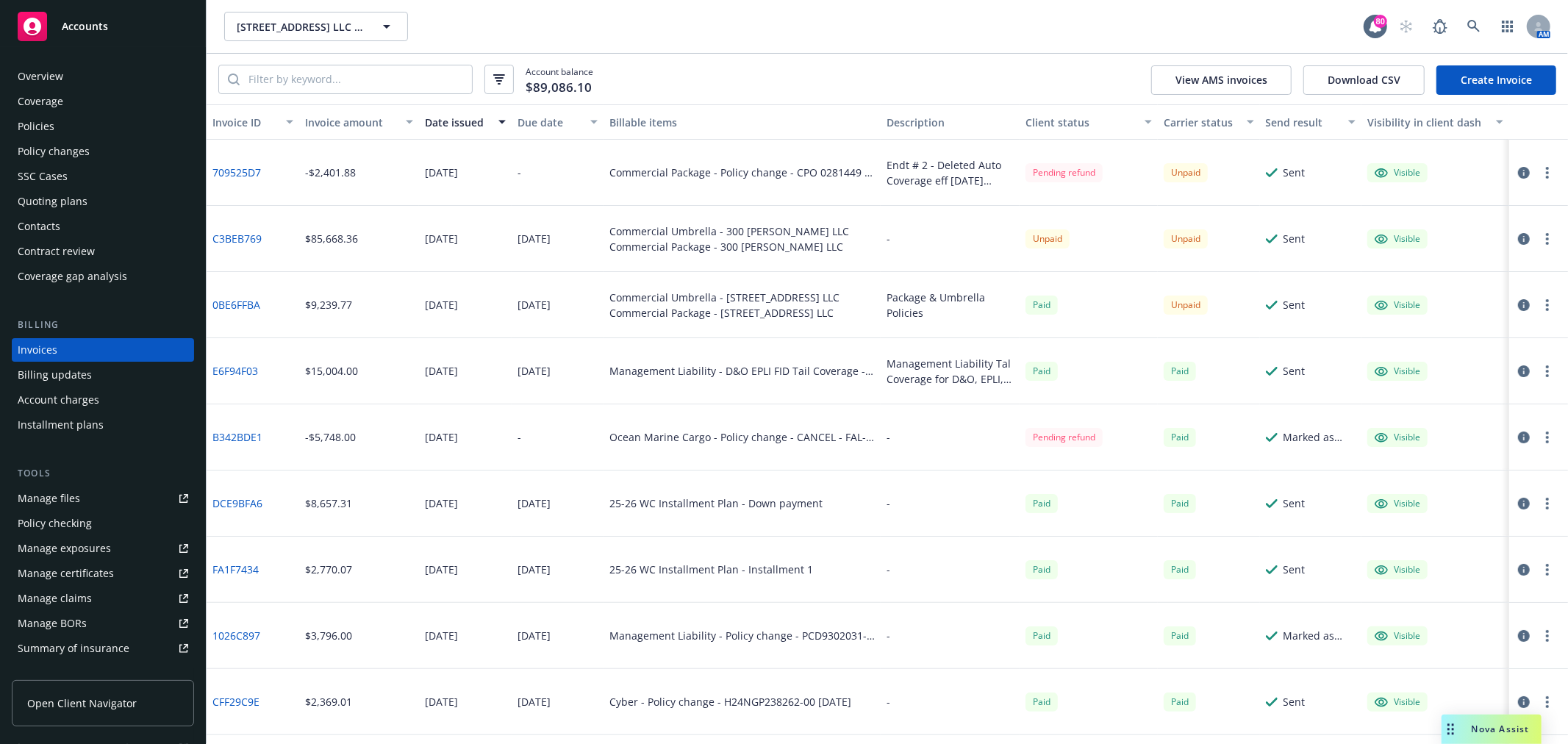
click at [69, 77] on div "Overview" at bounding box center [103, 76] width 170 height 23
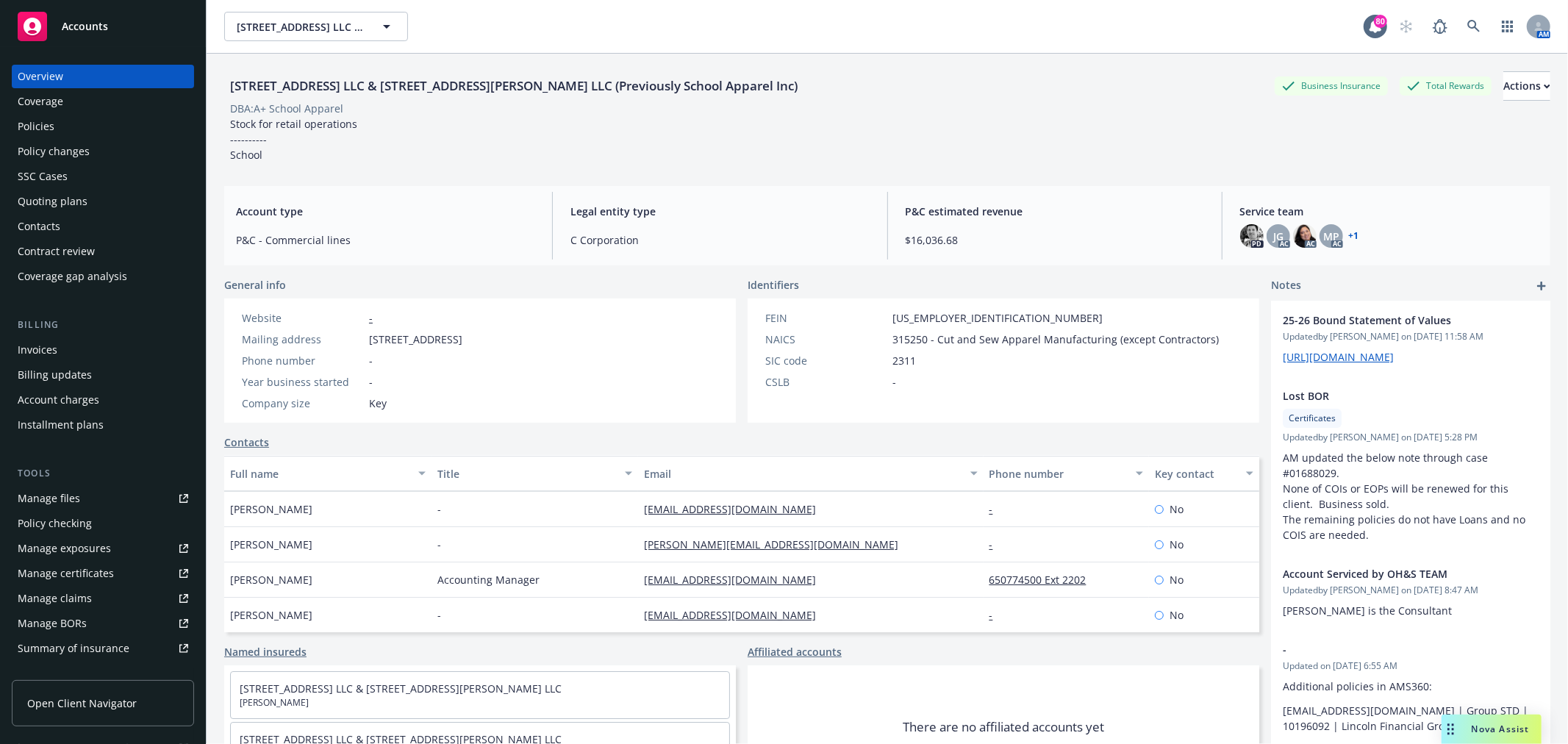
scroll to position [129, 0]
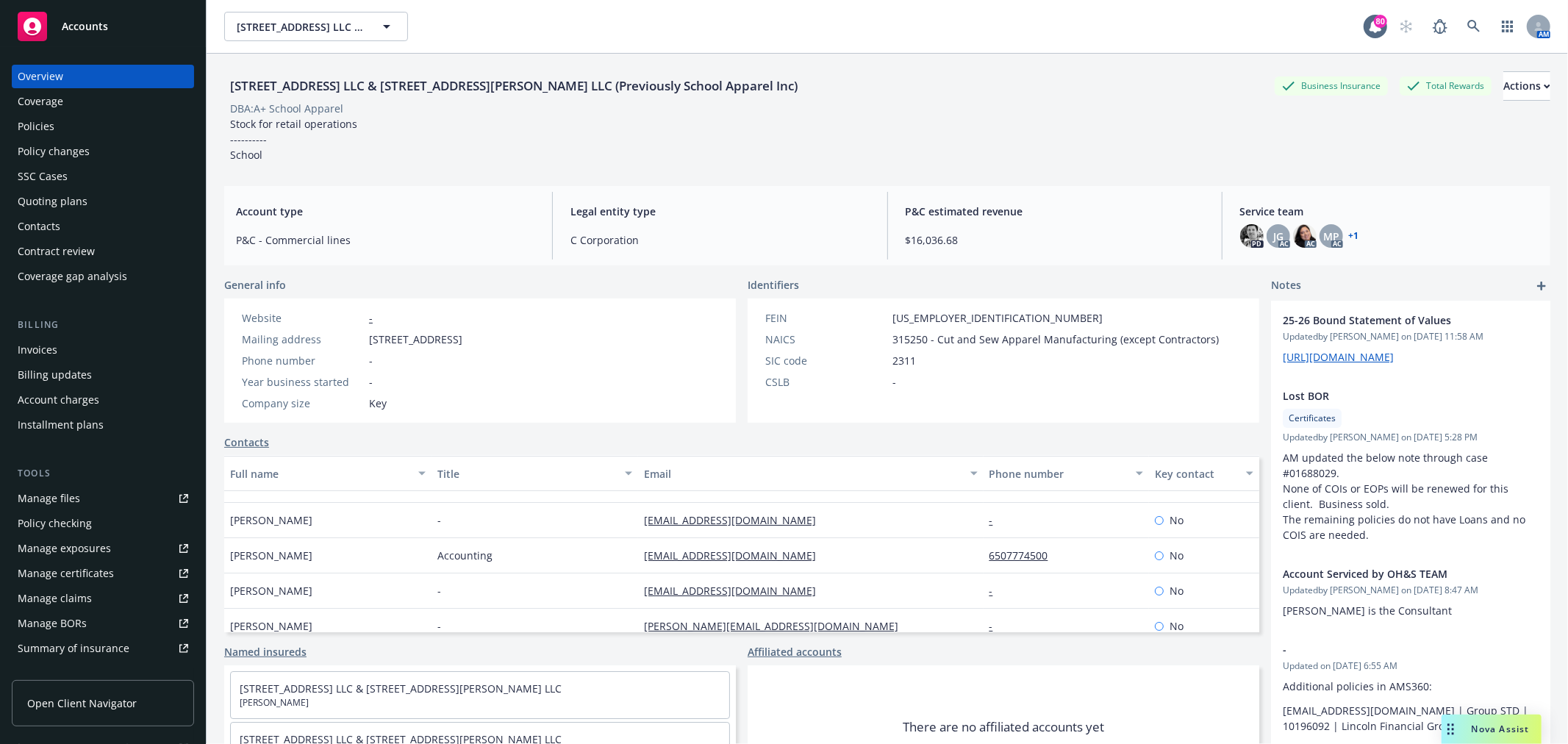
click at [695, 552] on link "lli@apluseveryday.com" at bounding box center [736, 555] width 184 height 14
click at [1247, 236] on img at bounding box center [1252, 236] width 23 height 23
click at [1201, 179] on div "833 Mitten Road LLC & 300 West Bradley Street LLC (Previously School Apparel In…" at bounding box center [888, 417] width 1327 height 726
click at [89, 350] on div "Invoices" at bounding box center [103, 350] width 170 height 23
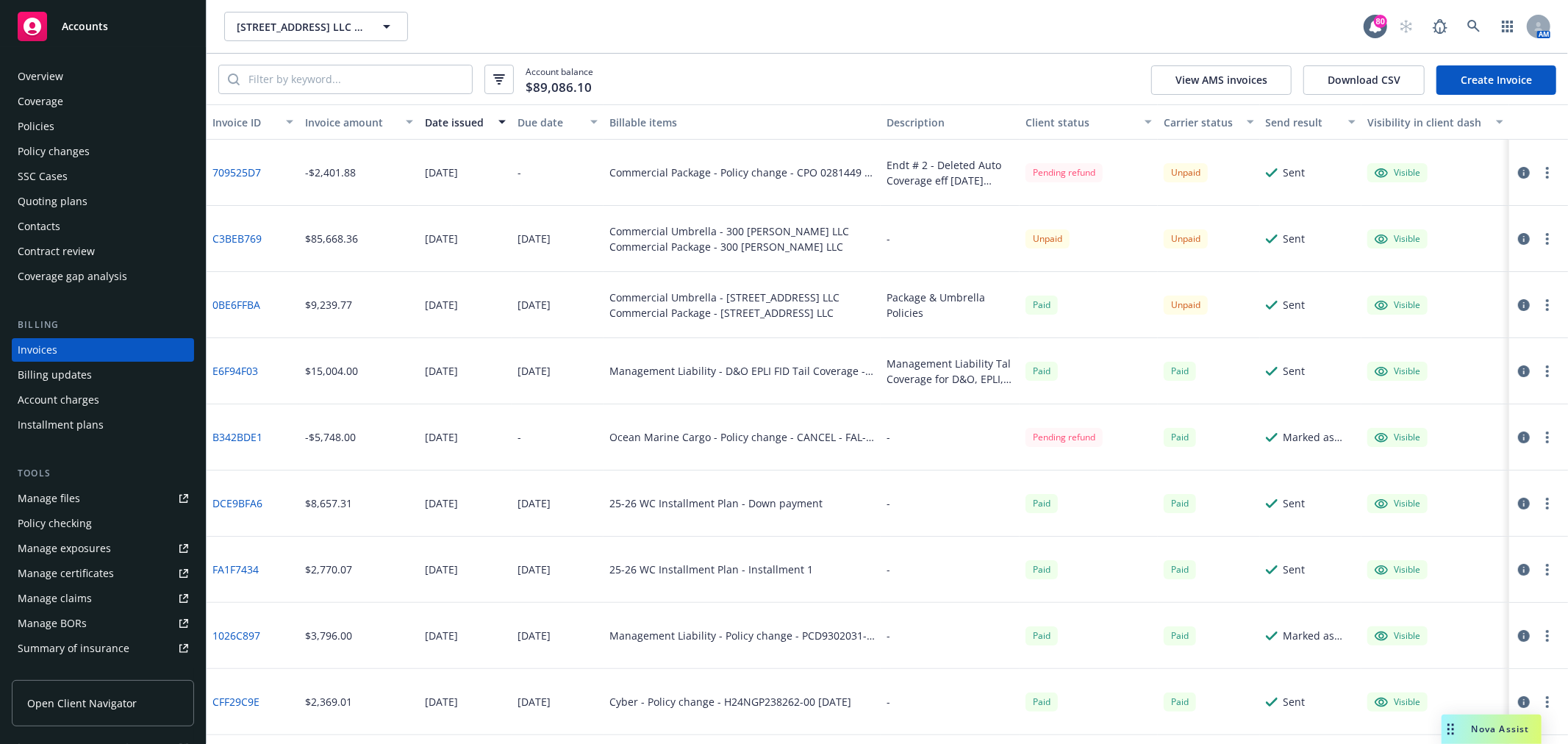
click at [243, 166] on link "709525D7" at bounding box center [237, 172] width 48 height 15
click at [102, 139] on div "Policy changes" at bounding box center [103, 151] width 170 height 23
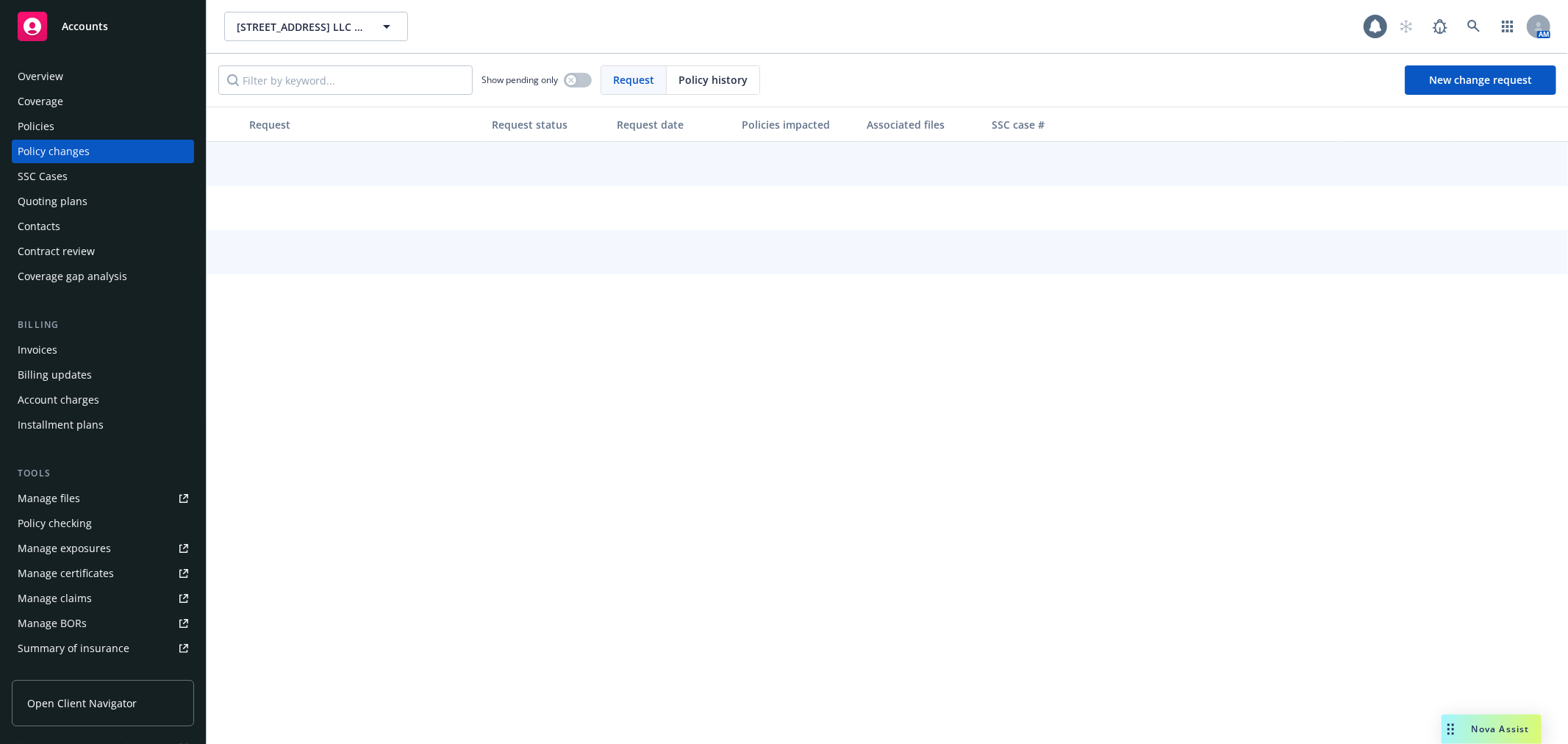
click at [104, 133] on div "Policies" at bounding box center [103, 126] width 170 height 23
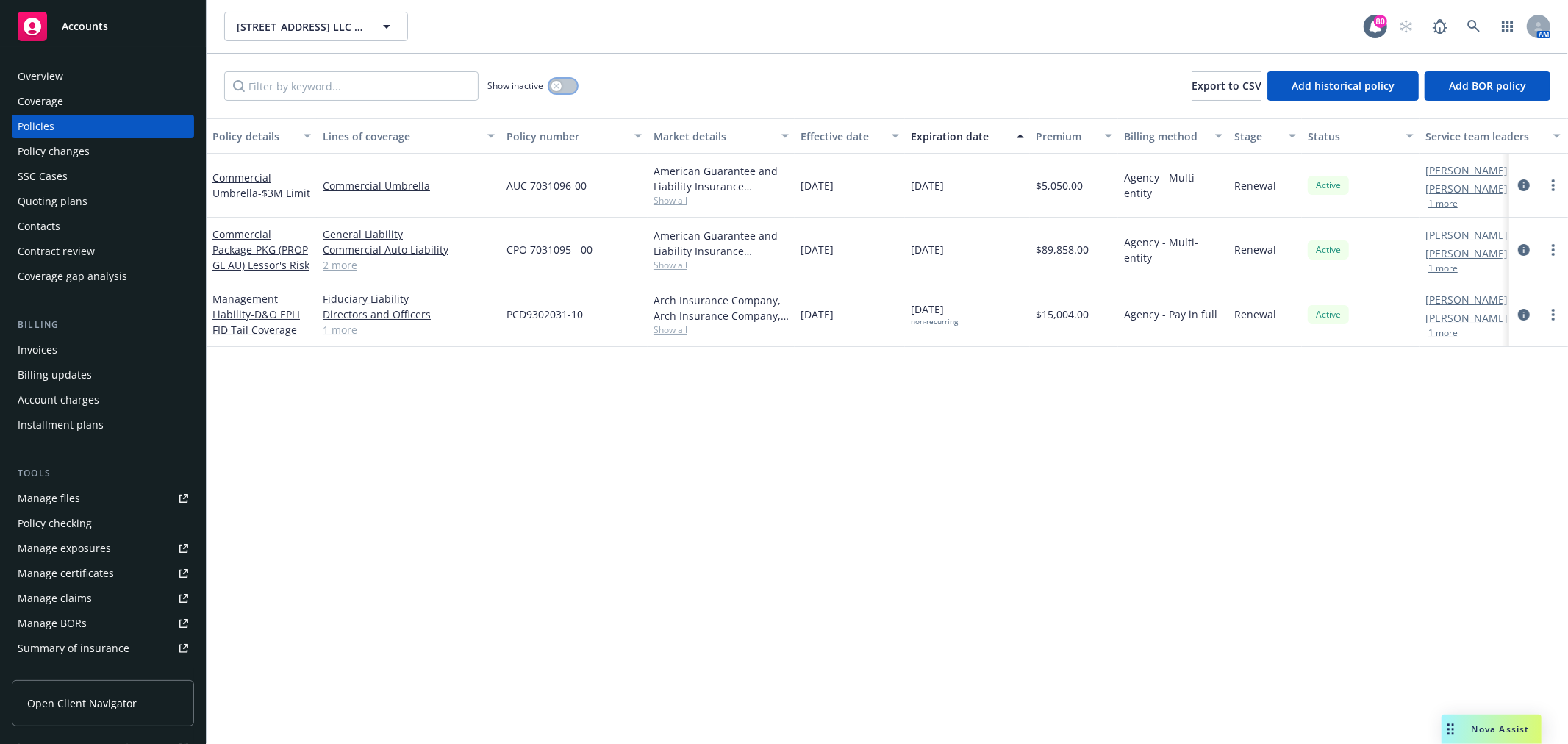
click at [564, 84] on button "button" at bounding box center [563, 86] width 28 height 15
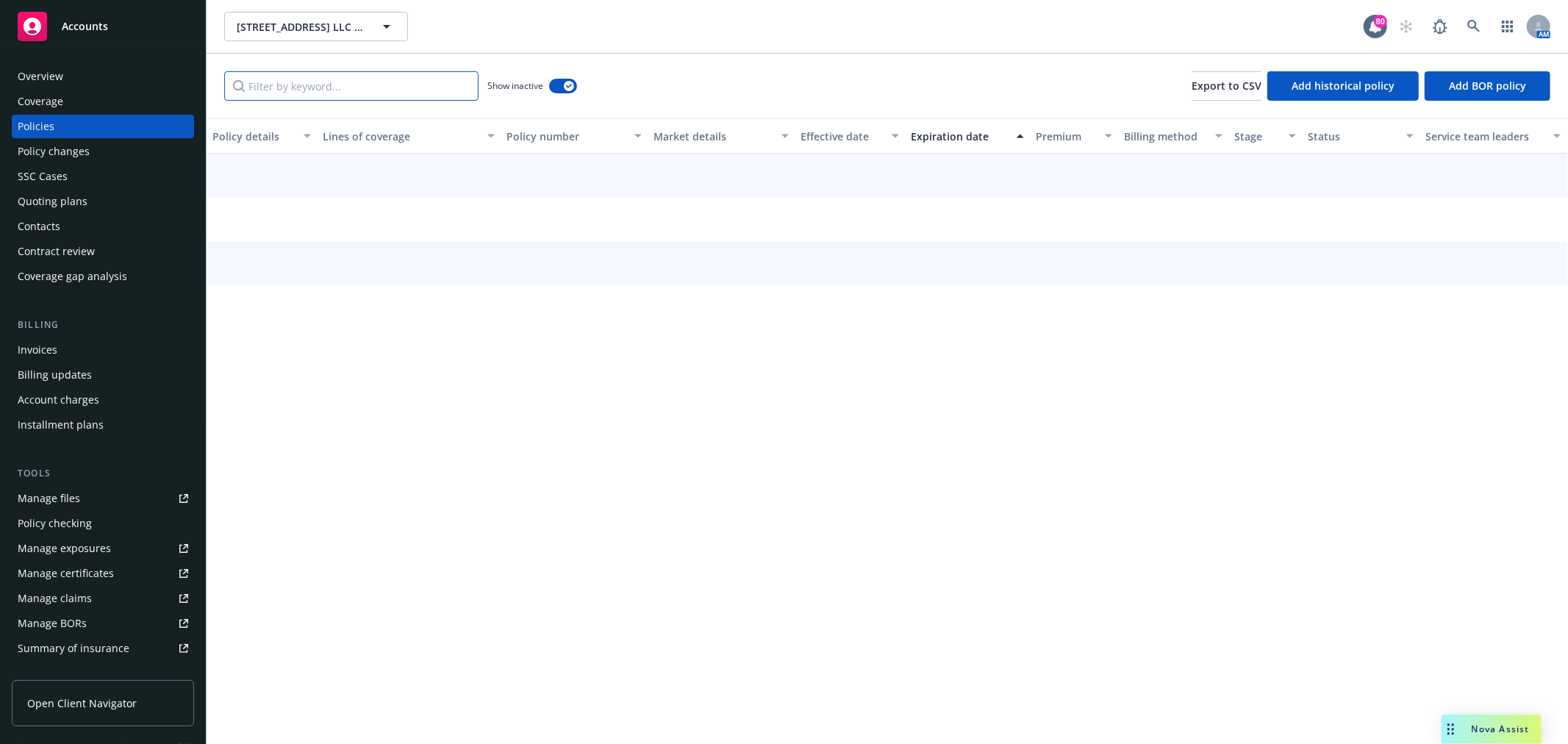
click at [427, 93] on input "Filter by keyword..." at bounding box center [352, 85] width 255 height 29
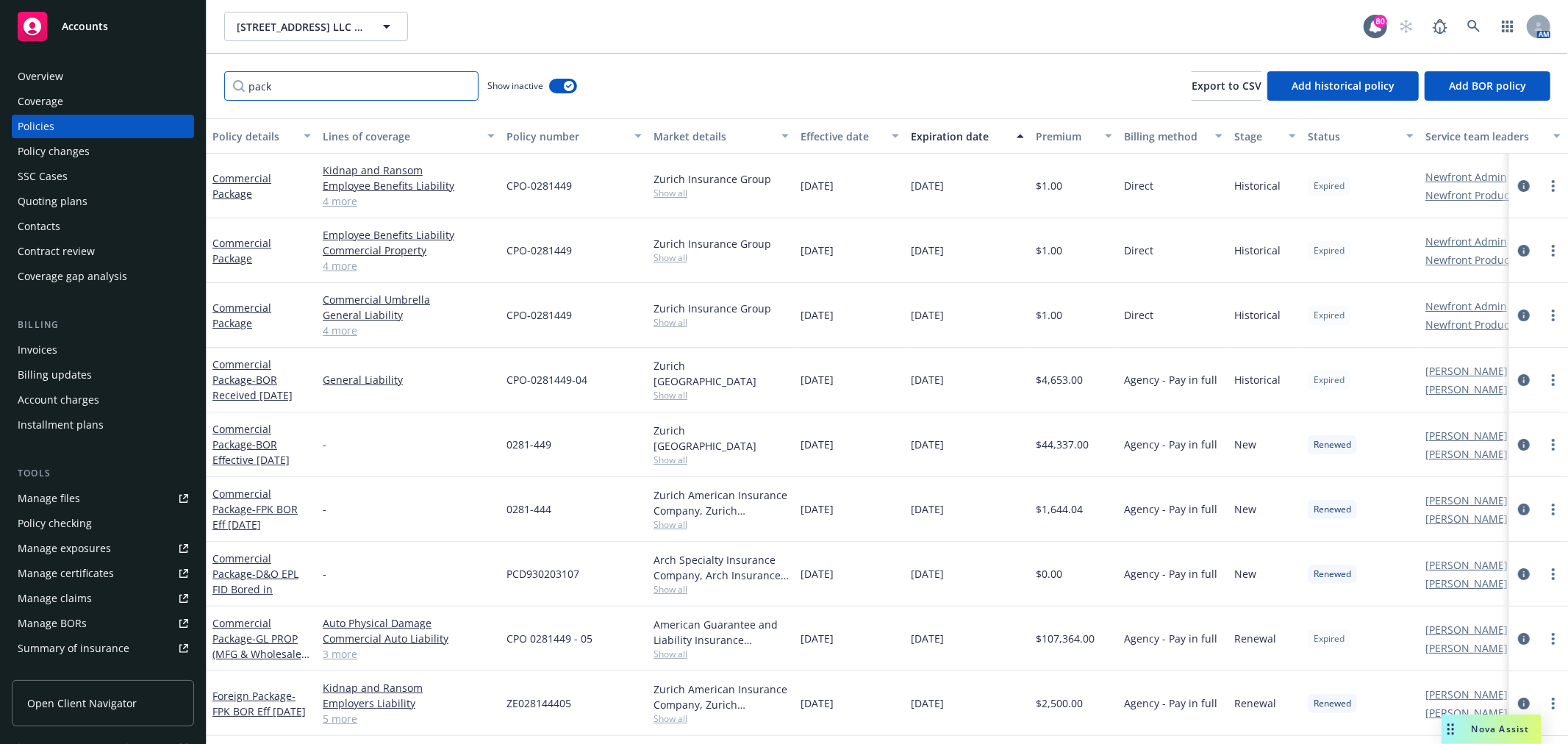
type input "pack"
click at [953, 151] on button "Expiration date" at bounding box center [968, 136] width 125 height 35
click at [961, 137] on div "Expiration date" at bounding box center [959, 136] width 97 height 15
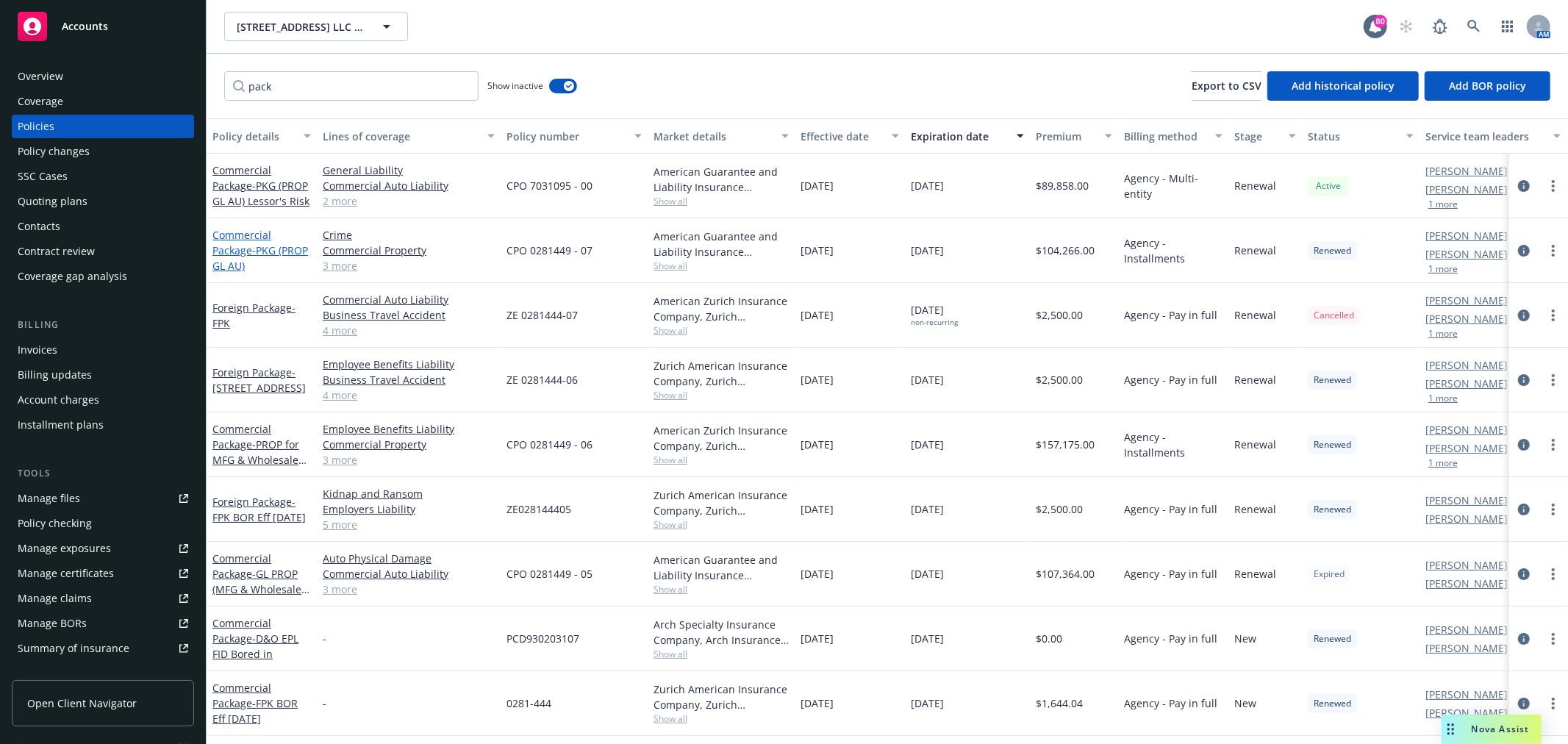
click at [245, 262] on span "- PKG (PROP GL AU)" at bounding box center [260, 257] width 95 height 29
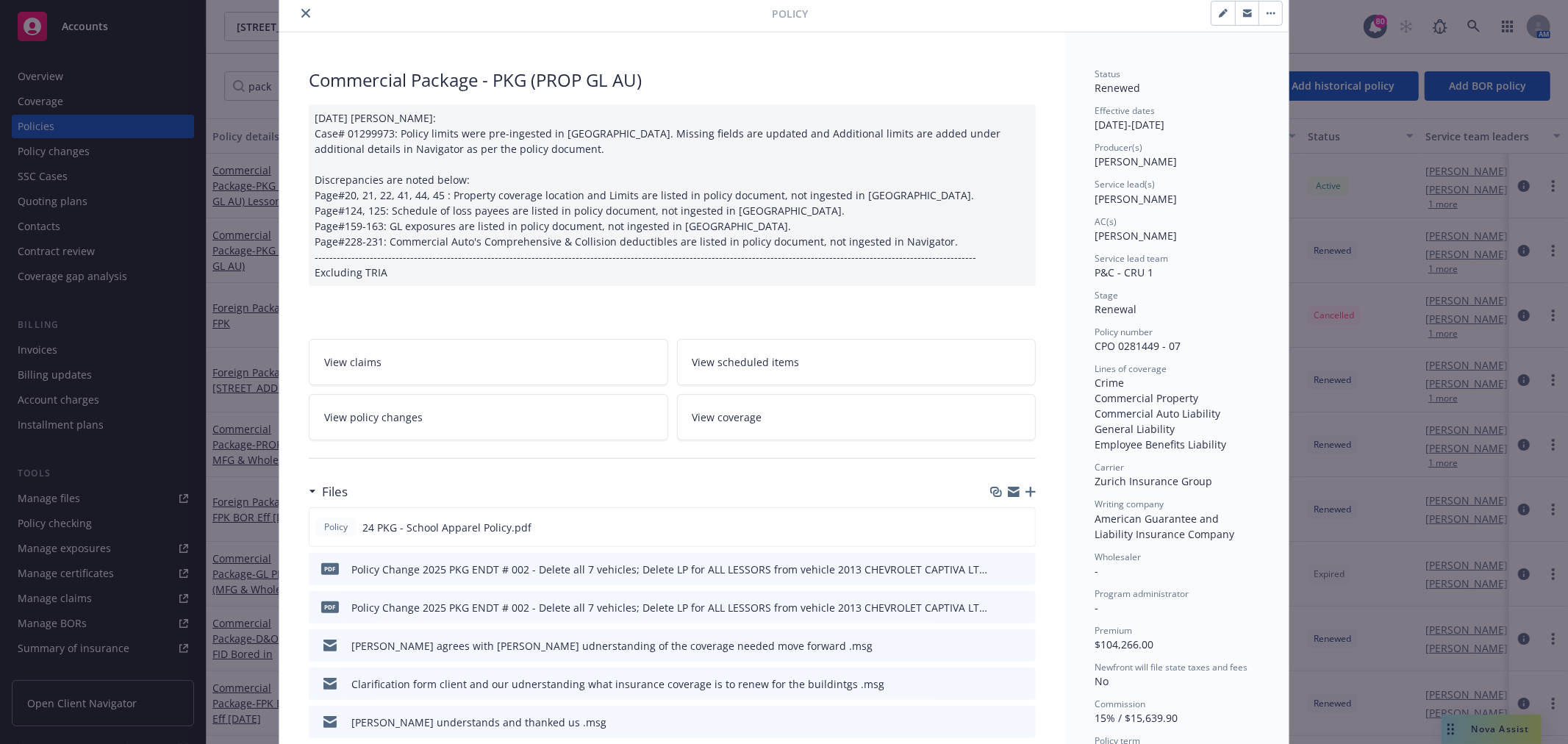
scroll to position [82, 0]
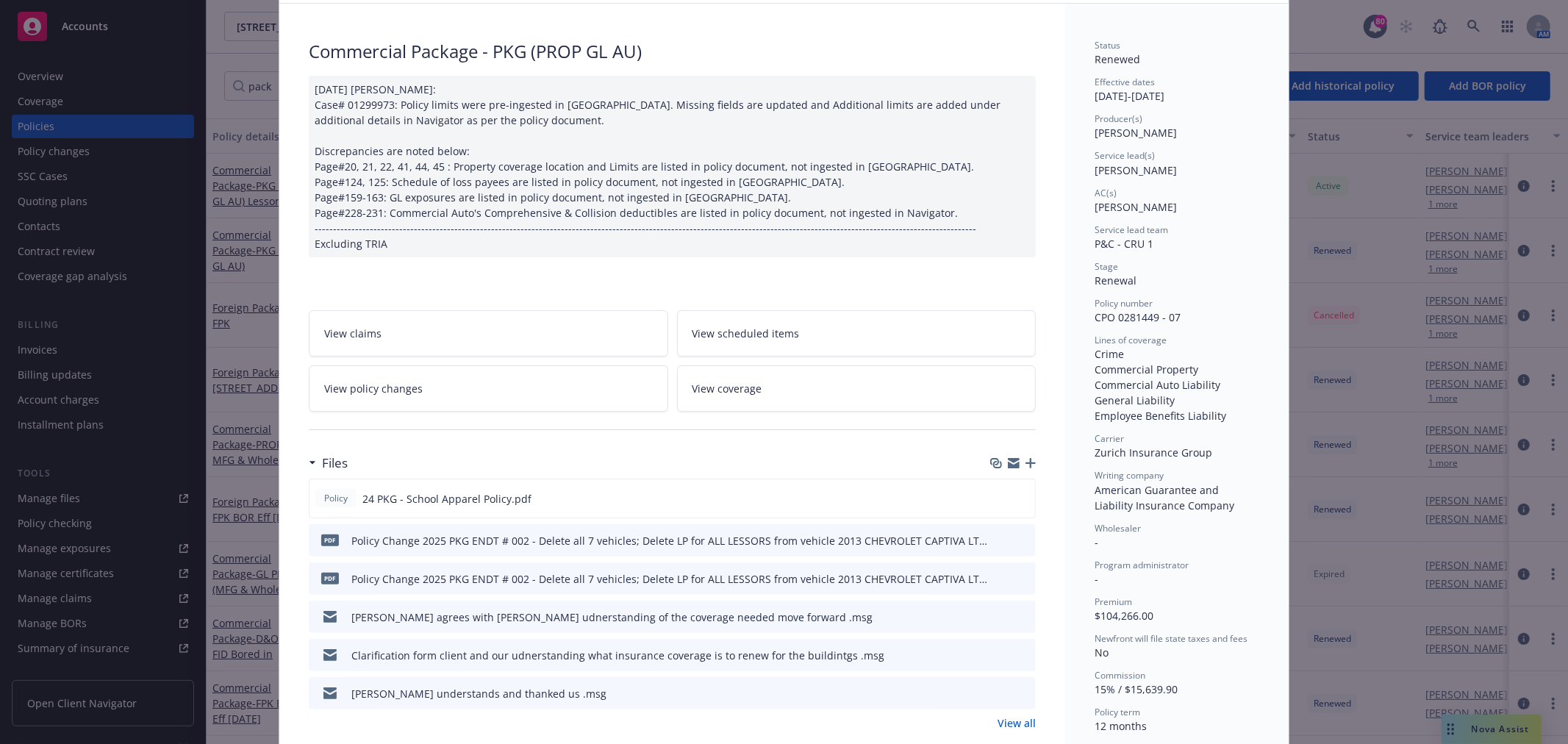
click at [518, 381] on link "View policy changes" at bounding box center [488, 388] width 360 height 46
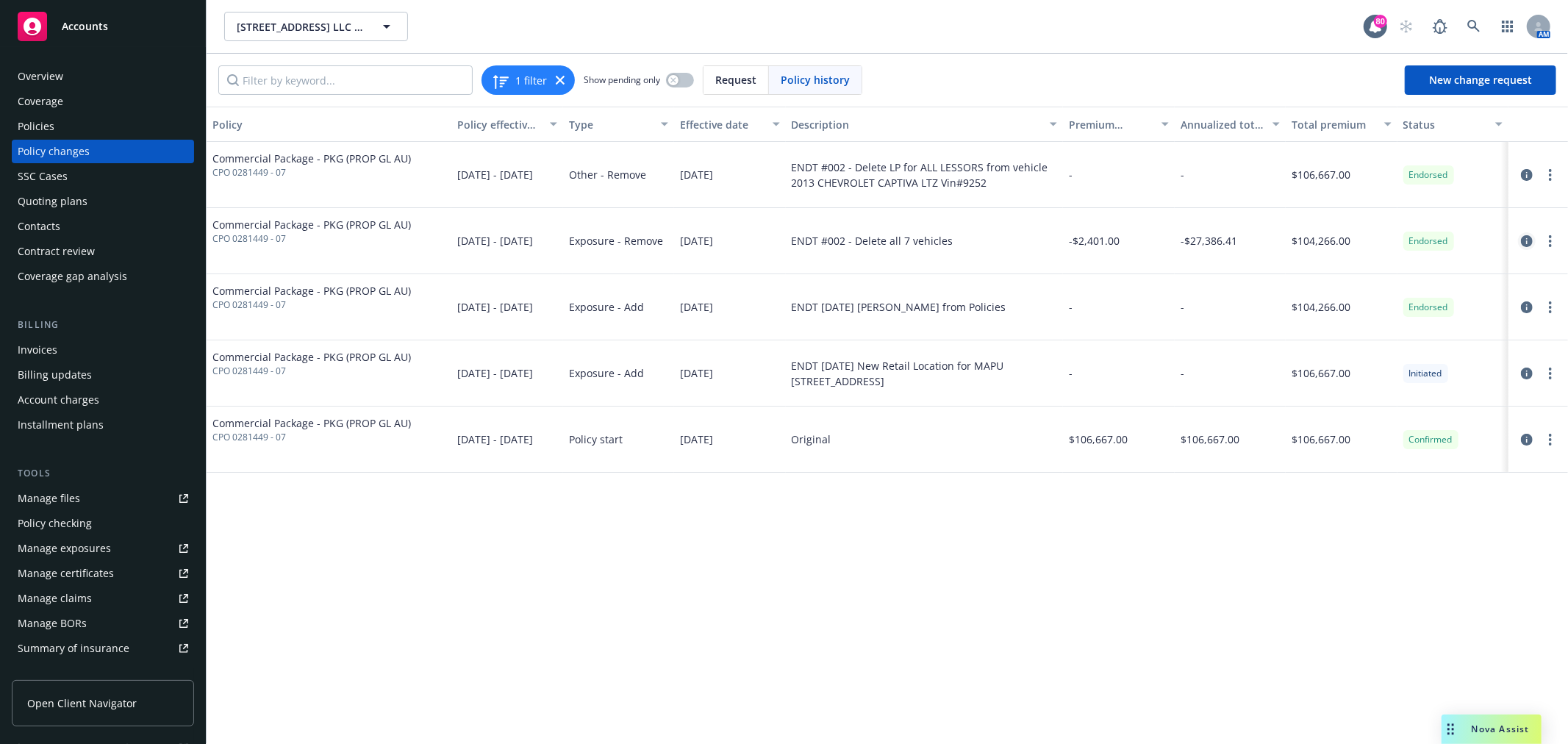
click at [1525, 236] on icon "circleInformation" at bounding box center [1527, 241] width 12 height 12
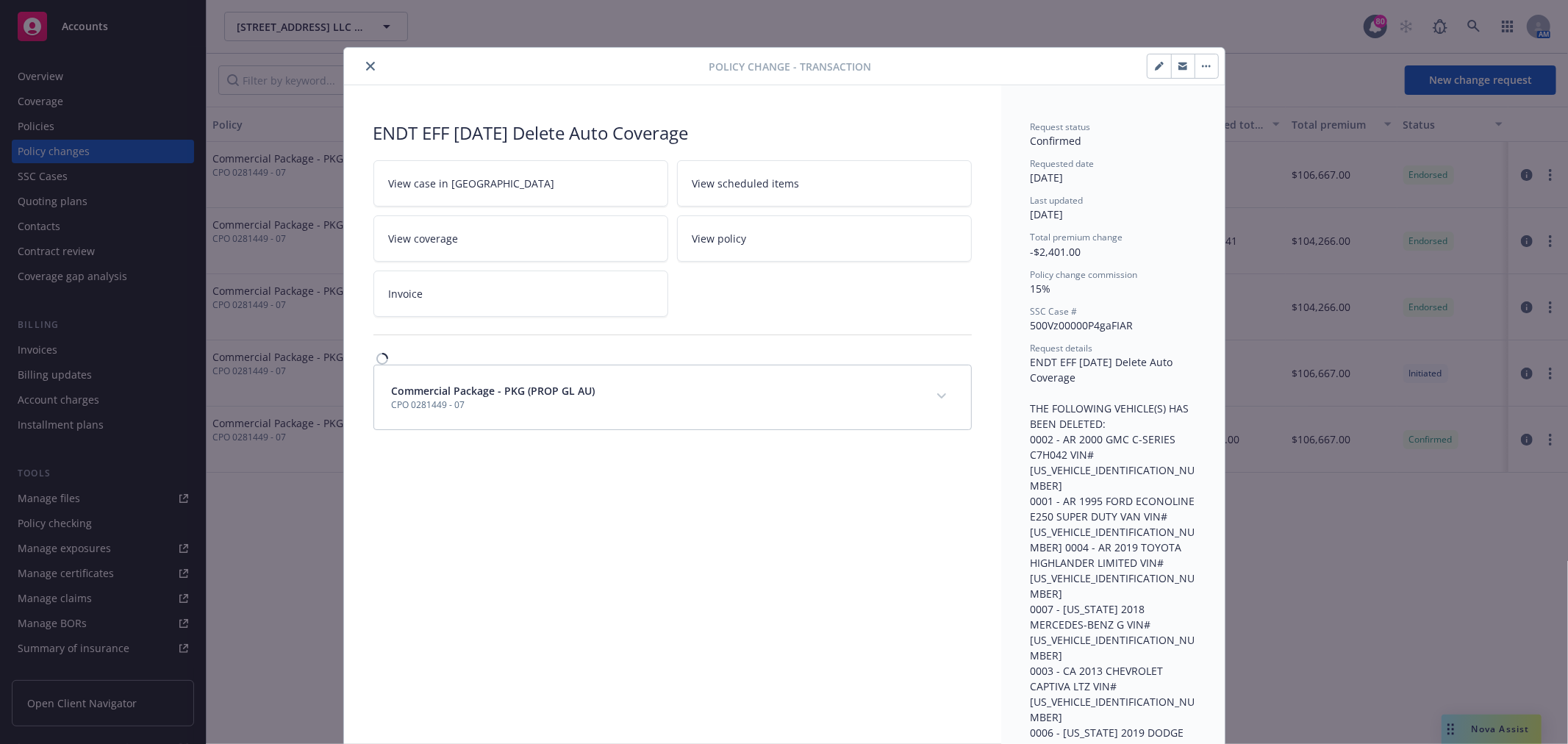
scroll to position [44, 0]
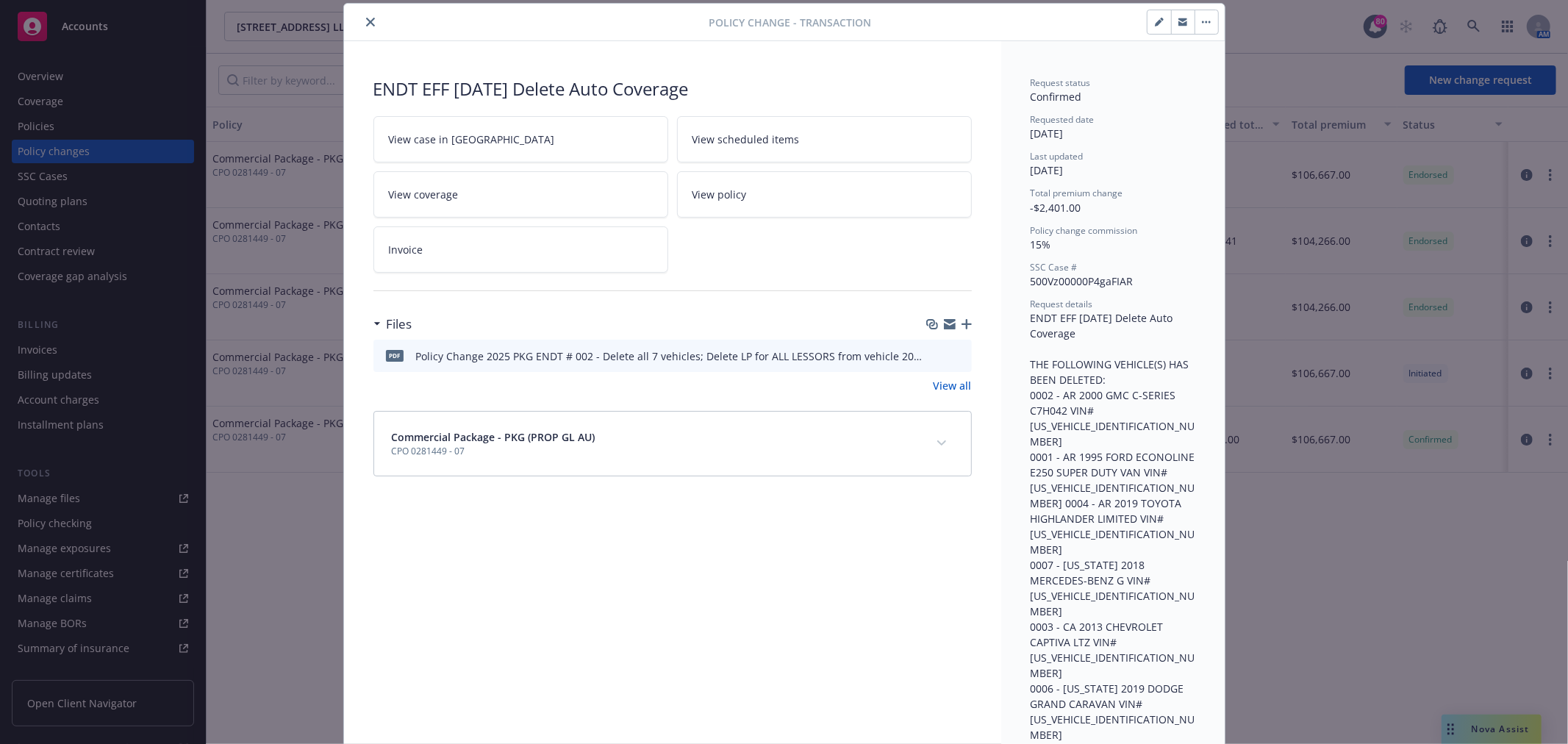
click at [1181, 22] on icon "button" at bounding box center [1183, 23] width 9 height 5
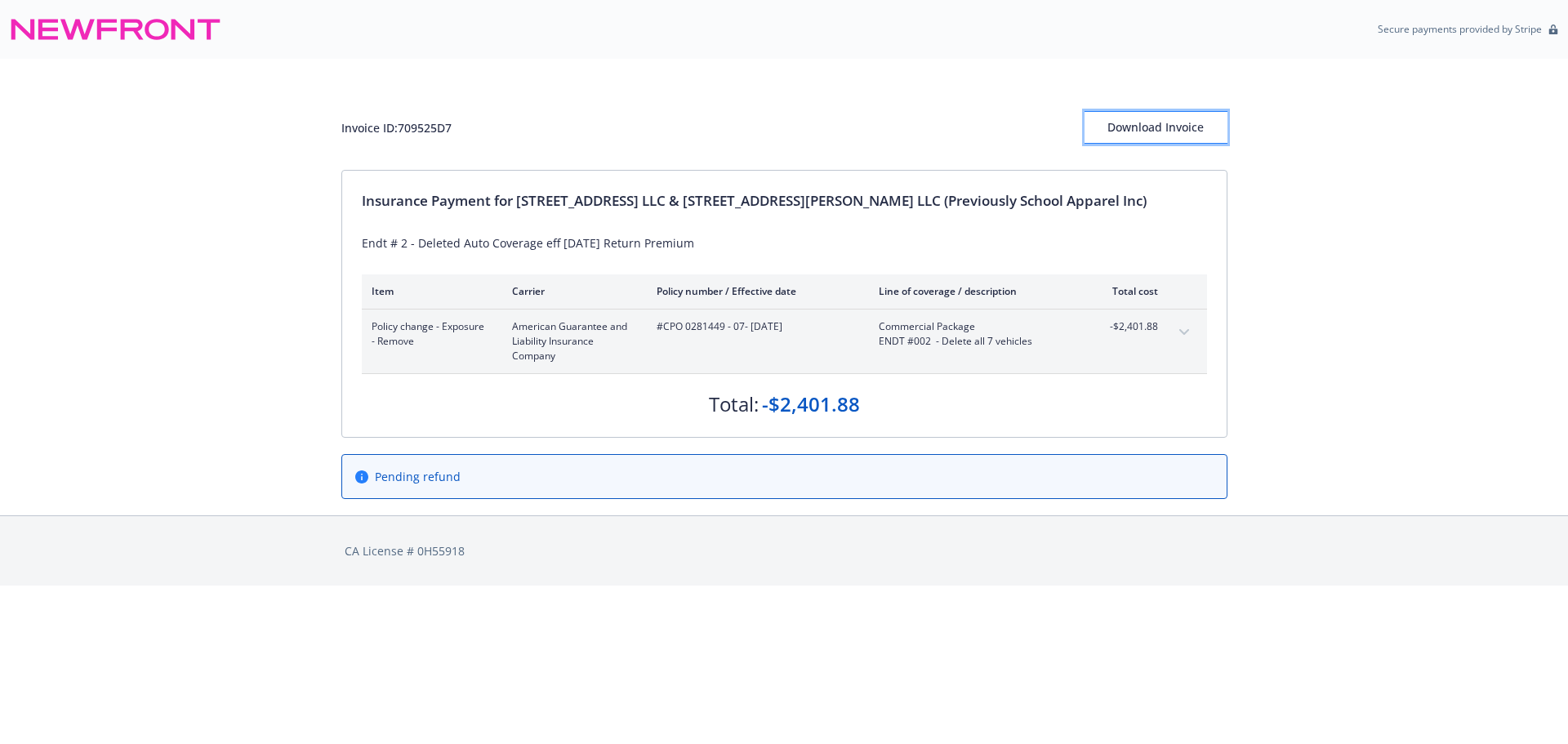
click at [1127, 125] on div "Download Invoice" at bounding box center [1156, 127] width 143 height 31
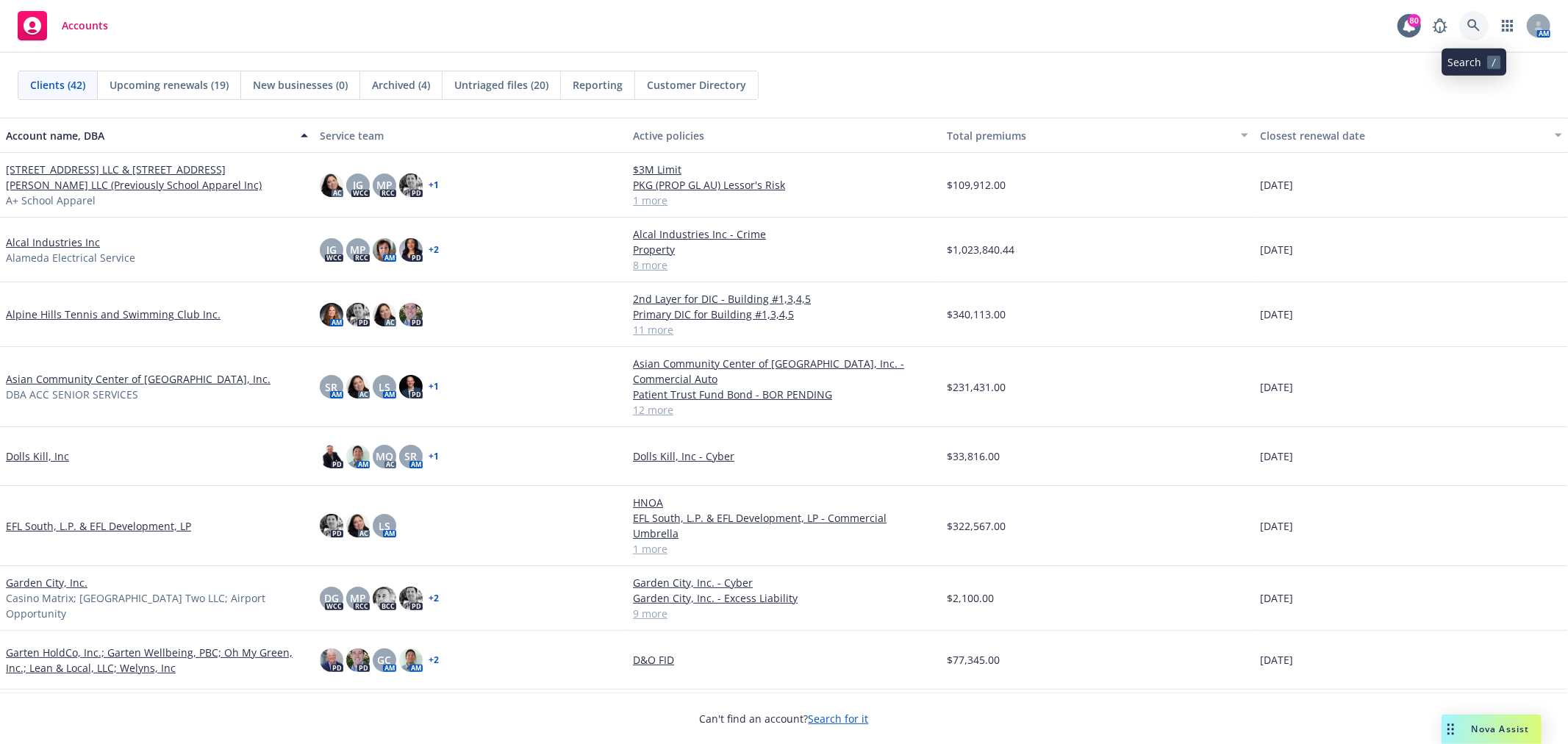
click at [1465, 27] on link at bounding box center [1474, 25] width 29 height 29
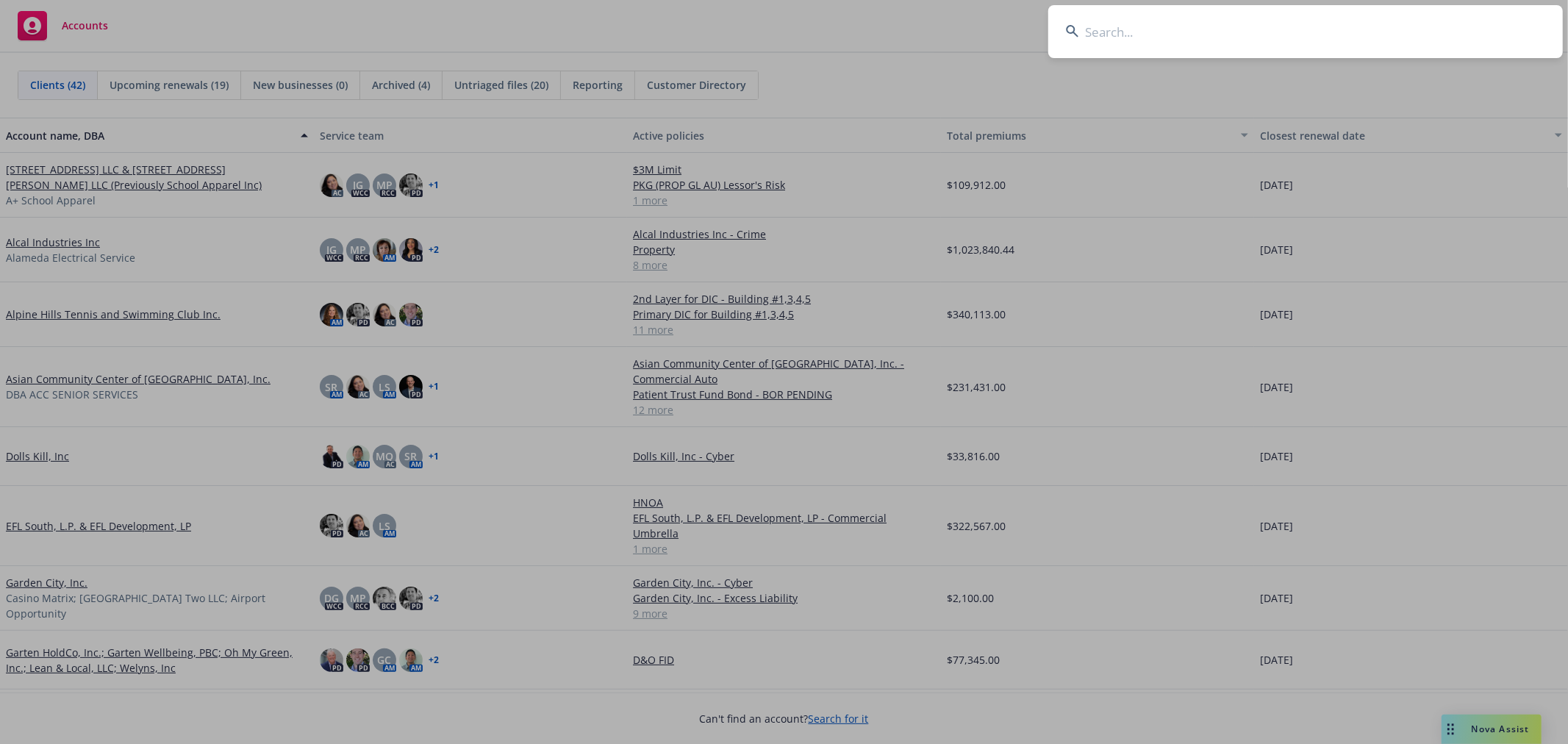
click at [1281, 39] on input at bounding box center [1306, 31] width 514 height 53
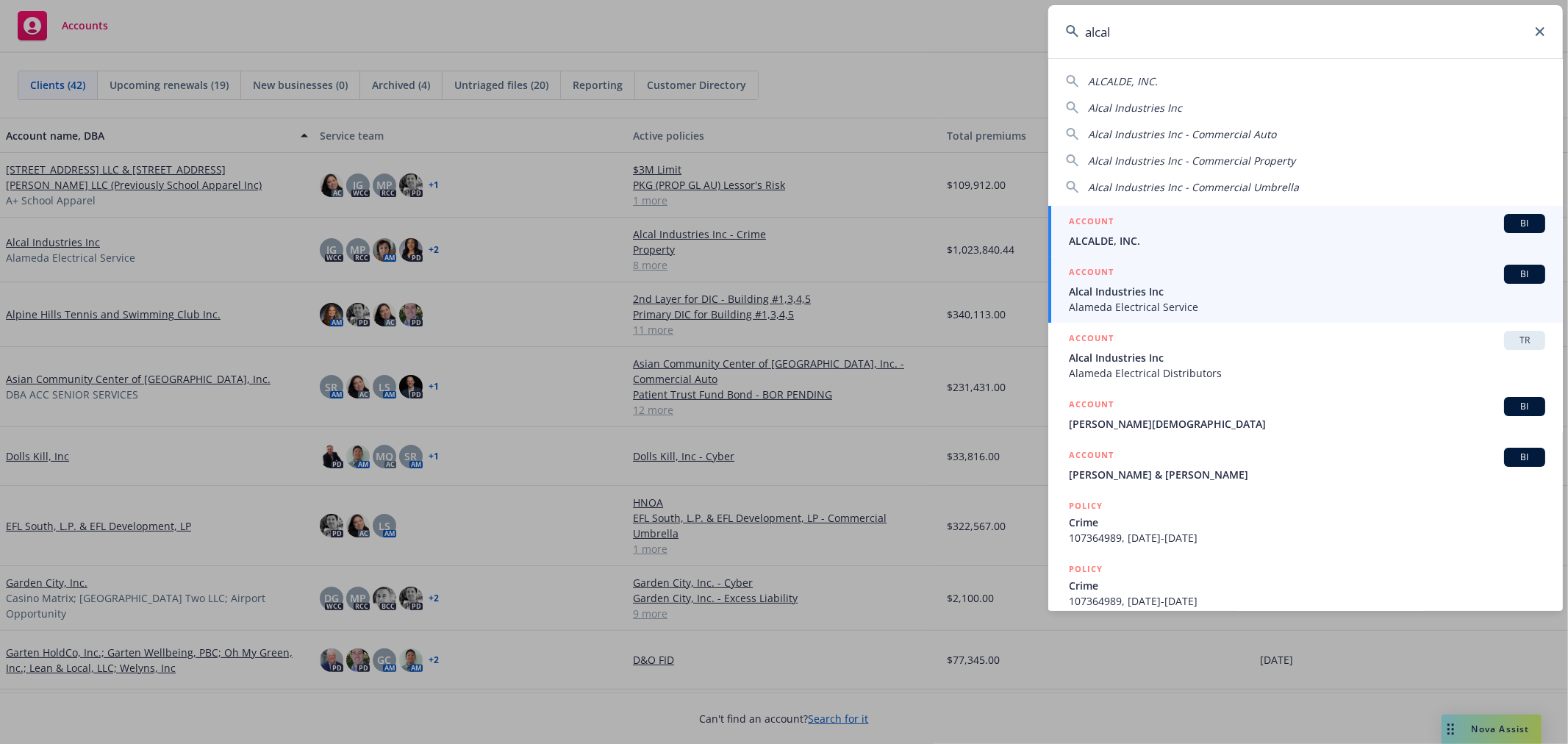
type input "alcal"
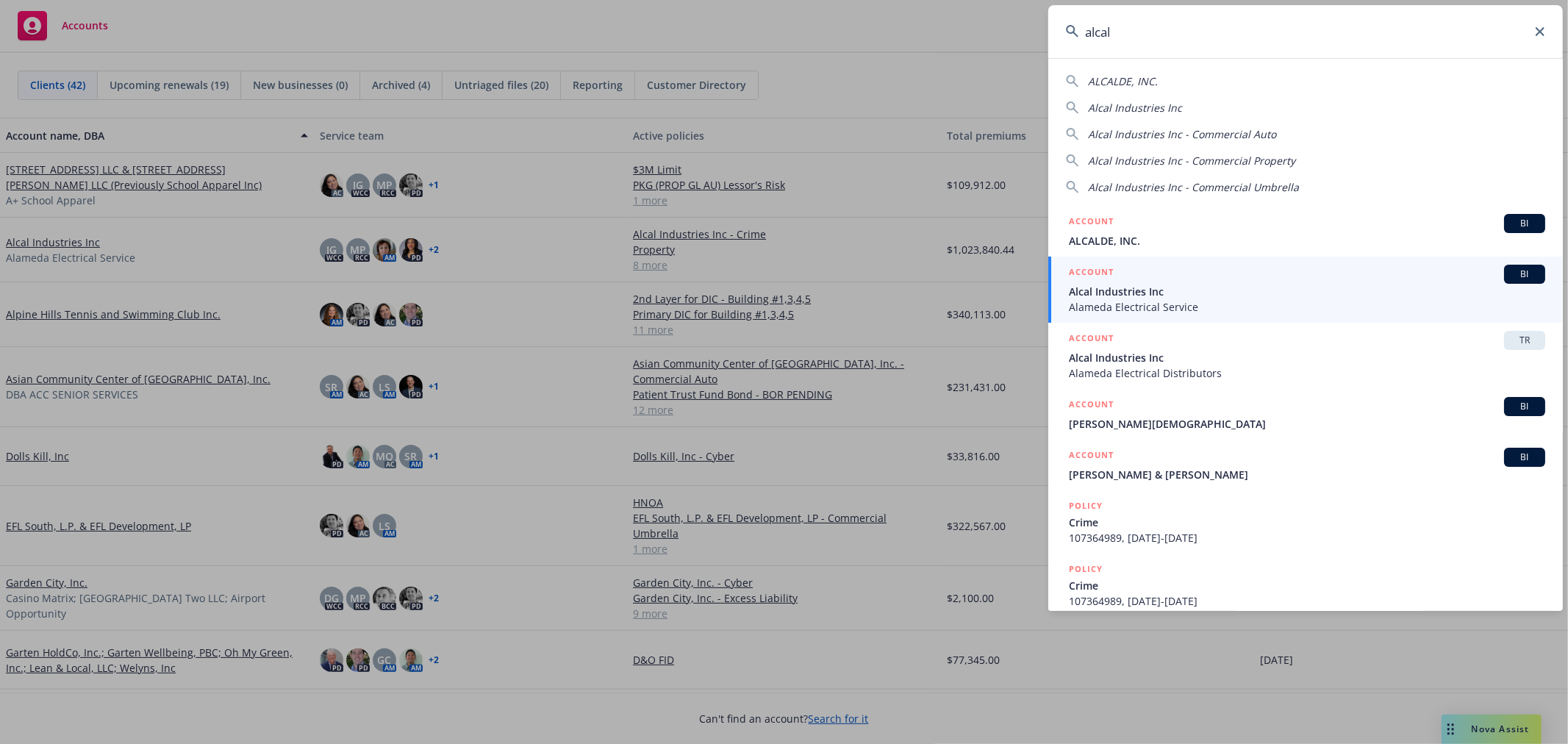
click at [1191, 298] on span "Alcal Industries Inc" at bounding box center [1307, 291] width 477 height 15
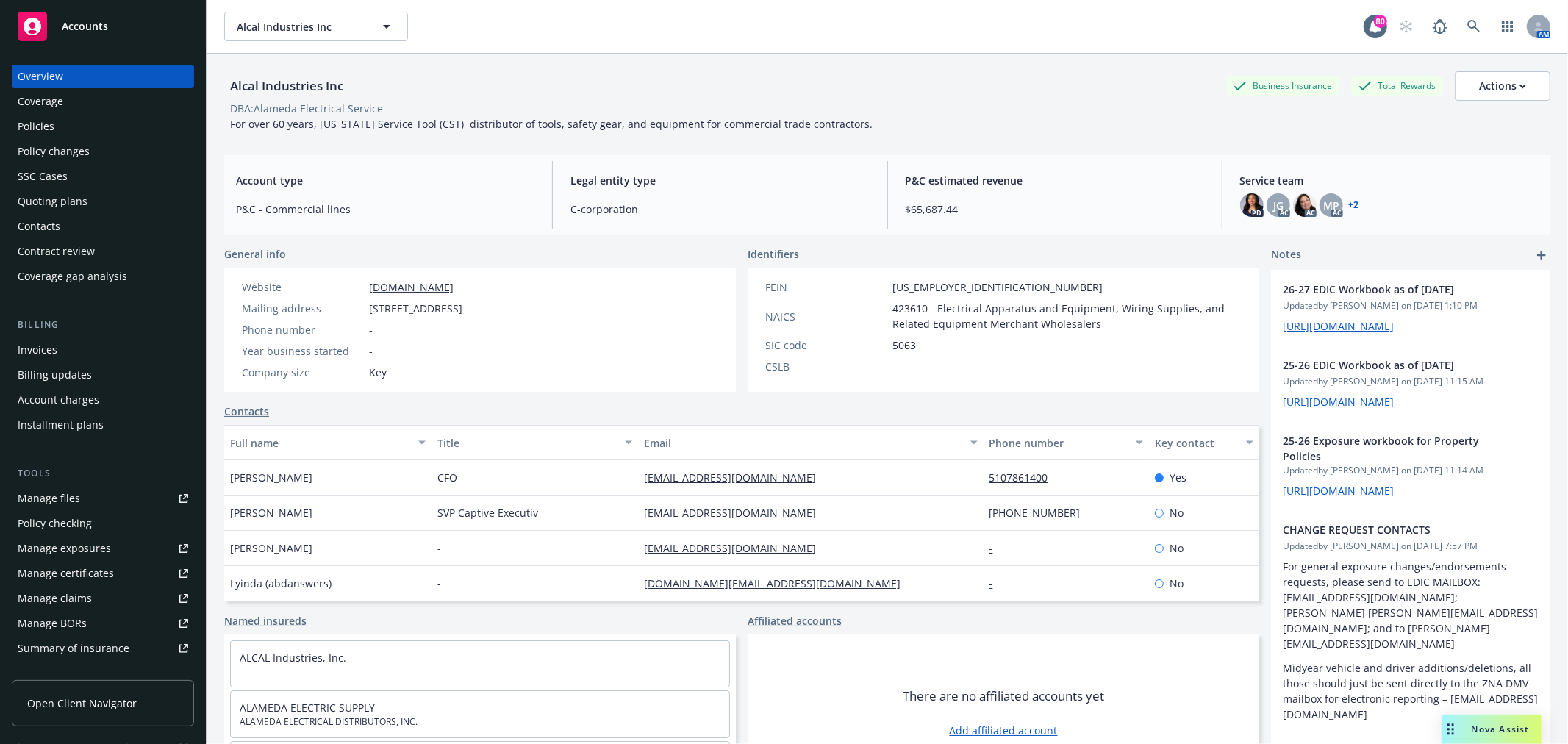
click at [63, 128] on div "Policies" at bounding box center [103, 126] width 170 height 23
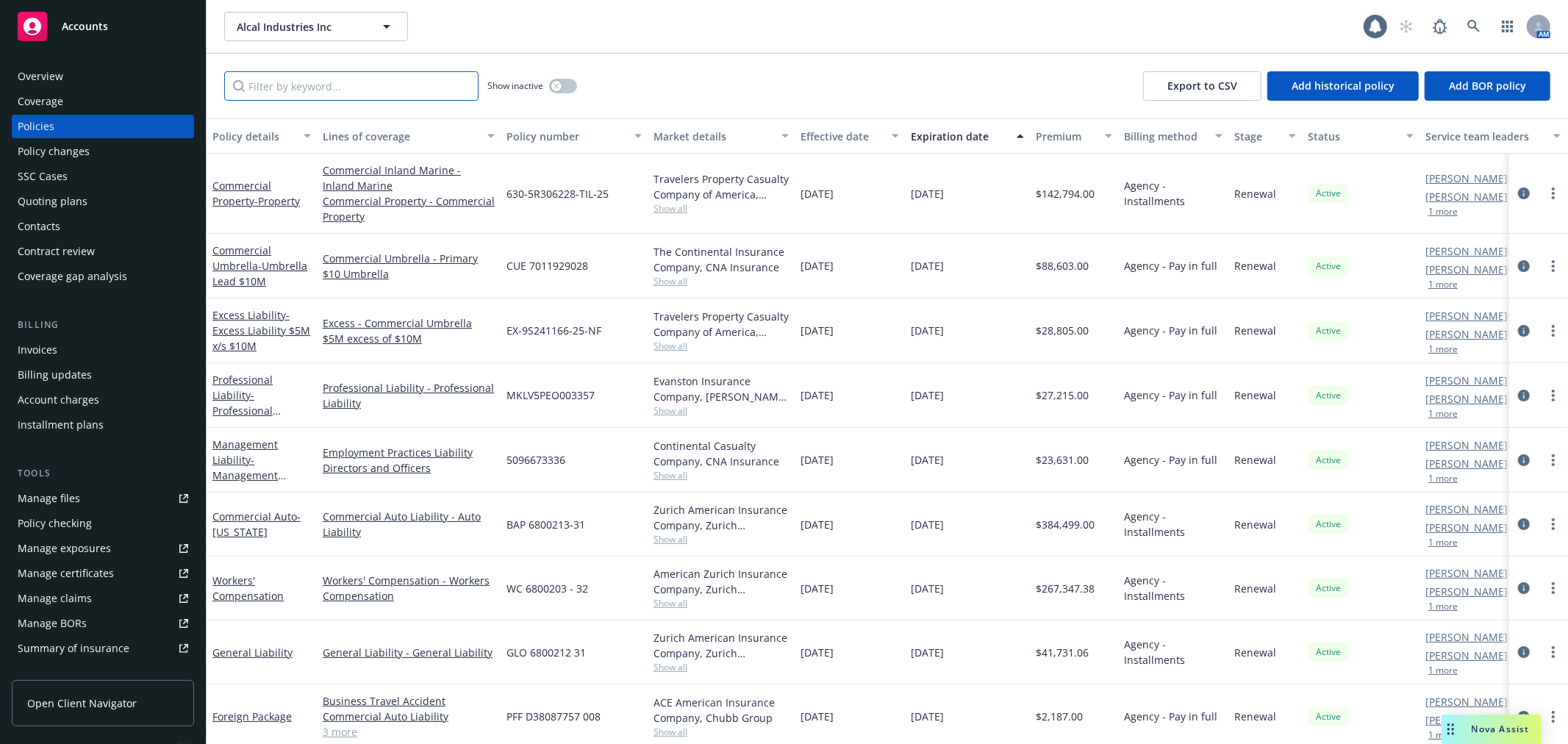
click at [370, 77] on input "Filter by keyword..." at bounding box center [352, 85] width 255 height 29
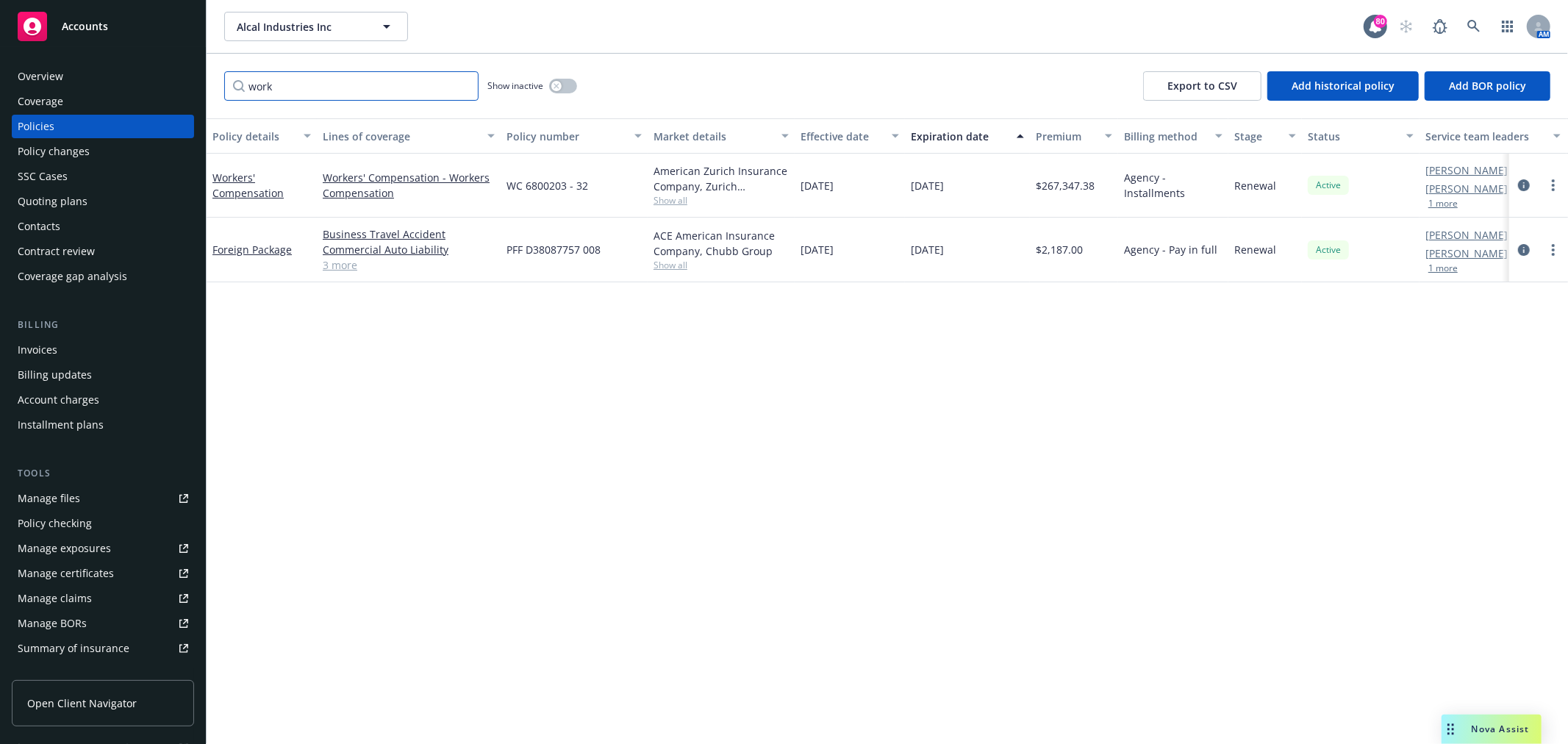
type input "work"
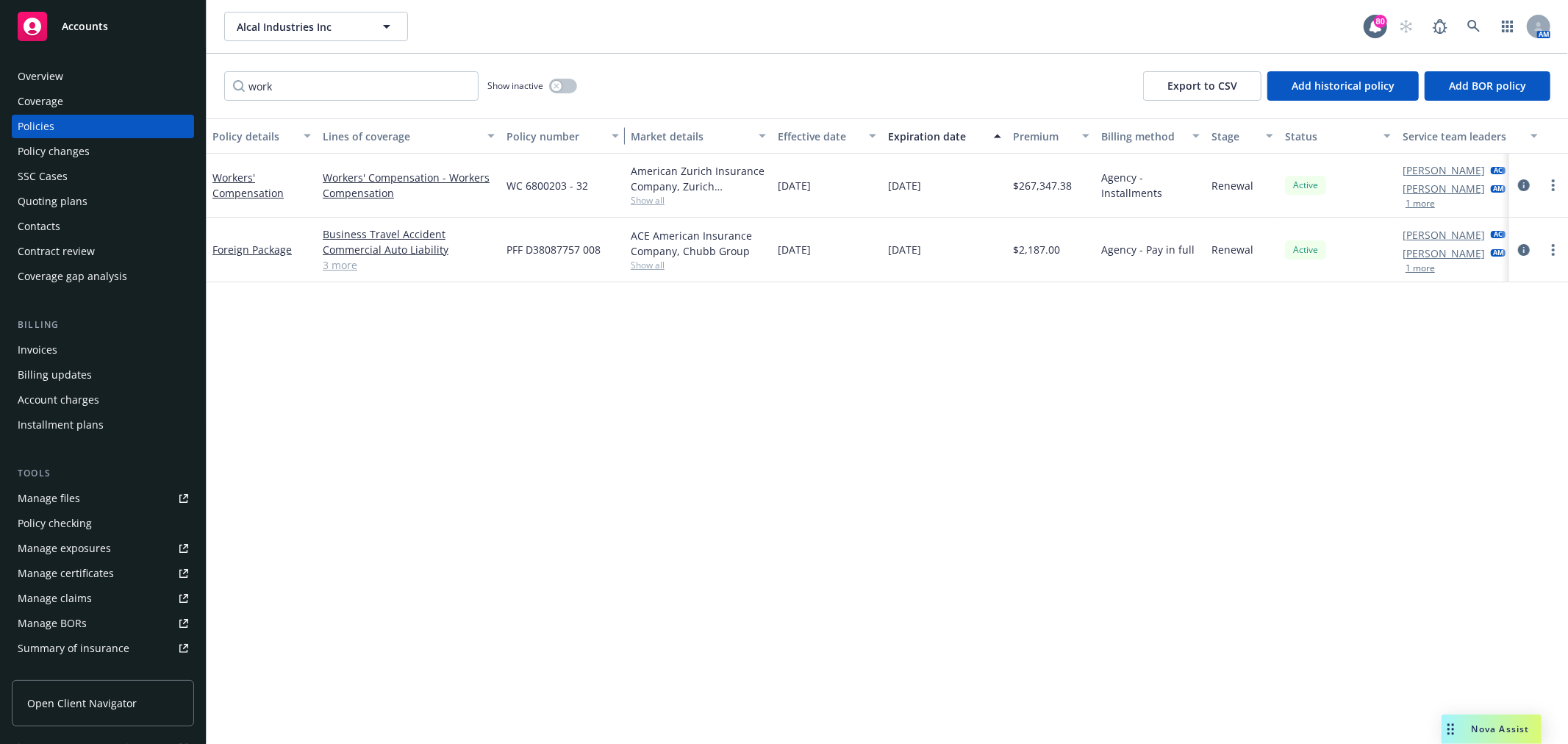
drag, startPoint x: 645, startPoint y: 135, endPoint x: 622, endPoint y: 140, distance: 23.5
click at [621, 140] on div "button" at bounding box center [617, 136] width 8 height 34
click at [53, 354] on div "Invoices" at bounding box center [38, 350] width 40 height 23
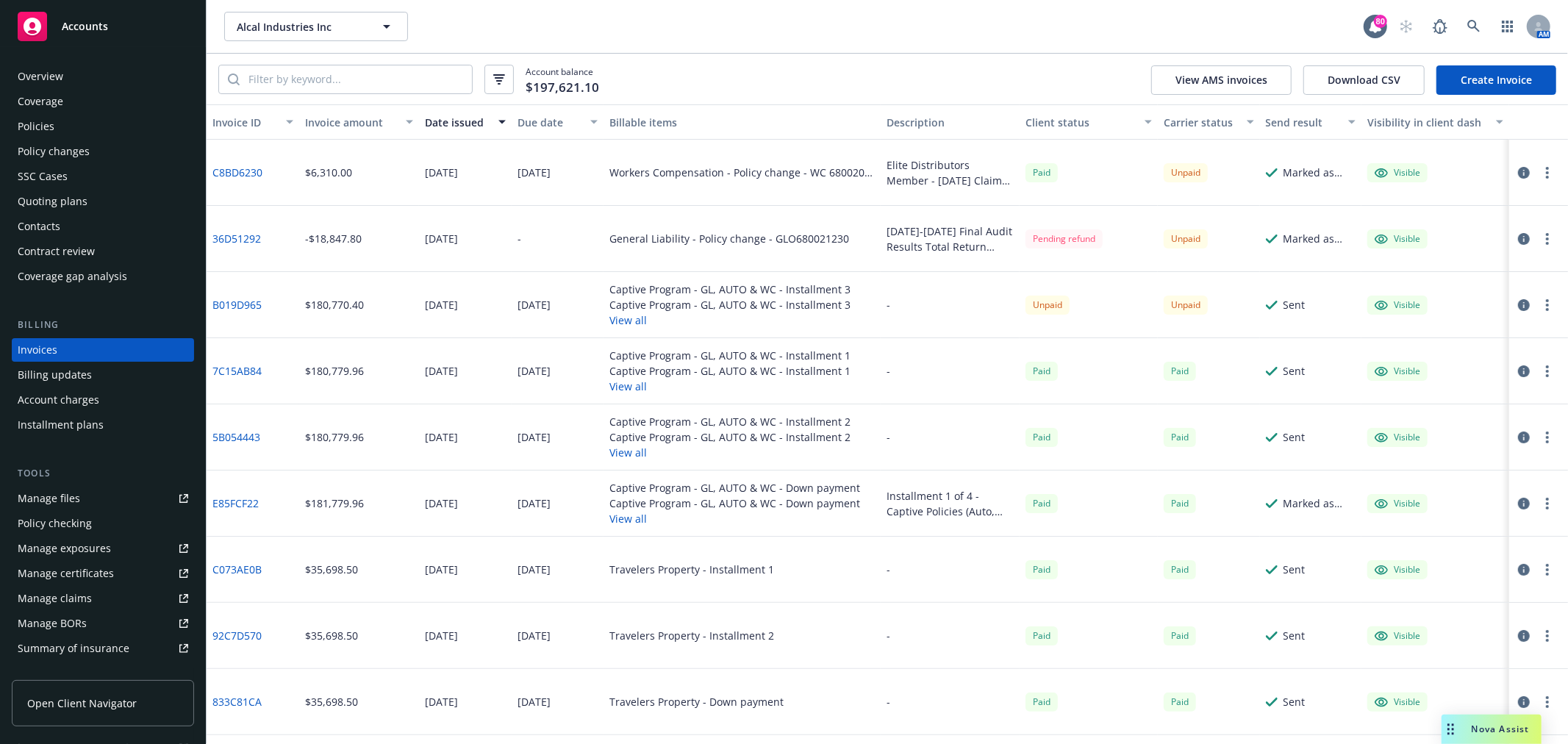
click at [247, 232] on link "36D51292" at bounding box center [237, 239] width 48 height 15
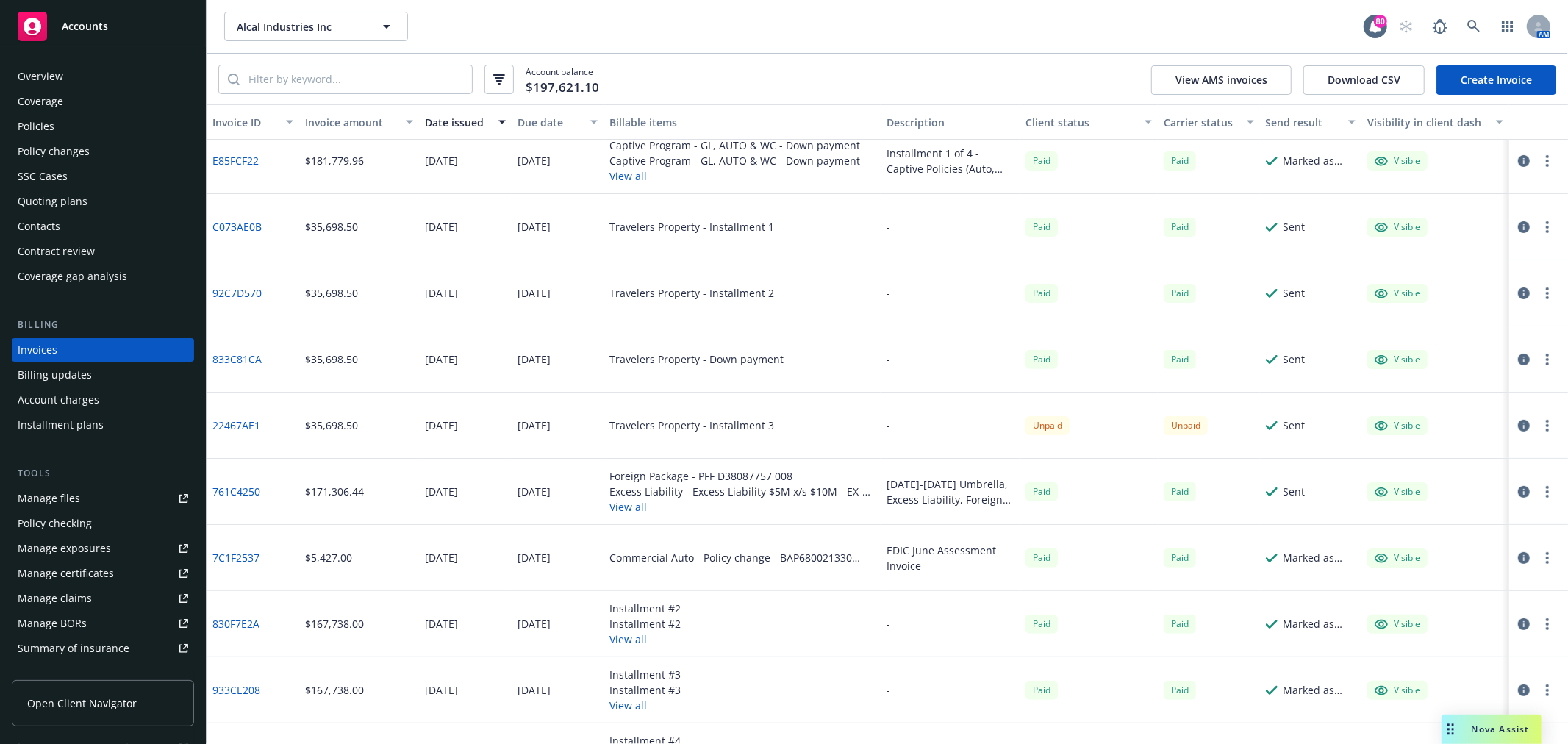
scroll to position [586, 0]
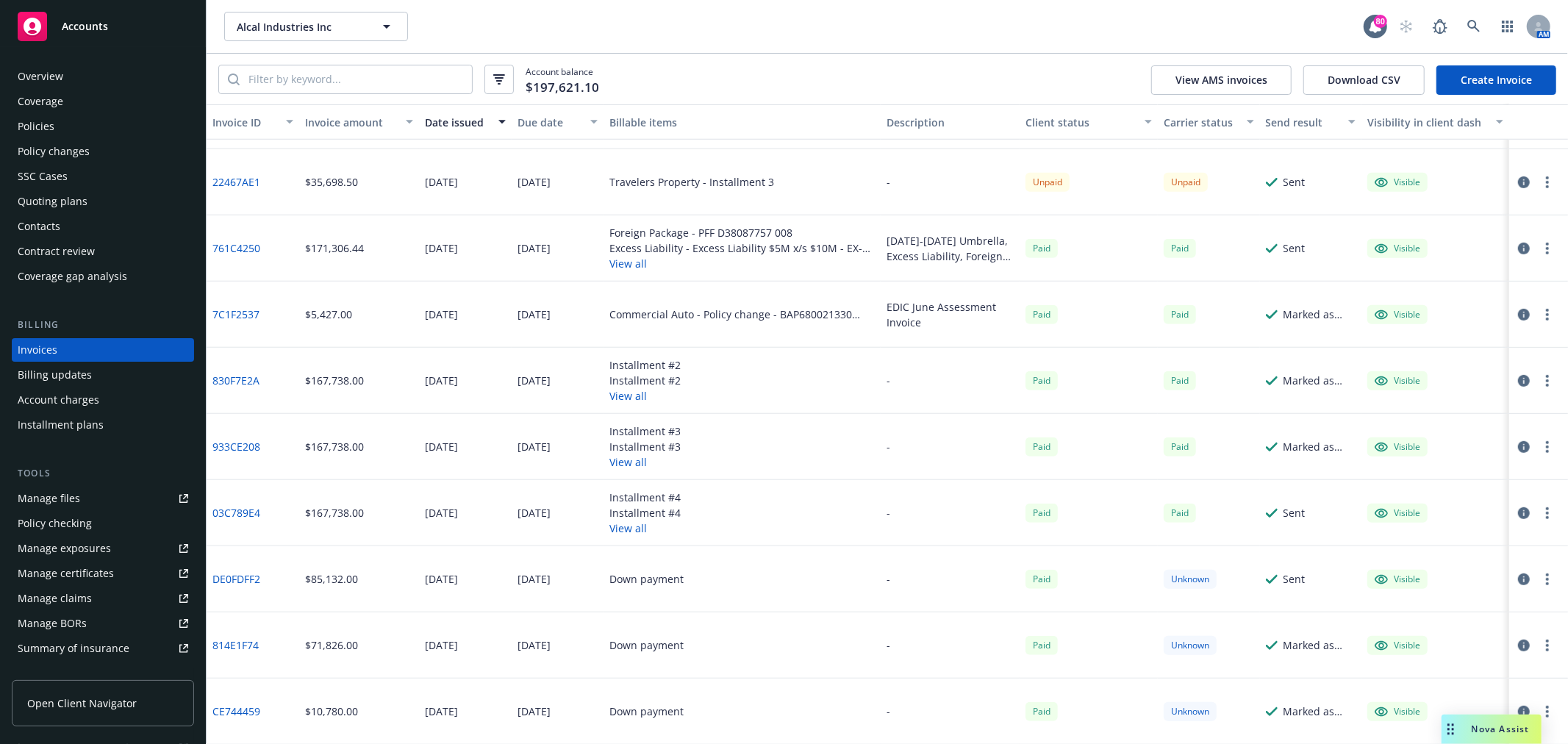
click at [75, 423] on div "Installment plans" at bounding box center [60, 425] width 86 height 23
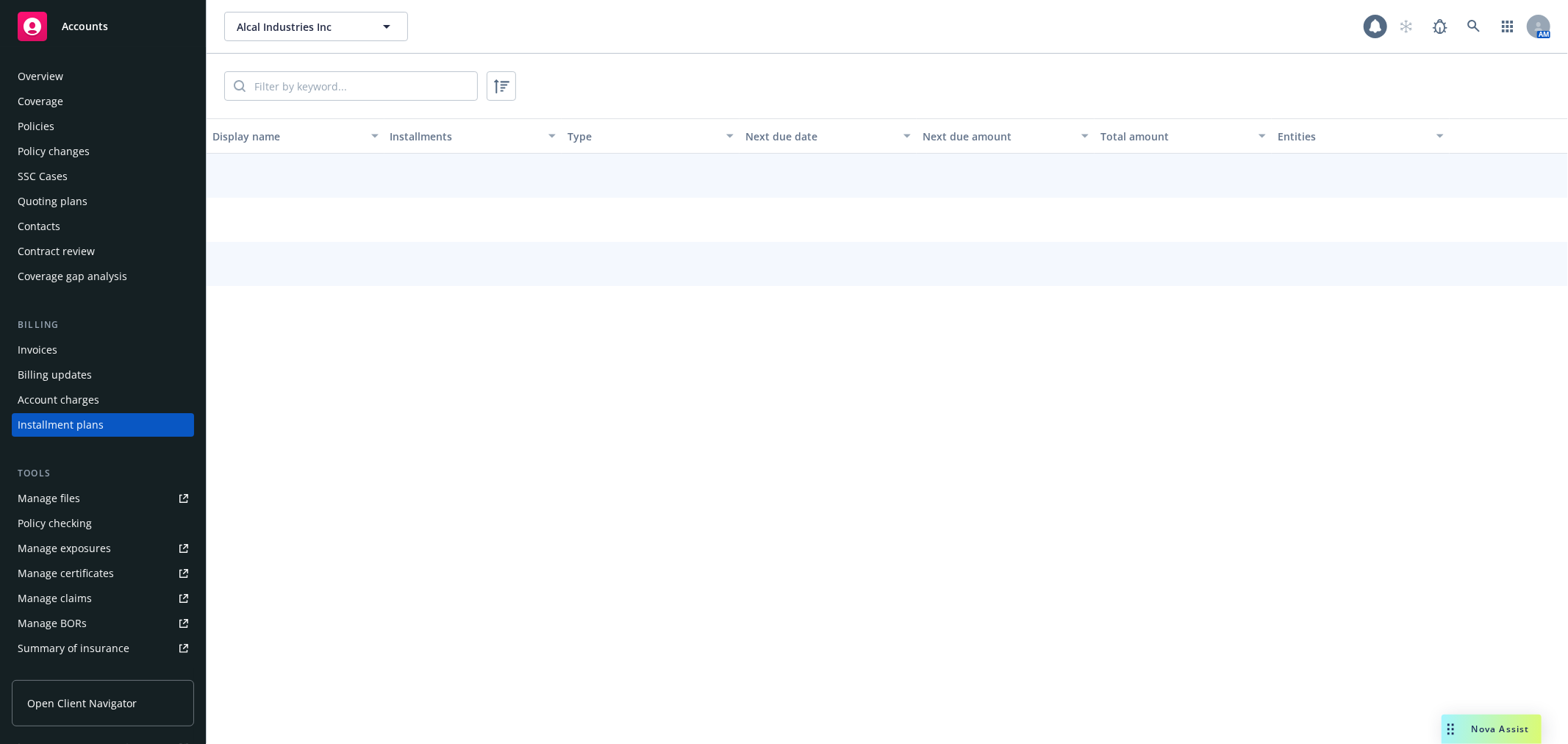
scroll to position [29, 0]
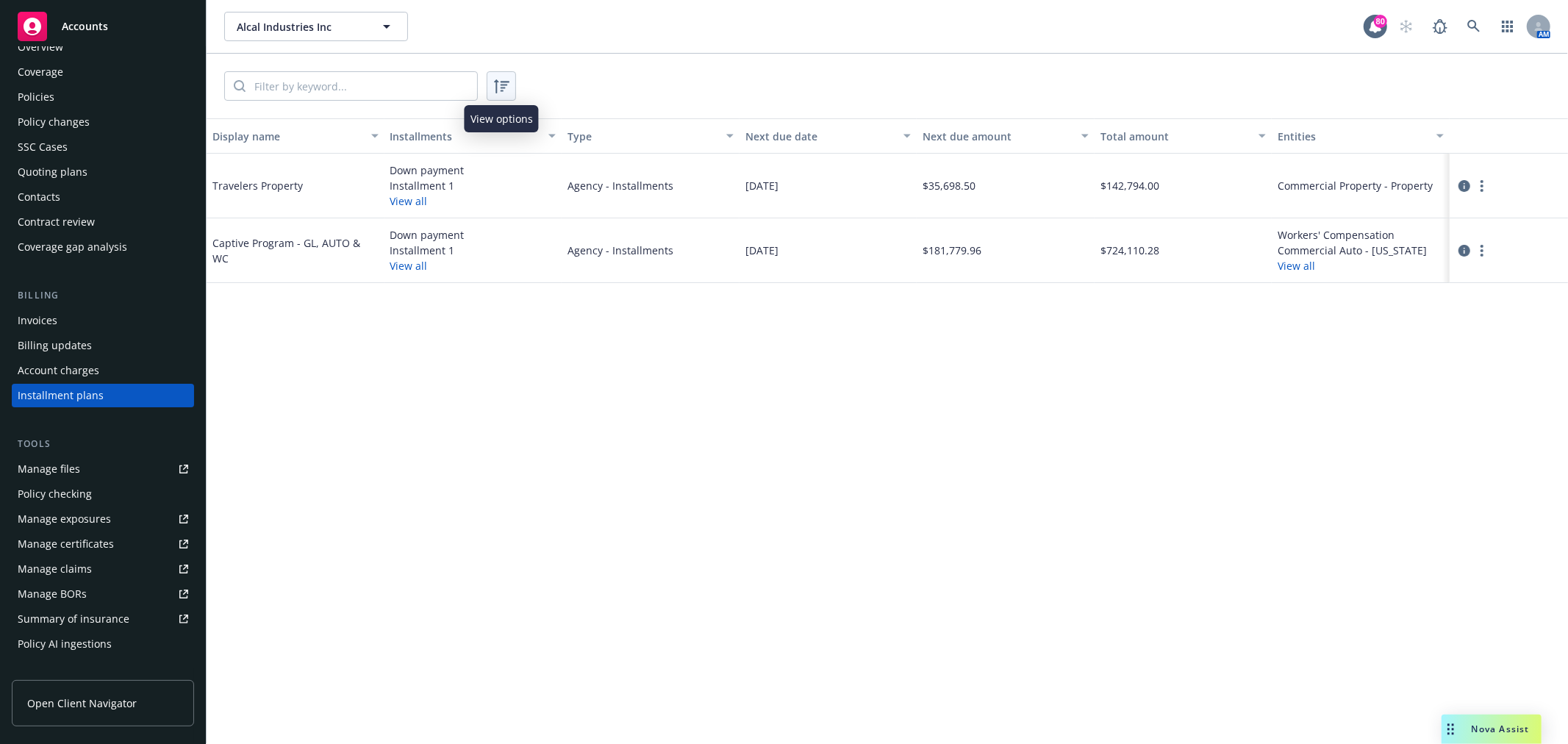
click at [502, 86] on icon at bounding box center [501, 85] width 18 height 18
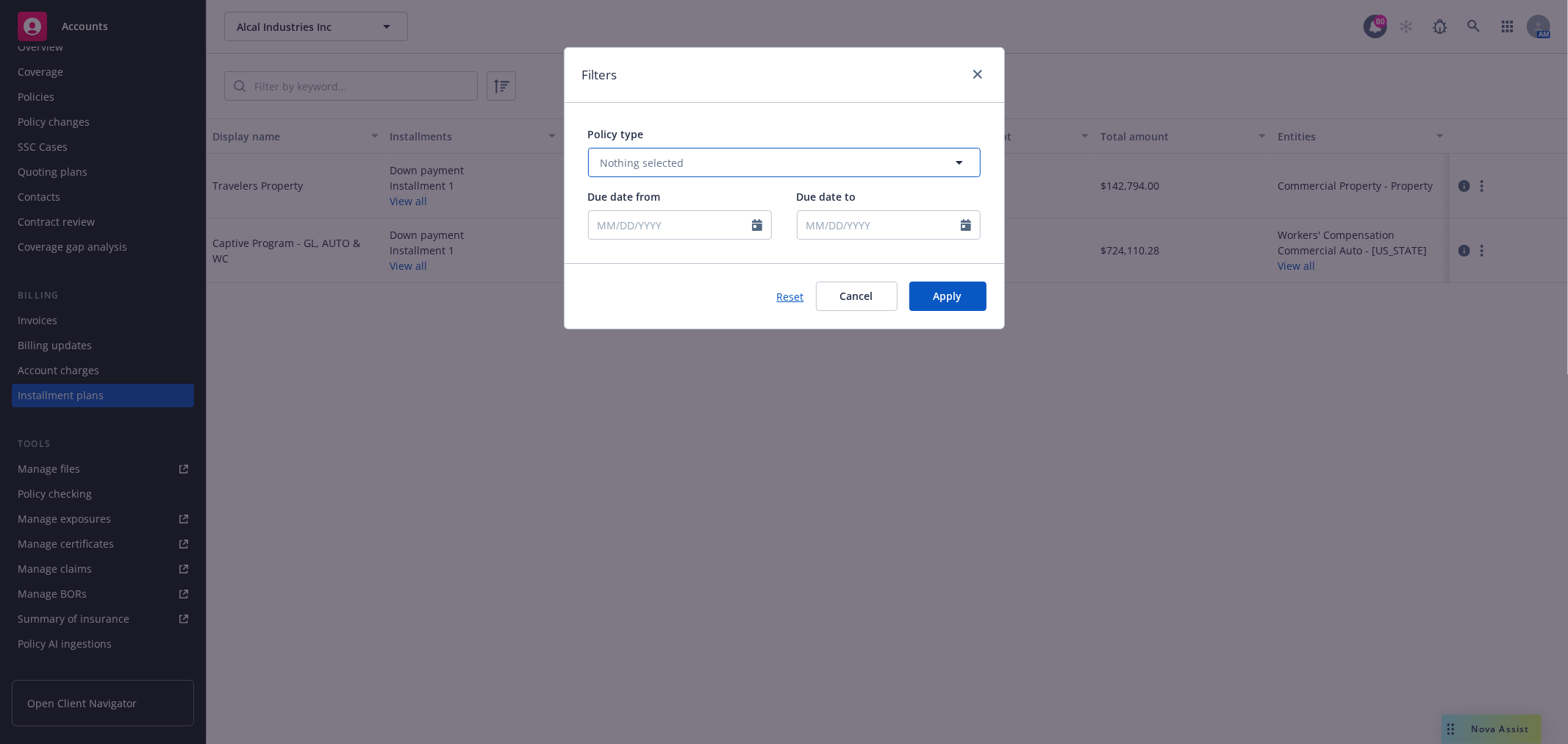
click at [680, 170] on span "Nothing selected" at bounding box center [642, 163] width 83 height 15
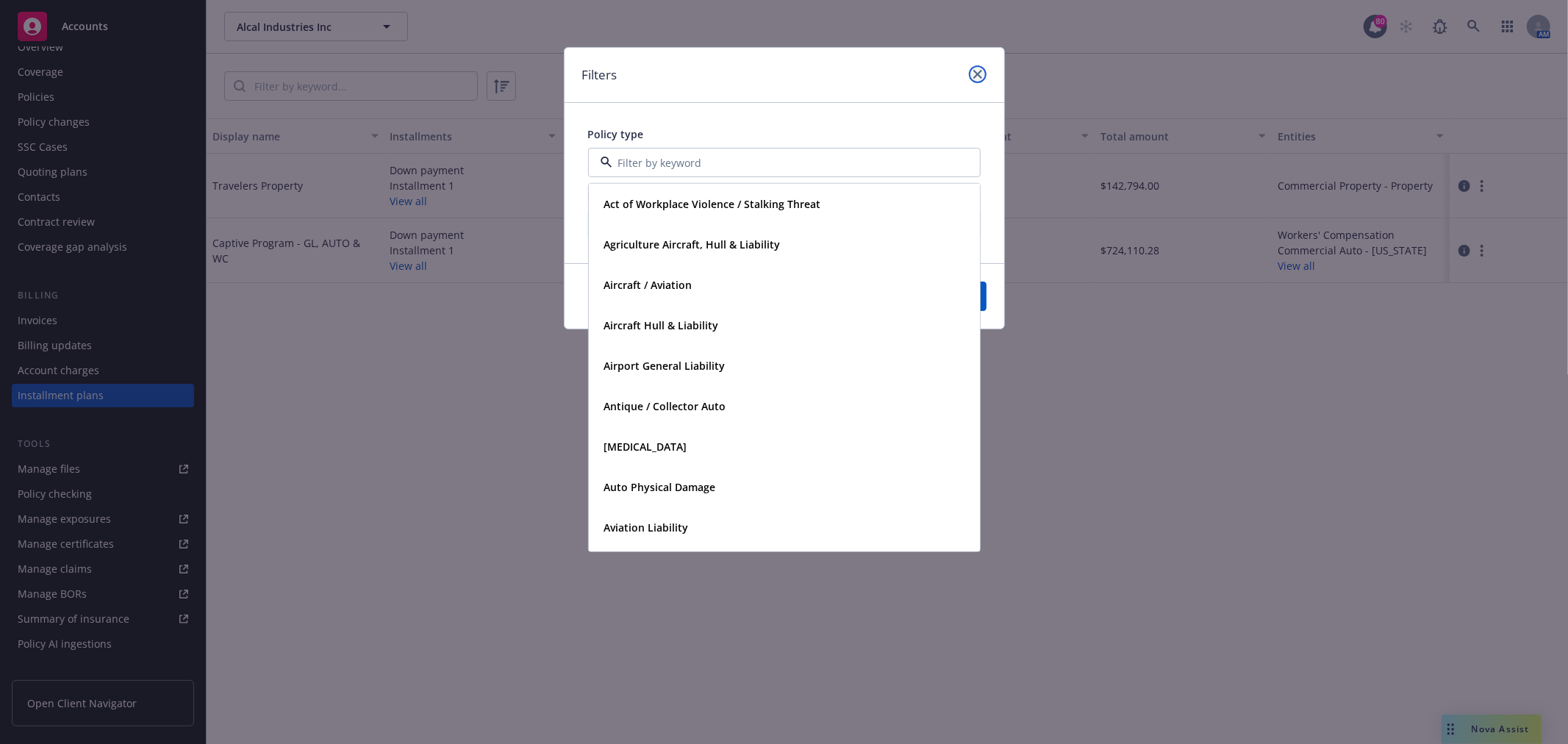
click at [985, 73] on link "close" at bounding box center [978, 73] width 18 height 18
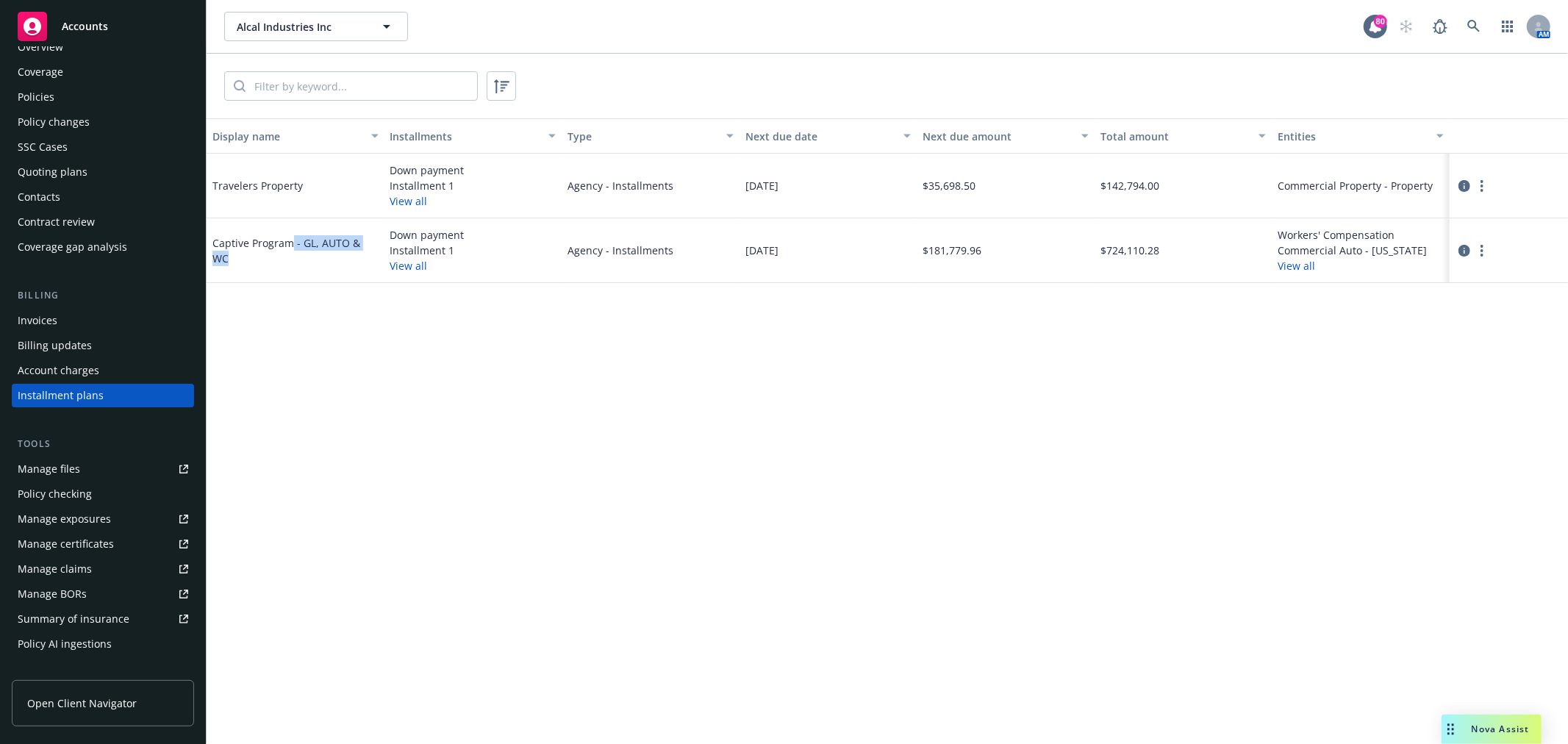
drag, startPoint x: 289, startPoint y: 251, endPoint x: 376, endPoint y: 251, distance: 87.0
click at [376, 251] on div "Captive Program - GL, AUTO & WC" at bounding box center [296, 251] width 166 height 31
click at [331, 310] on div "Display name Installments Type Next due date Next due amount Total amount Entit…" at bounding box center [887, 431] width 1362 height 625
click at [99, 89] on div "Policies" at bounding box center [103, 97] width 170 height 23
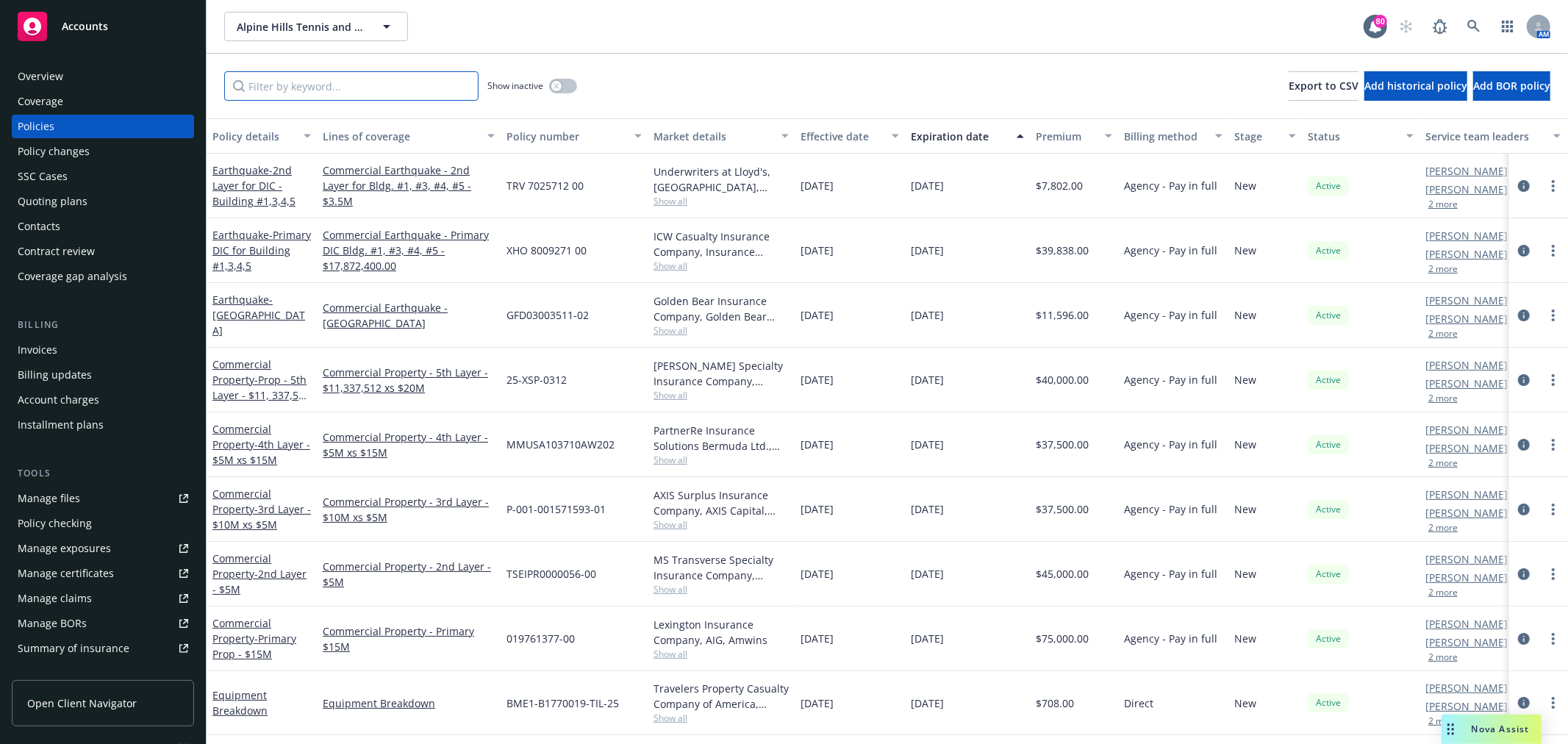
click at [424, 94] on input "Filter by keyword..." at bounding box center [352, 85] width 255 height 29
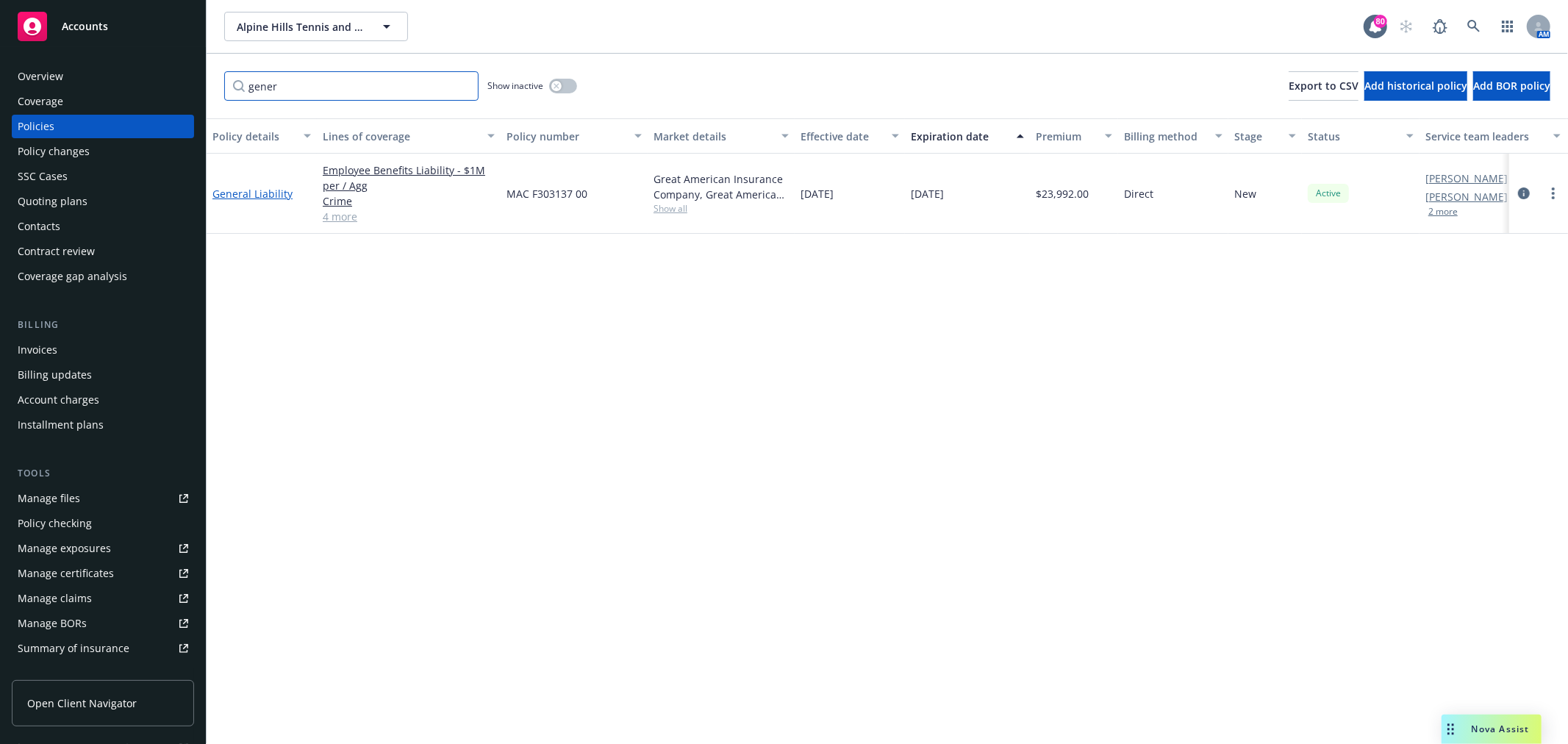
type input "gener"
click at [241, 189] on link "General Liability" at bounding box center [253, 194] width 80 height 14
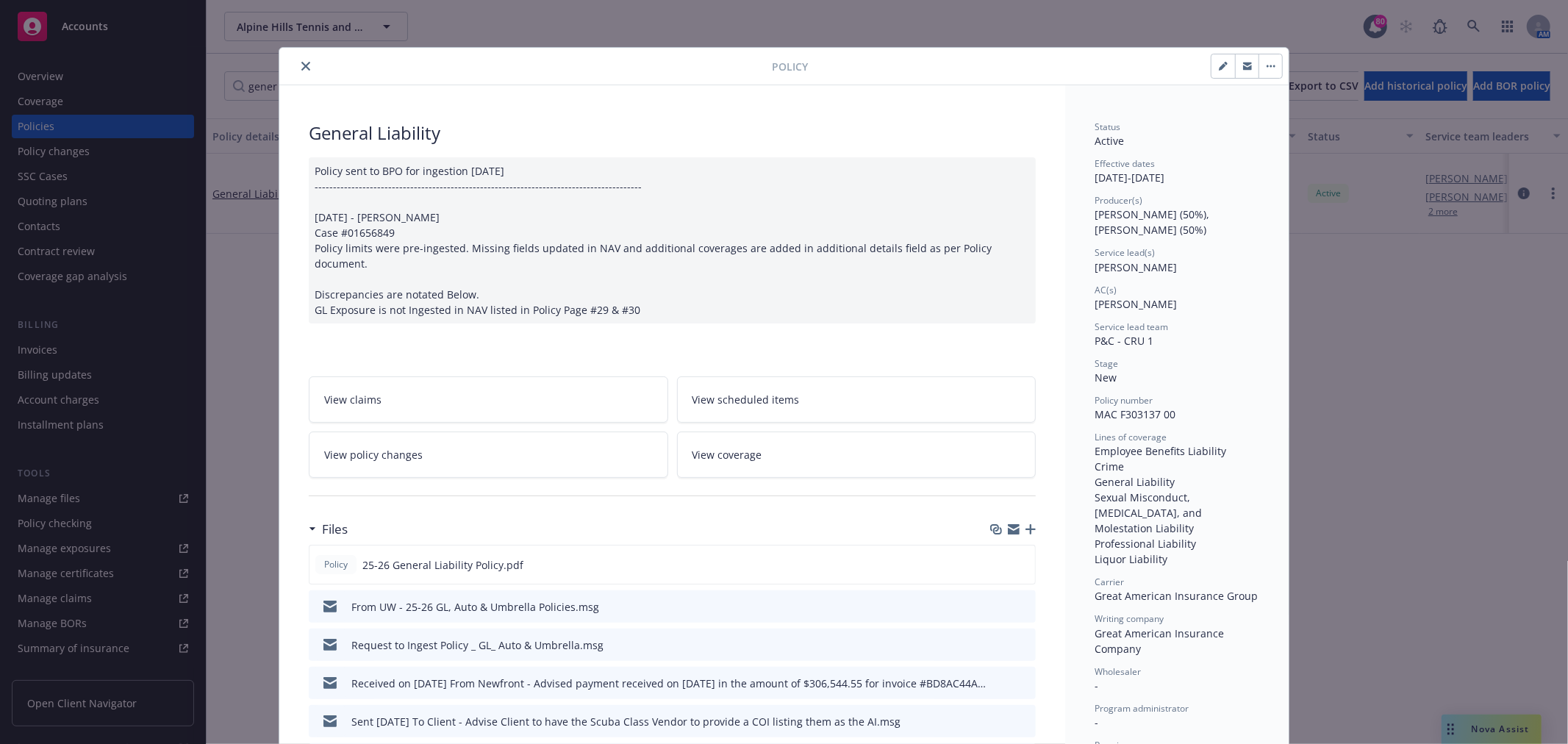
click at [1008, 528] on icon "button" at bounding box center [1014, 531] width 12 height 7
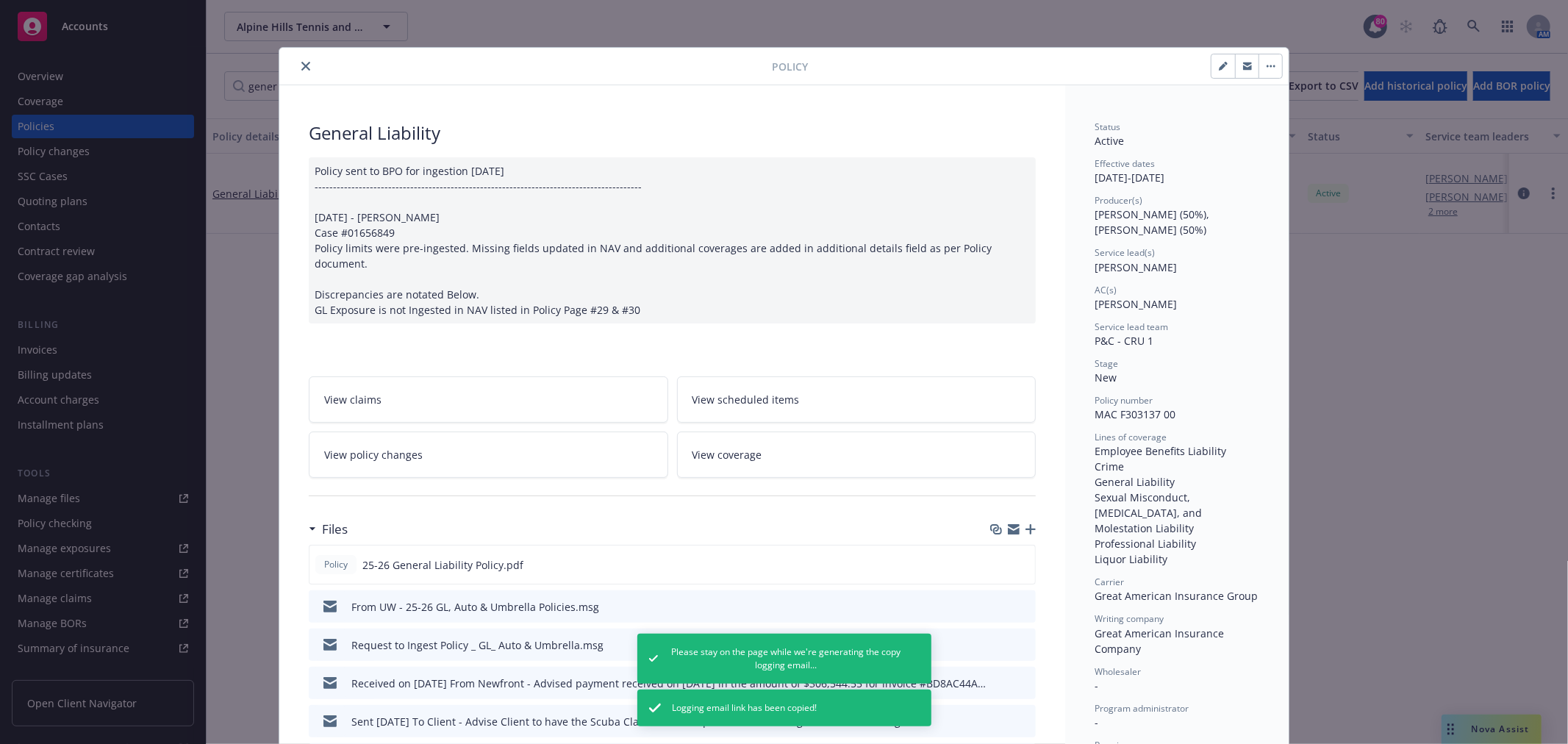
click at [478, 439] on link "View policy changes" at bounding box center [488, 454] width 360 height 46
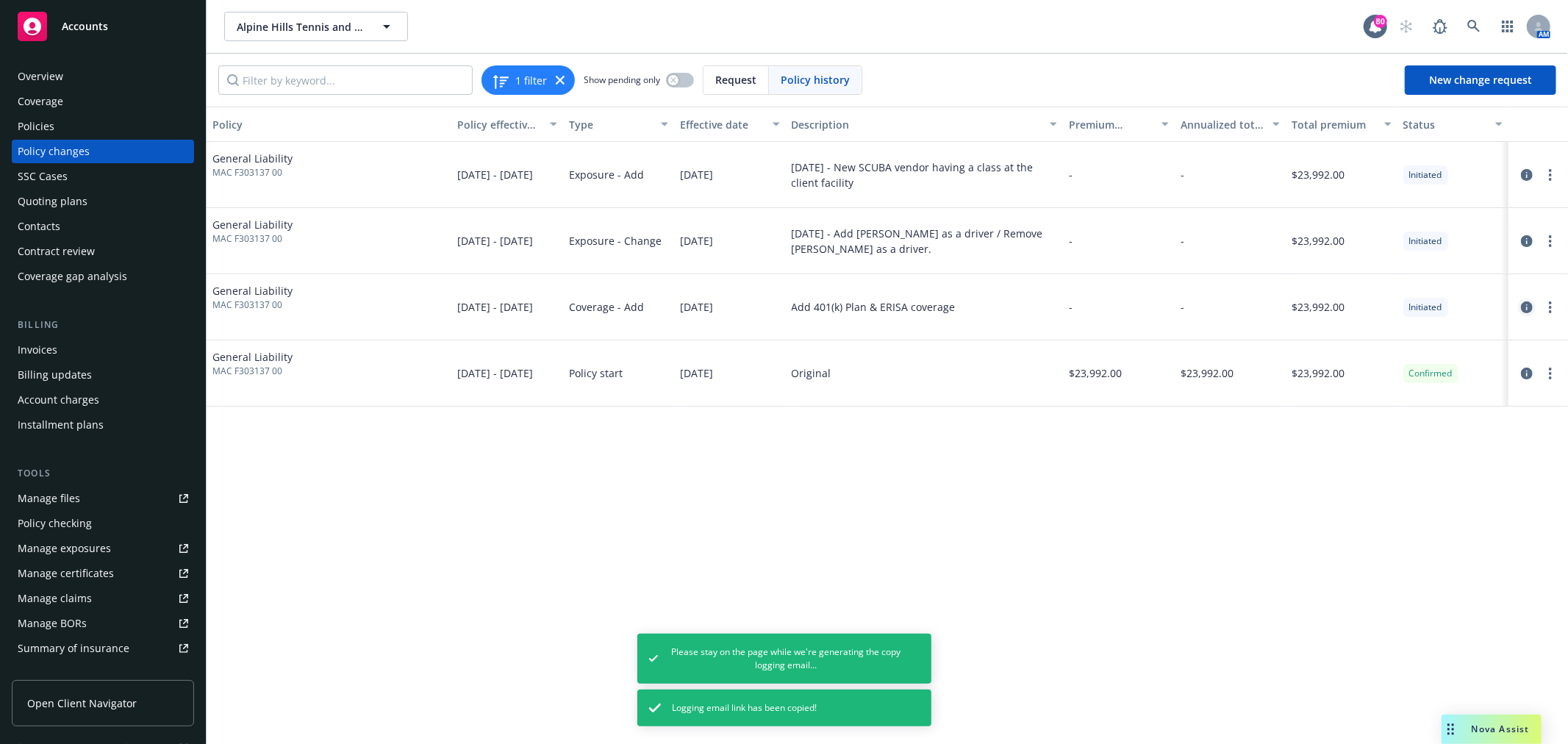
click at [1525, 305] on icon "circleInformation" at bounding box center [1527, 307] width 12 height 12
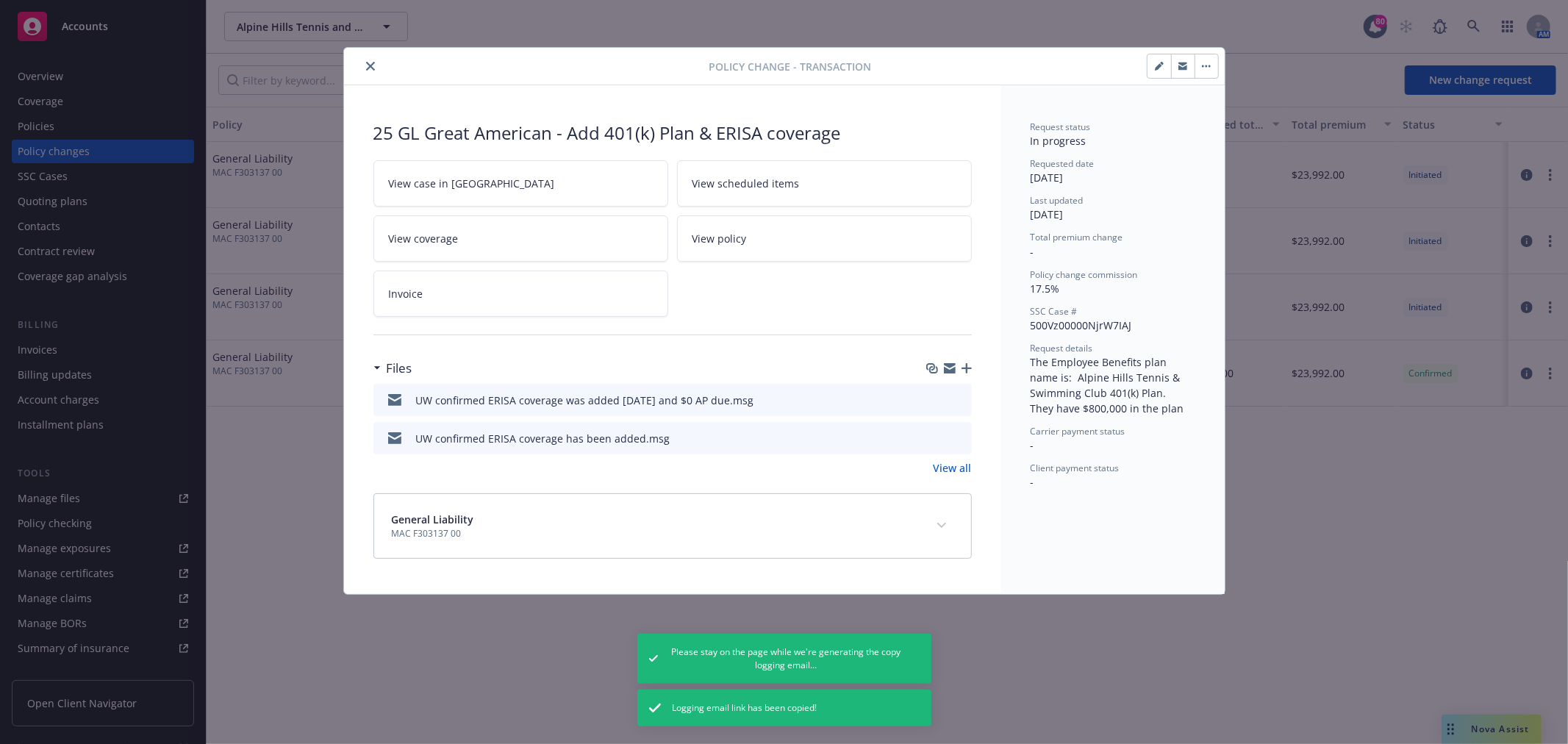
click at [949, 372] on icon "button" at bounding box center [950, 370] width 12 height 7
